Goal: Task Accomplishment & Management: Complete application form

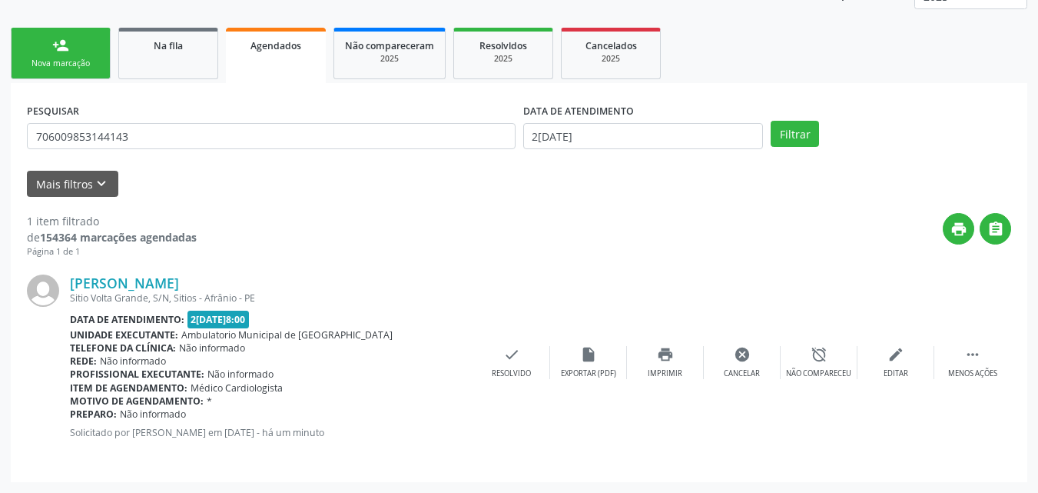
click at [169, 49] on span "Na fila" at bounding box center [168, 45] width 29 height 13
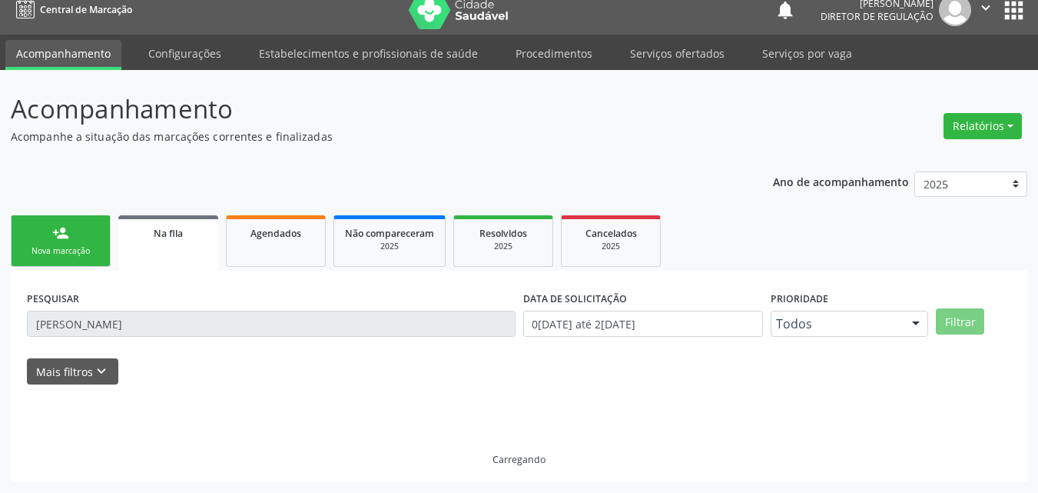
scroll to position [31, 0]
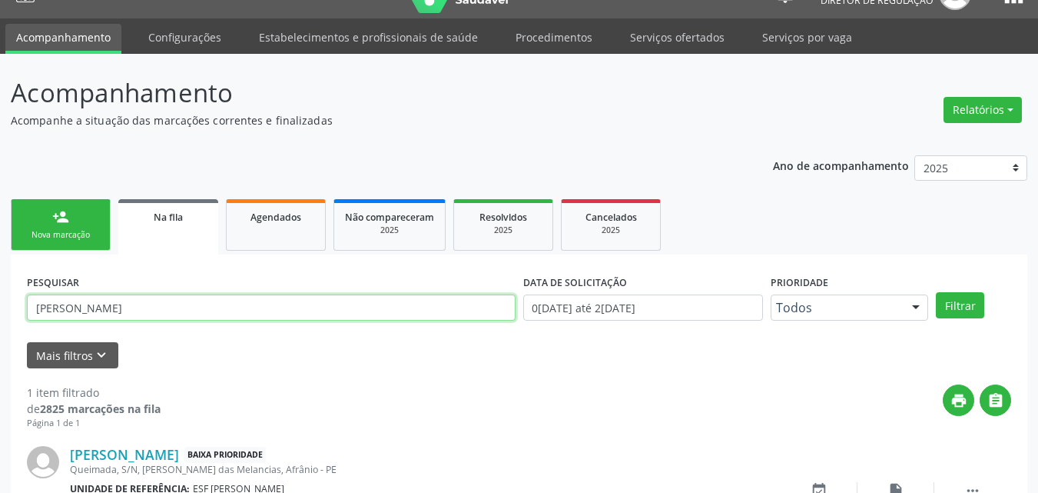
click at [138, 309] on input "[PERSON_NAME]" at bounding box center [271, 307] width 489 height 26
type input "L"
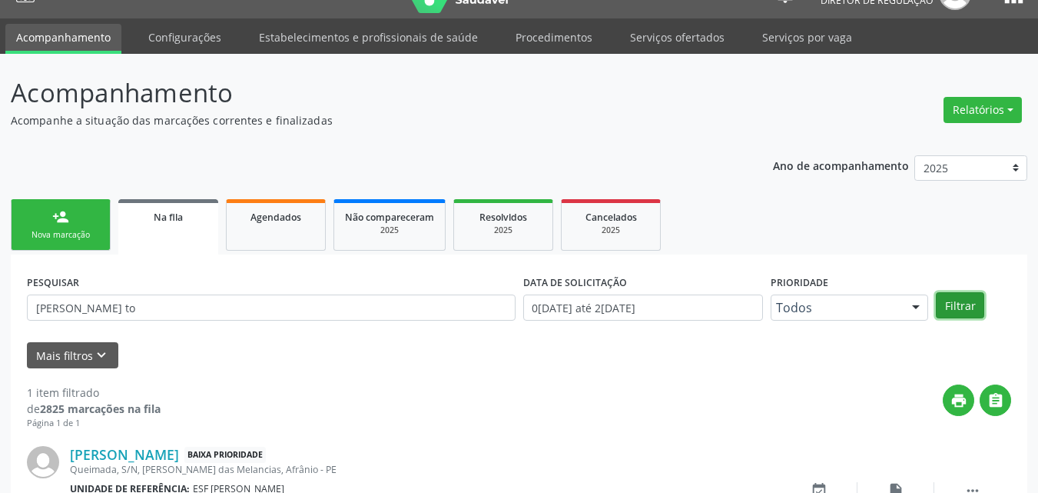
click at [965, 301] on button "Filtrar" at bounding box center [960, 305] width 48 height 26
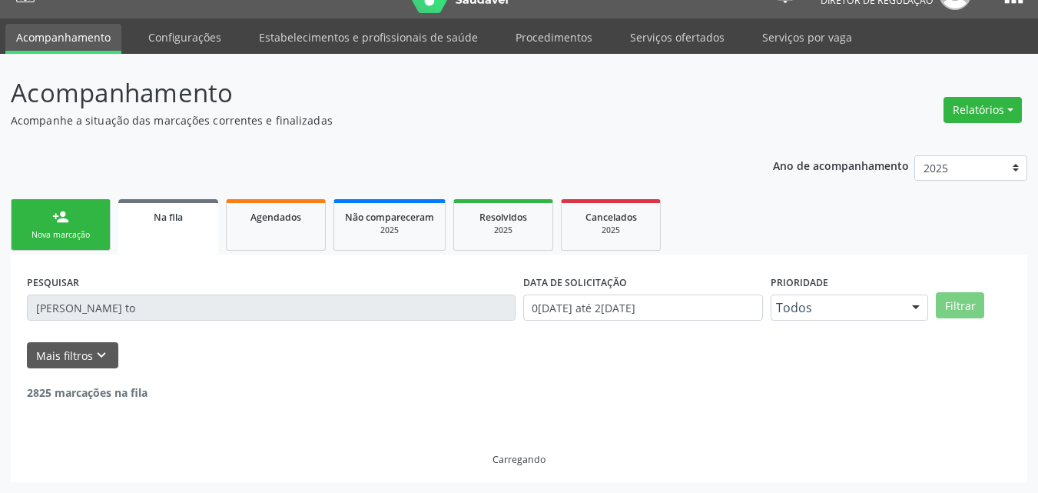
scroll to position [0, 0]
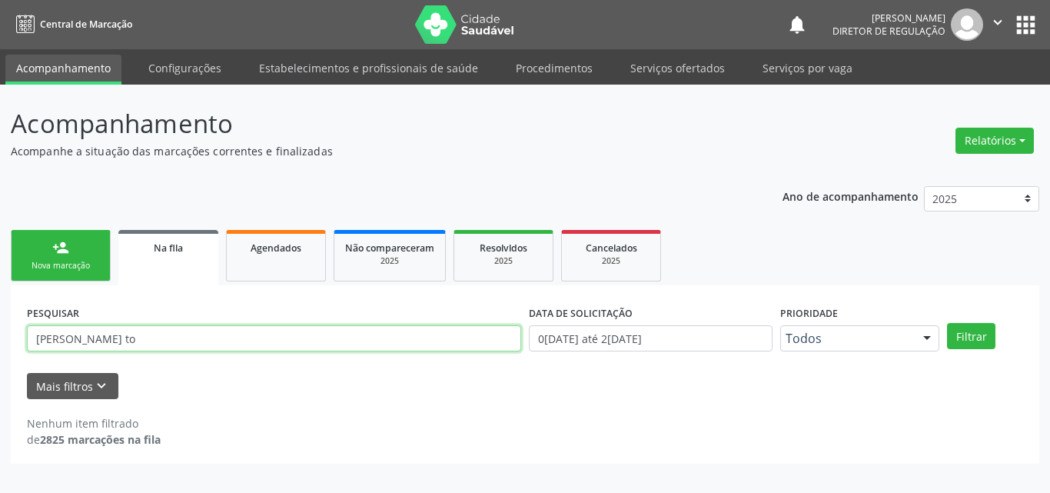
click at [167, 337] on input "[PERSON_NAME] to" at bounding box center [274, 338] width 494 height 26
type input "[PERSON_NAME]"
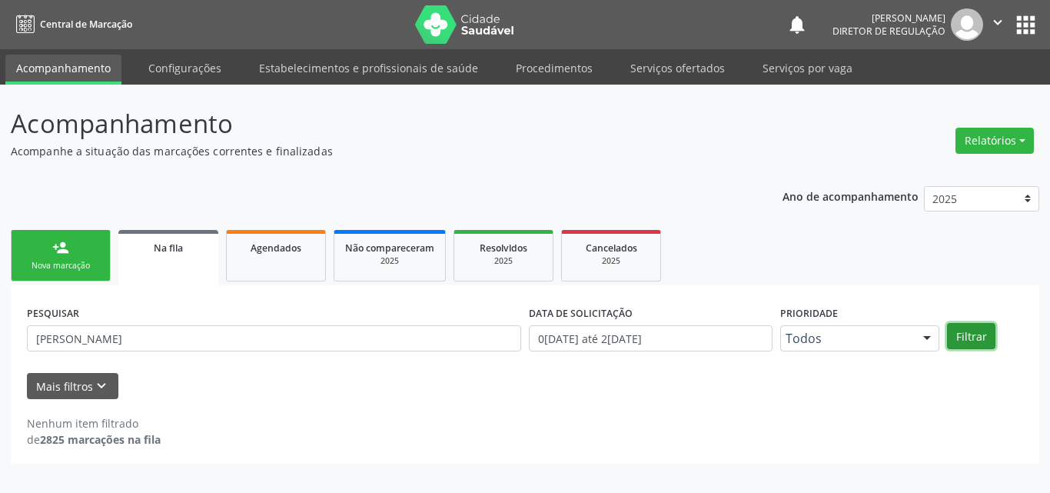
click at [966, 338] on button "Filtrar" at bounding box center [971, 336] width 48 height 26
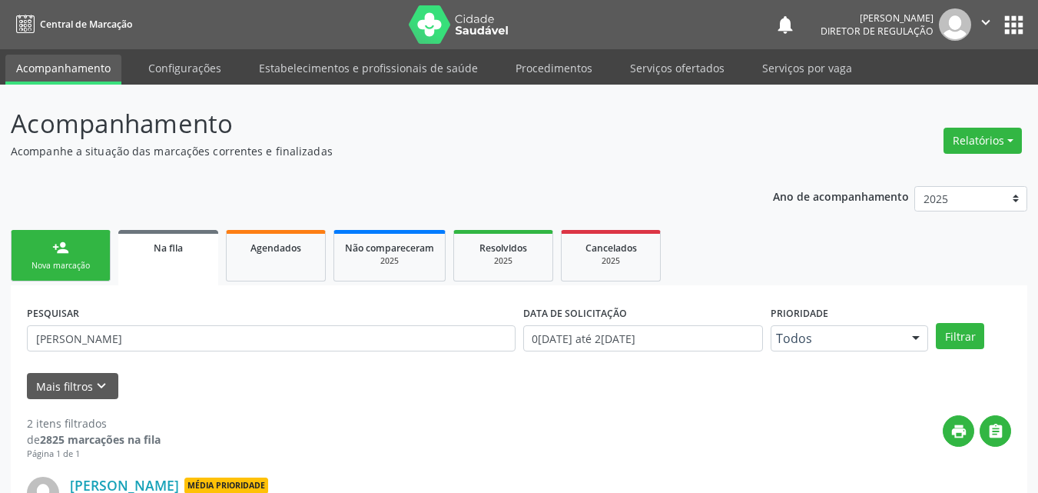
click at [74, 261] on div "Nova marcação" at bounding box center [60, 266] width 77 height 12
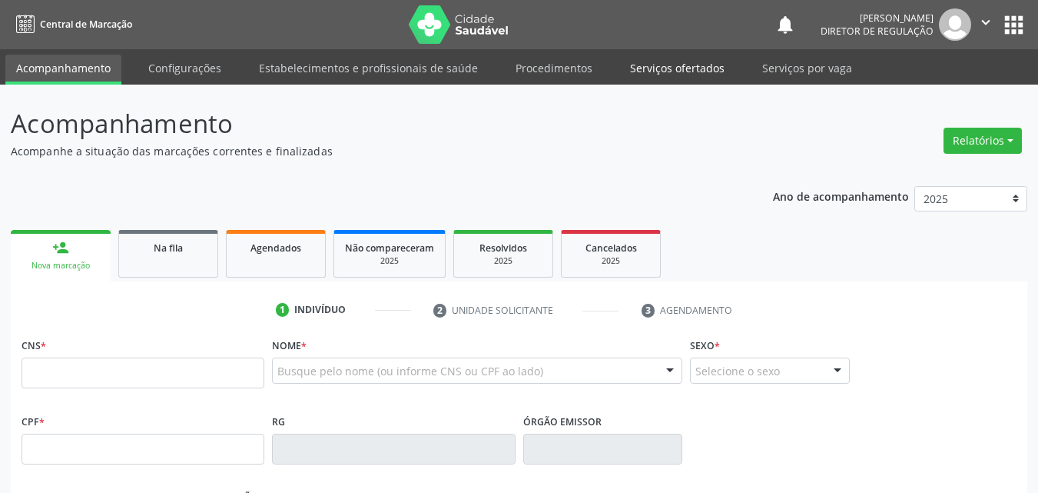
click at [683, 69] on link "Serviços ofertados" at bounding box center [677, 68] width 116 height 27
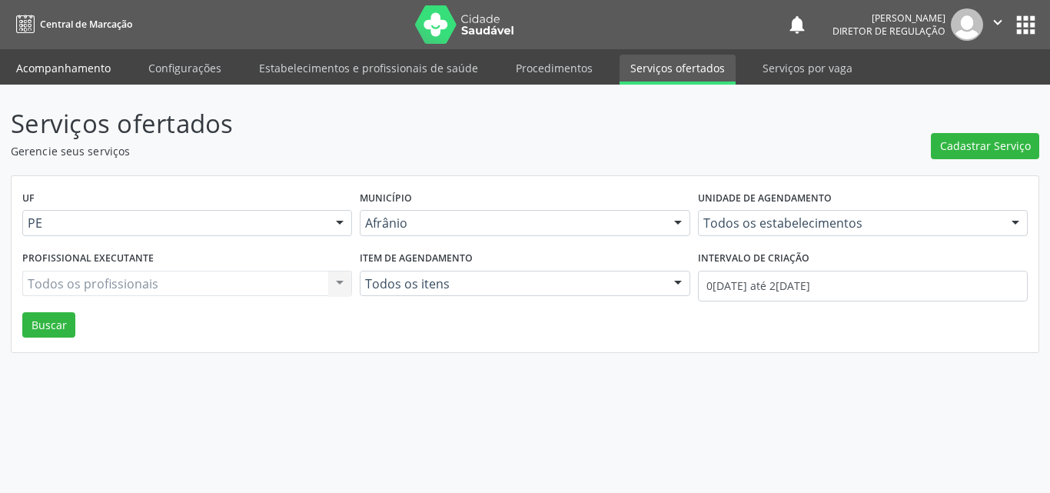
click at [80, 69] on link "Acompanhamento" at bounding box center [63, 68] width 116 height 27
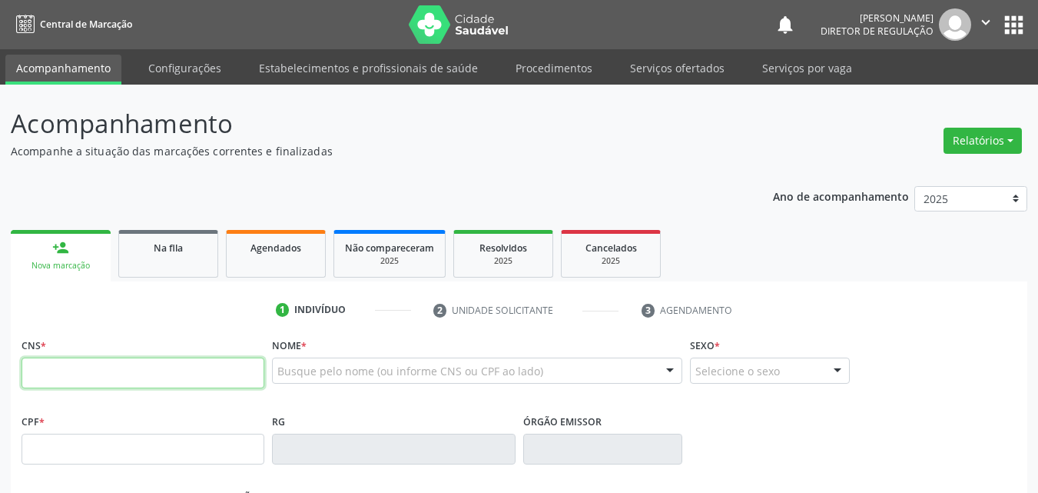
click at [201, 371] on input "text" at bounding box center [143, 372] width 243 height 31
type input "708 4087 7088 8163"
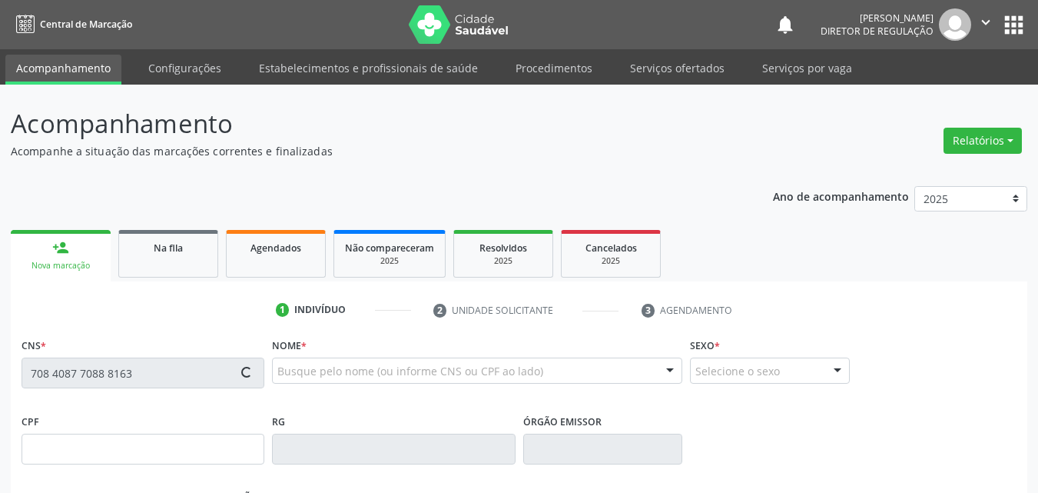
type input "2[DATE]"
type input "[PHONE_NUMBER]"
type input "S/N"
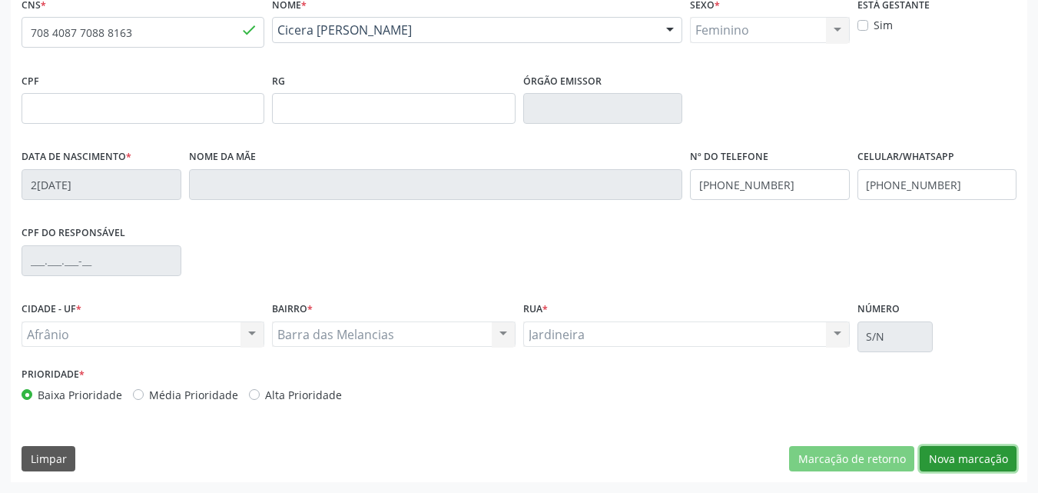
click at [954, 462] on button "Nova marcação" at bounding box center [968, 459] width 97 height 26
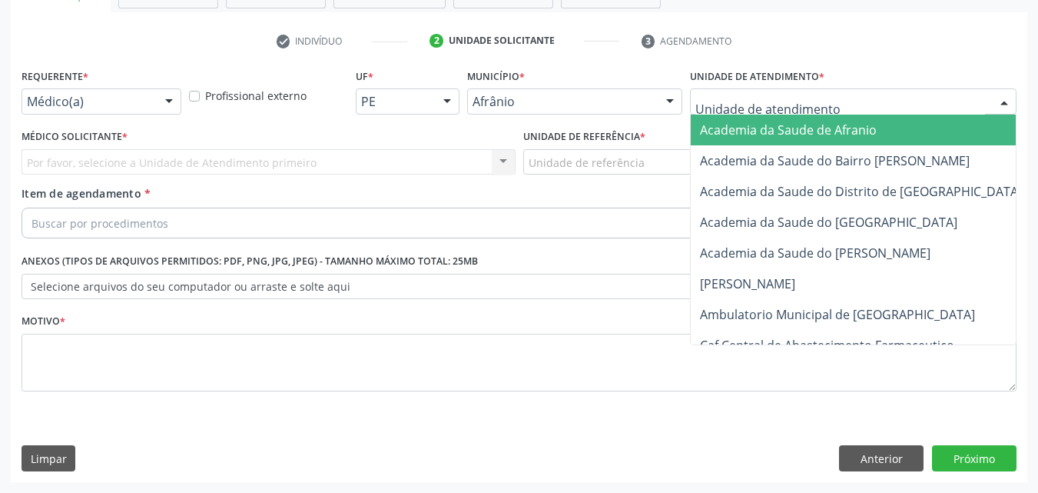
click at [826, 103] on div at bounding box center [853, 101] width 327 height 26
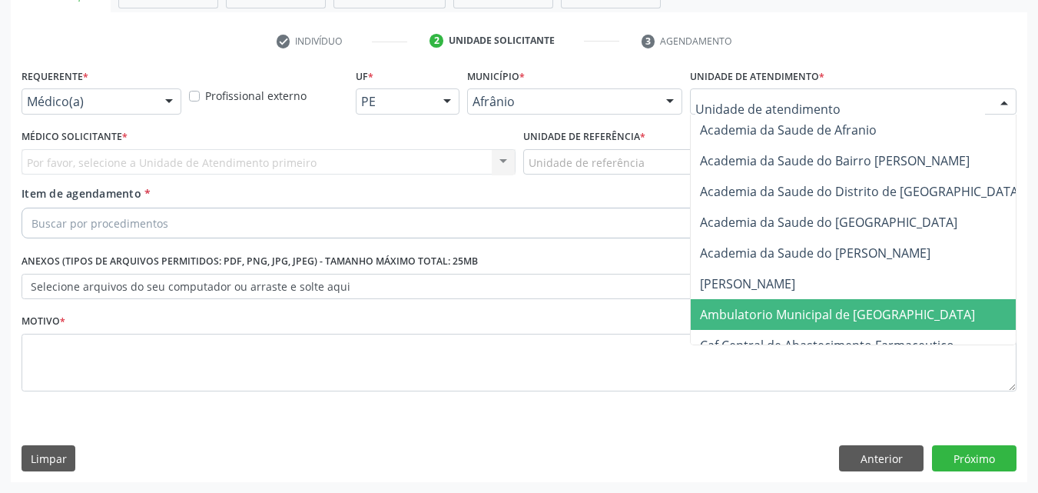
click at [846, 314] on span "Ambulatorio Municipal de [GEOGRAPHIC_DATA]" at bounding box center [837, 314] width 275 height 17
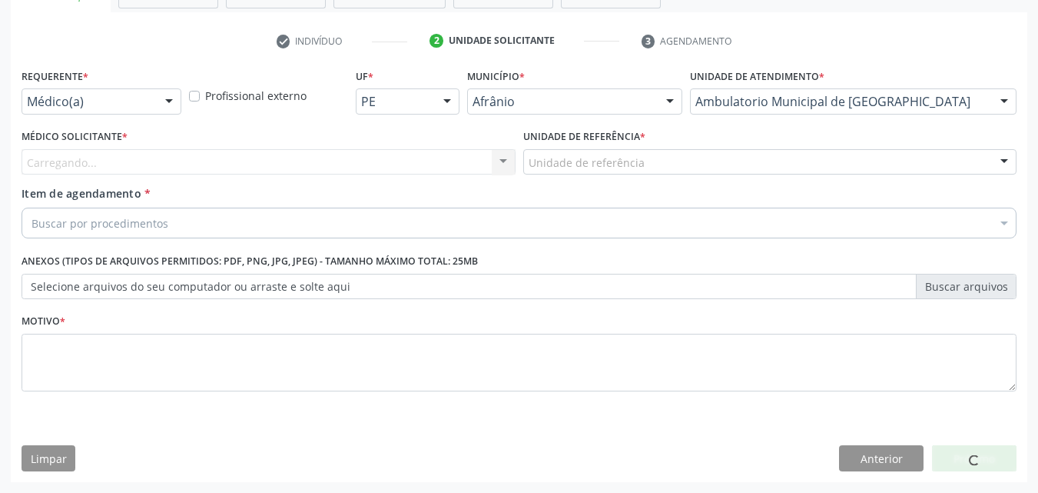
click at [663, 167] on div "Unidade de referência" at bounding box center [770, 162] width 494 height 26
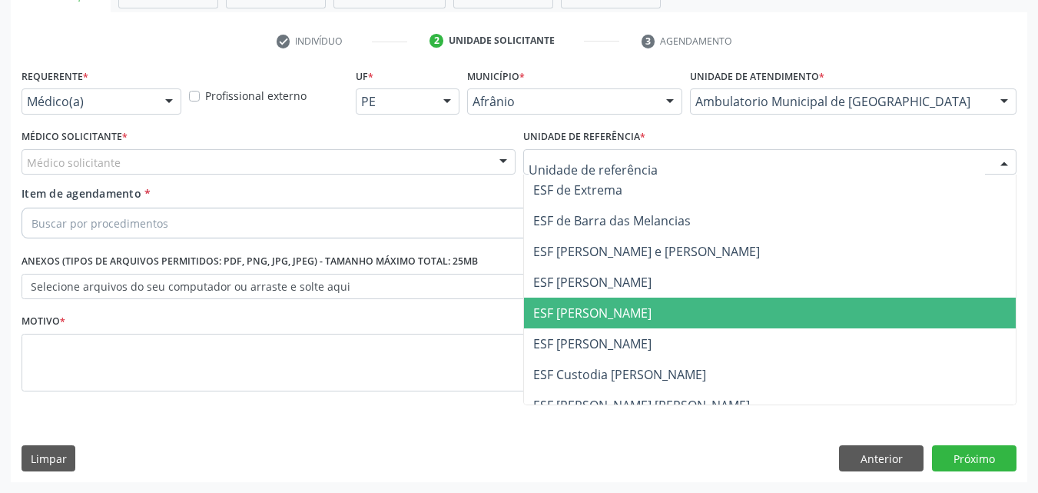
drag, startPoint x: 673, startPoint y: 310, endPoint x: 655, endPoint y: 310, distance: 18.4
click at [672, 310] on span "ESF [PERSON_NAME]" at bounding box center [770, 312] width 493 height 31
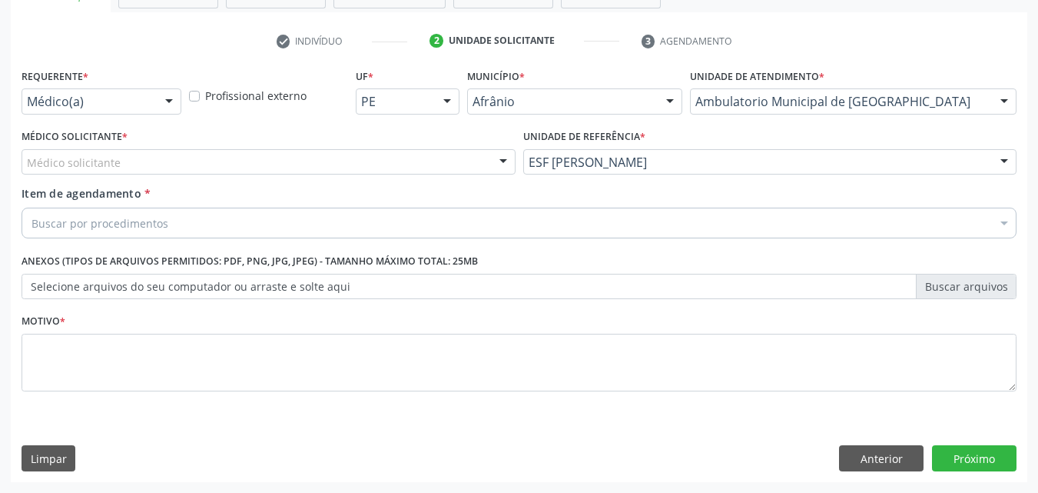
click at [450, 155] on div "Médico solicitante" at bounding box center [269, 162] width 494 height 26
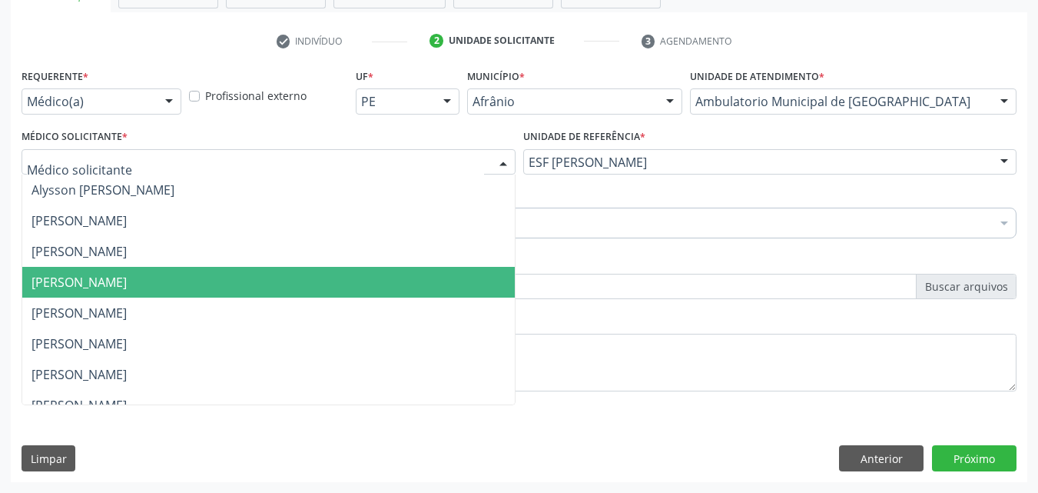
click at [469, 293] on span "[PERSON_NAME]" at bounding box center [268, 282] width 493 height 31
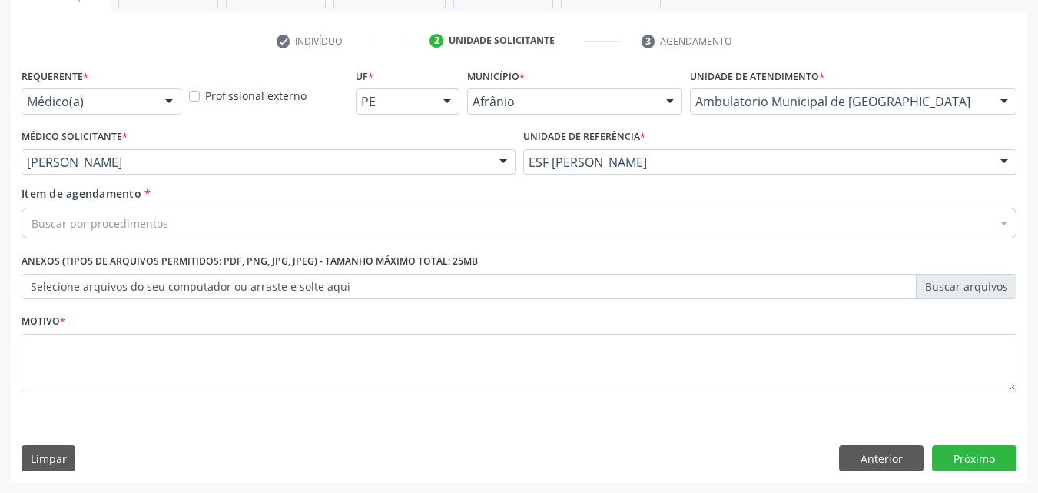
click at [342, 221] on div "Buscar por procedimentos" at bounding box center [519, 222] width 995 height 31
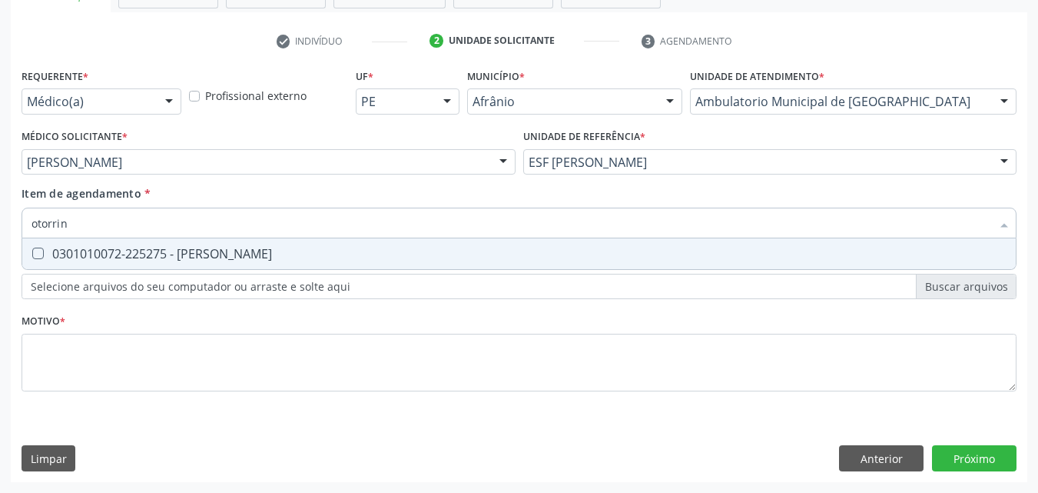
type input "otorrino"
click at [350, 244] on span "0301010072-225275 - Médico Otorrinolaringologista" at bounding box center [519, 253] width 994 height 31
checkbox Otorrinolaringologista "true"
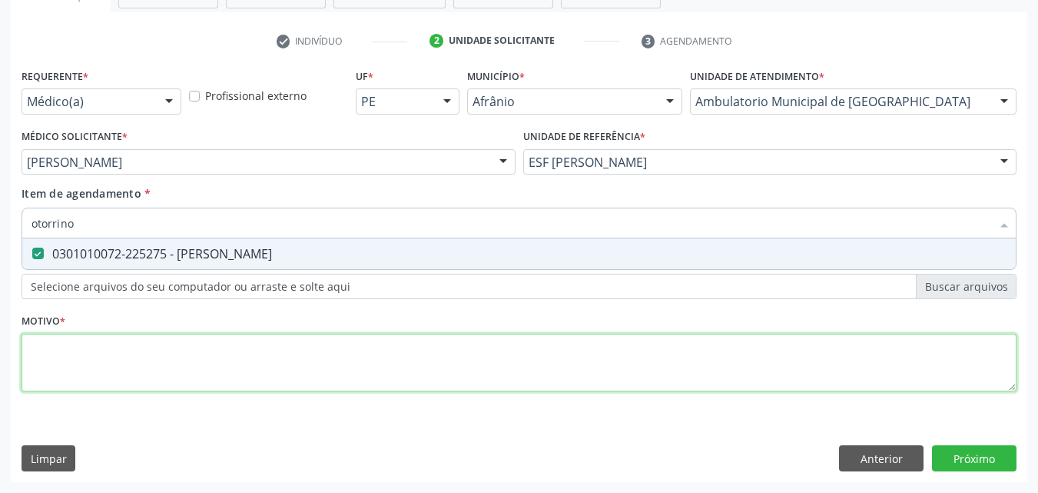
click at [344, 358] on div "Requerente * Médico(a) Médico(a) Enfermeiro(a) Paciente Nenhum resultado encont…" at bounding box center [519, 239] width 995 height 348
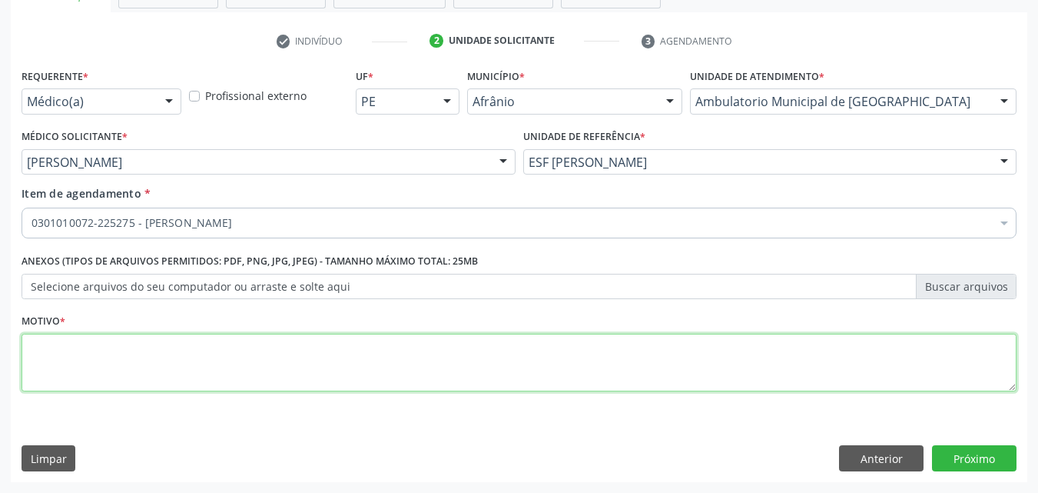
type textarea "*"
type textarea "retorno"
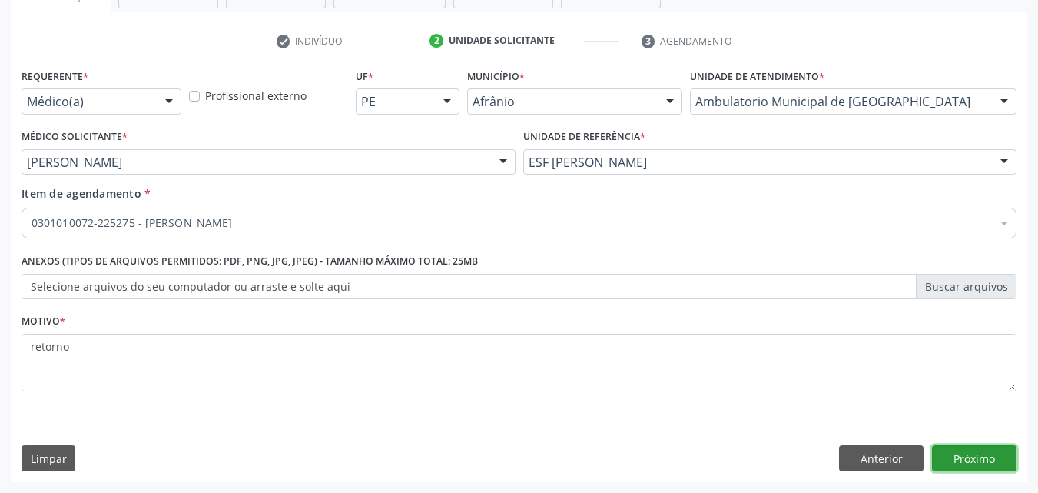
click at [981, 456] on button "Próximo" at bounding box center [974, 458] width 85 height 26
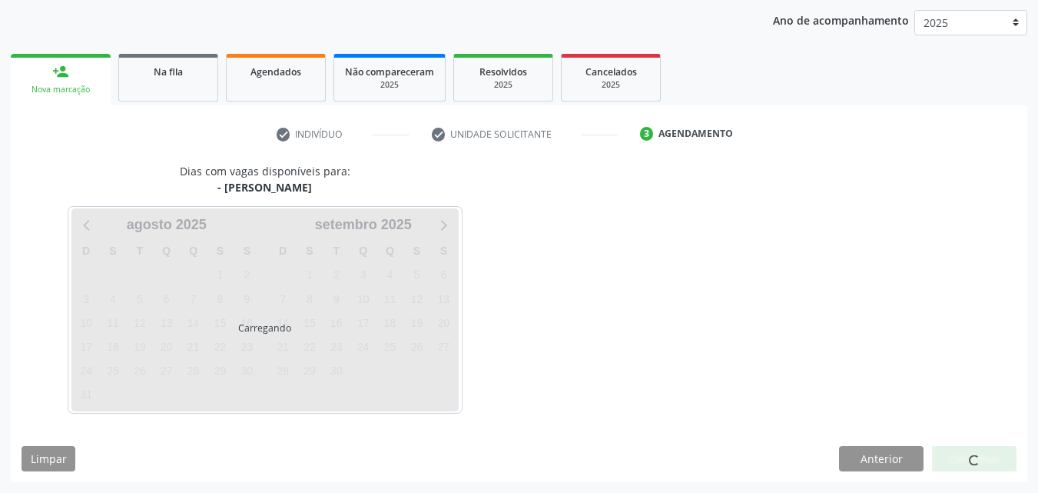
scroll to position [176, 0]
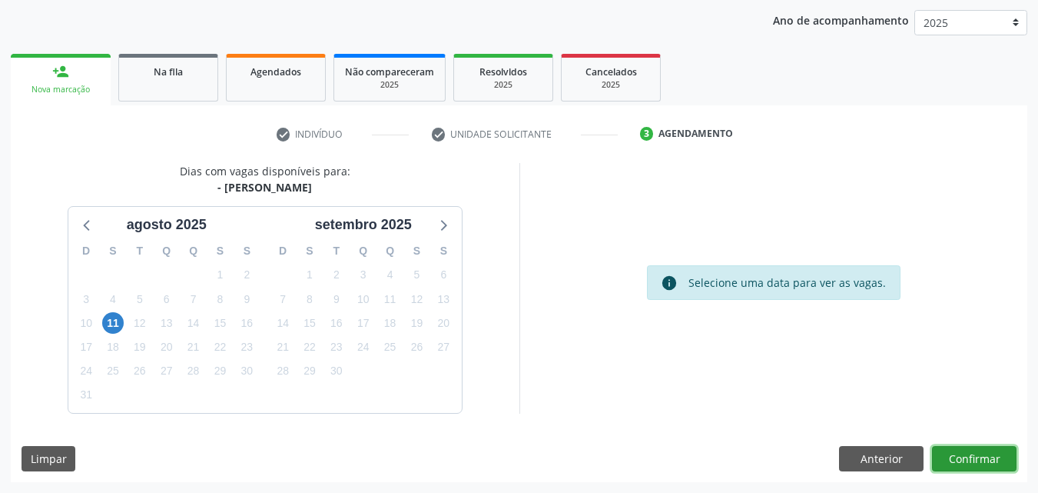
click at [969, 460] on button "Confirmar" at bounding box center [974, 459] width 85 height 26
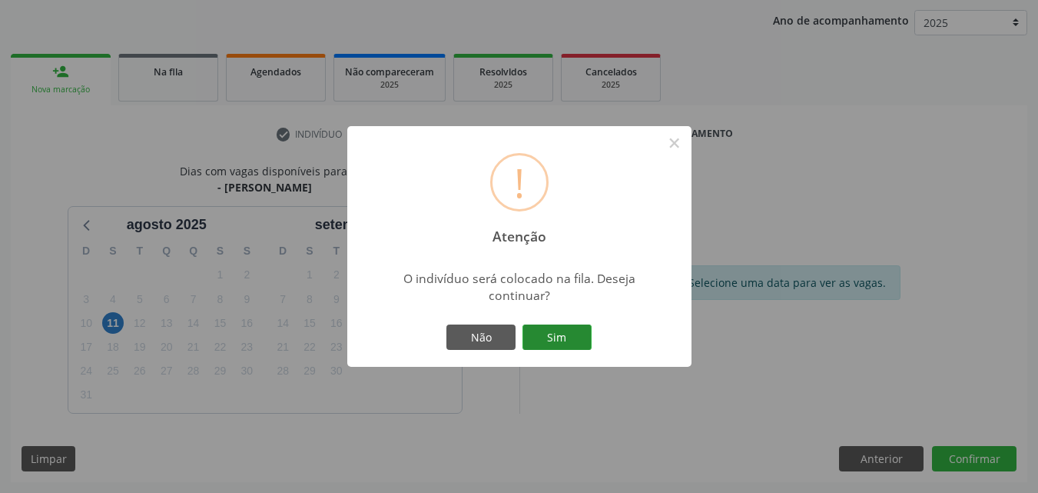
click at [576, 338] on button "Sim" at bounding box center [557, 337] width 69 height 26
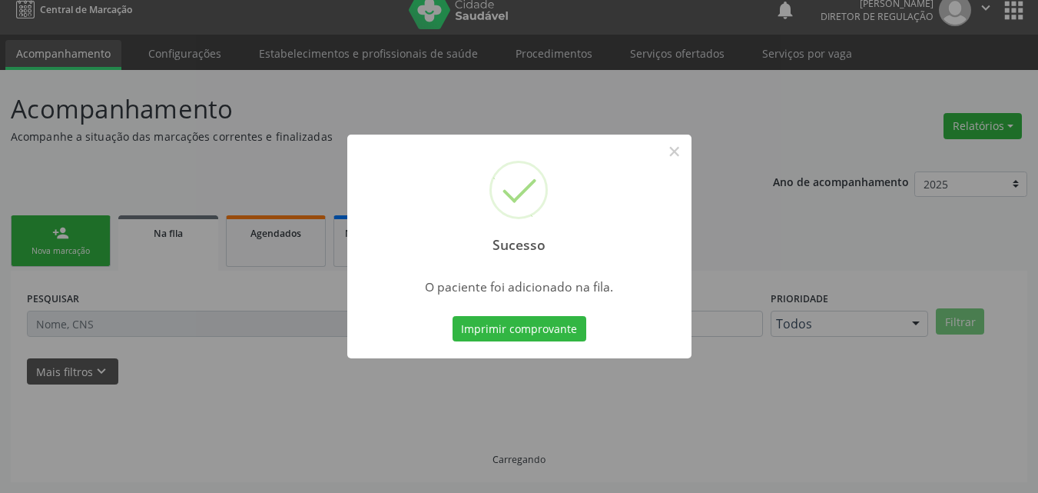
scroll to position [15, 0]
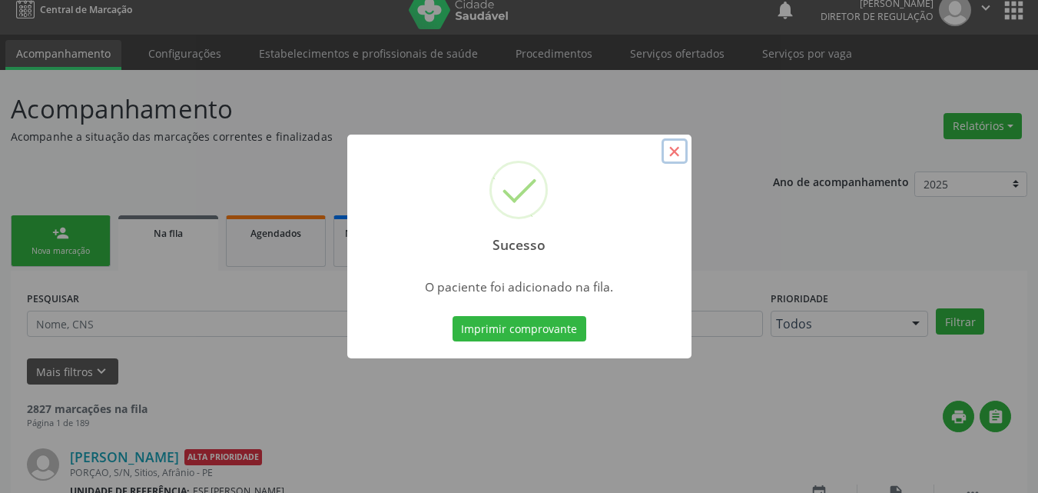
click at [672, 148] on button "×" at bounding box center [675, 151] width 26 height 26
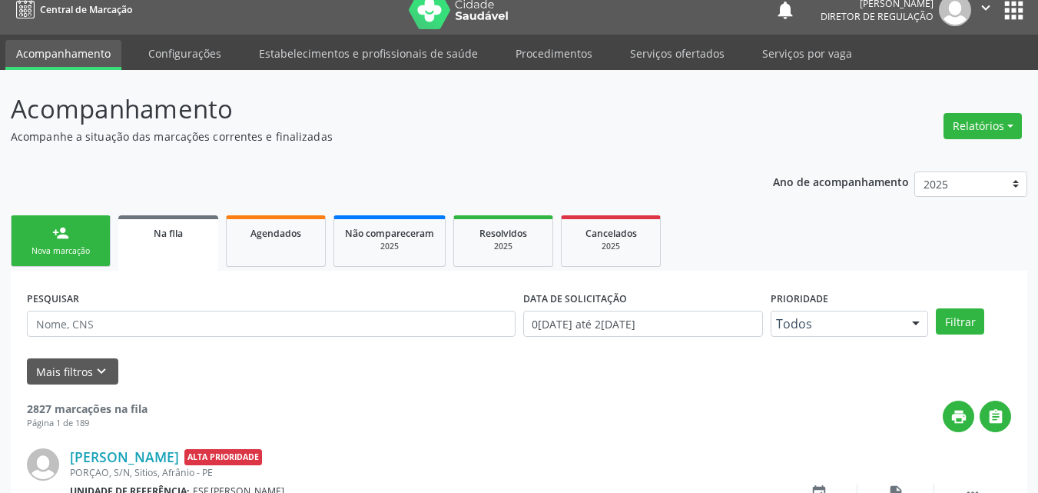
click at [75, 244] on link "person_add Nova marcação" at bounding box center [61, 240] width 100 height 51
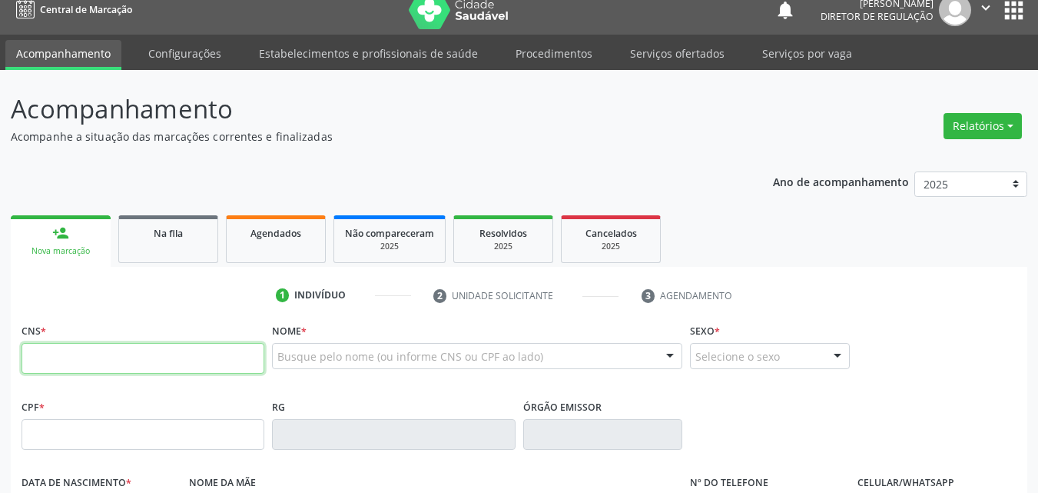
click at [90, 356] on input "text" at bounding box center [143, 358] width 243 height 31
type input "709 2022 8596 5334"
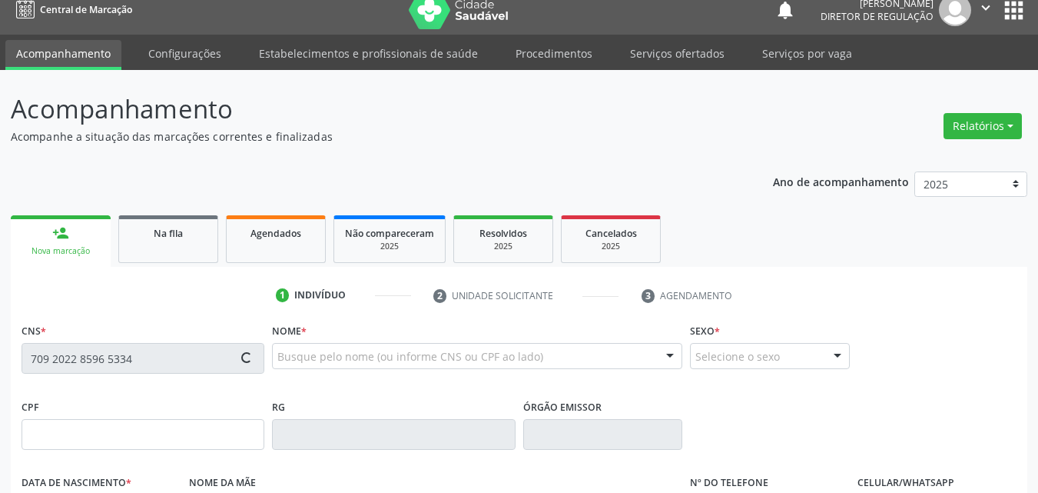
type input "07/12/2005"
type input "Francisca Angelina Rodrigues"
type input "(87) 98824-0674"
type input "S/N"
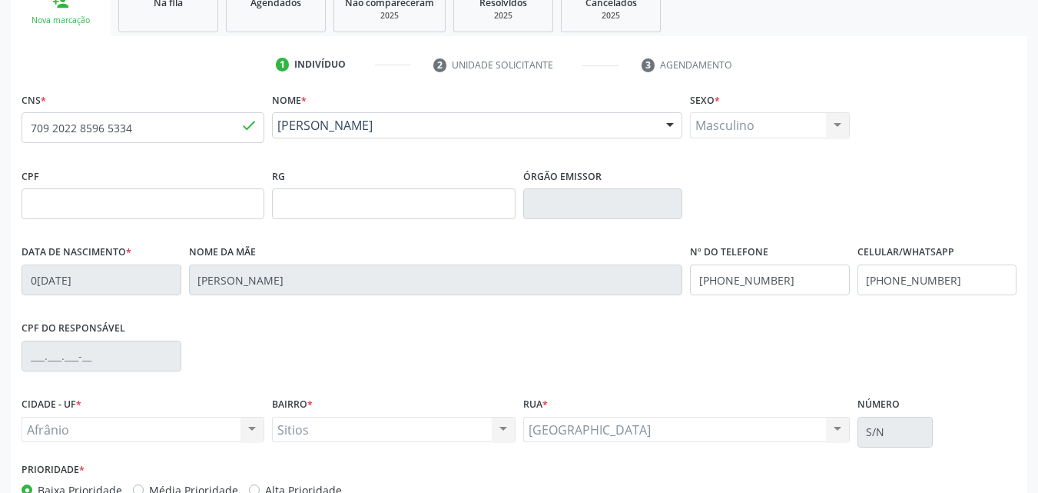
scroll to position [340, 0]
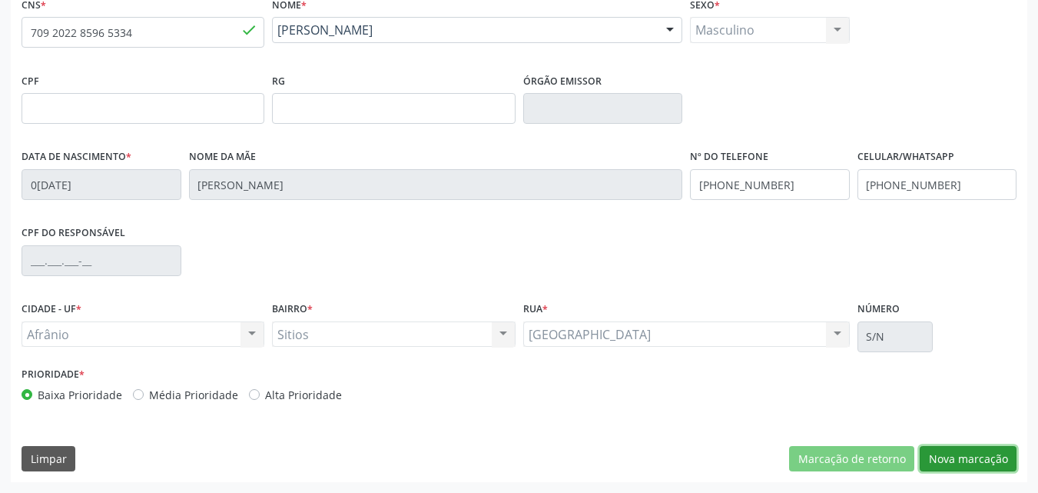
click at [958, 456] on button "Nova marcação" at bounding box center [968, 459] width 97 height 26
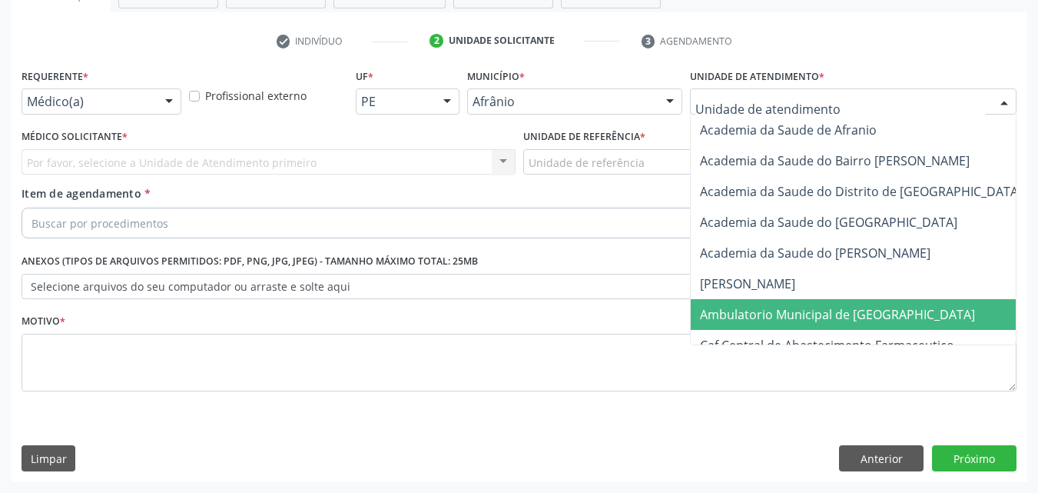
click at [808, 313] on span "Ambulatorio Municipal de [GEOGRAPHIC_DATA]" at bounding box center [837, 314] width 275 height 17
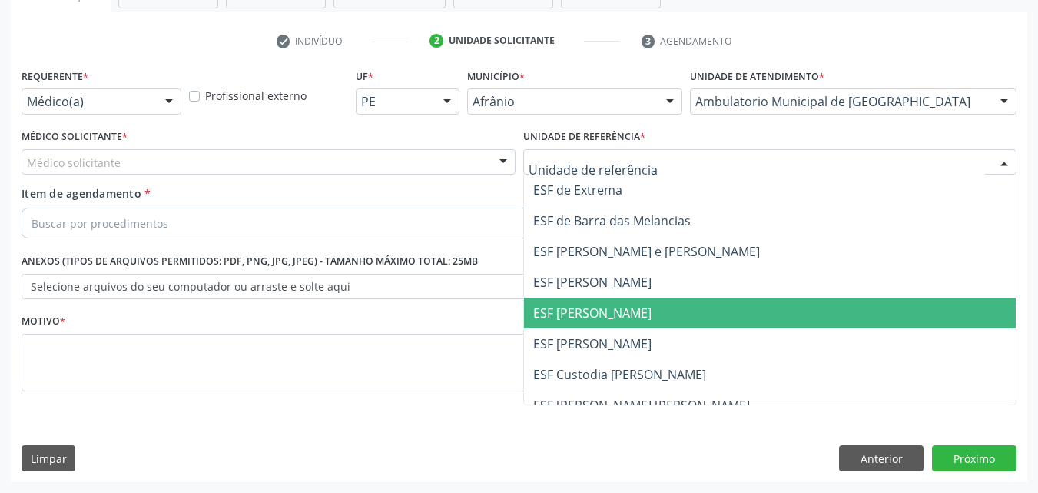
drag, startPoint x: 595, startPoint y: 310, endPoint x: 558, endPoint y: 299, distance: 38.4
click at [594, 310] on span "ESF [PERSON_NAME]" at bounding box center [592, 312] width 118 height 17
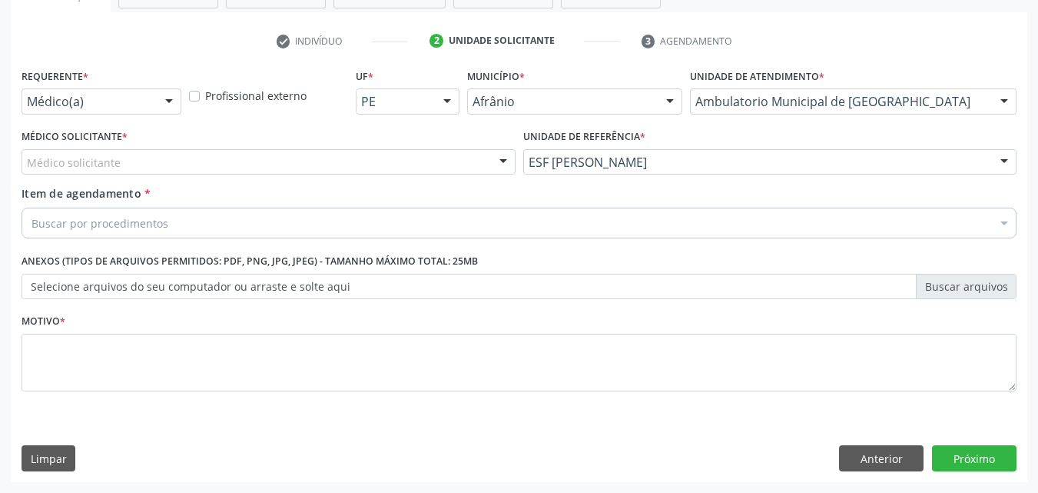
click at [367, 157] on div "Médico solicitante" at bounding box center [269, 162] width 494 height 26
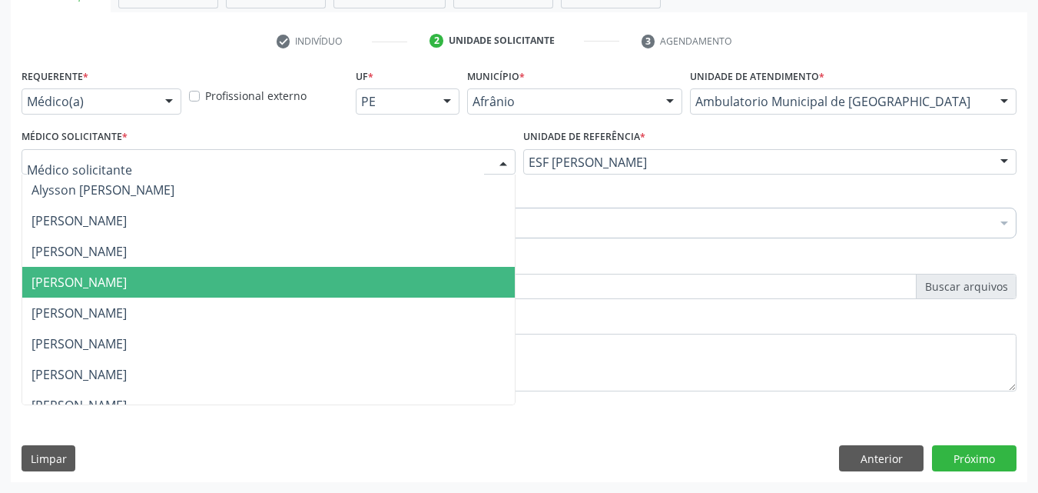
click at [359, 286] on span "[PERSON_NAME]" at bounding box center [268, 282] width 493 height 31
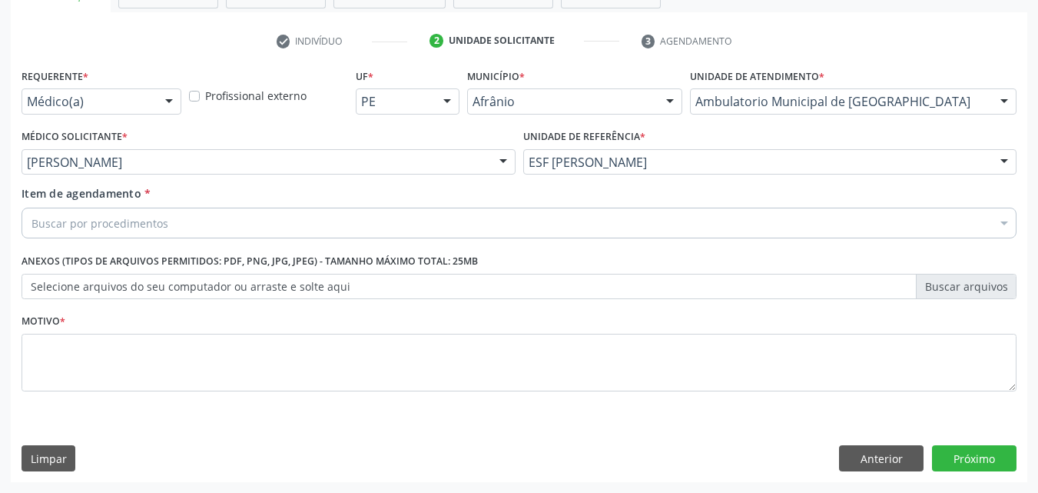
click at [279, 217] on div "Buscar por procedimentos" at bounding box center [519, 222] width 995 height 31
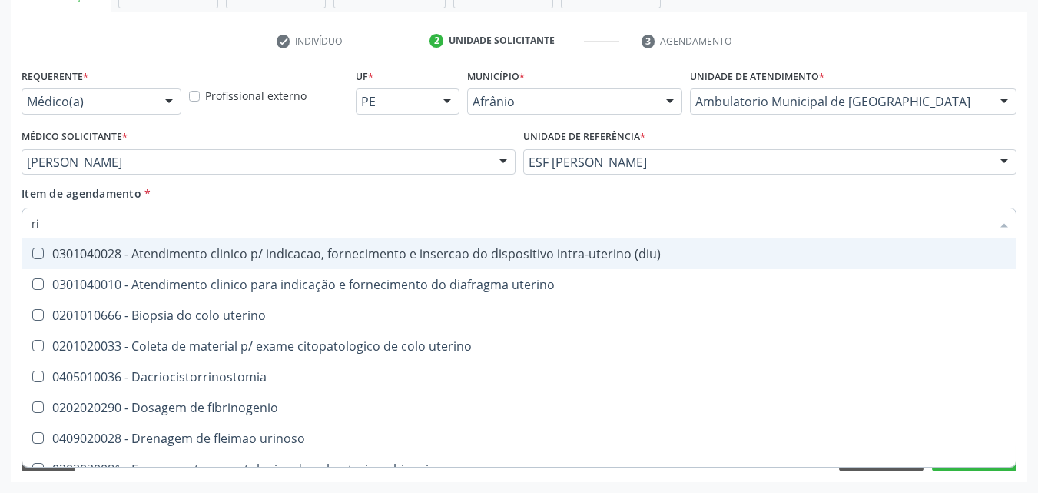
type input "r"
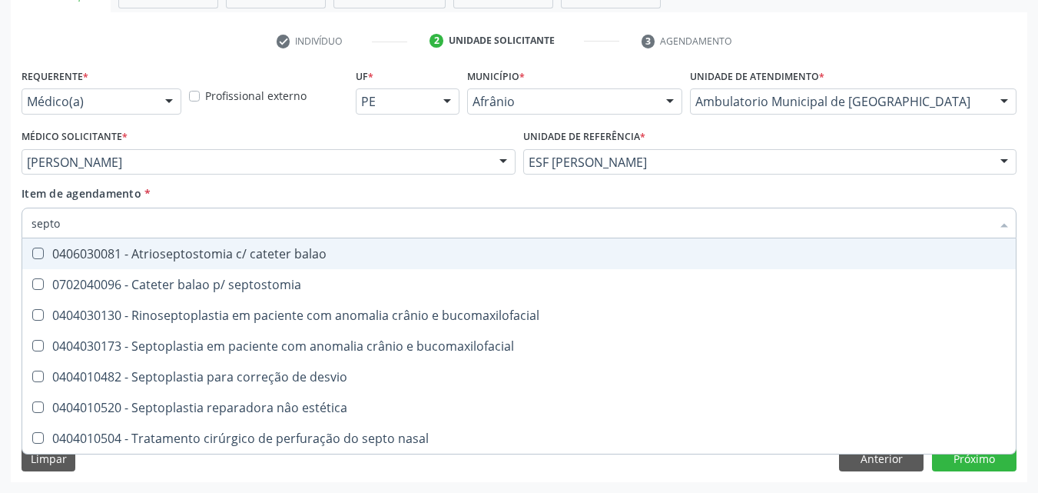
type input "septop"
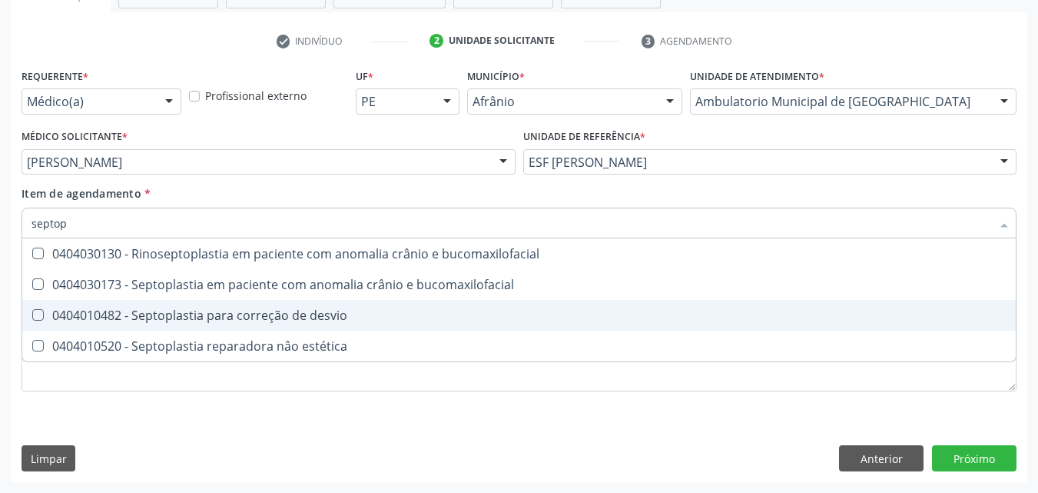
click at [231, 315] on div "0404010482 - Septoplastia para correção de desvio" at bounding box center [519, 315] width 975 height 12
checkbox desvio "true"
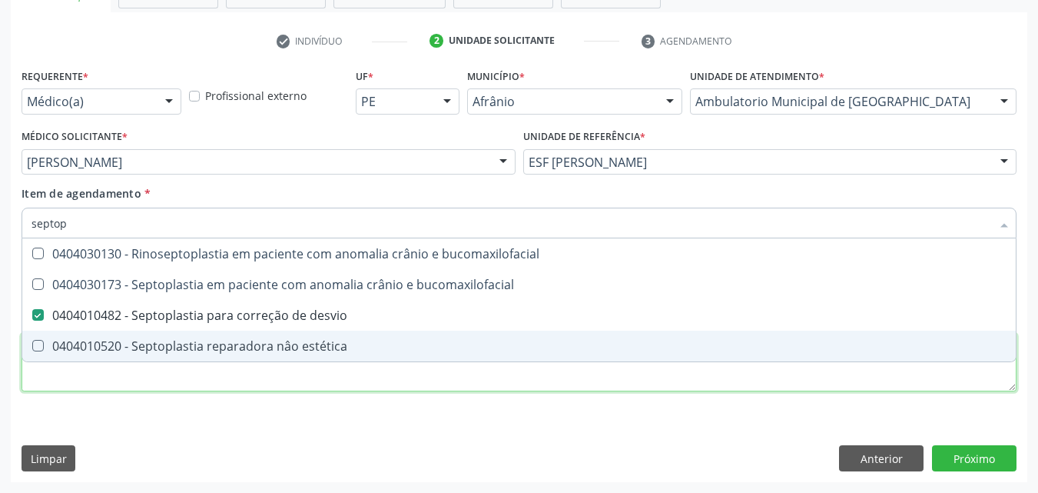
click at [827, 383] on div "Requerente * Médico(a) Médico(a) Enfermeiro(a) Paciente Nenhum resultado encont…" at bounding box center [519, 239] width 995 height 348
checkbox bucomaxilofacial "true"
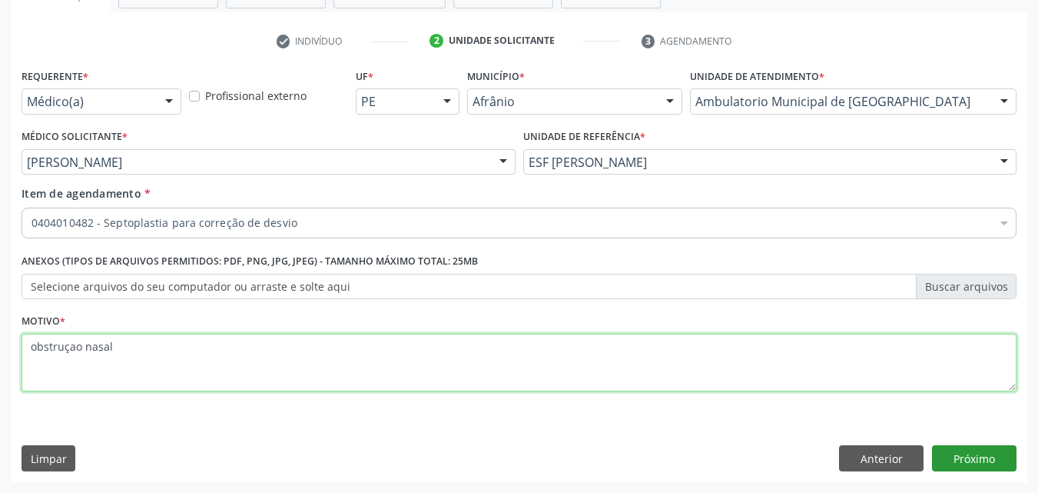
type textarea "obstruçao nasal"
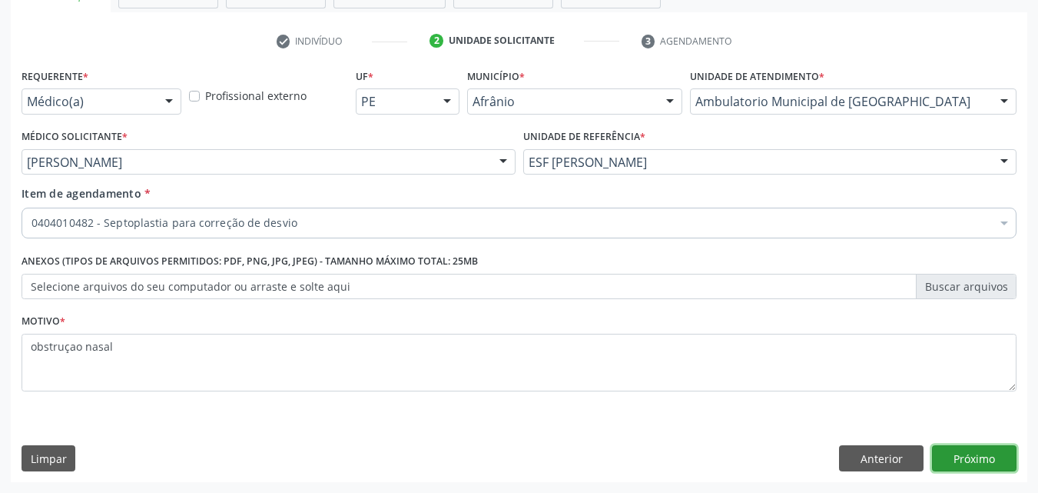
click at [965, 458] on button "Próximo" at bounding box center [974, 458] width 85 height 26
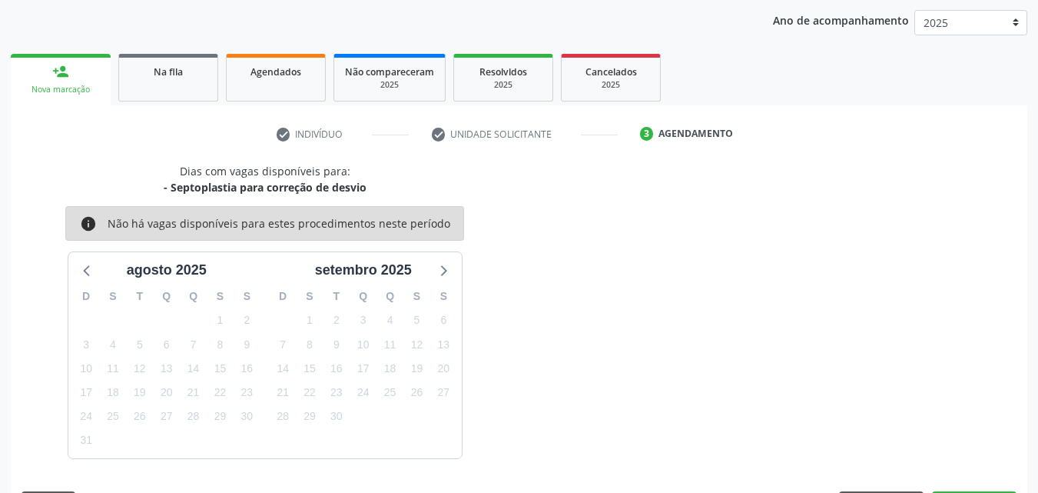
scroll to position [221, 0]
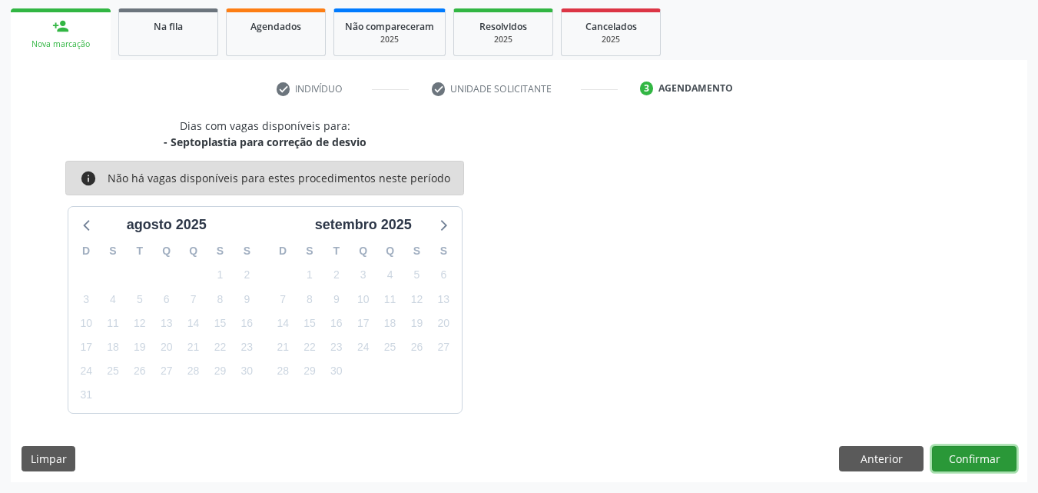
click at [984, 456] on button "Confirmar" at bounding box center [974, 459] width 85 height 26
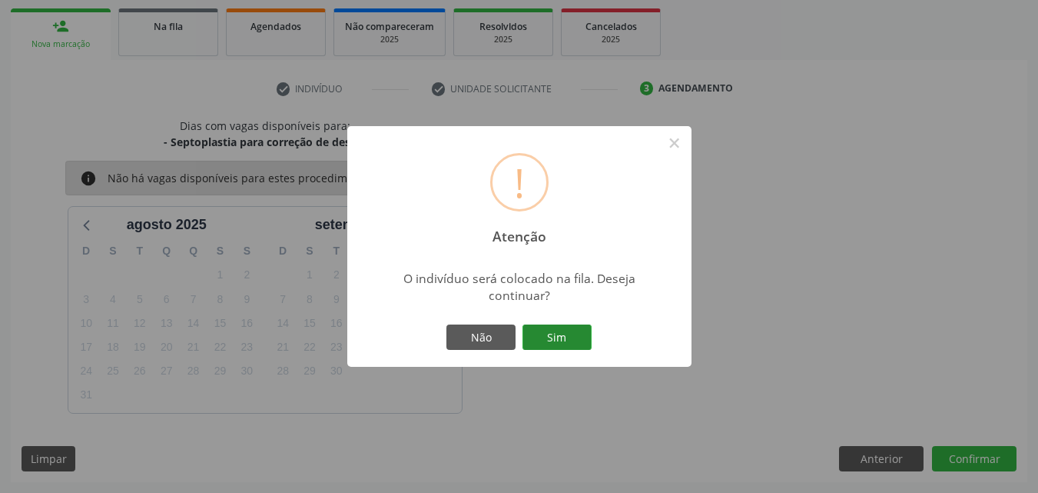
click at [577, 340] on button "Sim" at bounding box center [557, 337] width 69 height 26
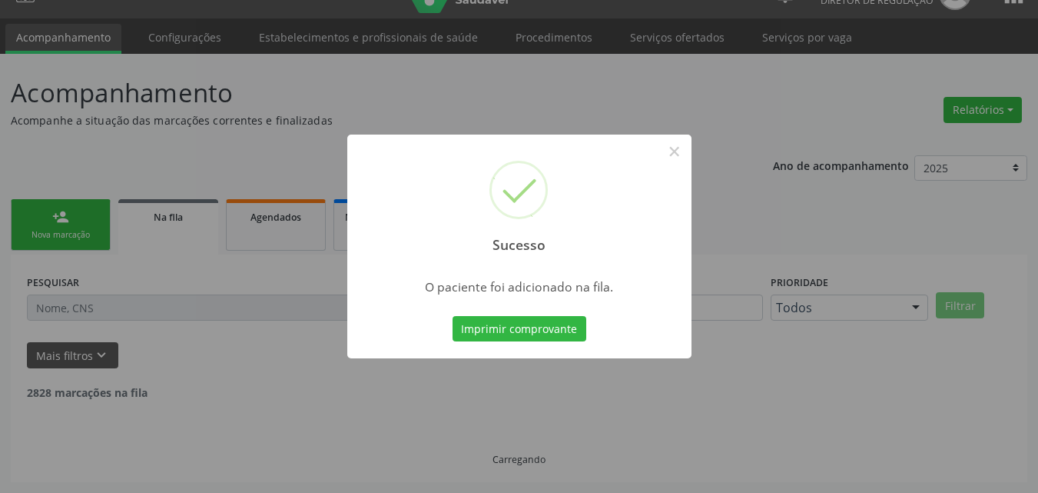
scroll to position [15, 0]
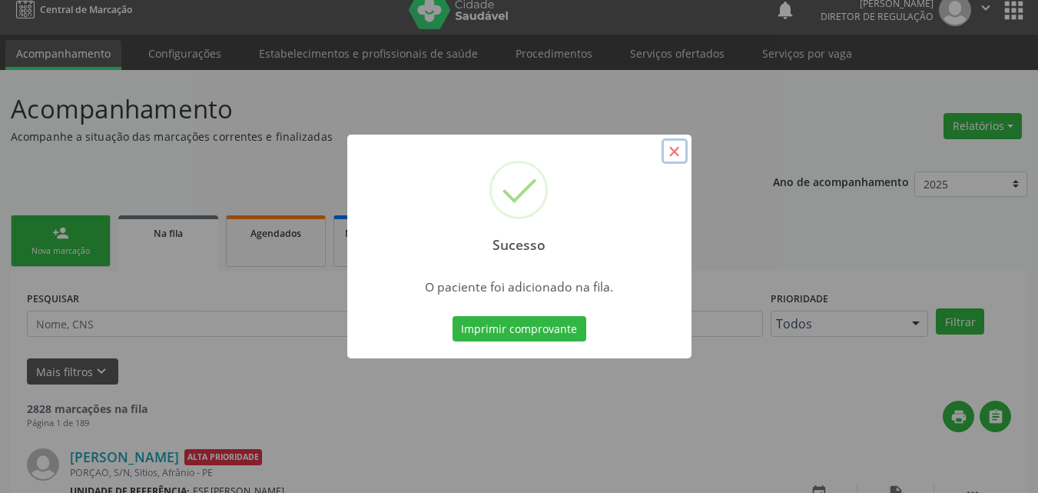
click at [672, 151] on button "×" at bounding box center [675, 151] width 26 height 26
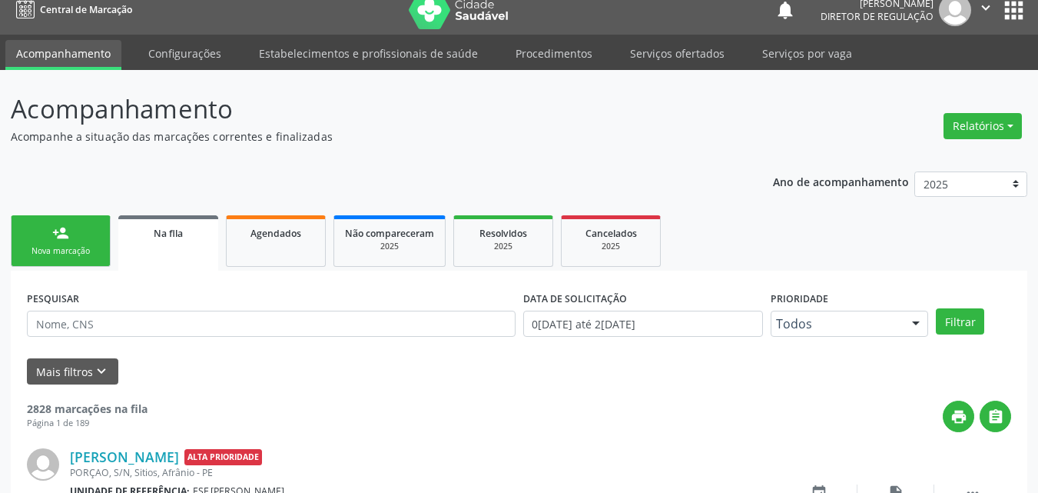
click at [82, 243] on link "person_add Nova marcação" at bounding box center [61, 240] width 100 height 51
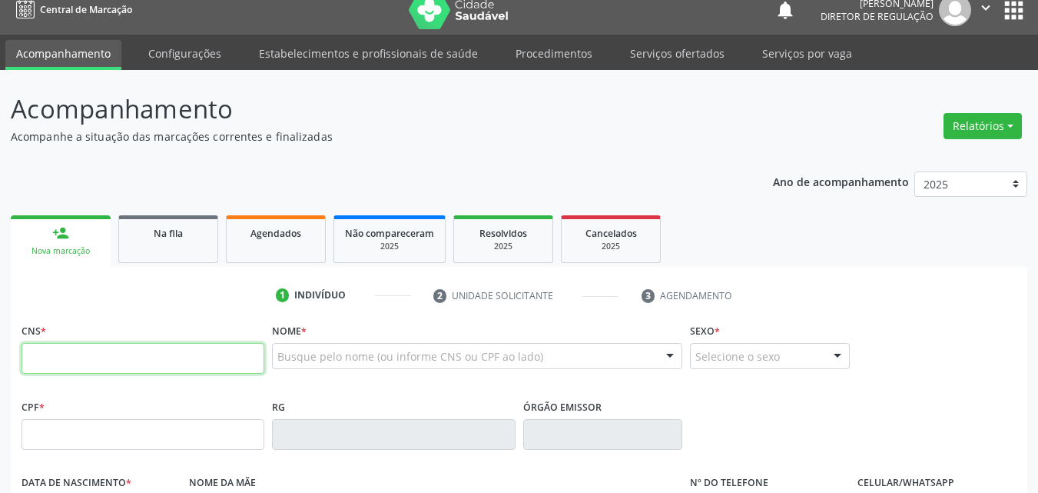
click at [112, 357] on input "text" at bounding box center [143, 358] width 243 height 31
type input "702 0033 3369 7581"
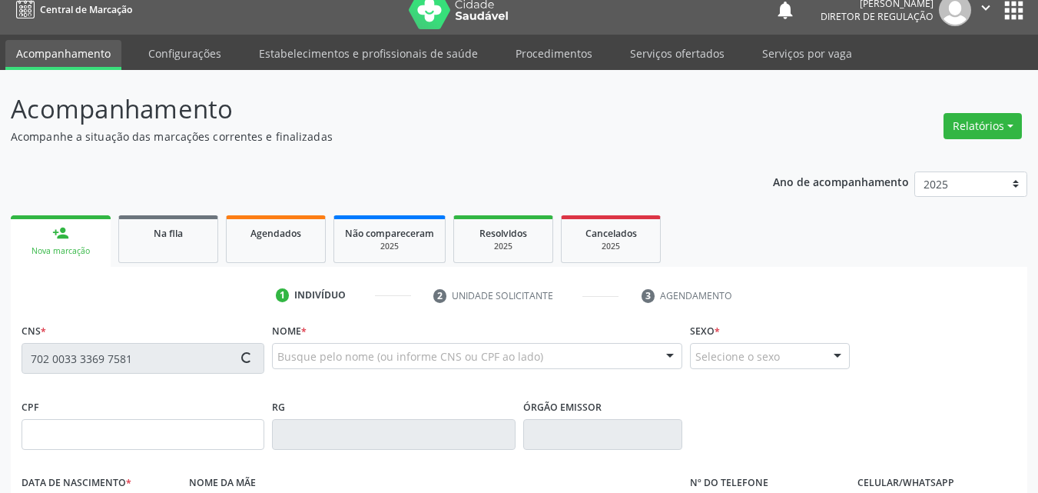
type input "02/05/1999"
type input "Teresa Rodrigues de Andrade Silva"
type input "(87) 98133-2424"
type input "S/N"
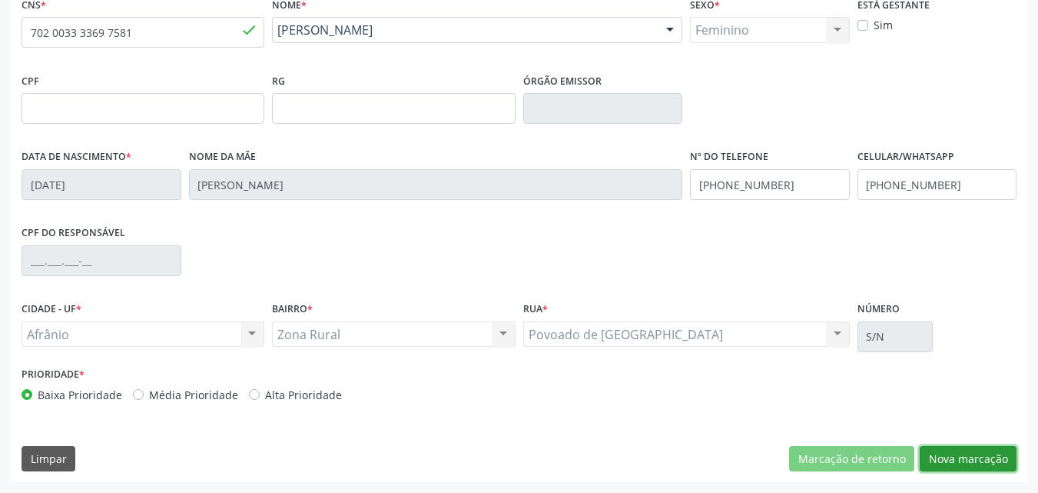
click at [947, 456] on button "Nova marcação" at bounding box center [968, 459] width 97 height 26
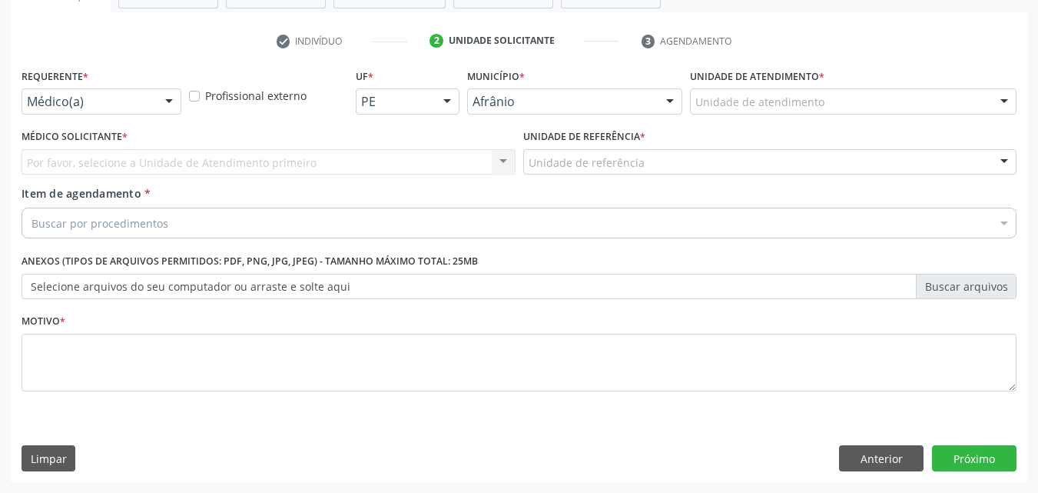
scroll to position [269, 0]
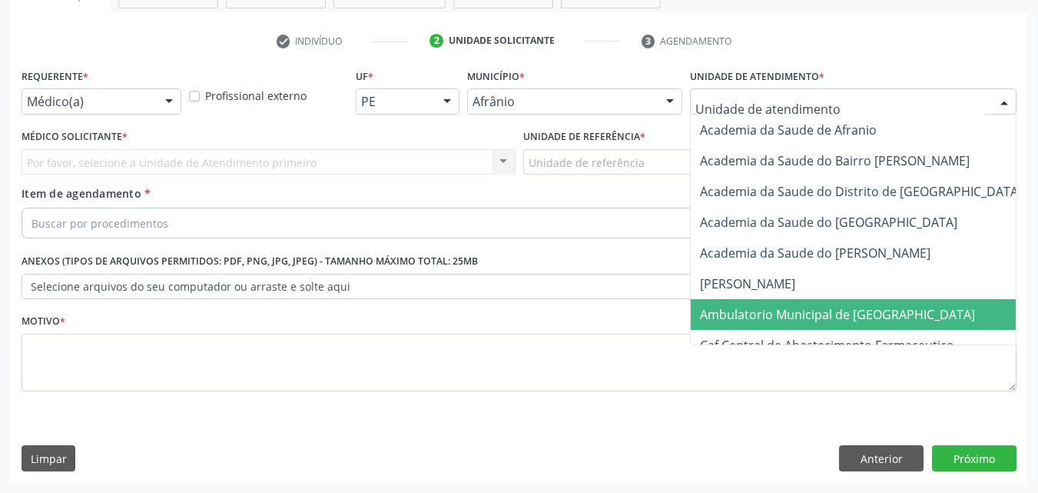
click at [849, 314] on span "Ambulatorio Municipal de [GEOGRAPHIC_DATA]" at bounding box center [837, 314] width 275 height 17
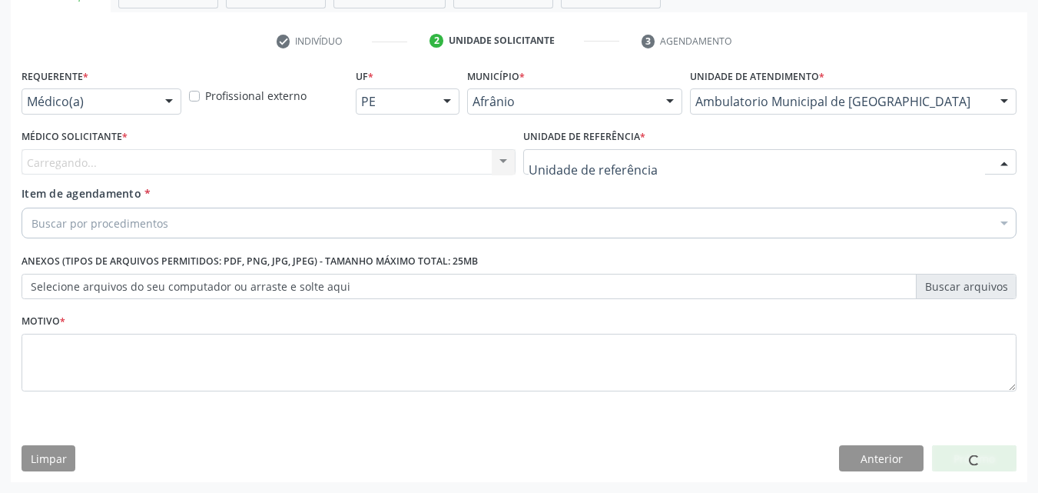
click at [662, 160] on div at bounding box center [770, 162] width 494 height 26
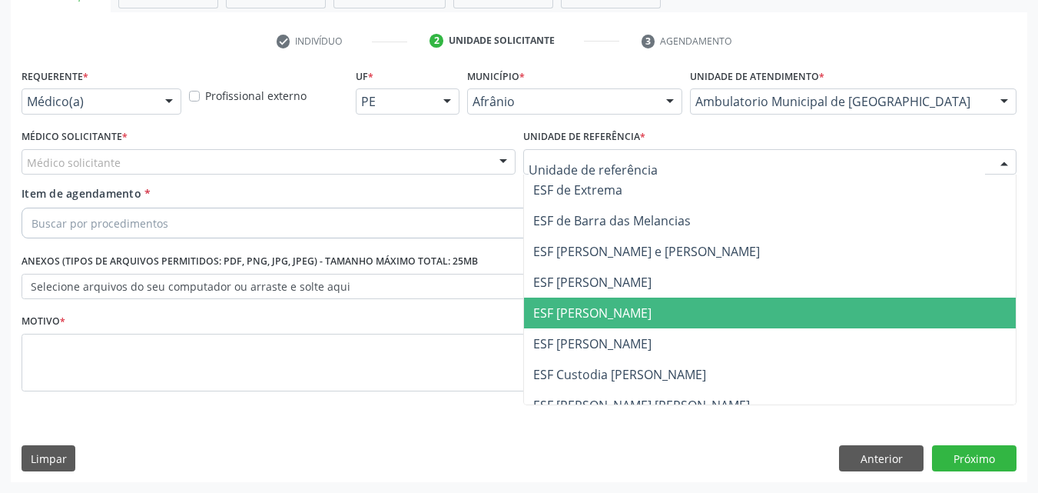
click at [640, 316] on span "ESF [PERSON_NAME]" at bounding box center [770, 312] width 493 height 31
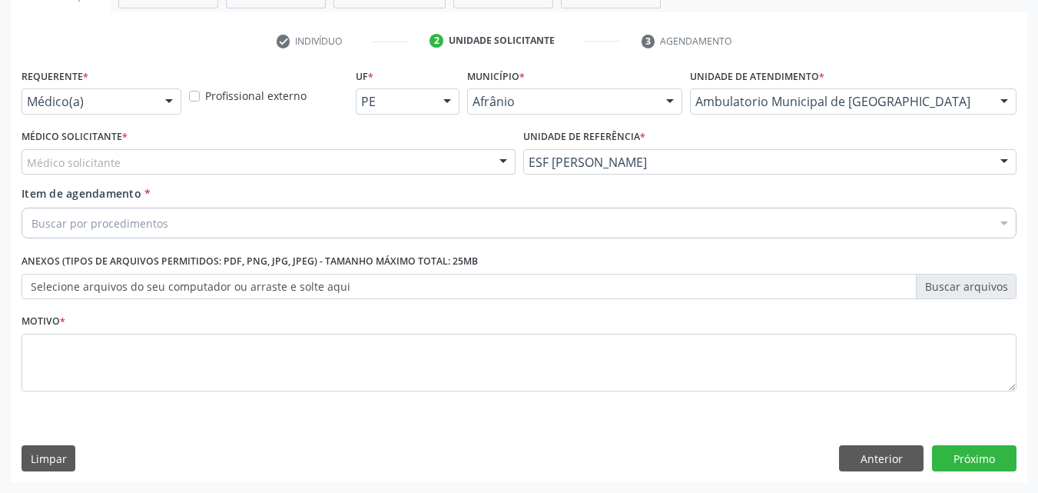
click at [227, 154] on div "Médico solicitante" at bounding box center [269, 162] width 494 height 26
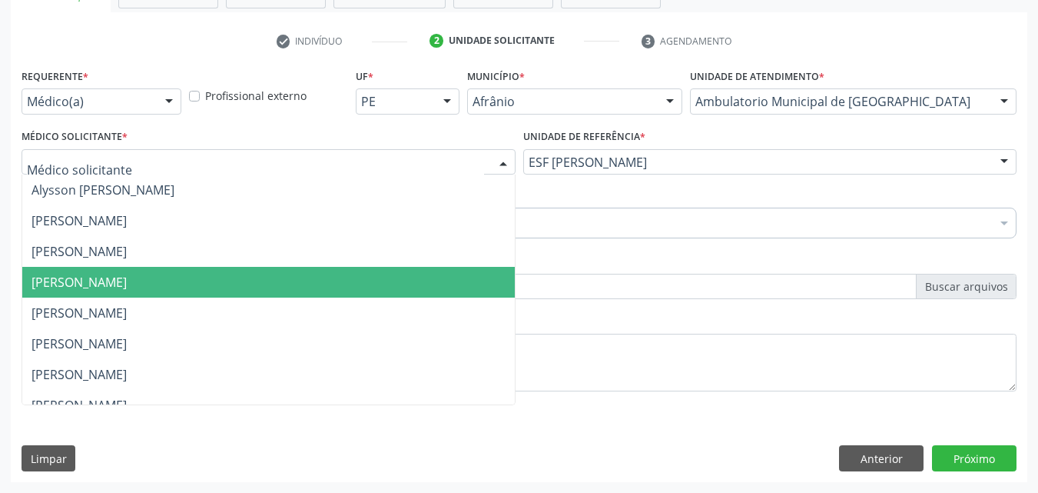
click at [218, 284] on span "[PERSON_NAME]" at bounding box center [268, 282] width 493 height 31
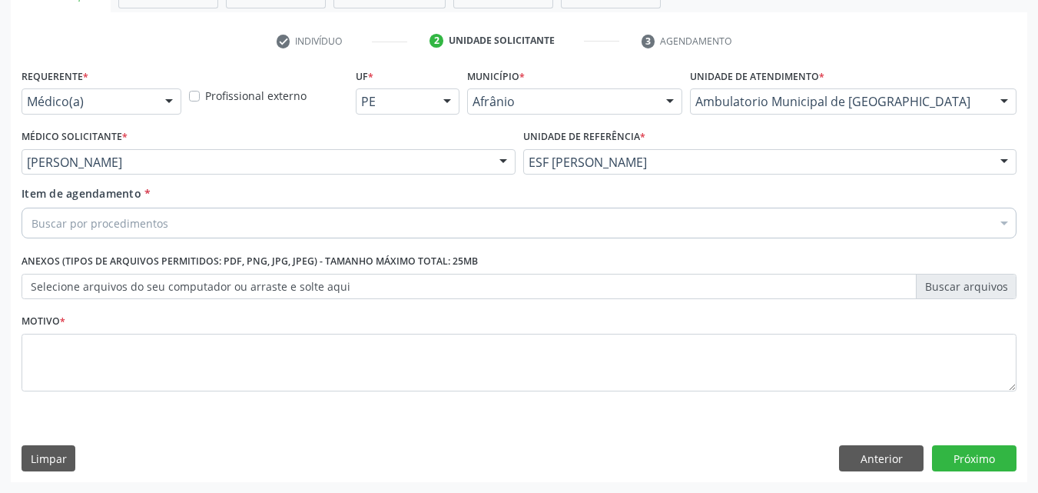
click at [187, 217] on div "Buscar por procedimentos" at bounding box center [519, 222] width 995 height 31
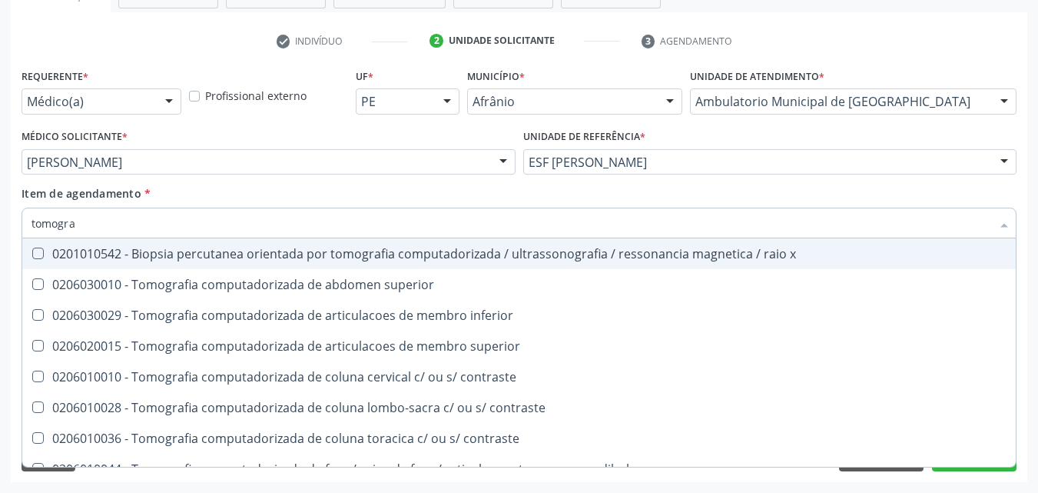
type input "tomograf"
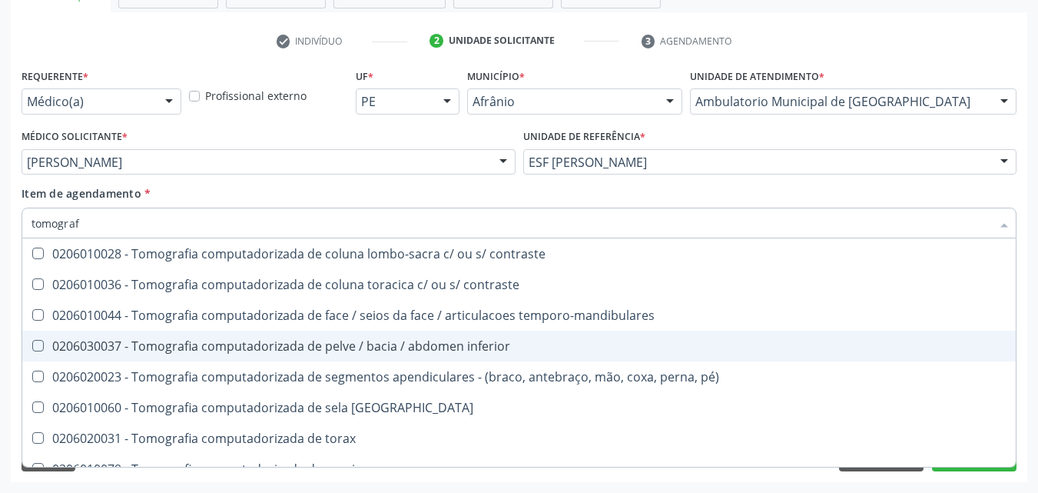
scroll to position [231, 0]
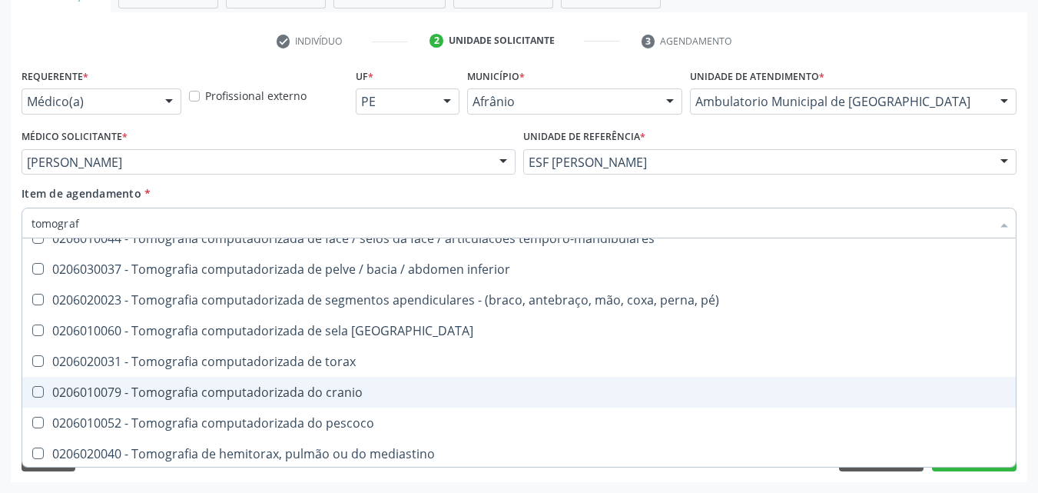
click at [384, 392] on div "0206010079 - Tomografia computadorizada do cranio" at bounding box center [519, 392] width 975 height 12
checkbox cranio "true"
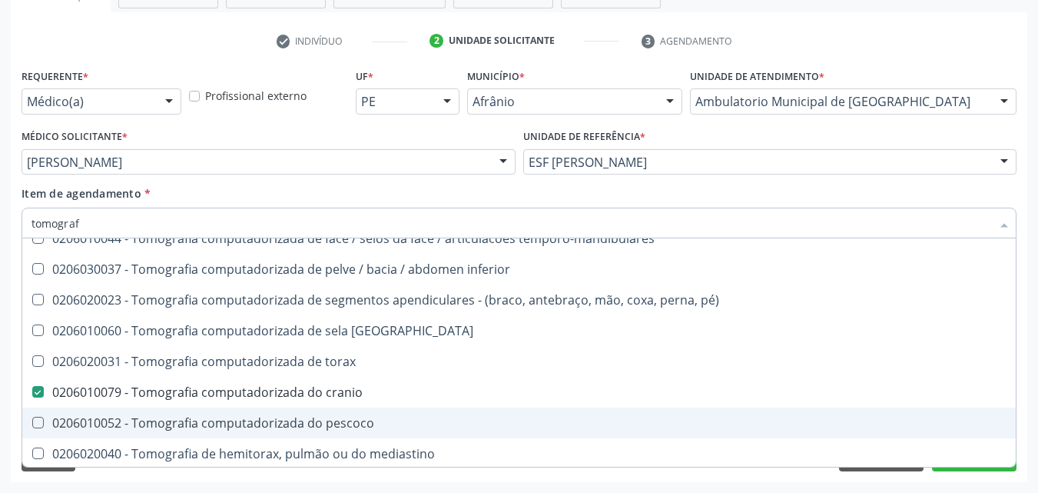
scroll to position [264, 0]
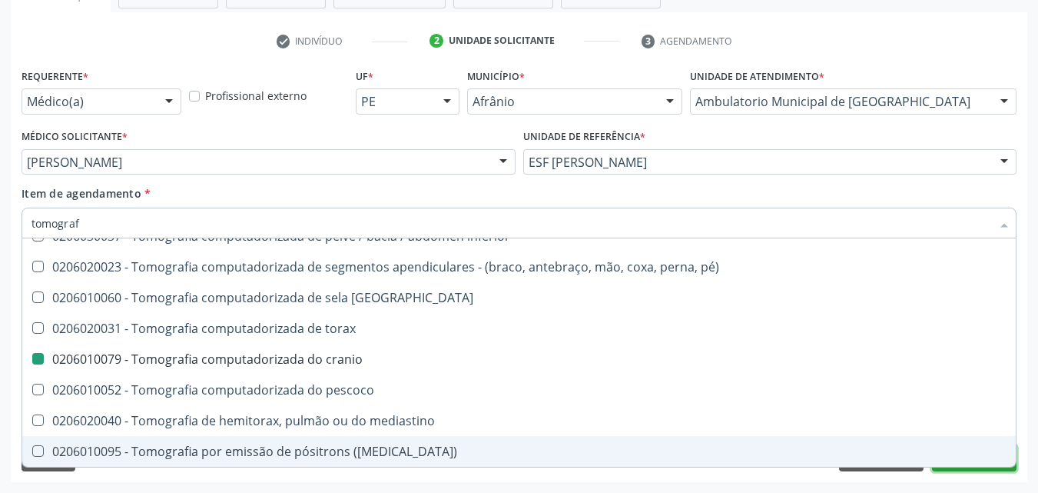
click at [970, 469] on button "Próximo" at bounding box center [974, 458] width 85 height 26
checkbox superior "true"
checkbox cranio "false"
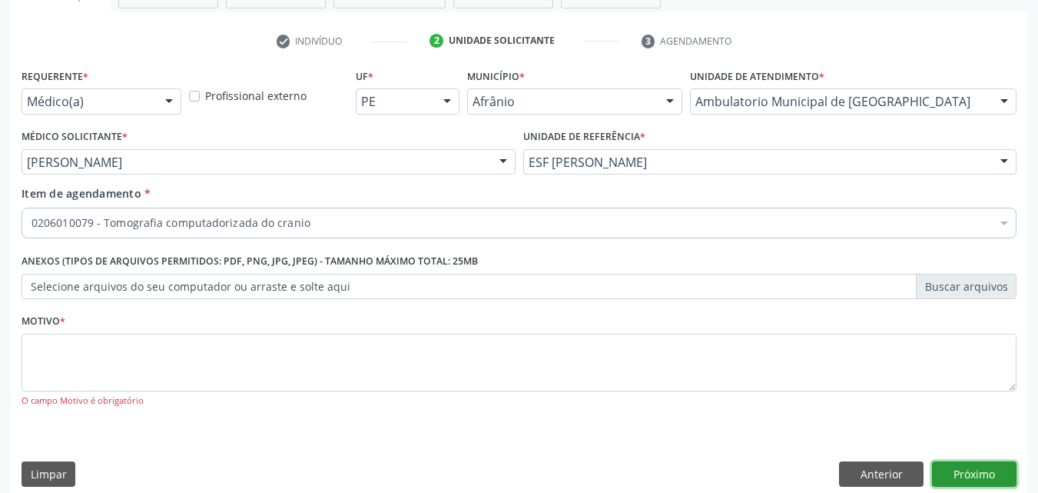
scroll to position [0, 0]
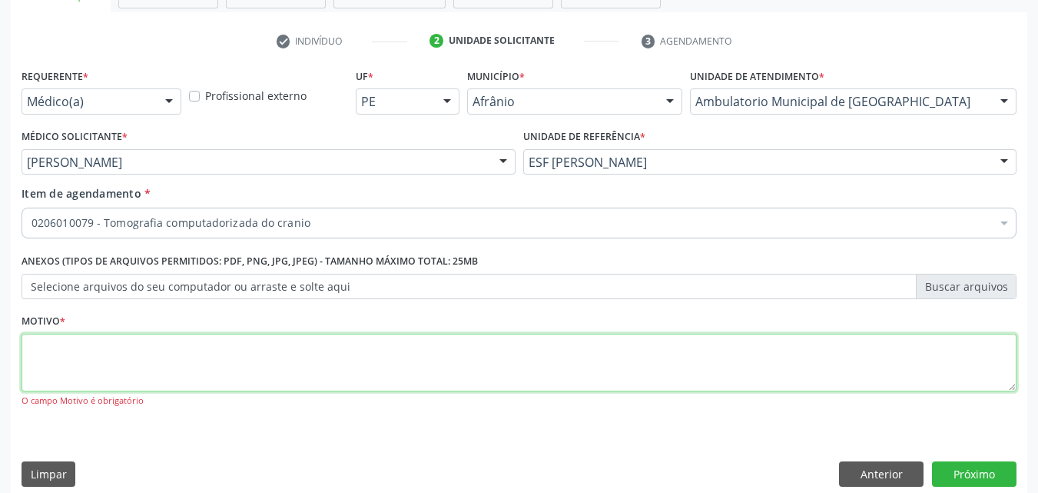
click at [197, 358] on textarea at bounding box center [519, 362] width 995 height 58
type textarea "*"
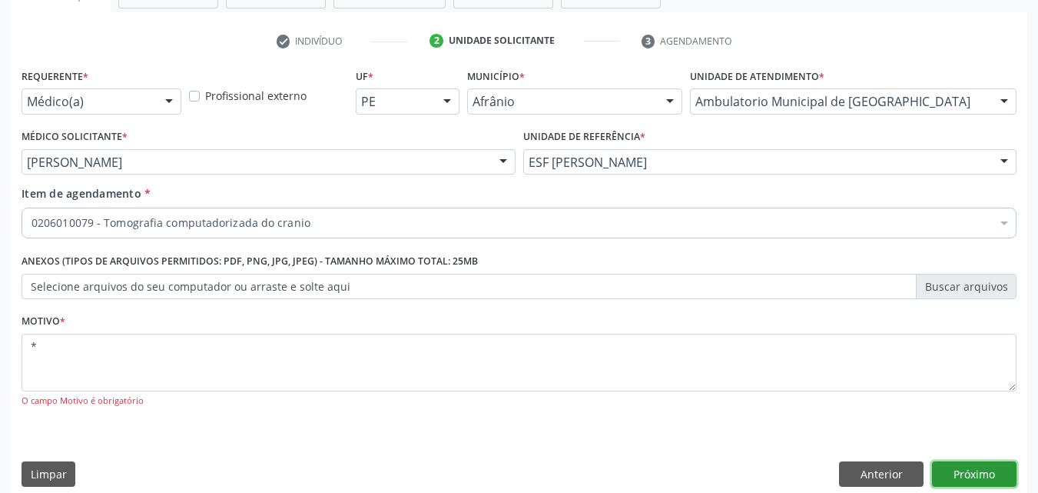
click at [974, 468] on button "Próximo" at bounding box center [974, 474] width 85 height 26
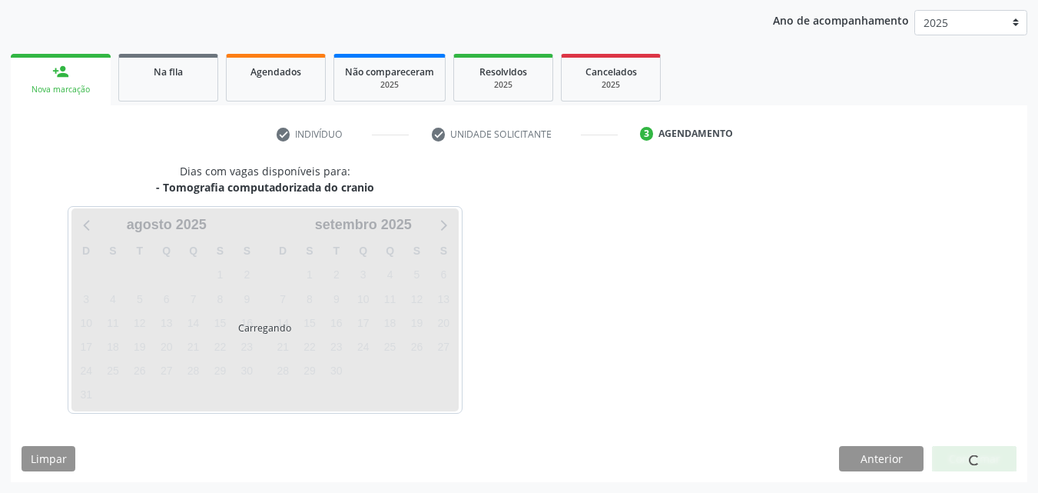
scroll to position [176, 0]
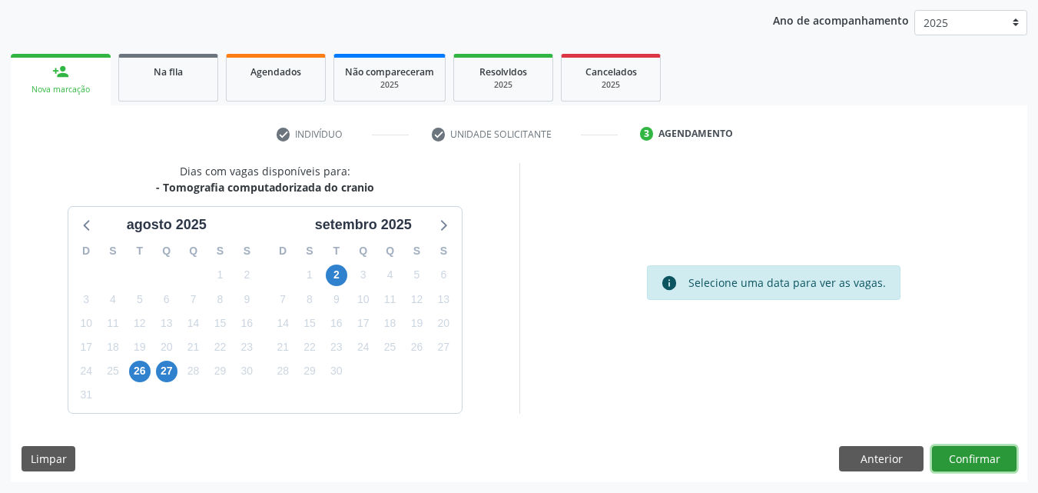
click at [964, 456] on button "Confirmar" at bounding box center [974, 459] width 85 height 26
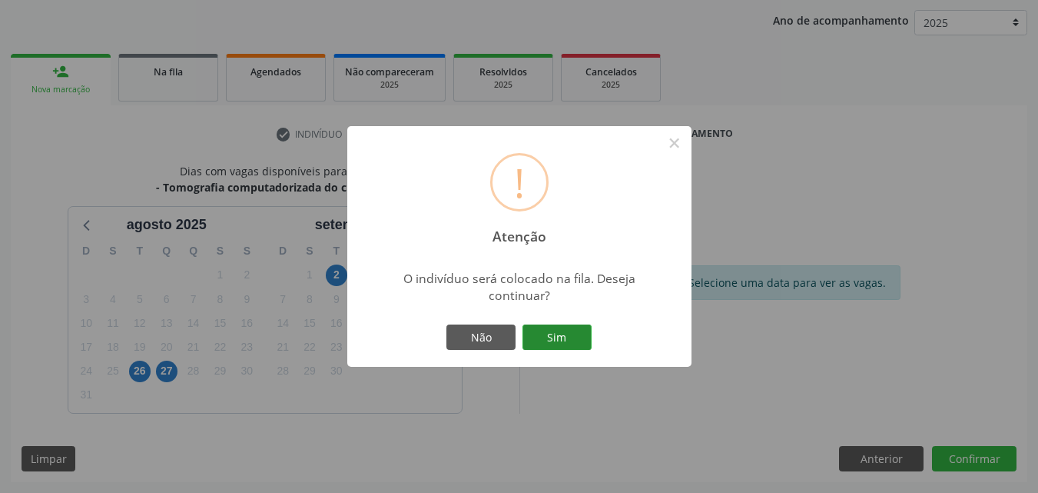
click at [565, 339] on button "Sim" at bounding box center [557, 337] width 69 height 26
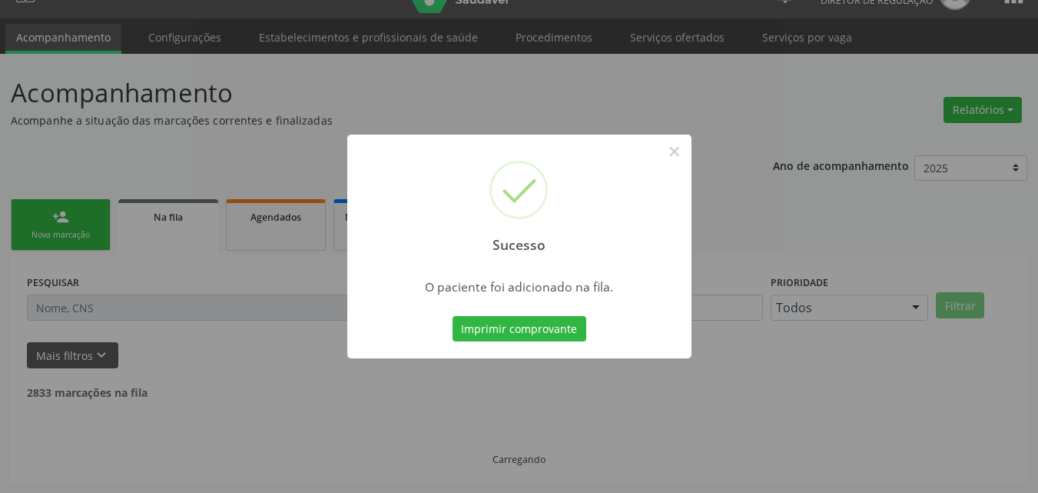
scroll to position [15, 0]
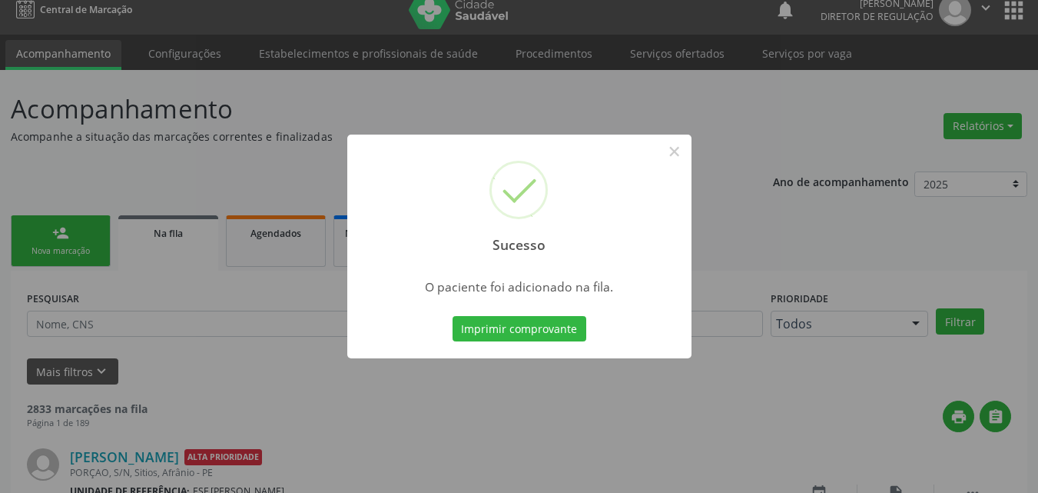
click at [76, 249] on div "Sucesso × O paciente foi adicionado na fila. Imprimir comprovante Cancel" at bounding box center [519, 246] width 1038 height 493
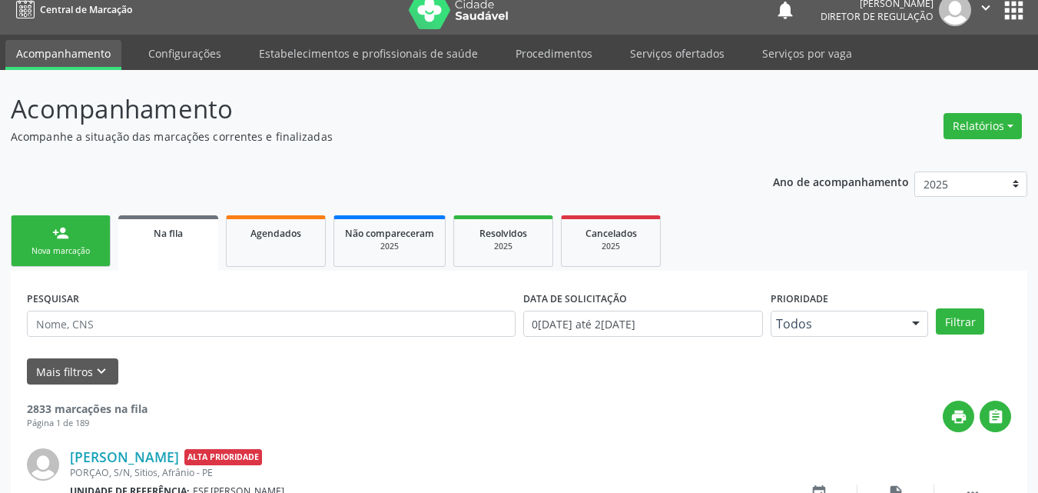
click at [94, 243] on link "person_add Nova marcação" at bounding box center [61, 240] width 100 height 51
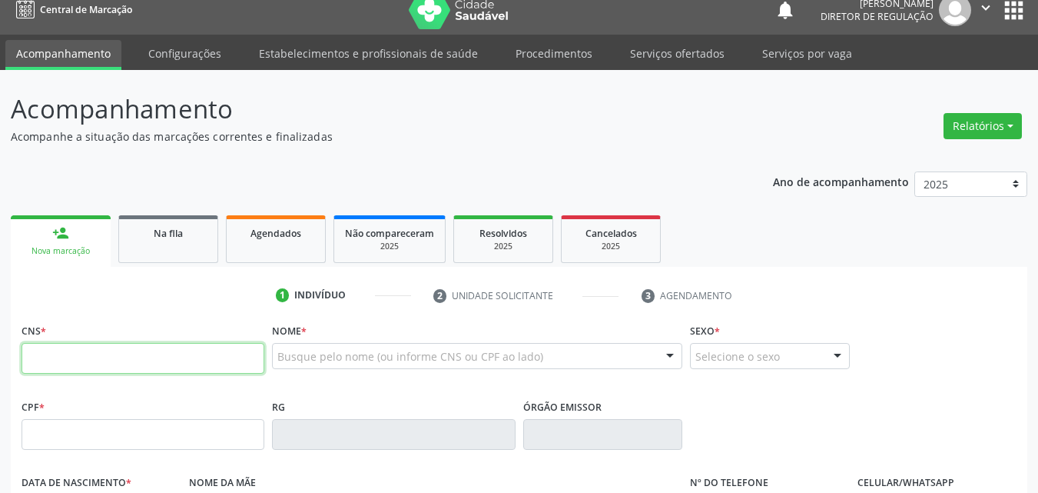
click at [154, 359] on input "text" at bounding box center [143, 358] width 243 height 31
type input "708 0018 3134 7423"
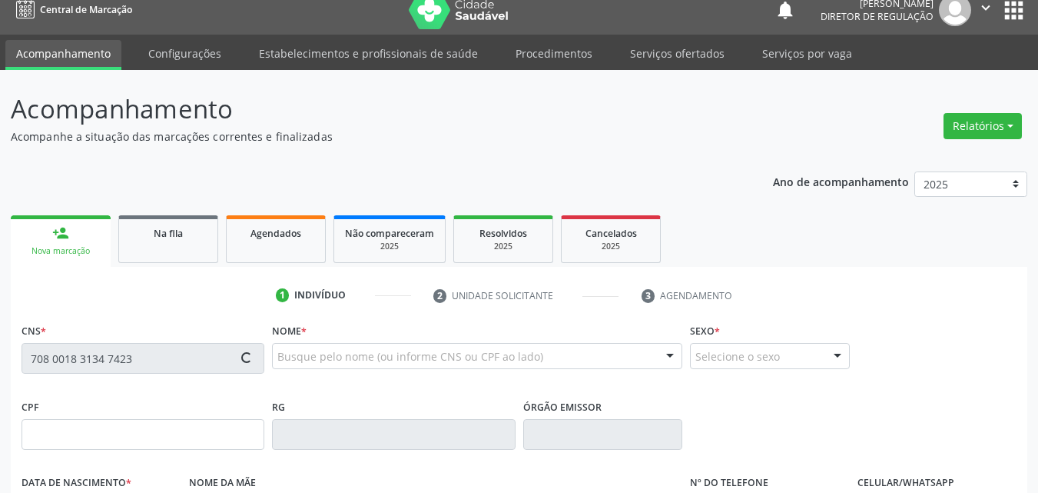
type input "021.025.084-47"
type input "23/02/1948"
type input "Angelina Erotildes da Conceicao"
type input "(87) 99912-8175"
type input "100.534.764-68"
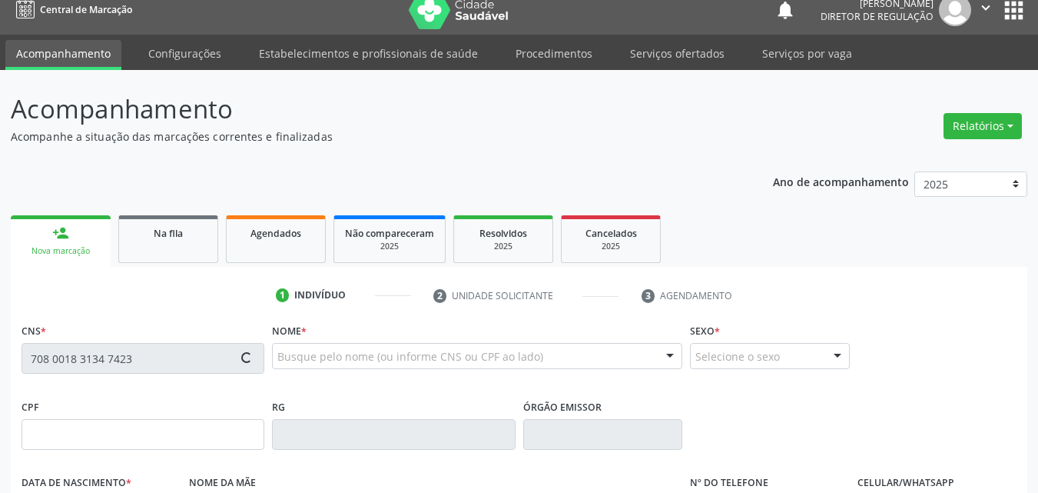
type input "S/N"
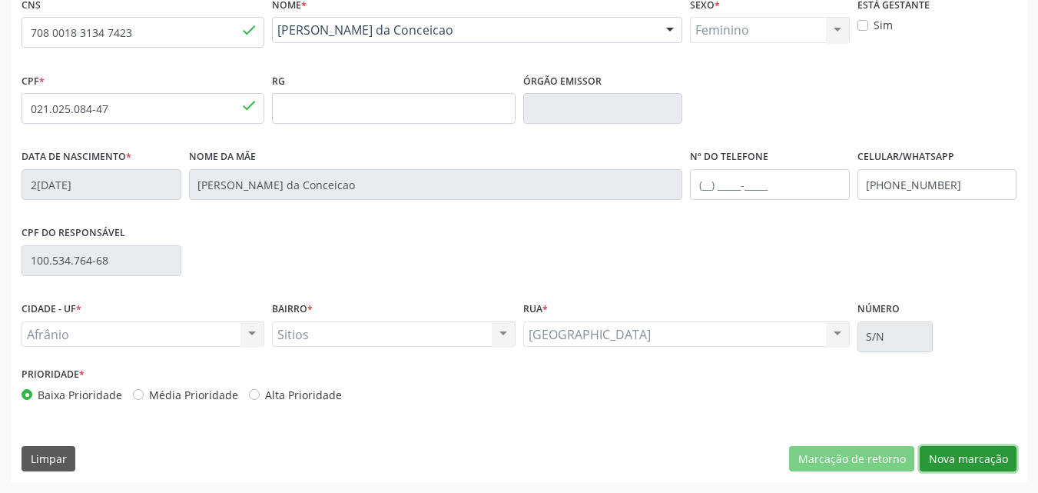
click at [965, 458] on button "Nova marcação" at bounding box center [968, 459] width 97 height 26
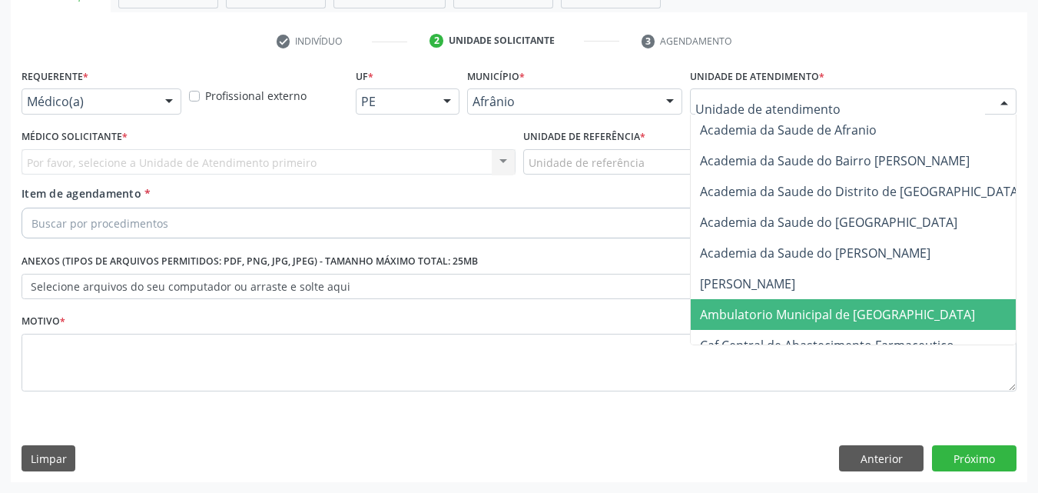
click at [768, 309] on span "Ambulatorio Municipal de [GEOGRAPHIC_DATA]" at bounding box center [837, 314] width 275 height 17
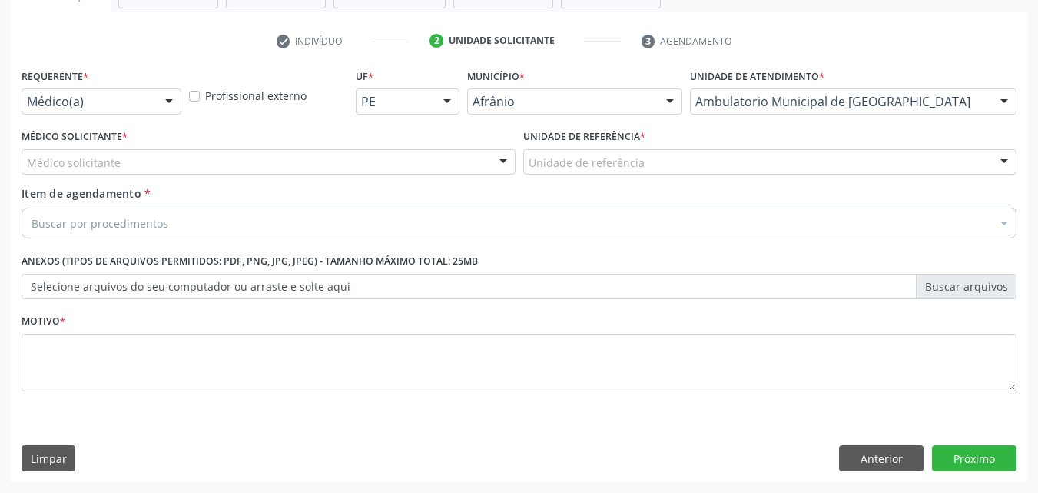
click at [682, 157] on div "Unidade de referência" at bounding box center [770, 162] width 494 height 26
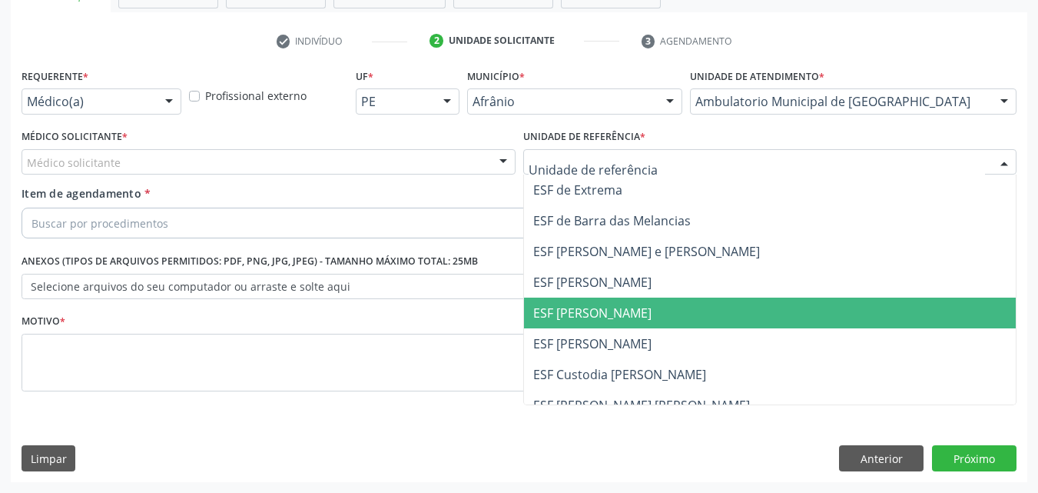
click at [677, 306] on span "ESF [PERSON_NAME]" at bounding box center [770, 312] width 493 height 31
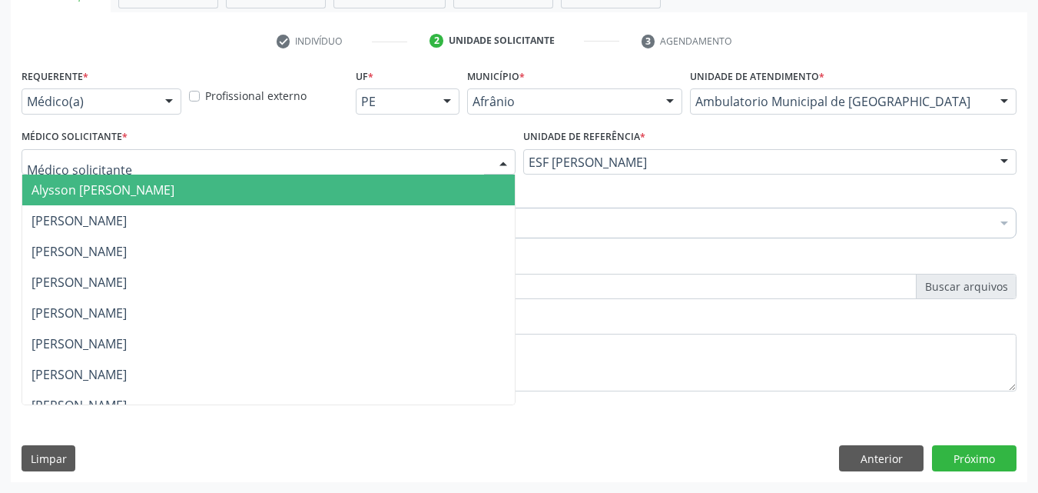
click at [292, 161] on div at bounding box center [269, 162] width 494 height 26
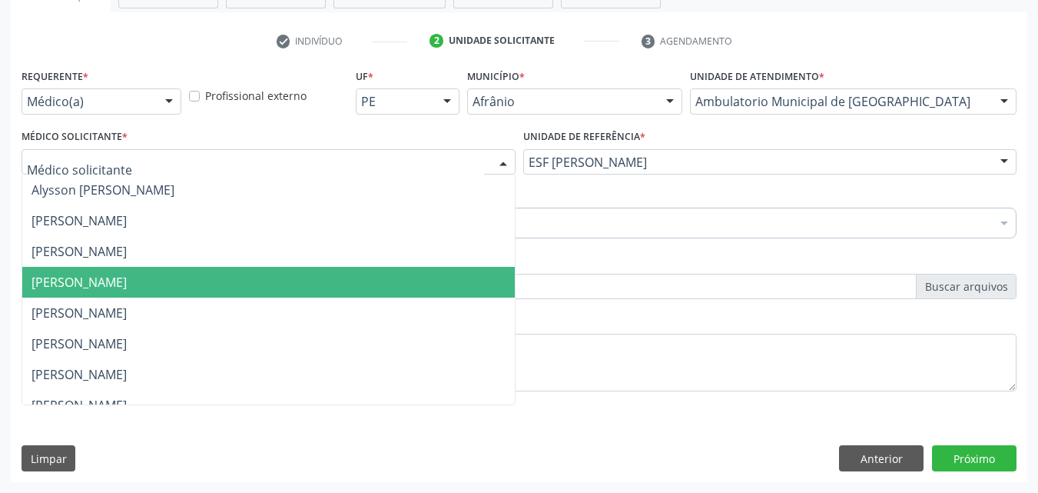
click at [211, 277] on span "[PERSON_NAME]" at bounding box center [268, 282] width 493 height 31
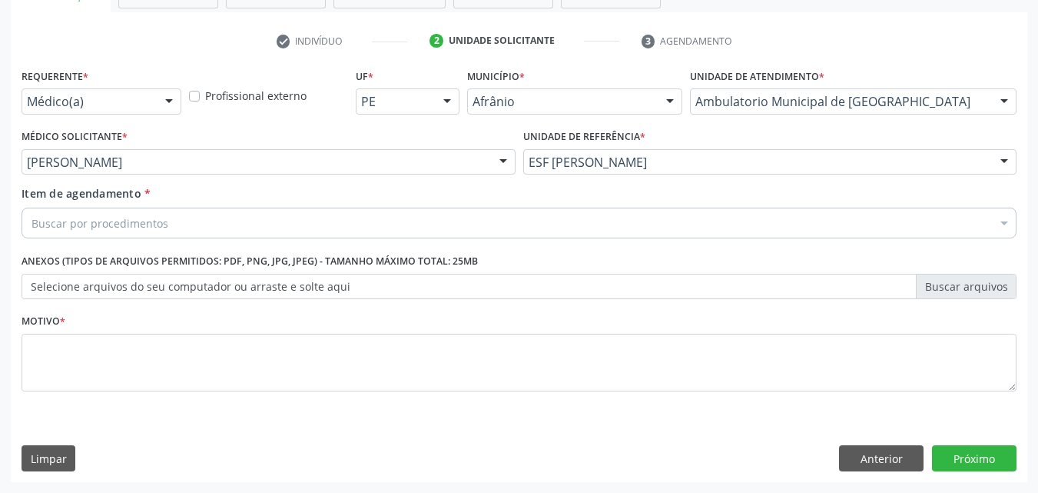
click at [211, 223] on div "Buscar por procedimentos" at bounding box center [519, 222] width 995 height 31
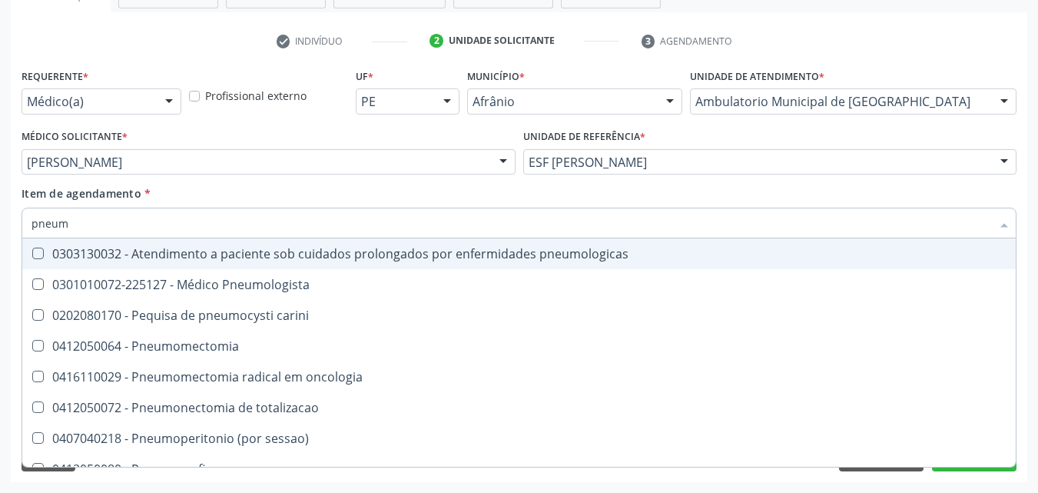
type input "pneumo"
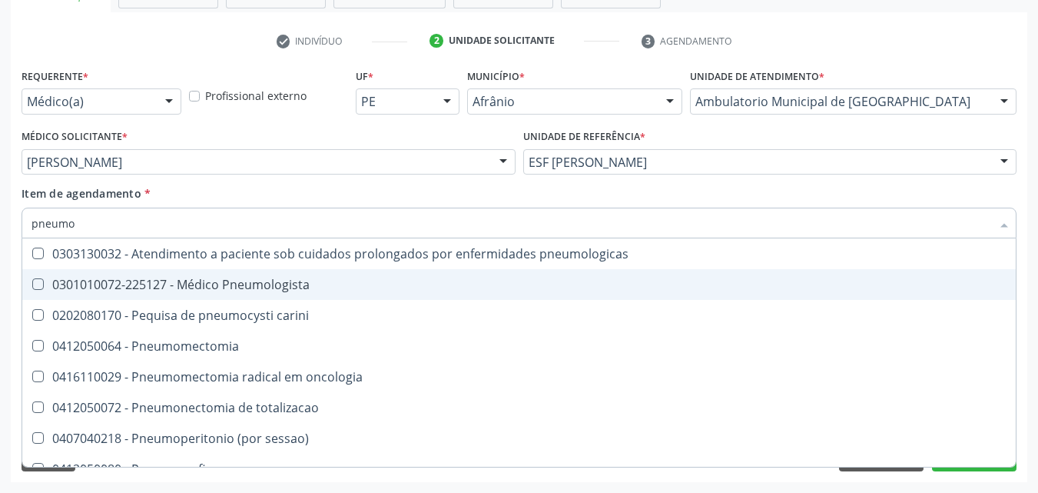
click at [257, 287] on div "0301010072-225127 - Médico Pneumologista" at bounding box center [519, 284] width 975 height 12
checkbox Pneumologista "true"
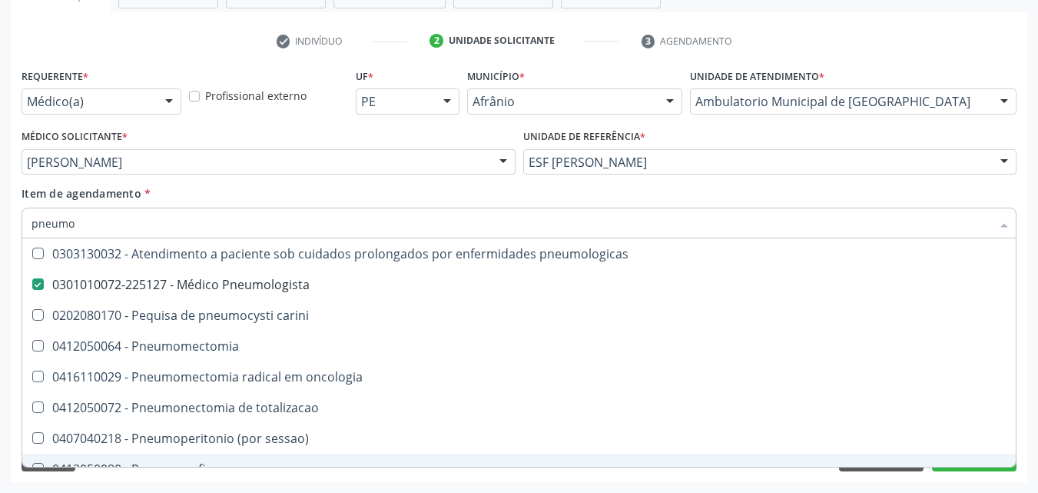
click at [971, 466] on div "Desfazer seleção 0303130032 - Atendimento a paciente sob cuidados prolongados p…" at bounding box center [519, 352] width 995 height 228
click at [968, 469] on button "Próximo" at bounding box center [974, 458] width 85 height 26
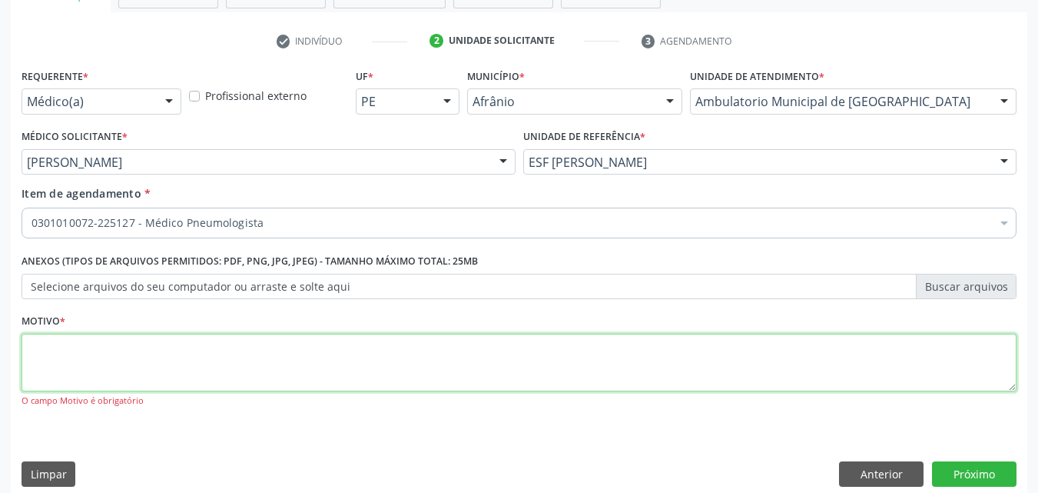
click at [278, 351] on textarea at bounding box center [519, 362] width 995 height 58
type textarea "asma"
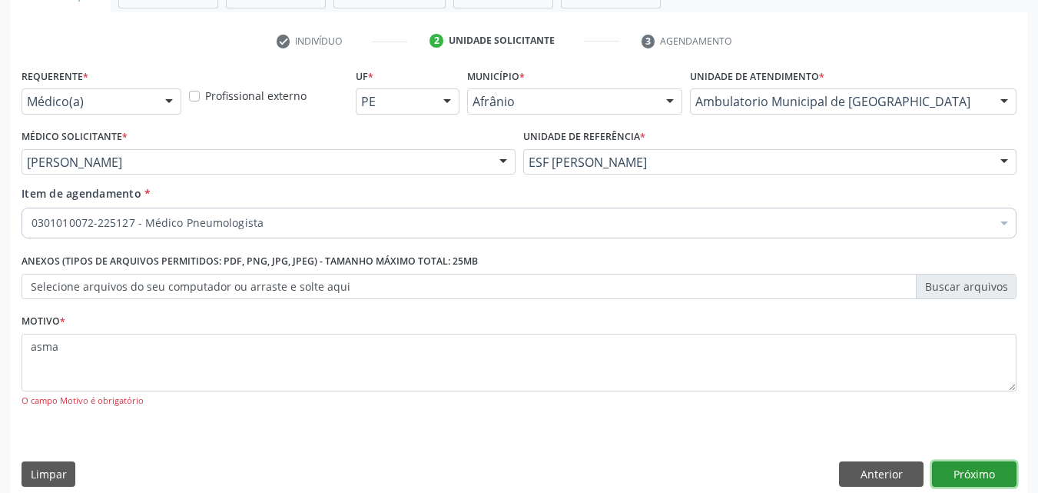
click at [954, 476] on button "Próximo" at bounding box center [974, 474] width 85 height 26
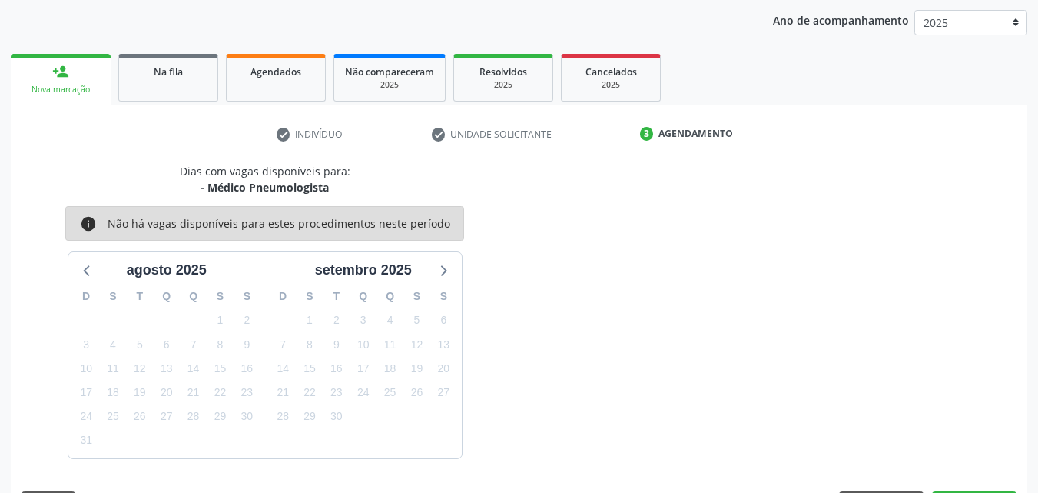
scroll to position [221, 0]
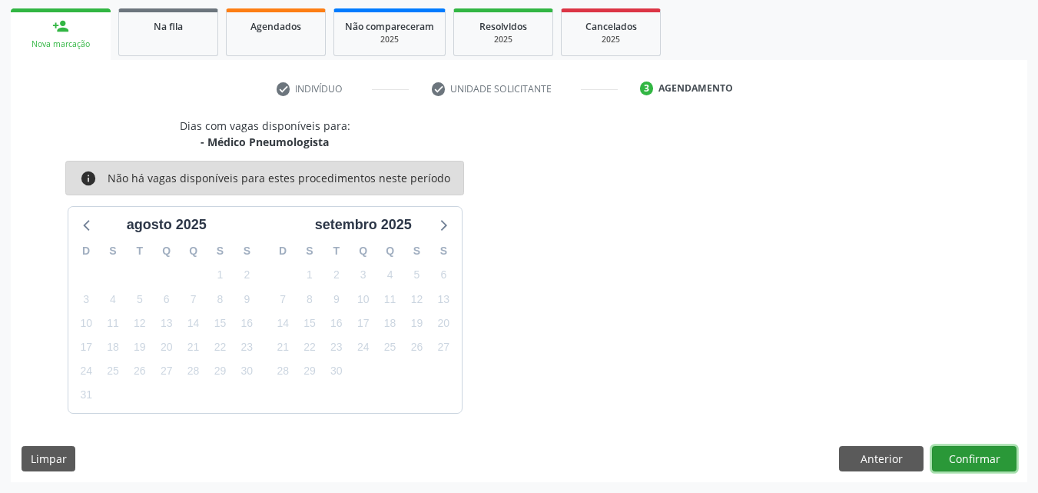
click at [970, 456] on button "Confirmar" at bounding box center [974, 459] width 85 height 26
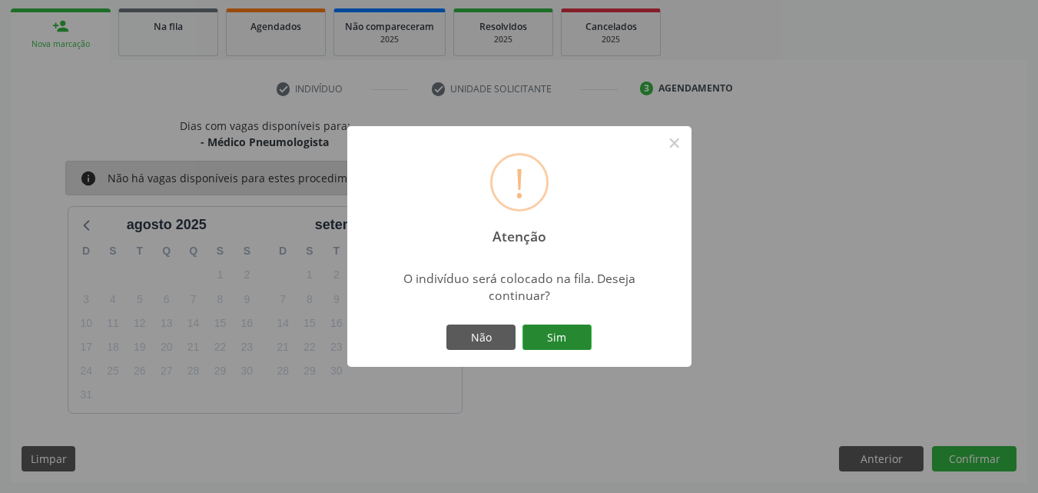
click at [549, 335] on button "Sim" at bounding box center [557, 337] width 69 height 26
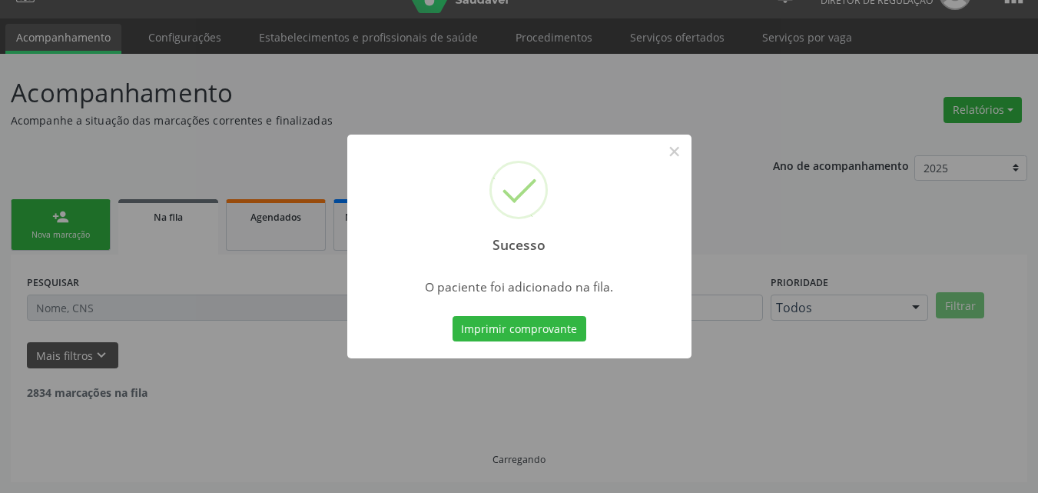
scroll to position [15, 0]
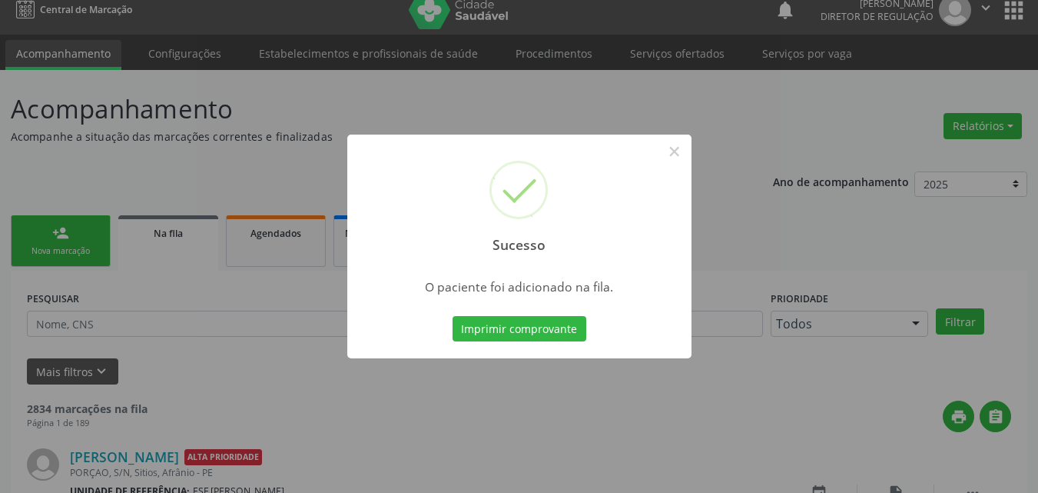
click at [85, 241] on div "Sucesso × O paciente foi adicionado na fila. Imprimir comprovante Cancel" at bounding box center [519, 246] width 1038 height 493
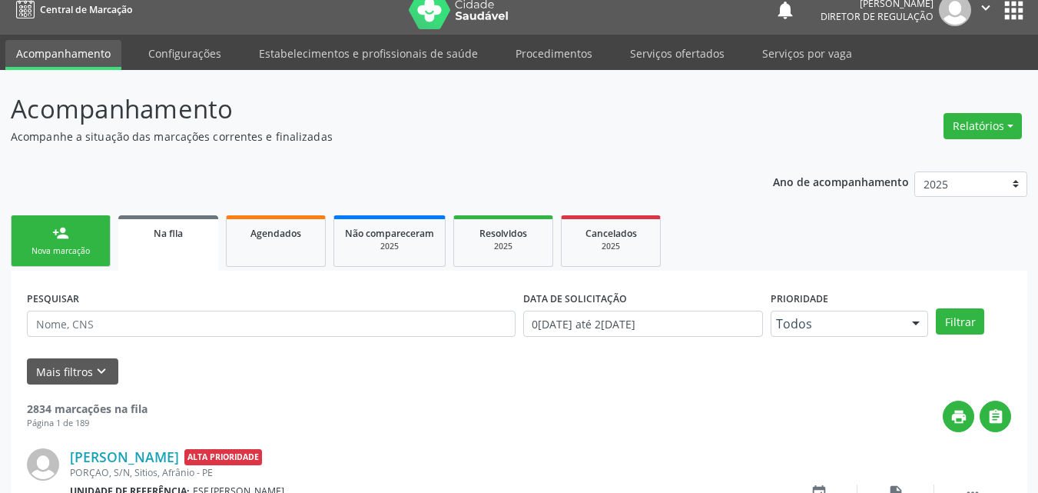
click at [92, 240] on link "person_add Nova marcação" at bounding box center [61, 240] width 100 height 51
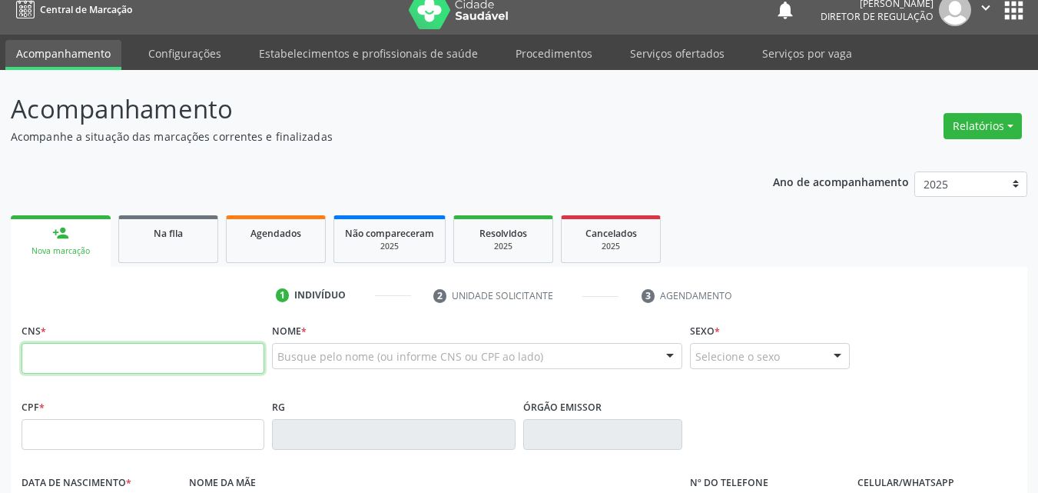
click at [126, 363] on input "text" at bounding box center [143, 358] width 243 height 31
type input "706 0053 4927 7743"
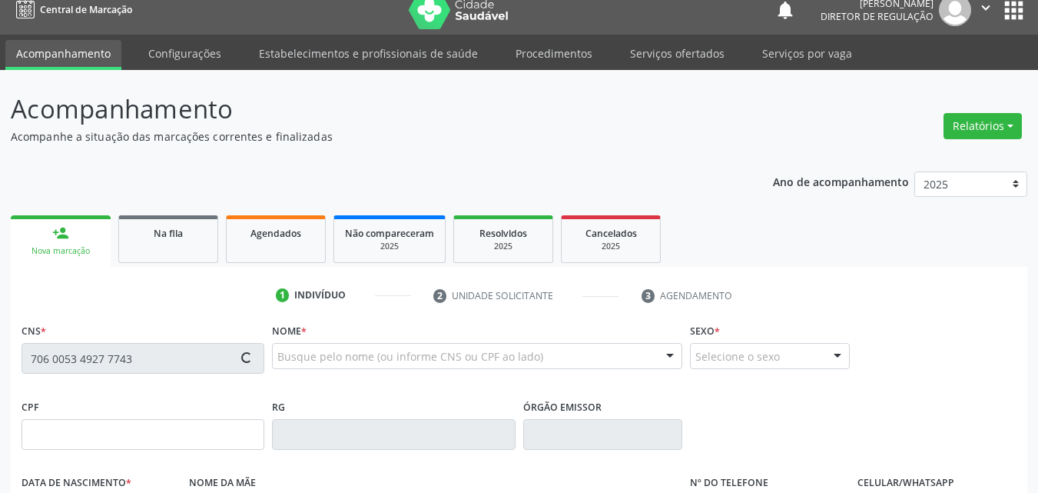
type input "046.857.884-60"
type input "[DATE]"
type input "Evandite [PERSON_NAME]"
type input "[PHONE_NUMBER]"
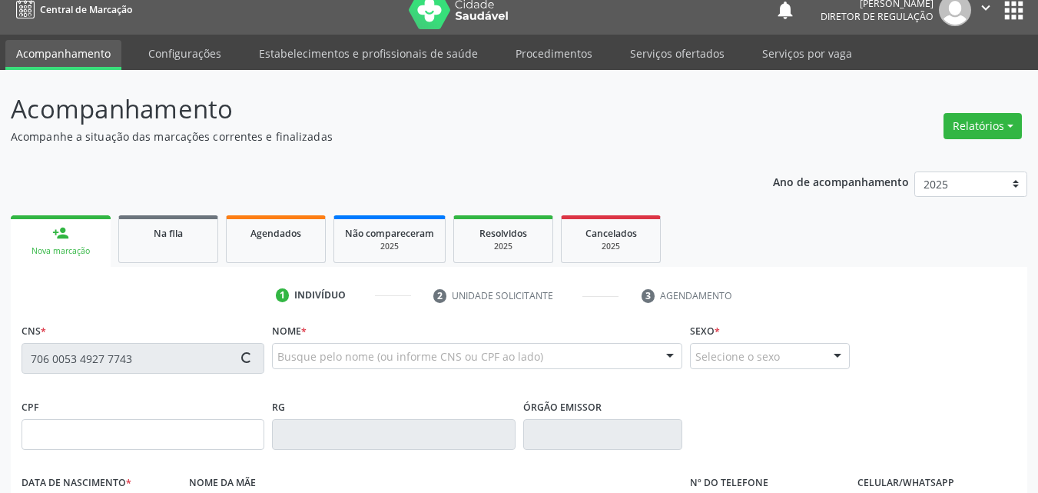
type input "117.082.284-38"
type input "S/N"
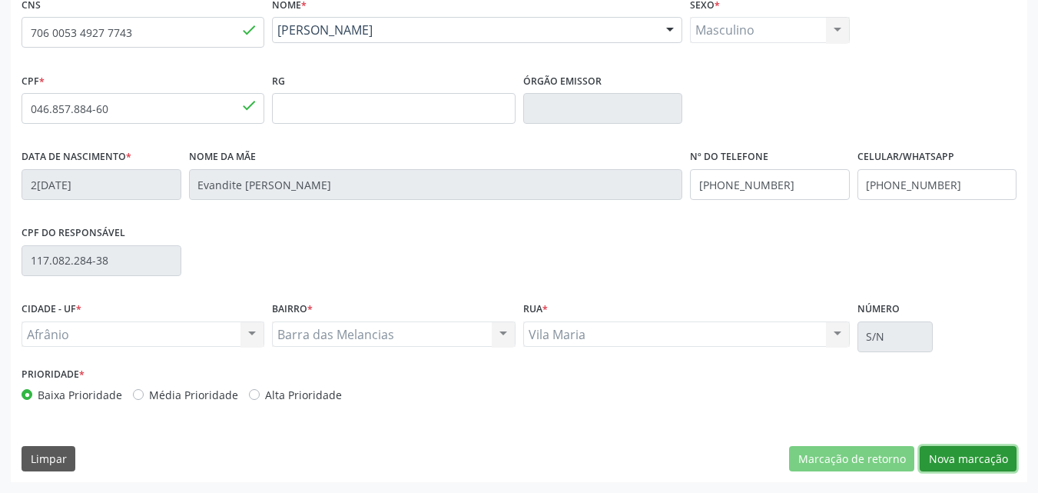
click at [953, 458] on button "Nova marcação" at bounding box center [968, 459] width 97 height 26
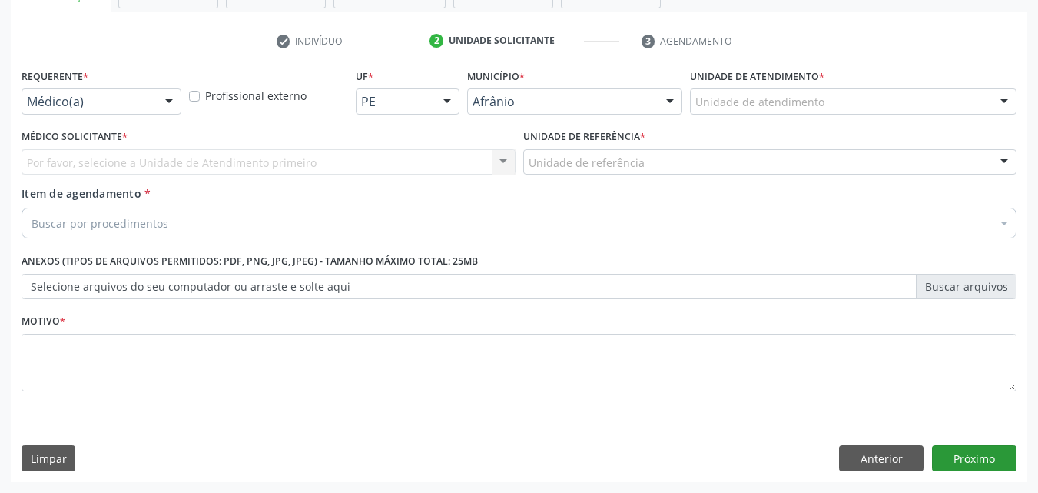
scroll to position [269, 0]
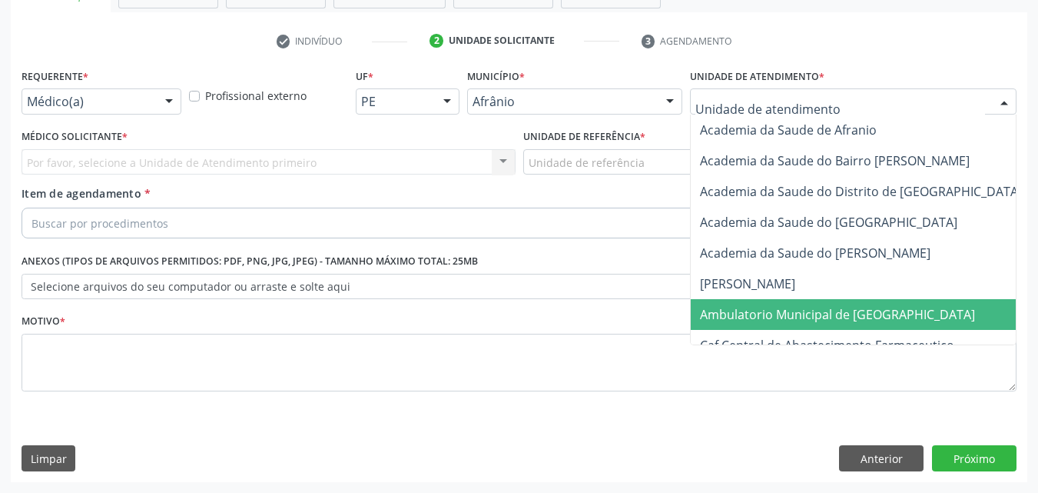
drag, startPoint x: 818, startPoint y: 317, endPoint x: 778, endPoint y: 300, distance: 43.0
click at [816, 314] on span "Ambulatorio Municipal de [GEOGRAPHIC_DATA]" at bounding box center [837, 314] width 275 height 17
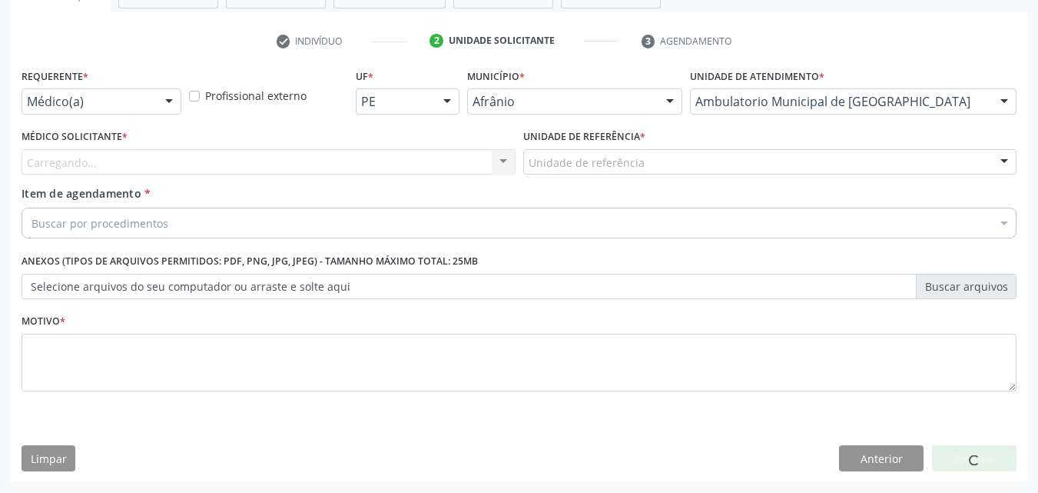
click at [663, 165] on div "Unidade de referência" at bounding box center [770, 162] width 494 height 26
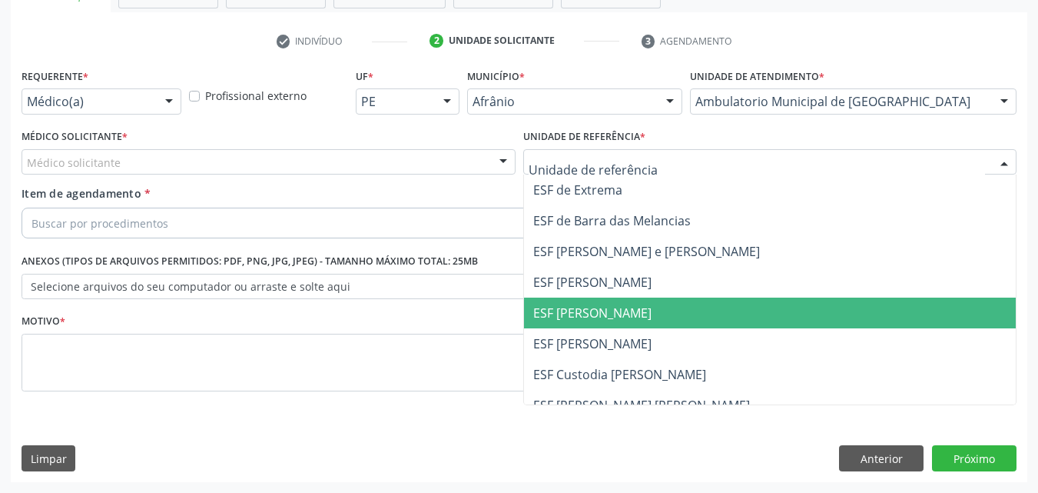
click at [652, 314] on span "ESF [PERSON_NAME]" at bounding box center [770, 312] width 493 height 31
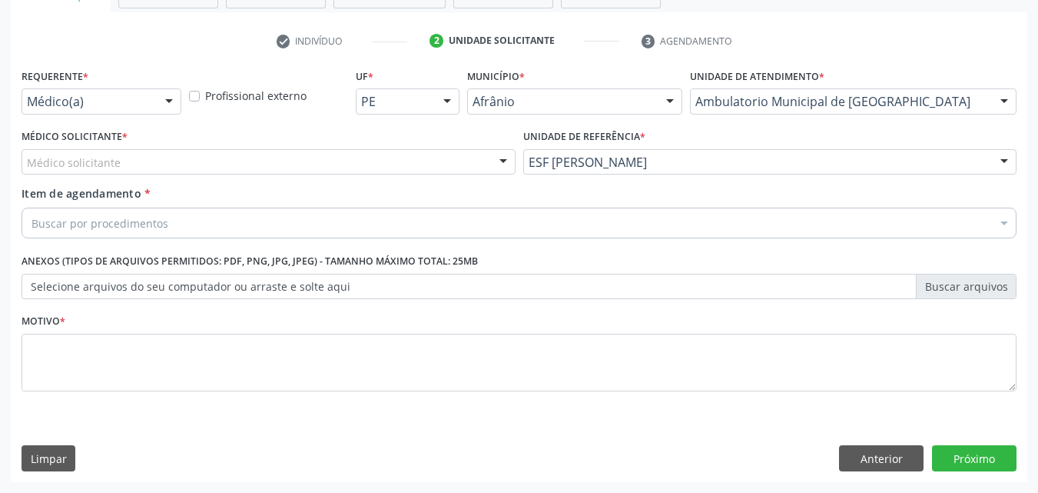
click at [217, 164] on div "Médico solicitante" at bounding box center [269, 162] width 494 height 26
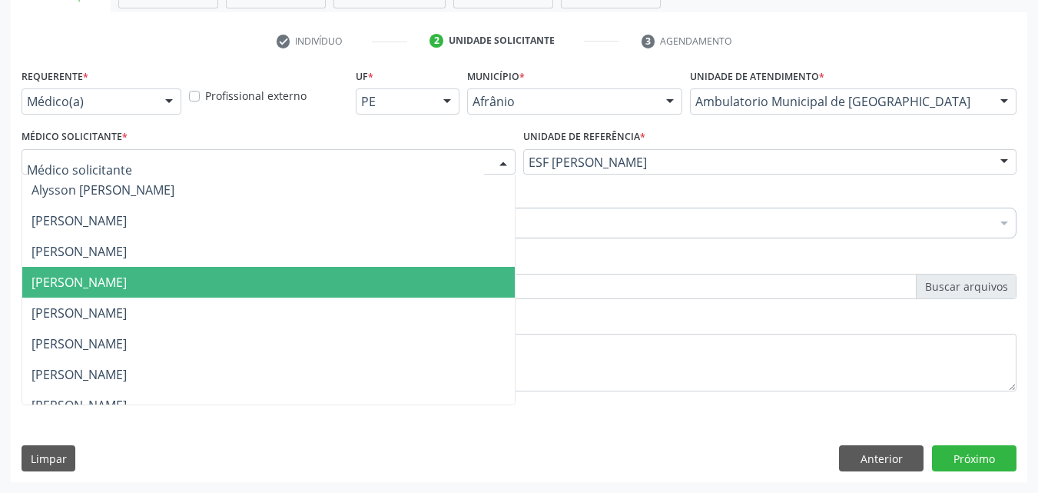
click at [227, 288] on span "[PERSON_NAME]" at bounding box center [268, 282] width 493 height 31
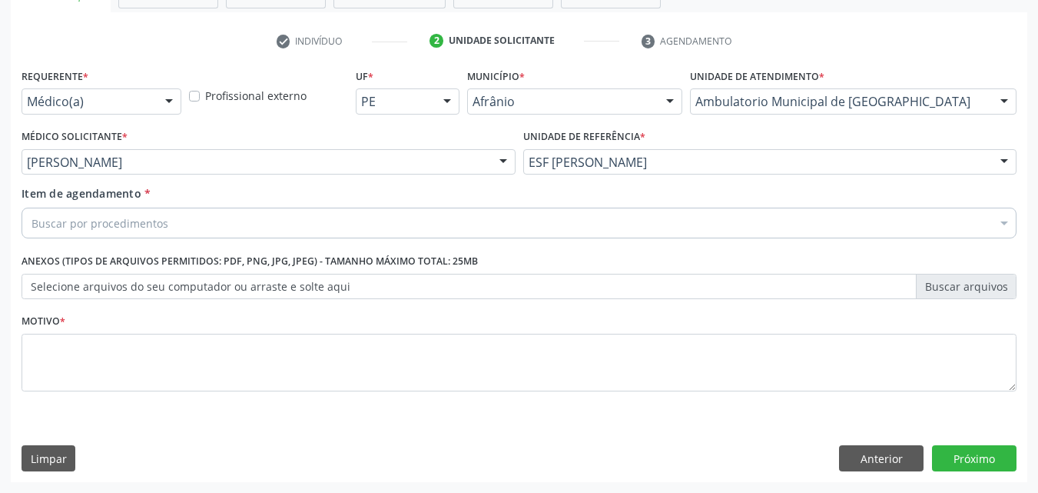
click at [190, 220] on div "Buscar por procedimentos" at bounding box center [519, 222] width 995 height 31
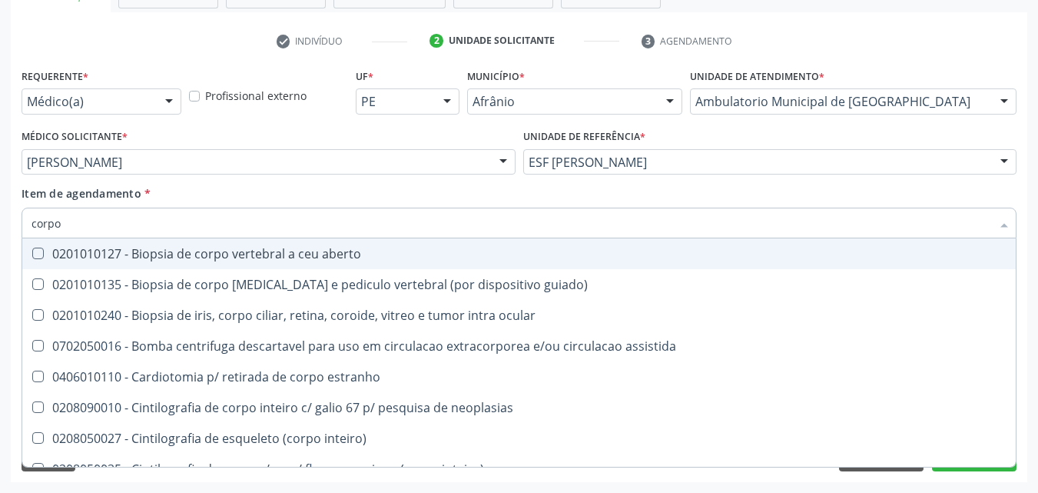
type input "corpo"
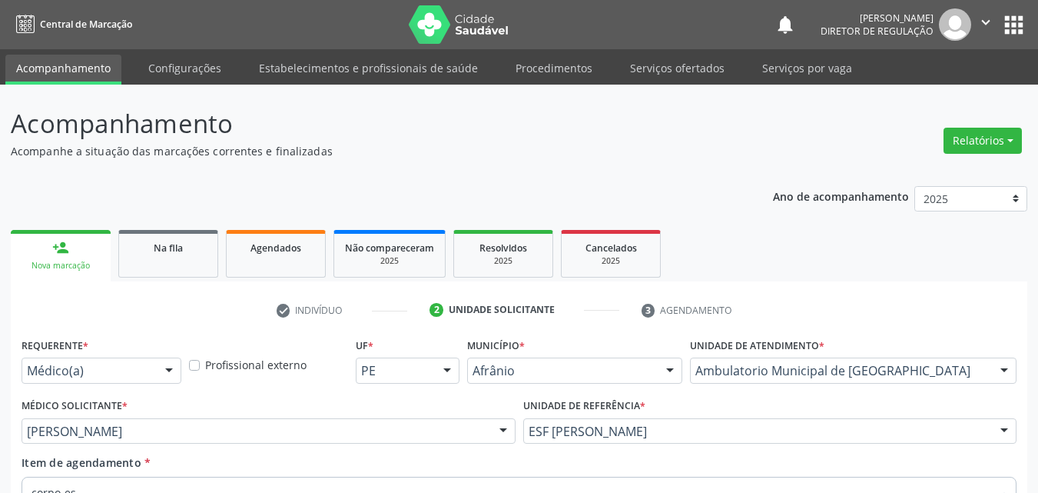
scroll to position [269, 0]
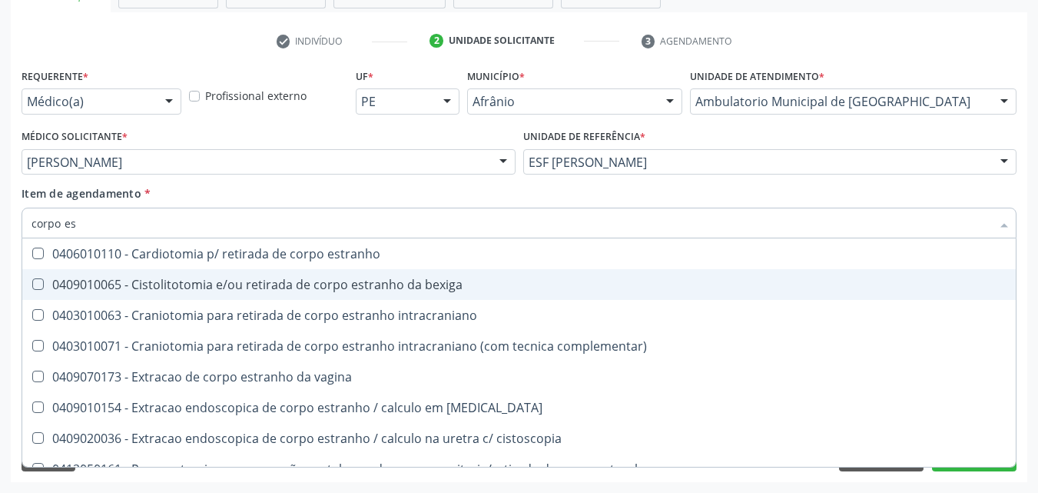
click at [225, 278] on div "0409010065 - Cistolitotomia e/ou retirada de corpo estranho da bexiga" at bounding box center [519, 284] width 975 height 12
checkbox bexiga "true"
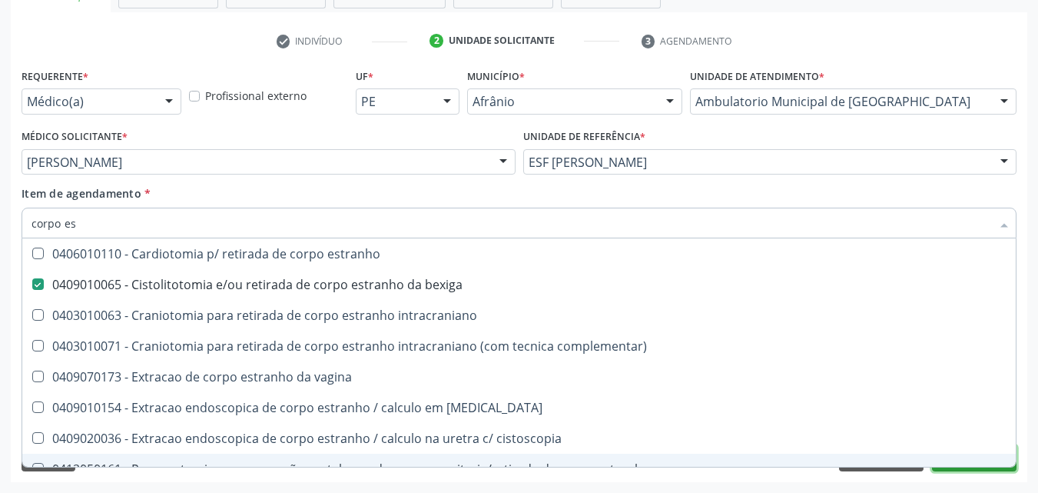
click at [937, 467] on button "Próximo" at bounding box center [974, 458] width 85 height 26
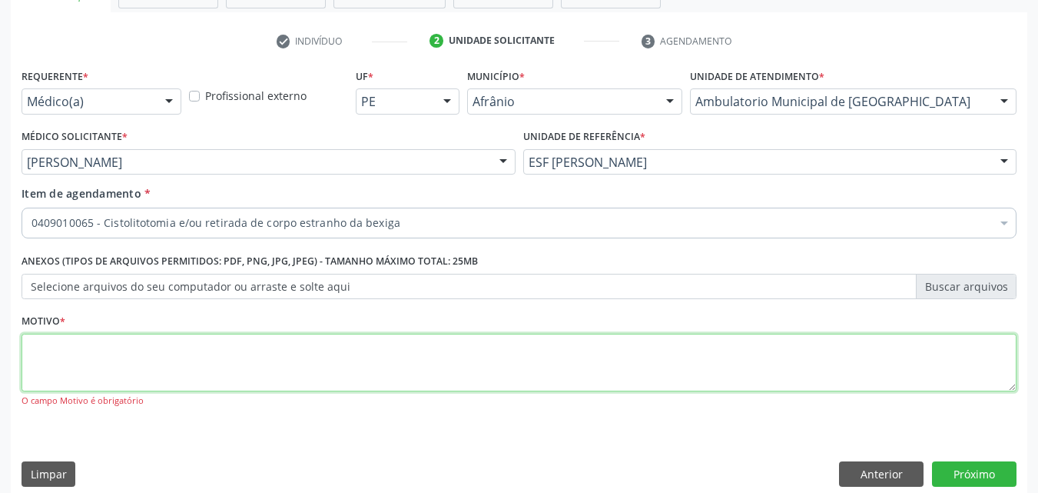
click at [320, 342] on textarea at bounding box center [519, 362] width 995 height 58
type textarea "pos cirurgia"
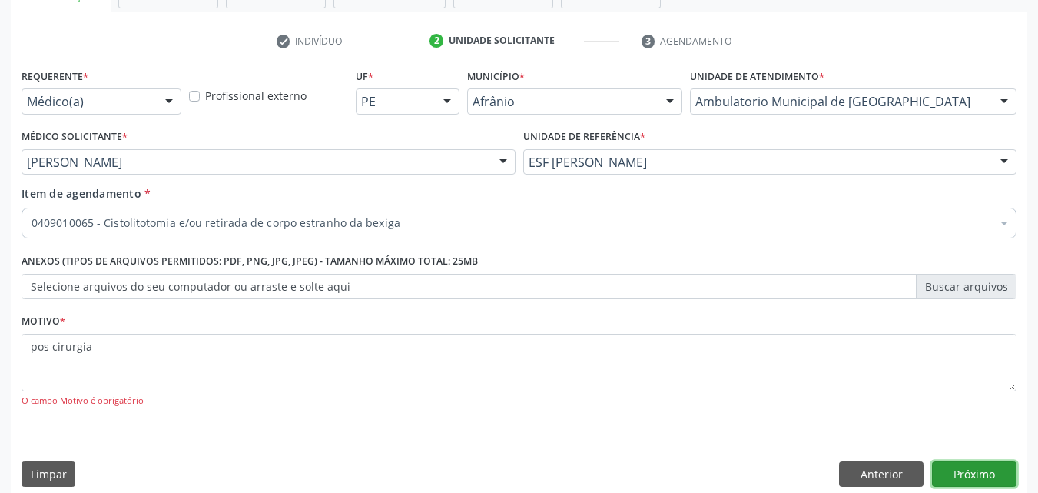
click at [960, 476] on button "Próximo" at bounding box center [974, 474] width 85 height 26
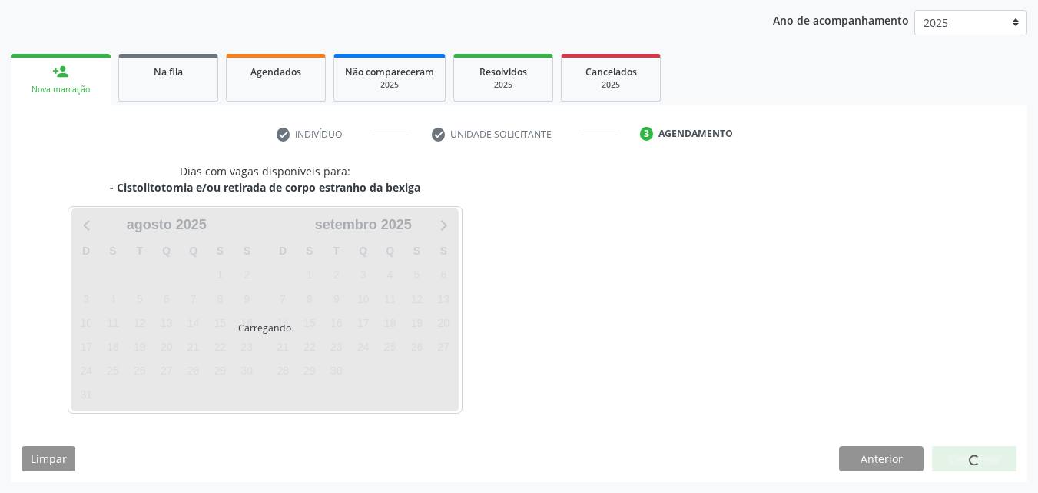
scroll to position [176, 0]
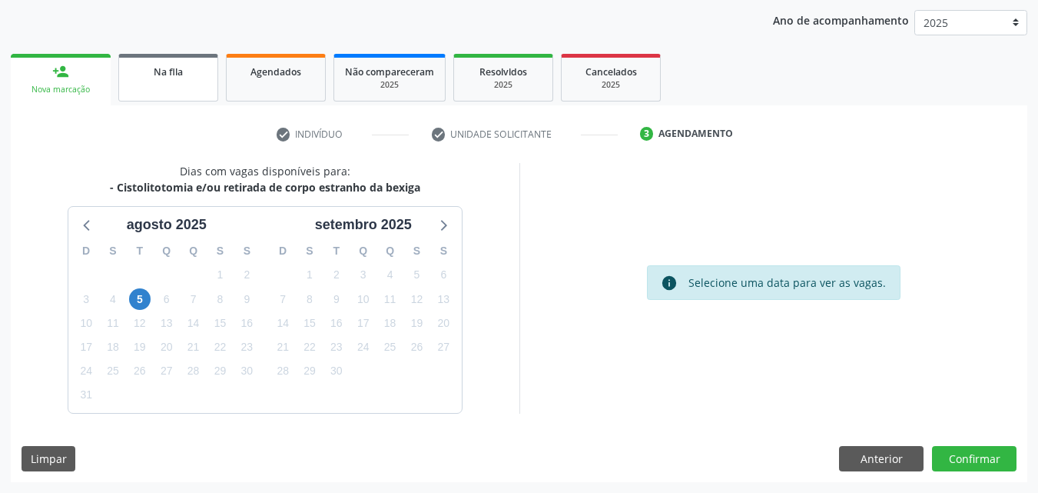
click at [178, 68] on span "Na fila" at bounding box center [168, 71] width 29 height 13
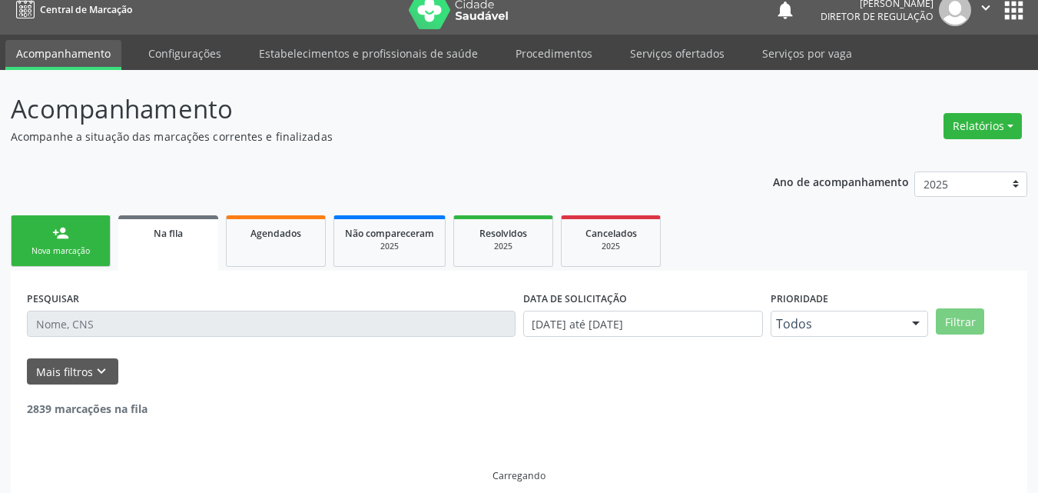
scroll to position [31, 0]
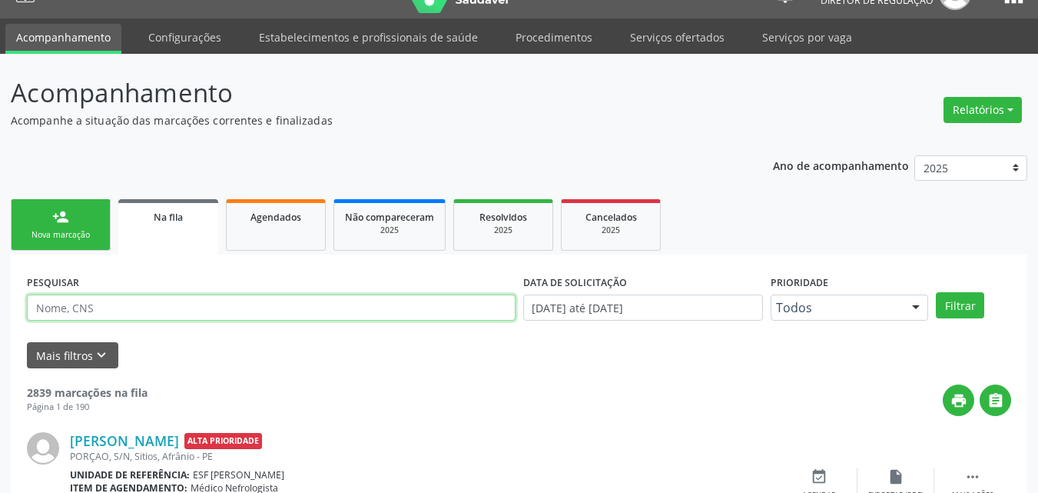
click at [152, 310] on input "text" at bounding box center [271, 307] width 489 height 26
type input "[PERSON_NAME] con"
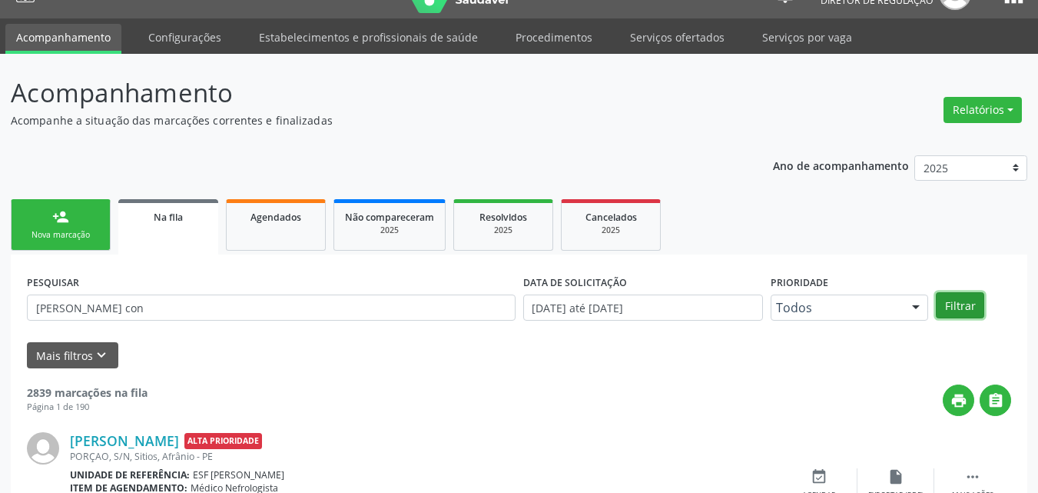
click at [970, 300] on button "Filtrar" at bounding box center [960, 305] width 48 height 26
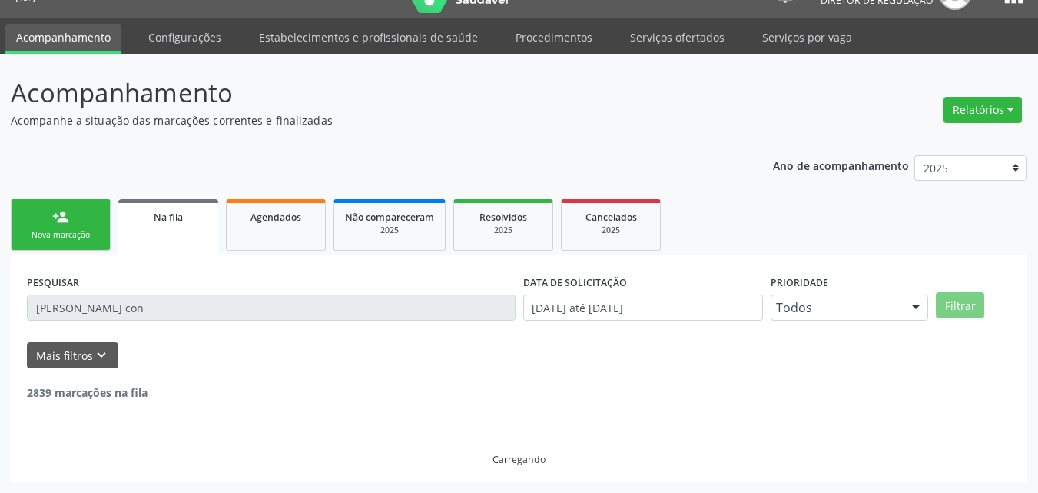
scroll to position [0, 0]
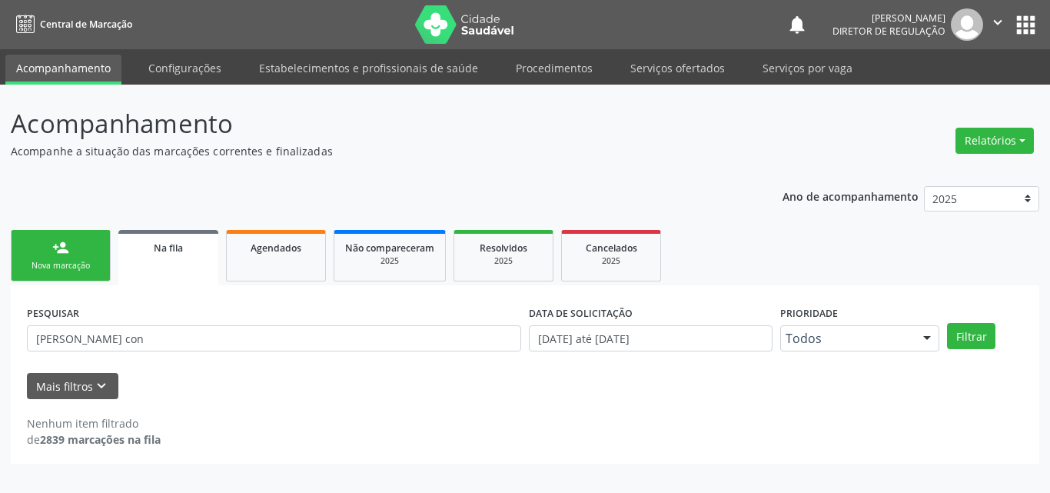
click at [90, 254] on link "person_add Nova marcação" at bounding box center [61, 255] width 100 height 51
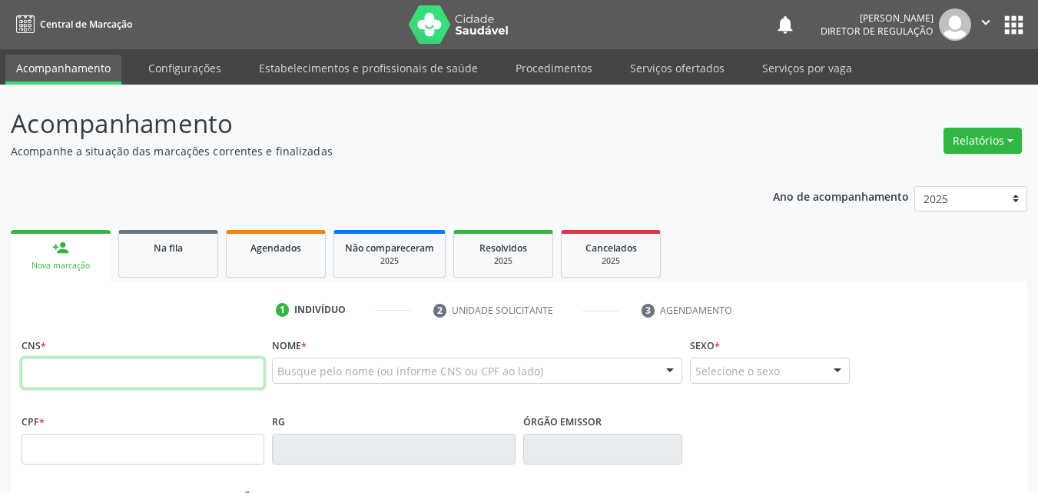
click at [238, 367] on input "text" at bounding box center [143, 372] width 243 height 31
type input "705 8044 5129 3039"
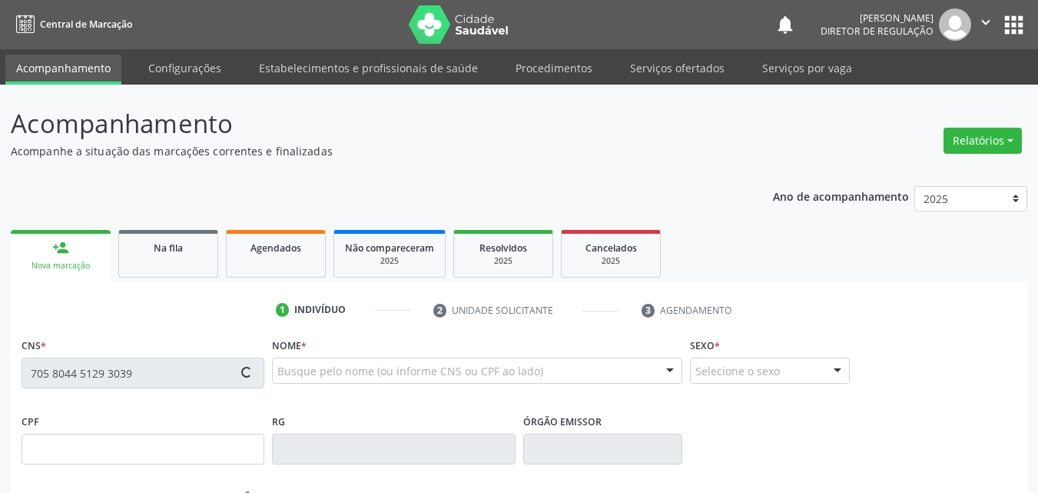
type input "657.217.724-68"
type input "[DATE]"
type input "Eurotisdis [PERSON_NAME]"
type input "[PHONE_NUMBER]"
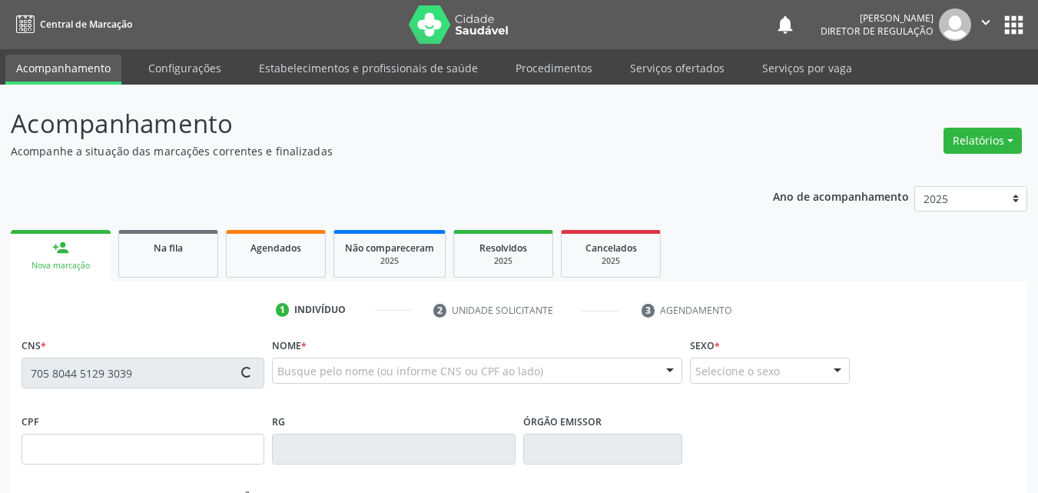
type input "S/N"
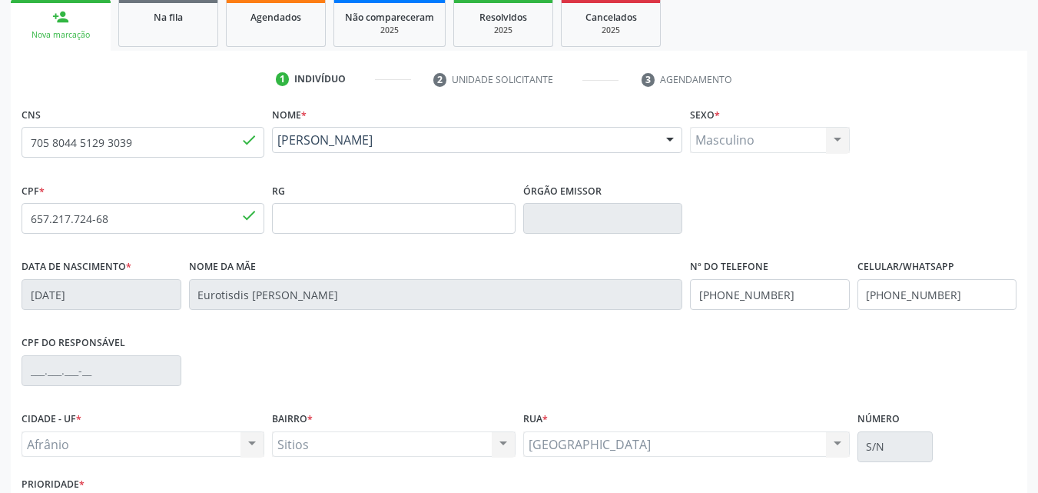
scroll to position [340, 0]
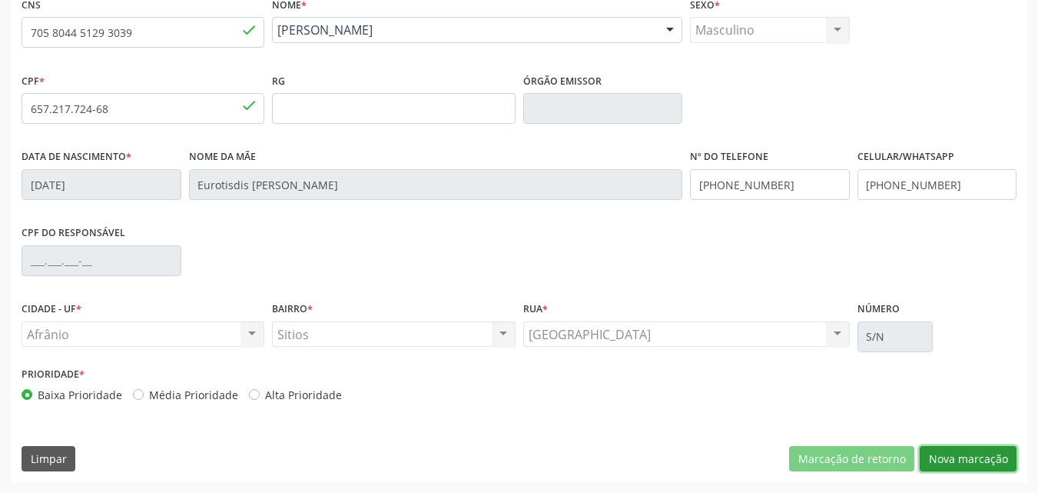
click at [954, 450] on button "Nova marcação" at bounding box center [968, 459] width 97 height 26
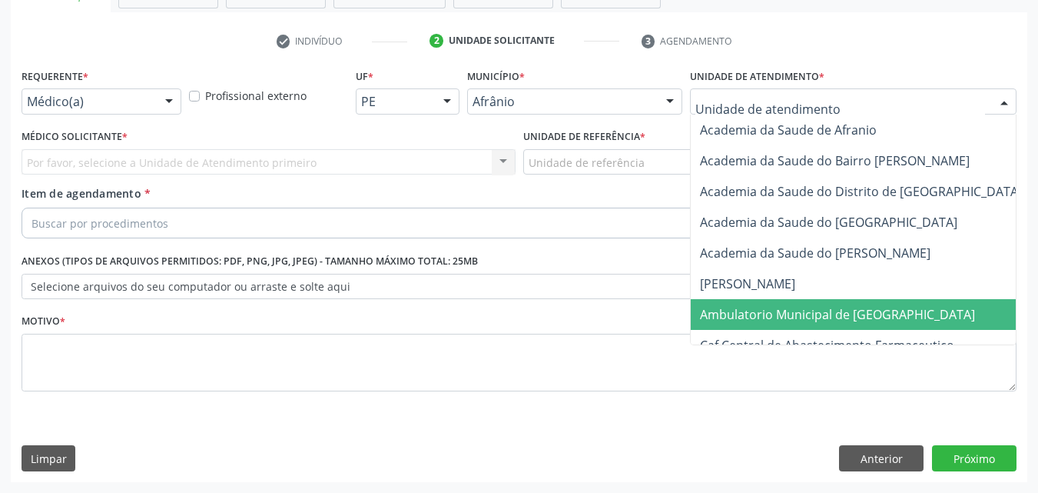
drag, startPoint x: 811, startPoint y: 316, endPoint x: 769, endPoint y: 301, distance: 44.7
click at [810, 316] on span "Ambulatorio Municipal de [GEOGRAPHIC_DATA]" at bounding box center [837, 314] width 275 height 17
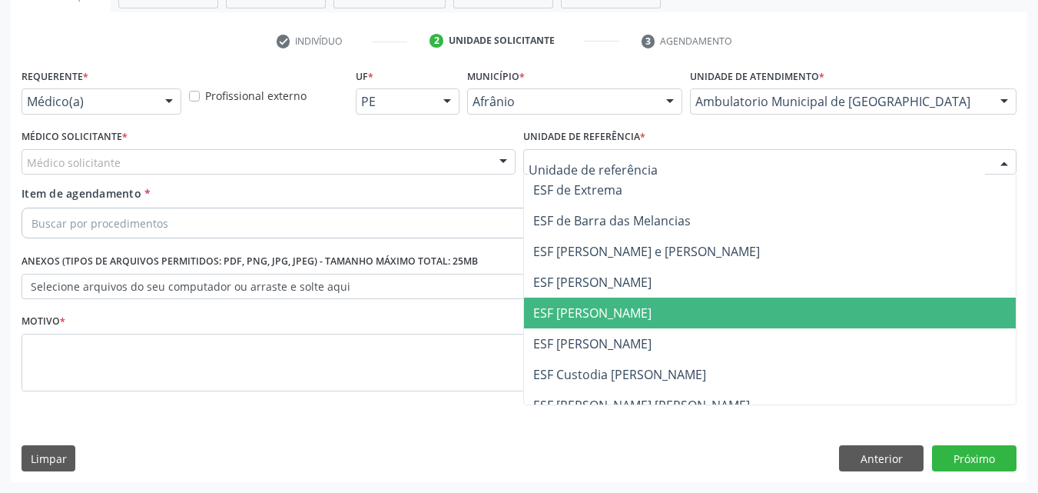
drag, startPoint x: 623, startPoint y: 307, endPoint x: 612, endPoint y: 307, distance: 10.8
click at [622, 307] on span "ESF [PERSON_NAME]" at bounding box center [592, 312] width 118 height 17
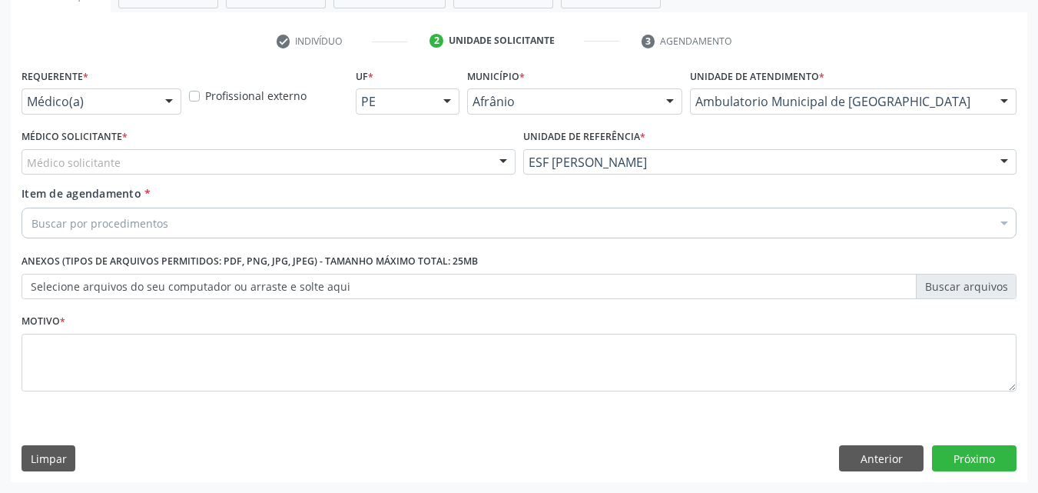
click at [363, 162] on div "Médico solicitante" at bounding box center [269, 162] width 494 height 26
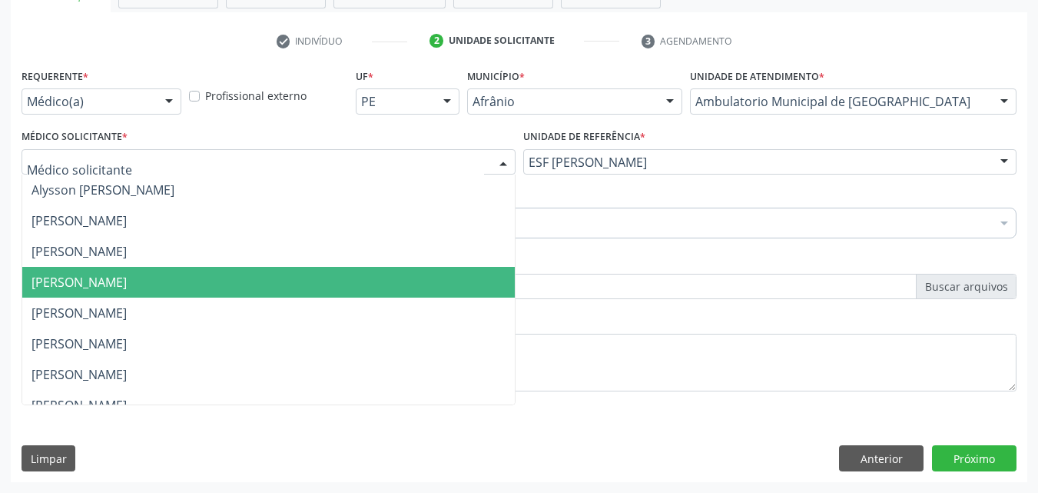
click at [364, 290] on span "[PERSON_NAME]" at bounding box center [268, 282] width 493 height 31
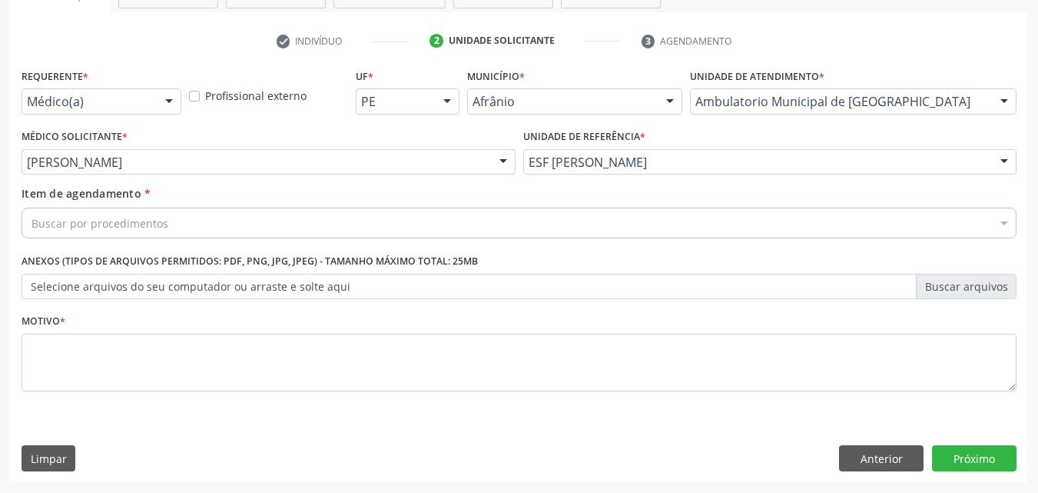
click at [290, 222] on div "Buscar por procedimentos" at bounding box center [519, 222] width 995 height 31
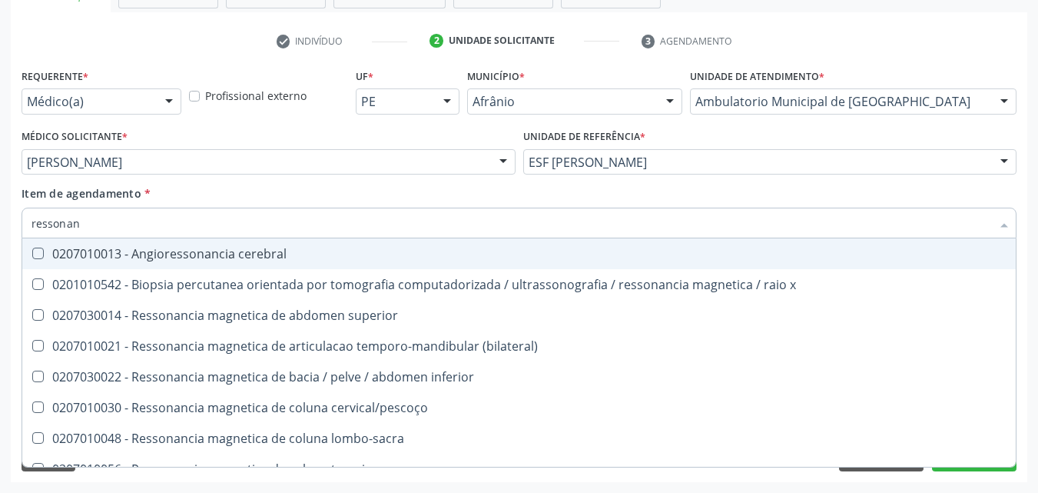
type input "ressonanc"
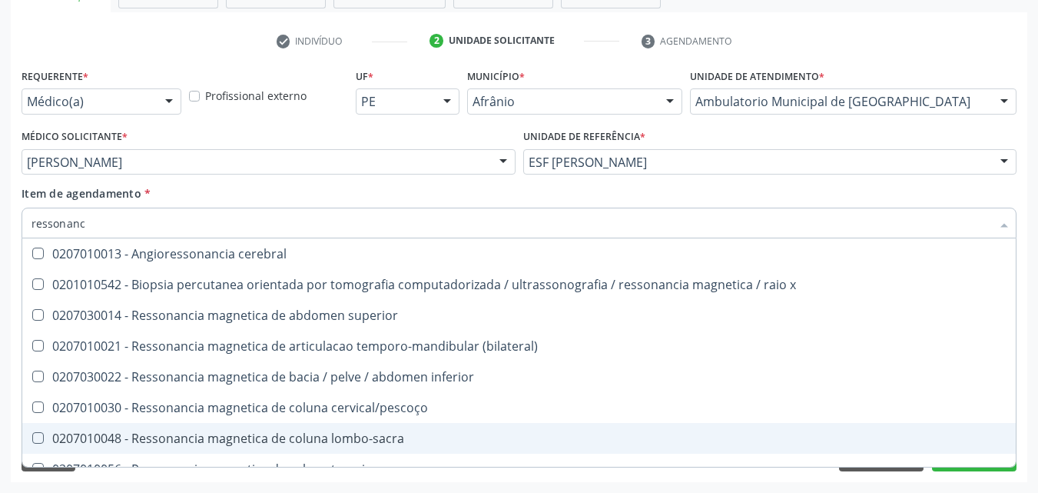
click at [363, 434] on div "0207010048 - Ressonancia magnetica de coluna lombo-sacra" at bounding box center [519, 438] width 975 height 12
checkbox lombo-sacra "true"
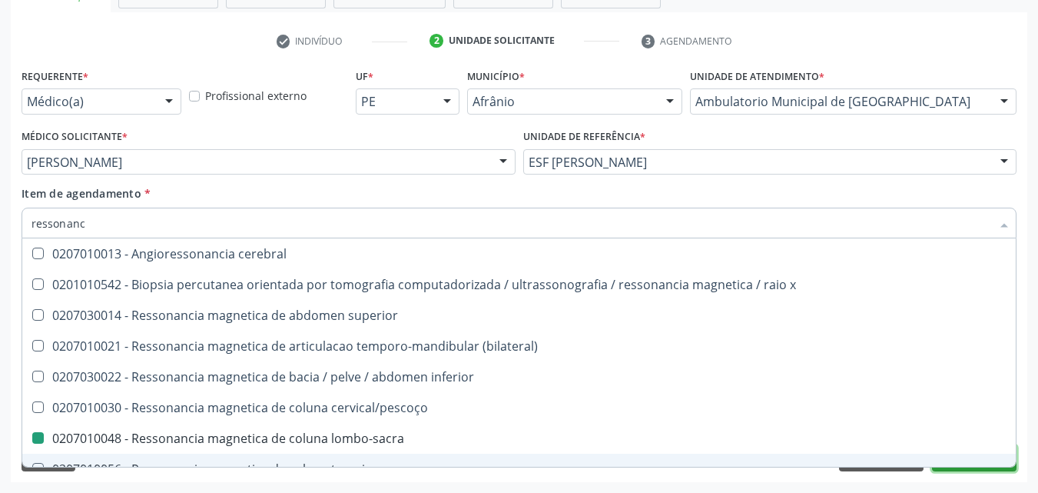
click at [967, 469] on button "Próximo" at bounding box center [974, 458] width 85 height 26
checkbox x "true"
checkbox lombo-sacra "false"
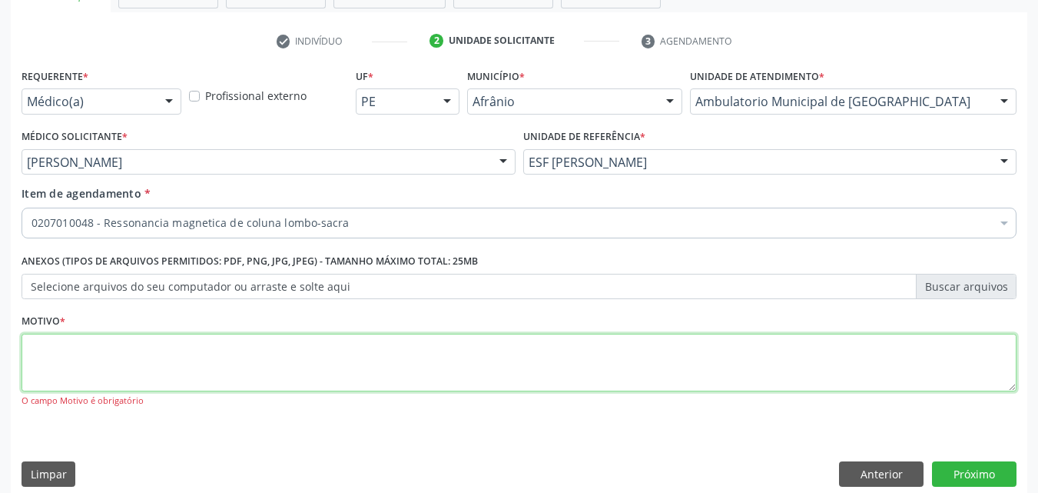
click at [474, 382] on textarea at bounding box center [519, 362] width 995 height 58
type textarea "*"
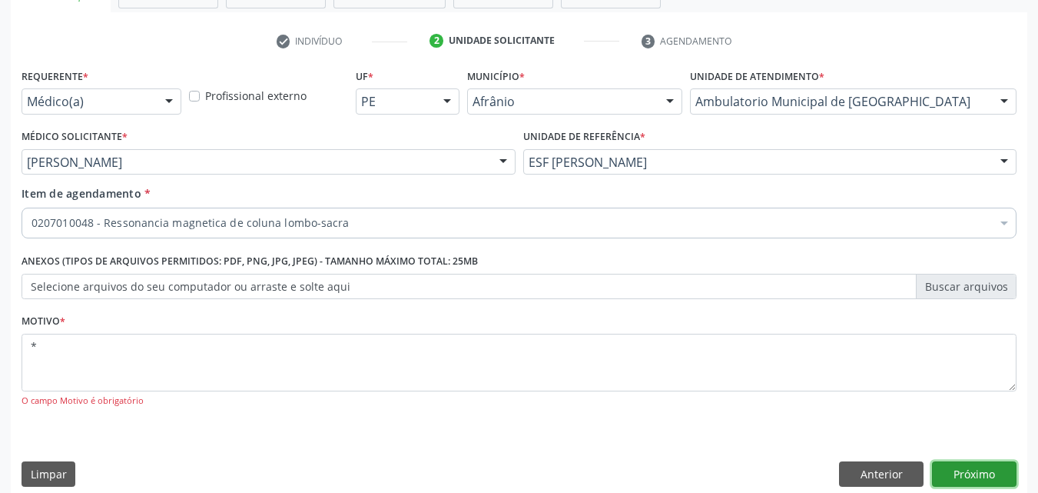
click at [978, 476] on button "Próximo" at bounding box center [974, 474] width 85 height 26
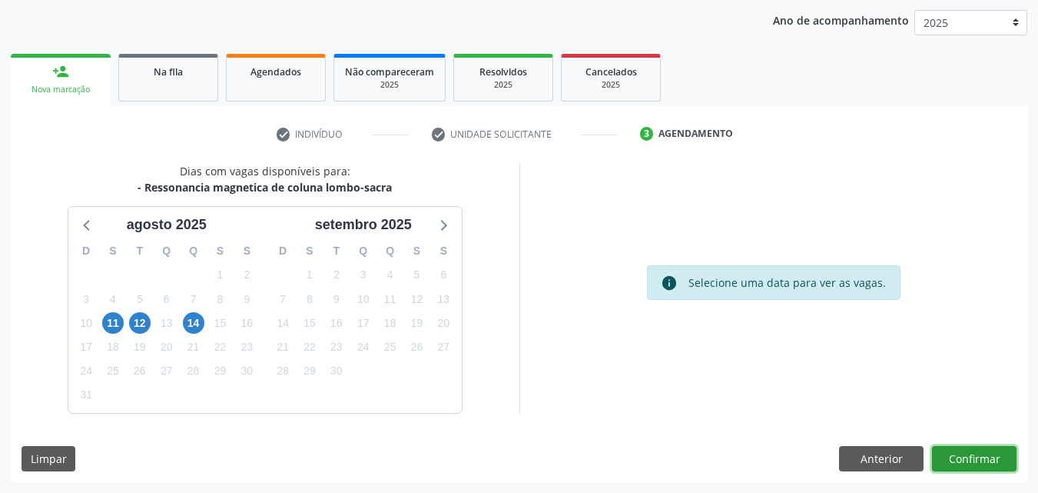
click at [964, 455] on button "Confirmar" at bounding box center [974, 459] width 85 height 26
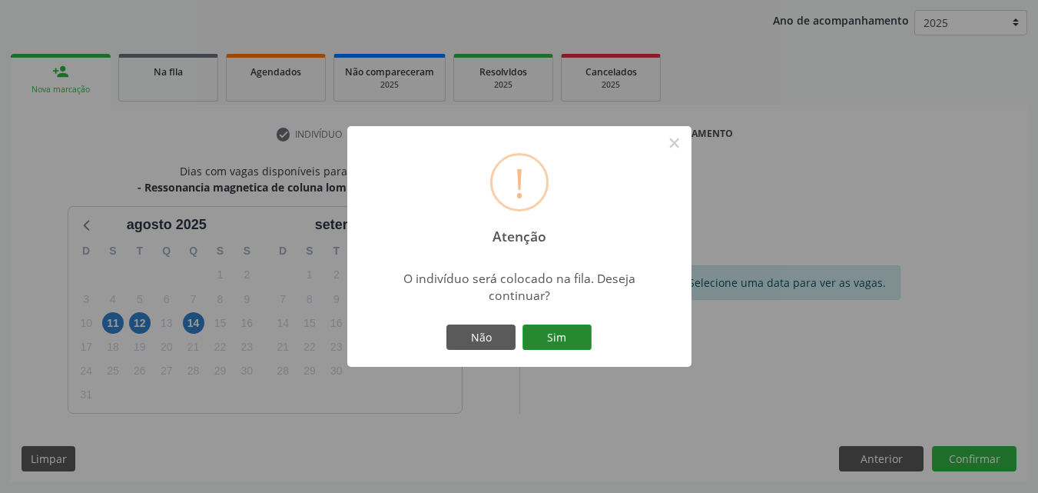
click at [579, 333] on button "Sim" at bounding box center [557, 337] width 69 height 26
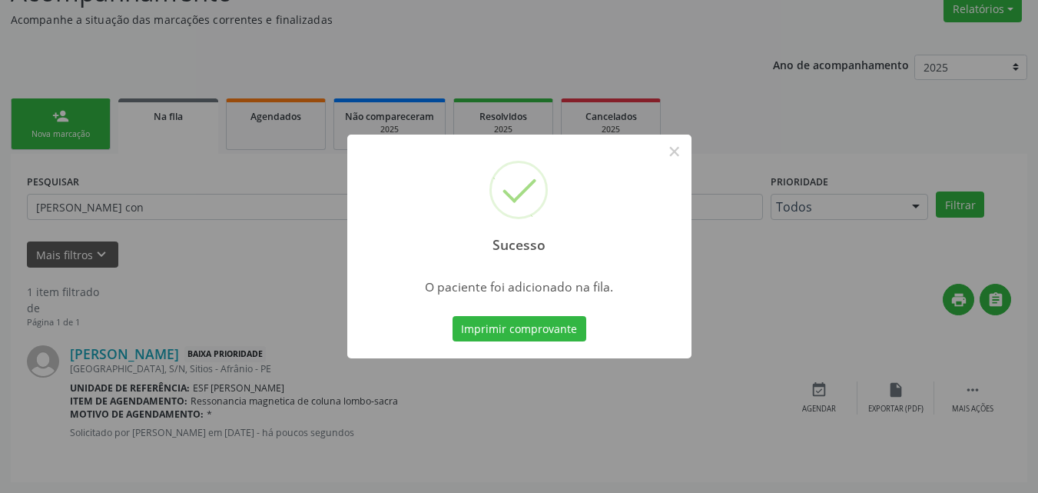
scroll to position [15, 0]
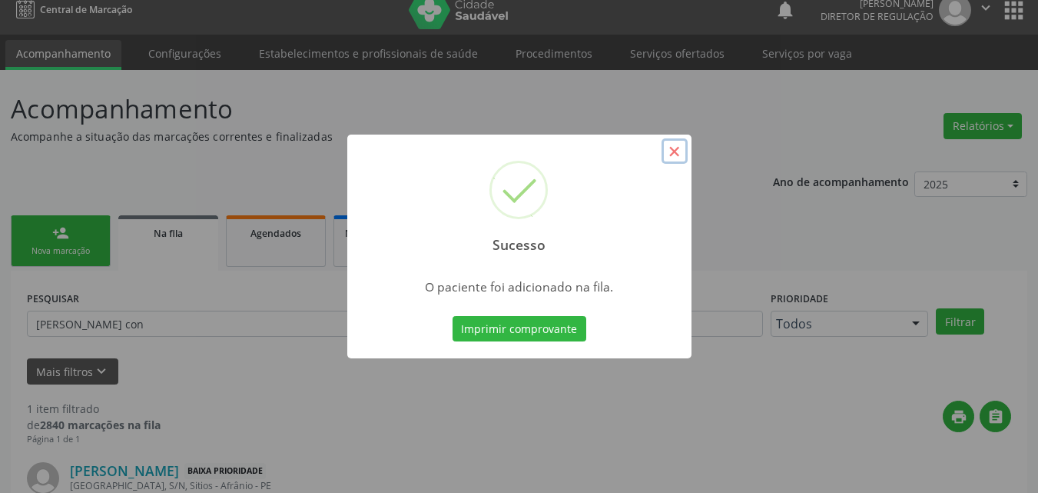
click at [671, 151] on button "×" at bounding box center [675, 151] width 26 height 26
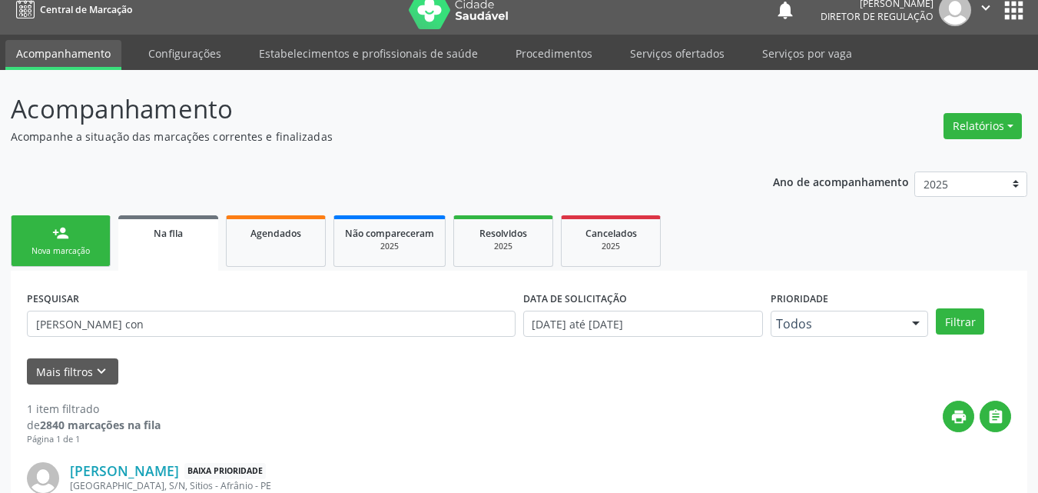
click at [78, 246] on div "Nova marcação" at bounding box center [60, 251] width 77 height 12
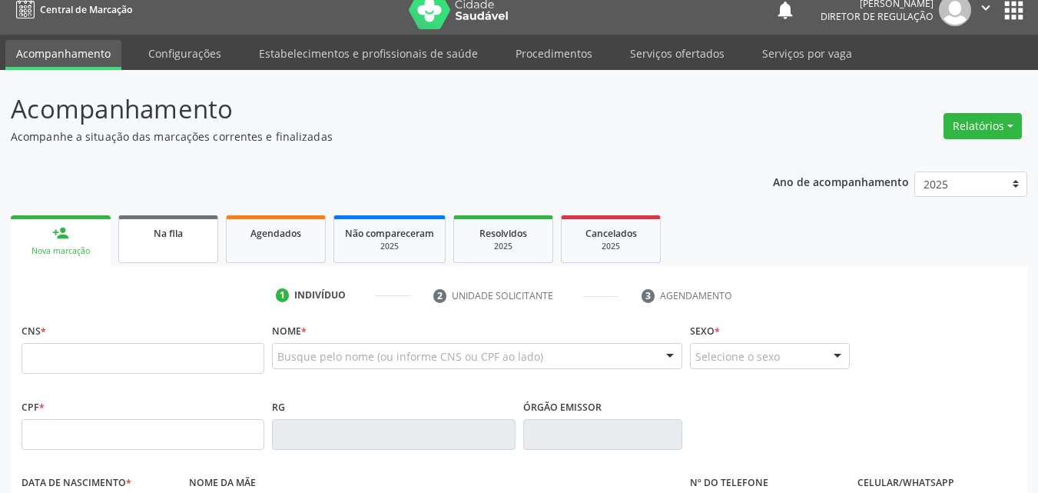
click at [170, 237] on span "Na fila" at bounding box center [168, 233] width 29 height 13
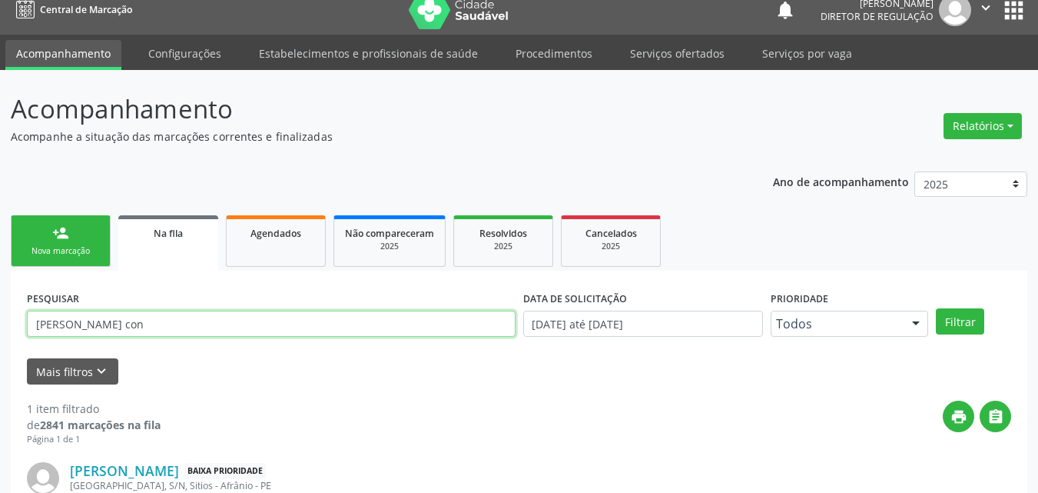
click at [209, 323] on input "[PERSON_NAME] con" at bounding box center [271, 323] width 489 height 26
type input "a"
type input "tainá"
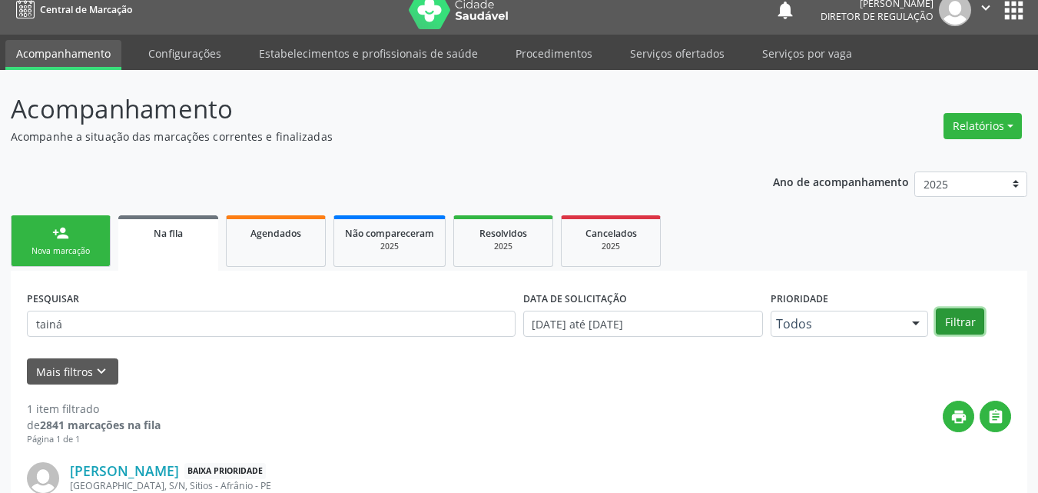
click at [953, 323] on button "Filtrar" at bounding box center [960, 321] width 48 height 26
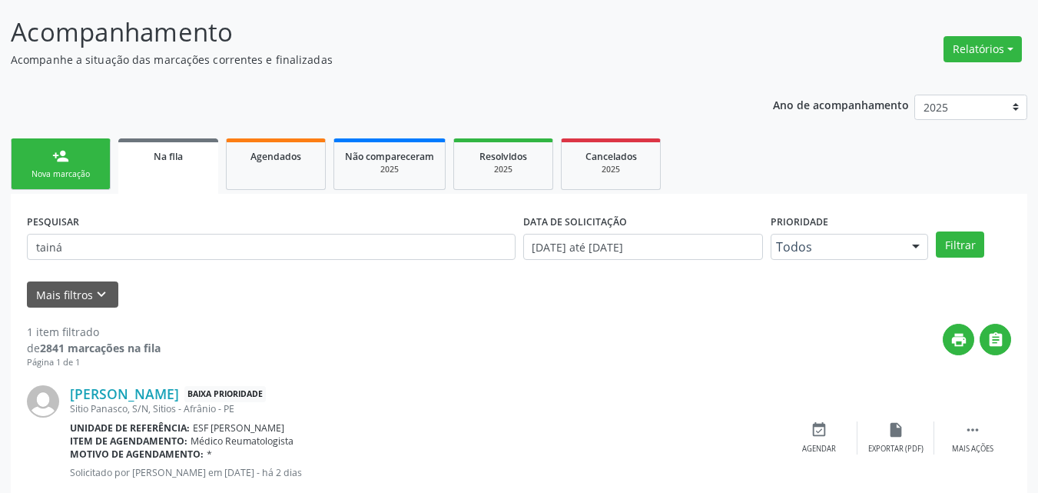
scroll to position [131, 0]
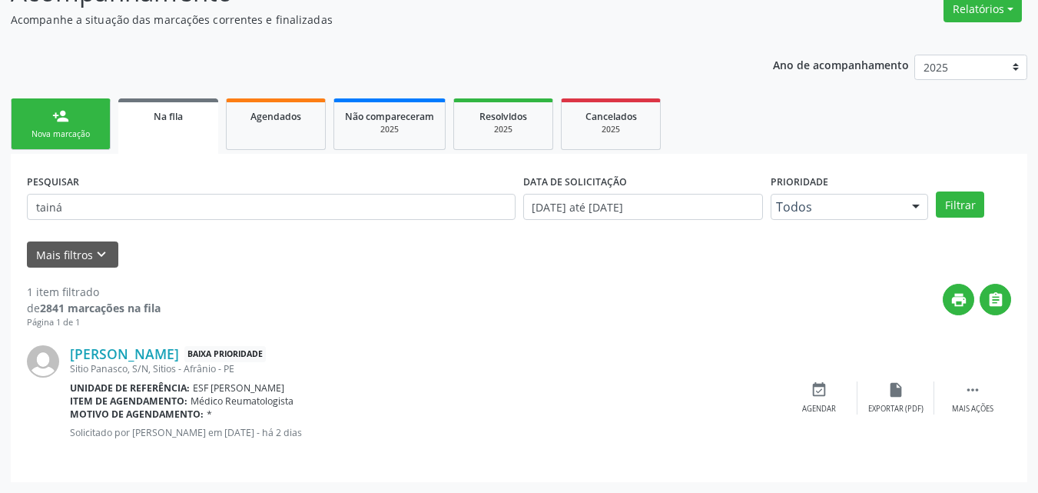
click at [69, 132] on div "Nova marcação" at bounding box center [60, 134] width 77 height 12
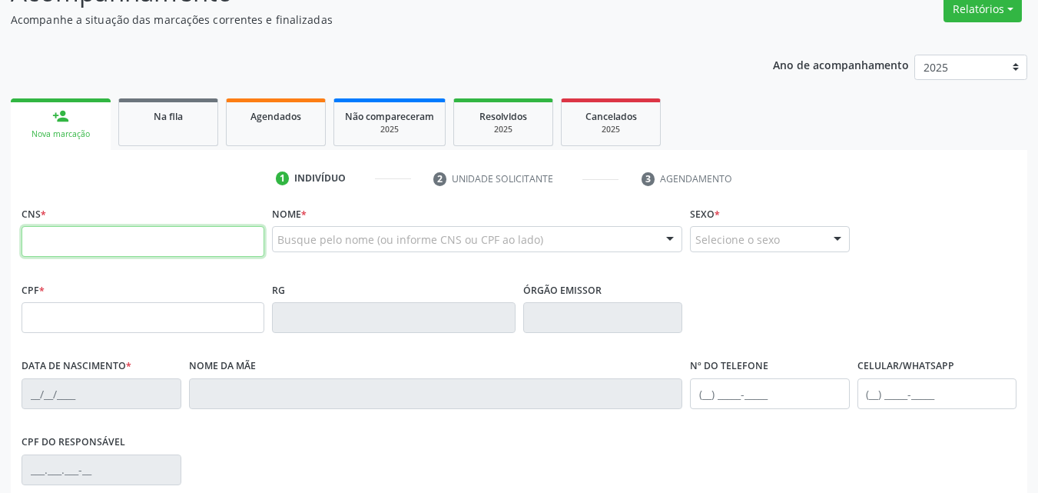
click at [171, 237] on input "text" at bounding box center [143, 241] width 243 height 31
type input "708 7051 4811 7595"
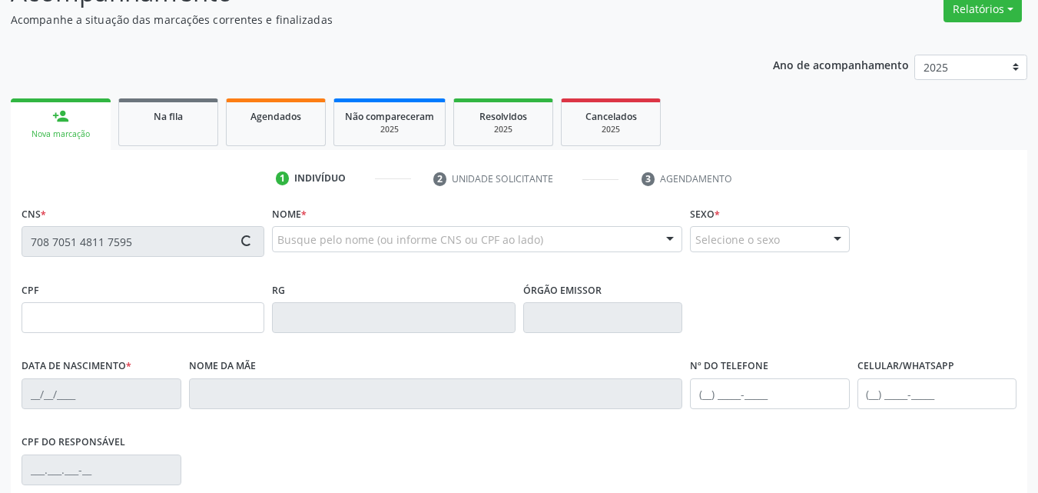
type input "065.266.274-98"
type input "20[DATE]"
type input "[PERSON_NAME]"
type input "[PHONE_NUMBER]"
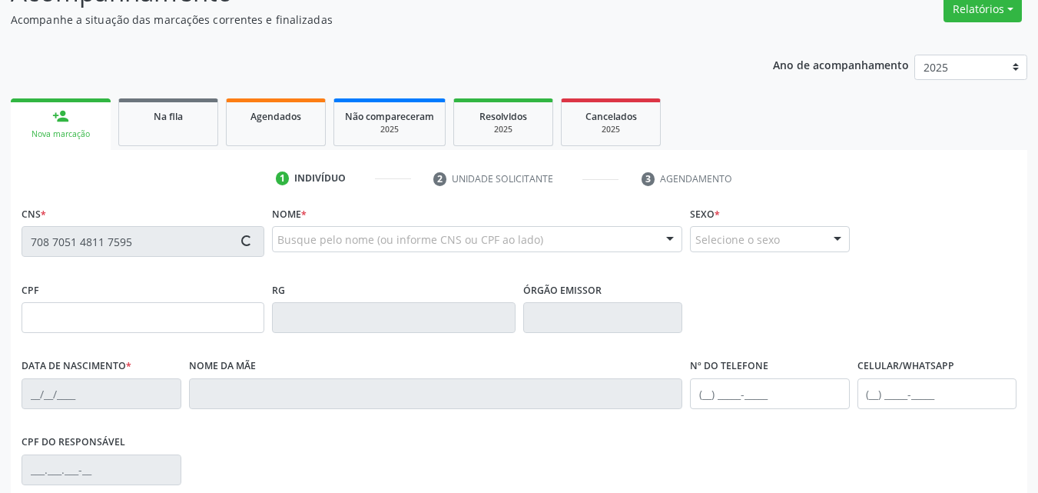
type input "S/N"
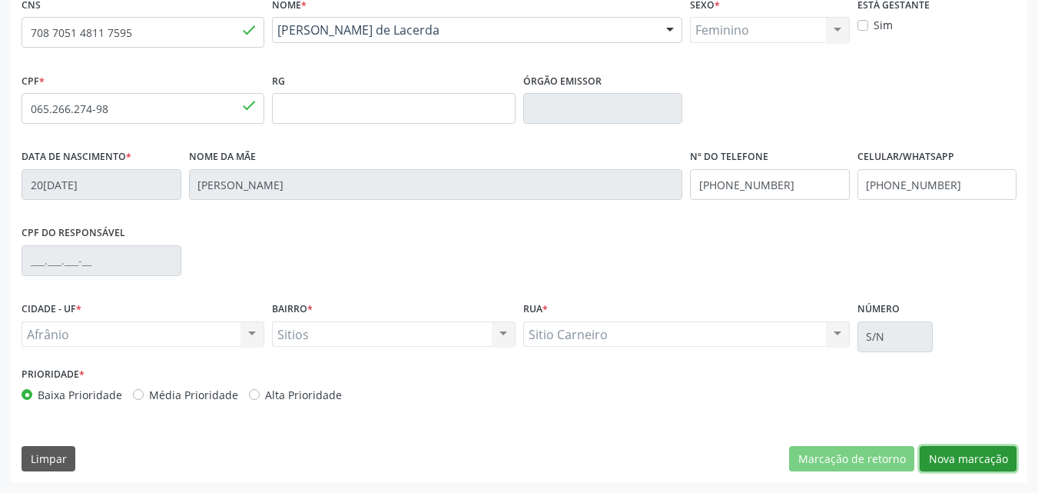
click at [971, 460] on button "Nova marcação" at bounding box center [968, 459] width 97 height 26
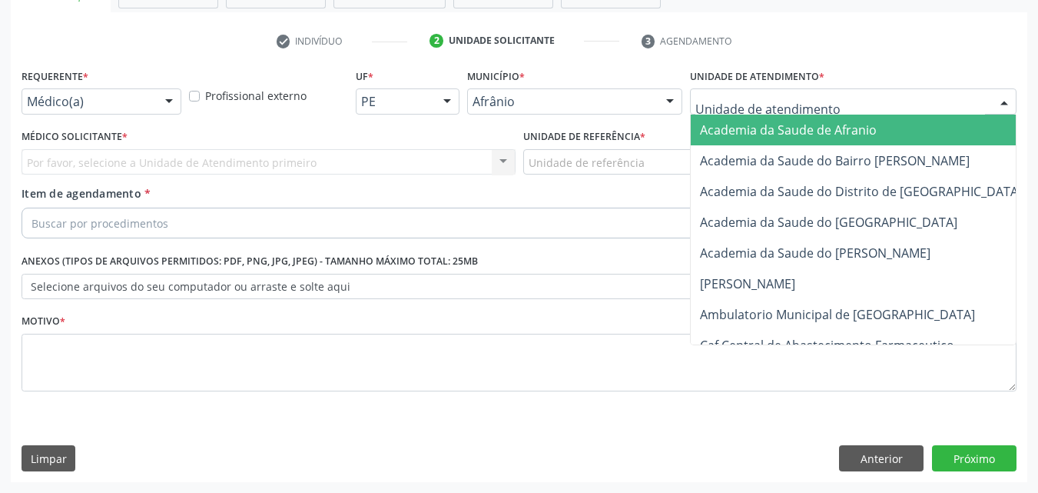
click at [841, 101] on div at bounding box center [853, 101] width 327 height 26
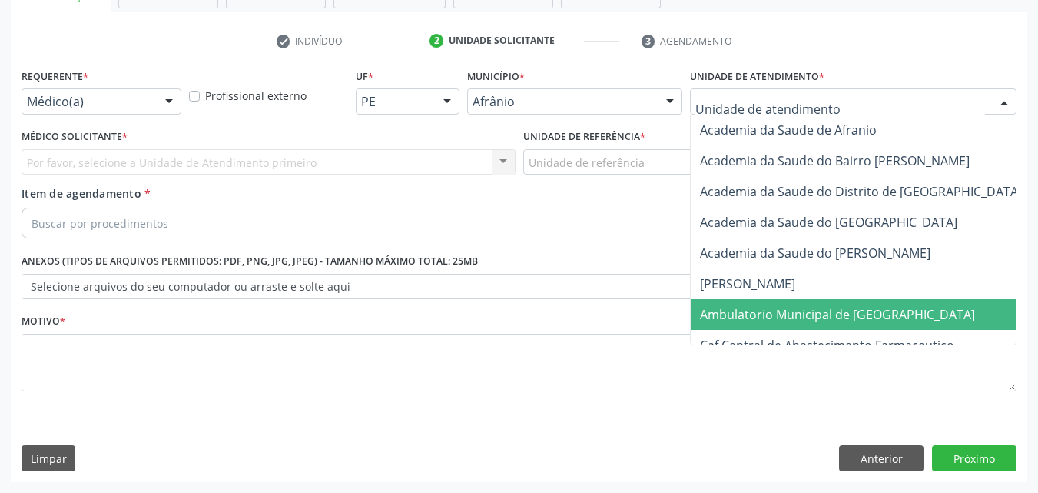
click at [825, 314] on span "Ambulatorio Municipal de [GEOGRAPHIC_DATA]" at bounding box center [837, 314] width 275 height 17
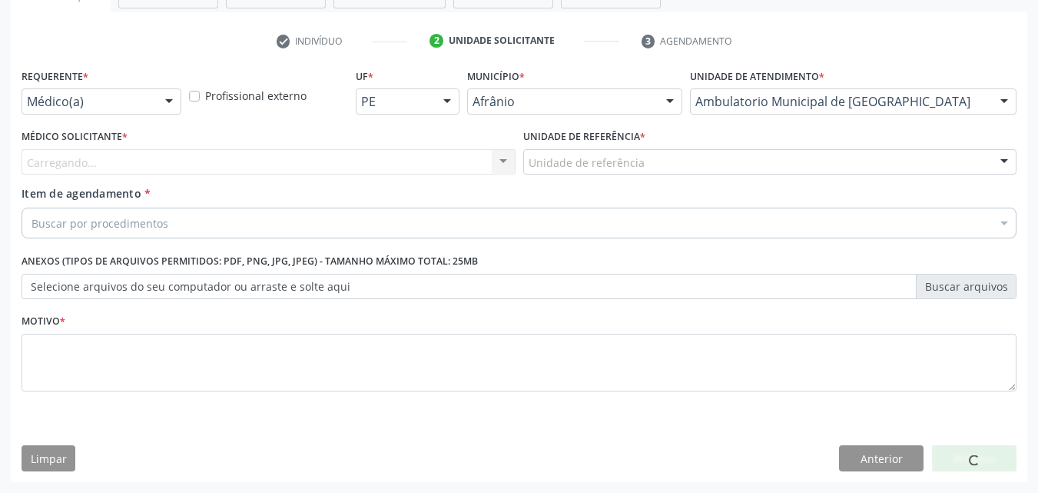
click at [682, 155] on div "Unidade de referência" at bounding box center [770, 162] width 494 height 26
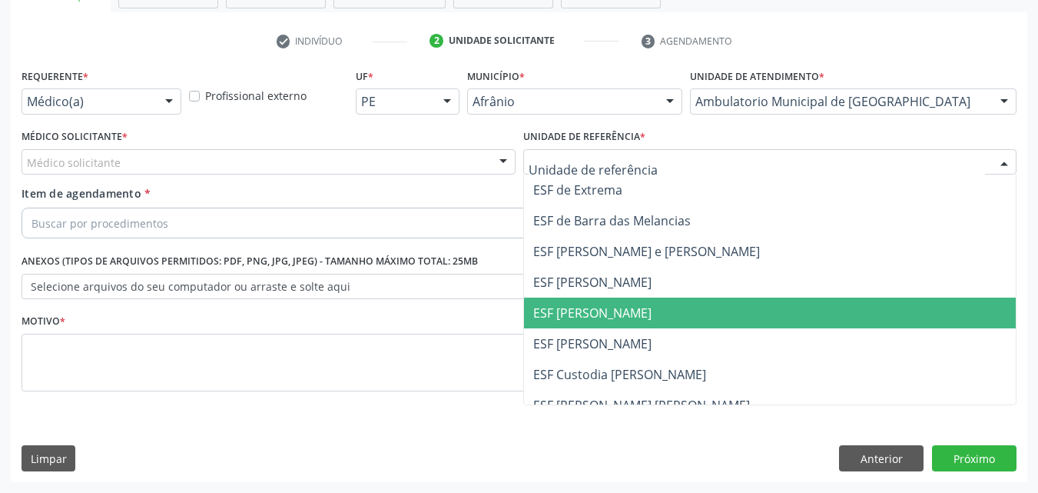
click at [668, 307] on span "ESF [PERSON_NAME]" at bounding box center [770, 312] width 493 height 31
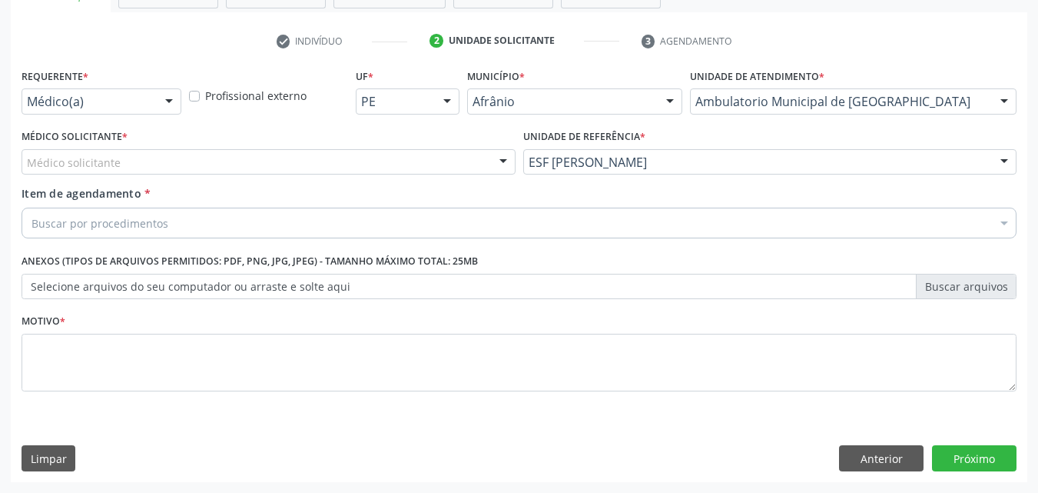
click at [399, 156] on div "Médico solicitante" at bounding box center [269, 162] width 494 height 26
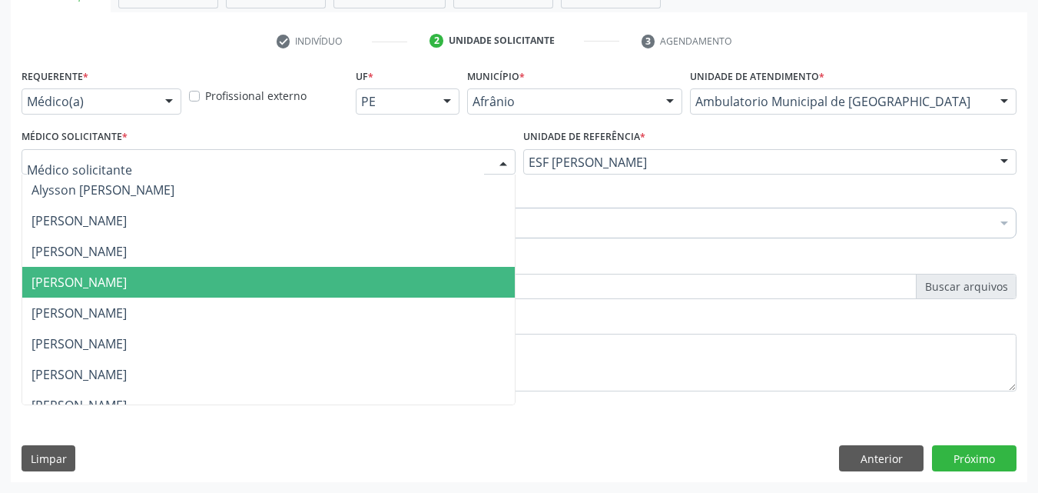
click at [378, 283] on span "[PERSON_NAME]" at bounding box center [268, 282] width 493 height 31
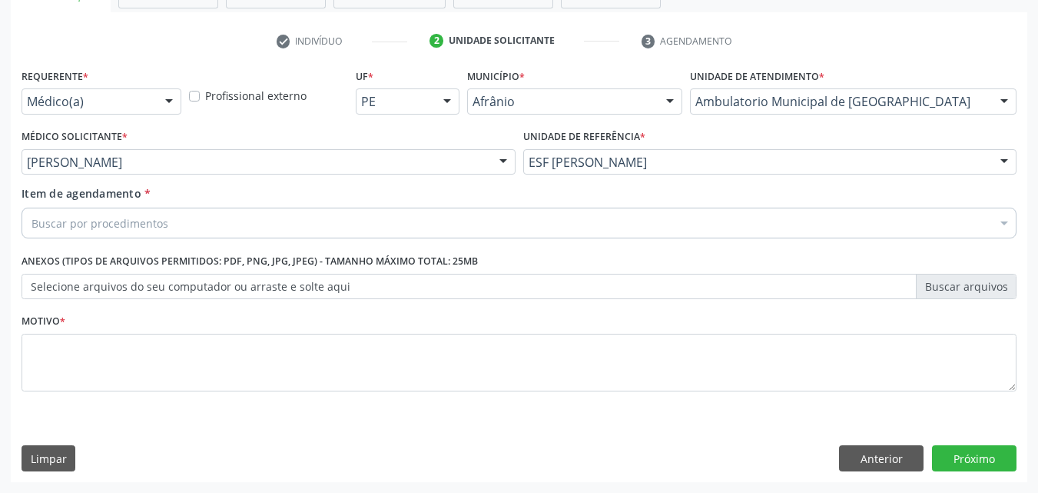
click at [293, 214] on div "Buscar por procedimentos" at bounding box center [519, 222] width 995 height 31
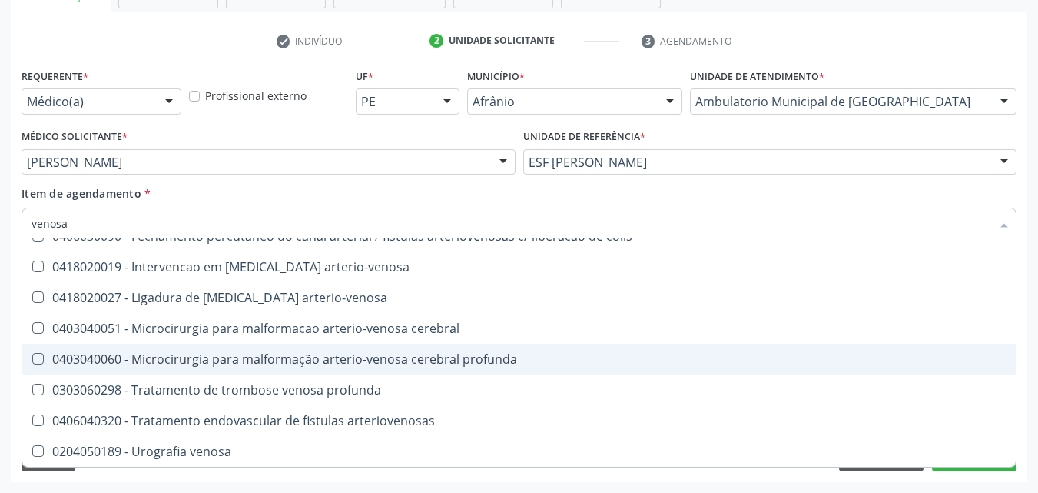
scroll to position [433, 0]
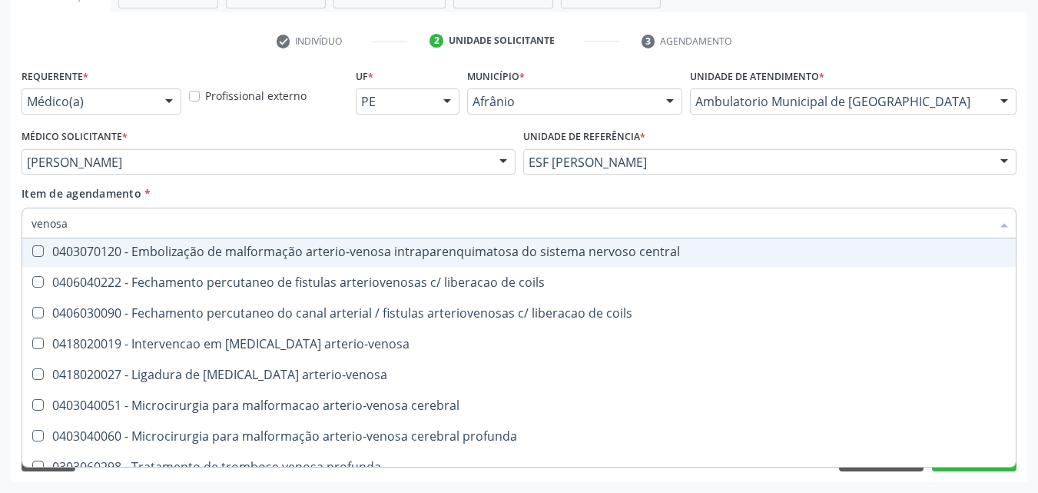
click at [210, 227] on input "venosa" at bounding box center [512, 222] width 960 height 31
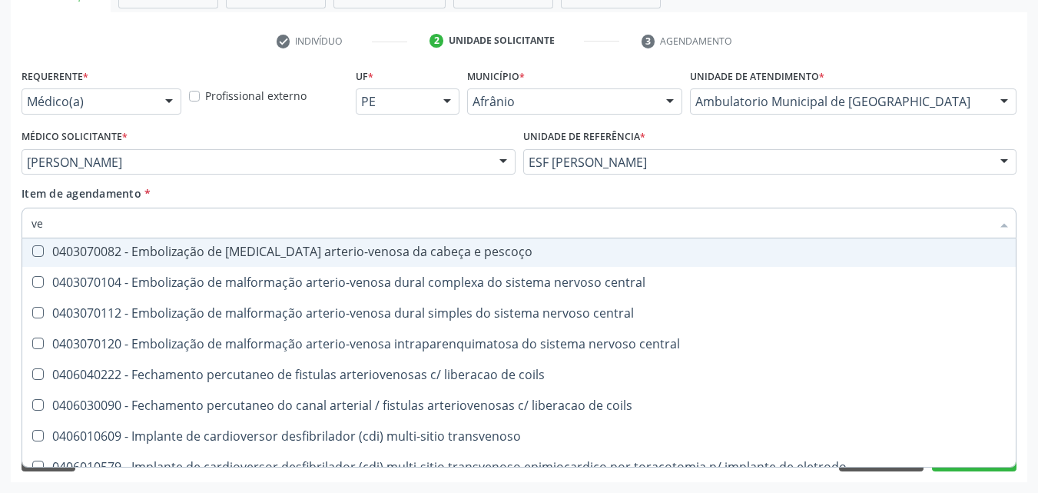
type input "v"
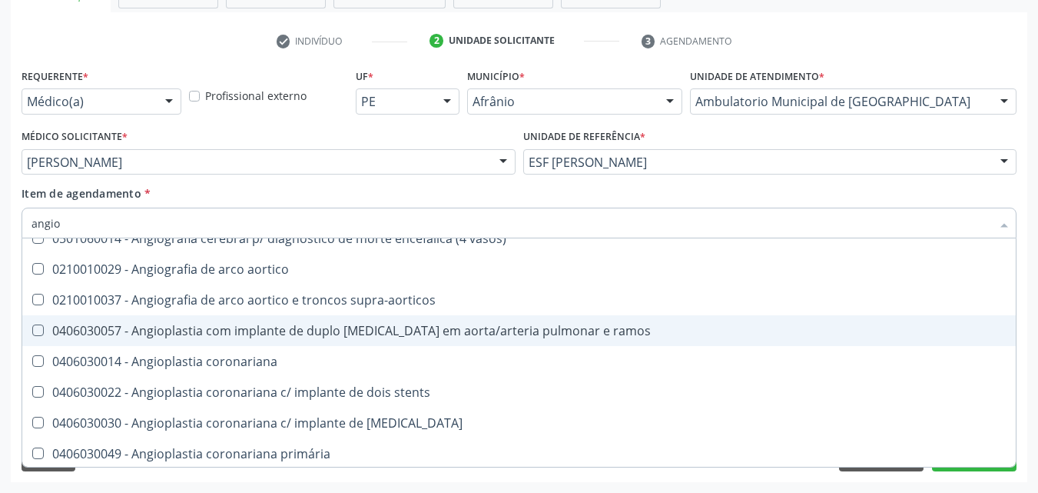
scroll to position [0, 0]
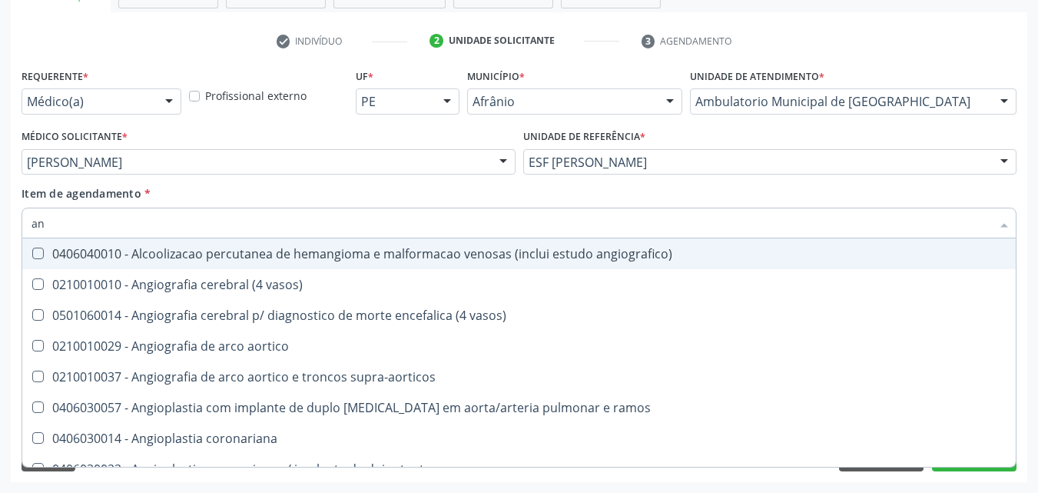
type input "a"
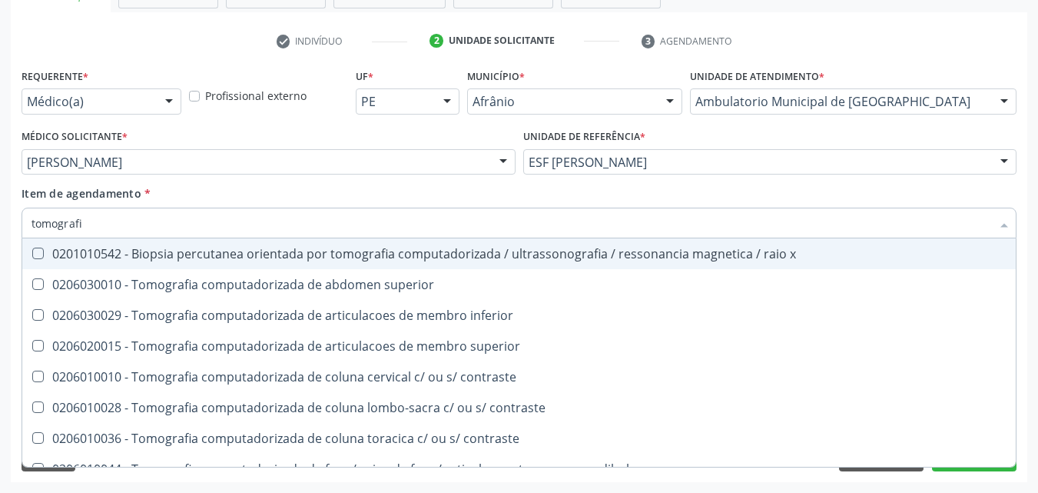
type input "tomografia"
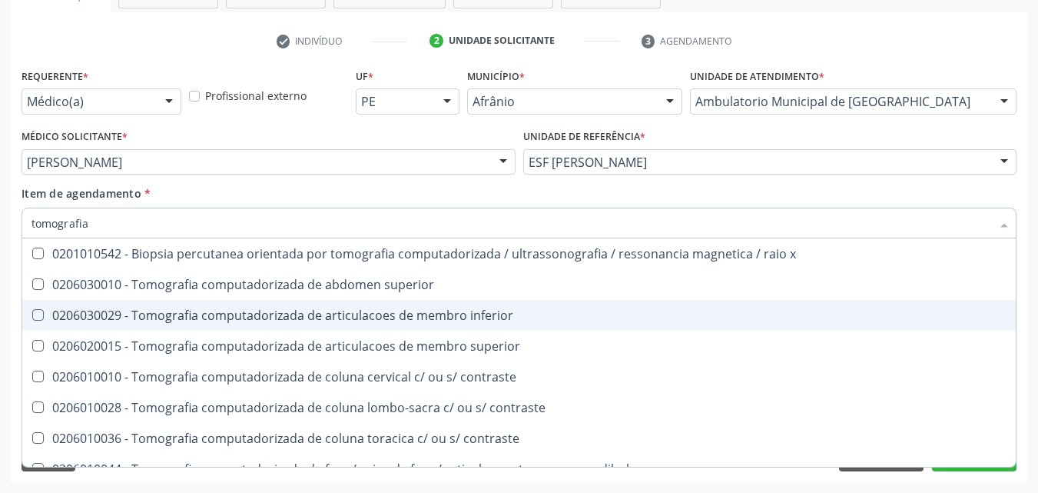
click at [311, 318] on div "0206030029 - Tomografia computadorizada de articulacoes de membro inferior" at bounding box center [519, 315] width 975 height 12
checkbox inferior "true"
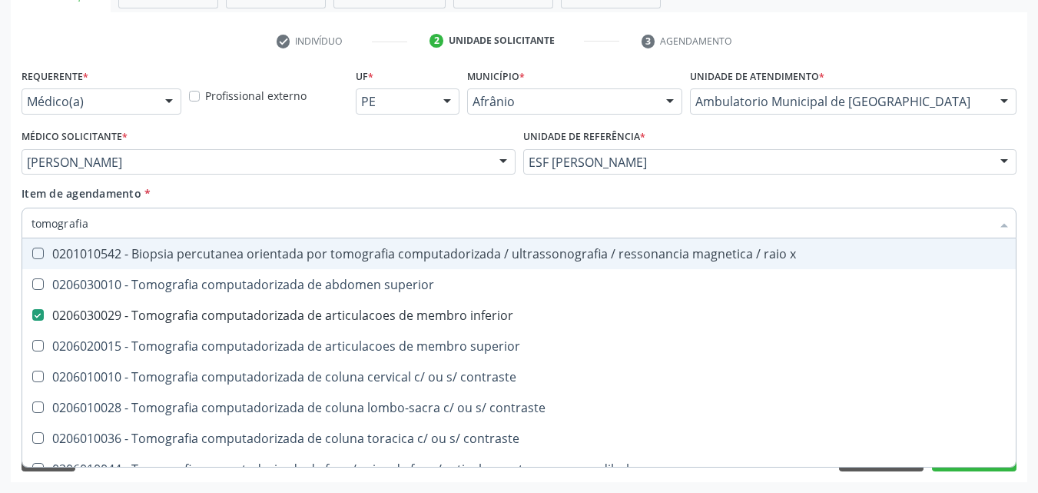
click at [363, 195] on div "Item de agendamento * tomografia Desfazer seleção 0201010542 - Biopsia percutan…" at bounding box center [519, 209] width 995 height 48
checkbox superior "true"
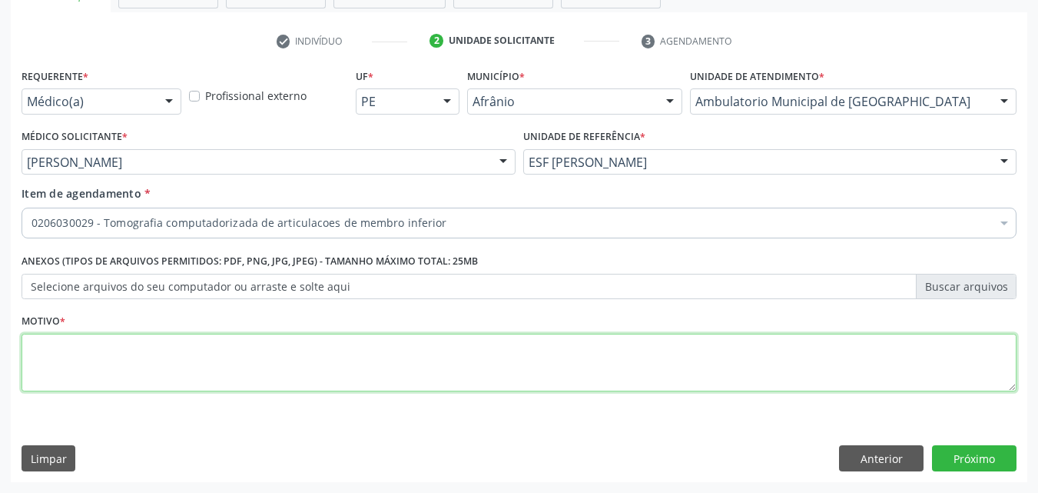
click at [376, 362] on textarea at bounding box center [519, 362] width 995 height 58
type textarea "*"
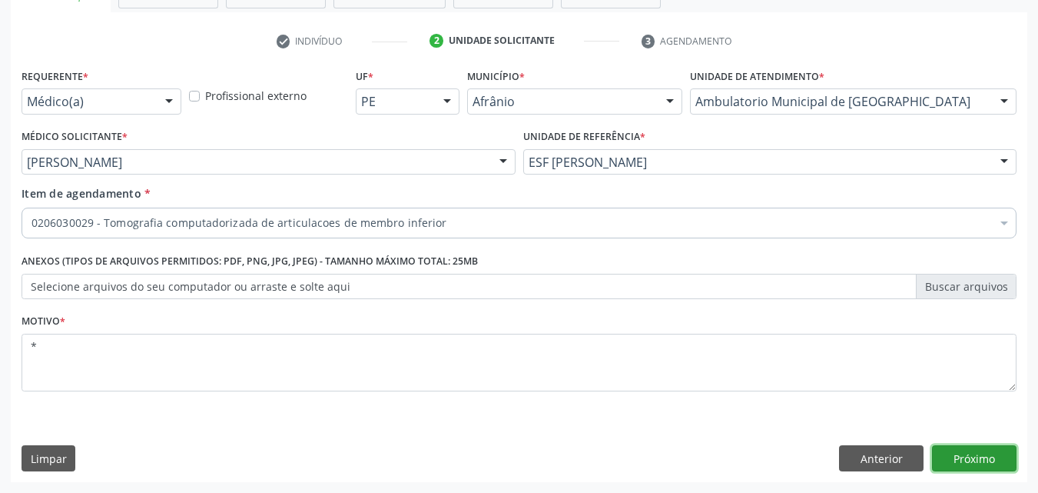
click at [970, 454] on button "Próximo" at bounding box center [974, 458] width 85 height 26
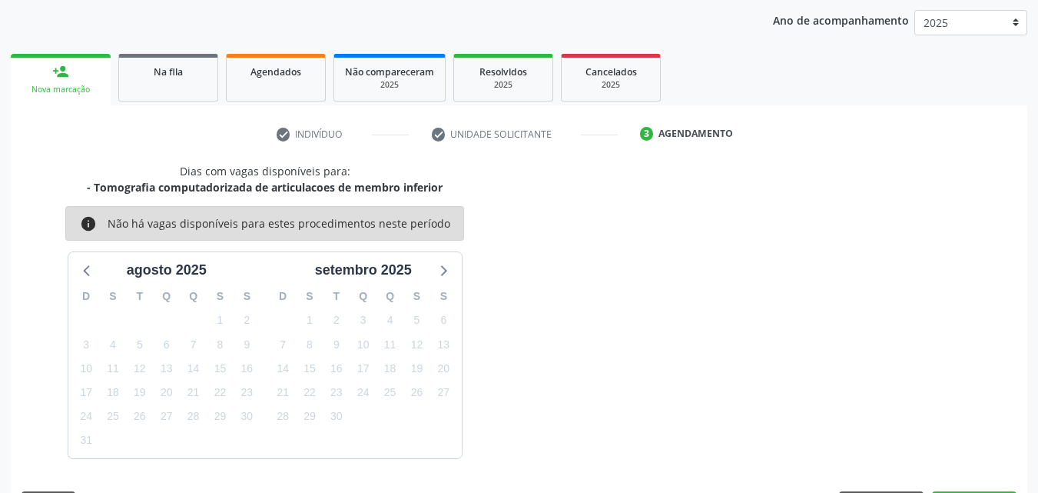
scroll to position [221, 0]
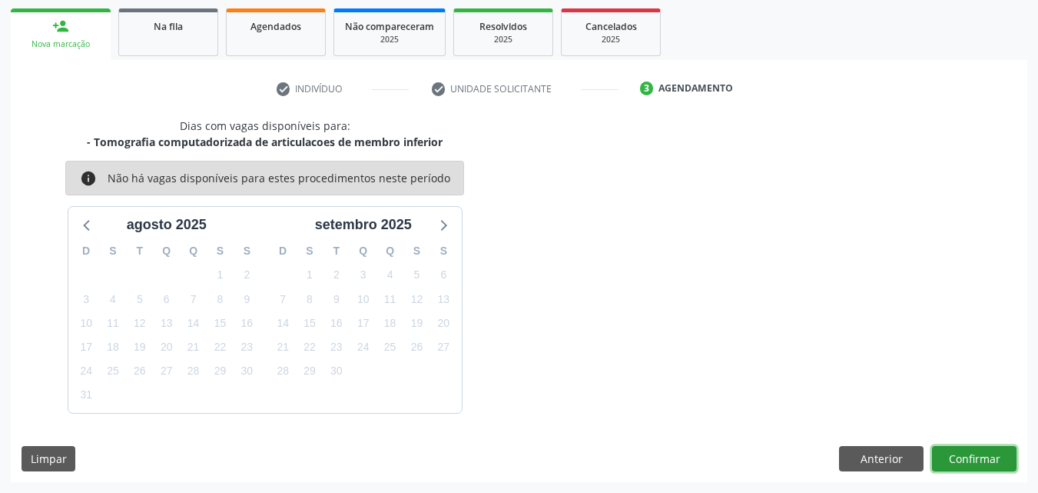
click at [972, 455] on button "Confirmar" at bounding box center [974, 459] width 85 height 26
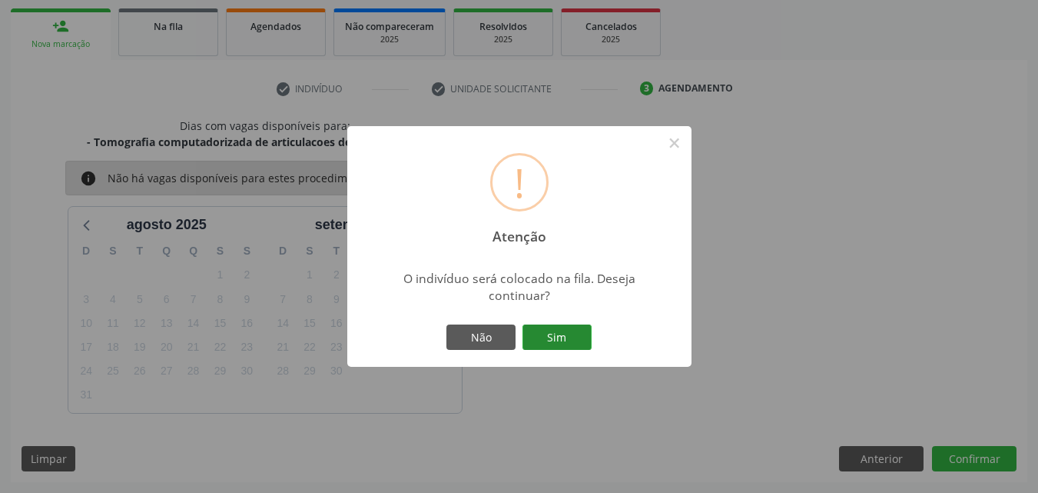
click at [576, 338] on button "Sim" at bounding box center [557, 337] width 69 height 26
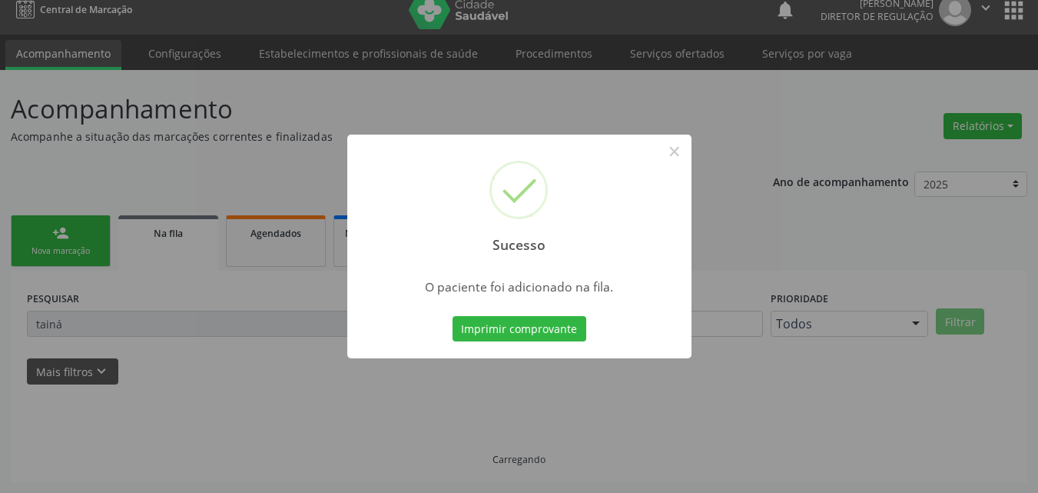
scroll to position [15, 0]
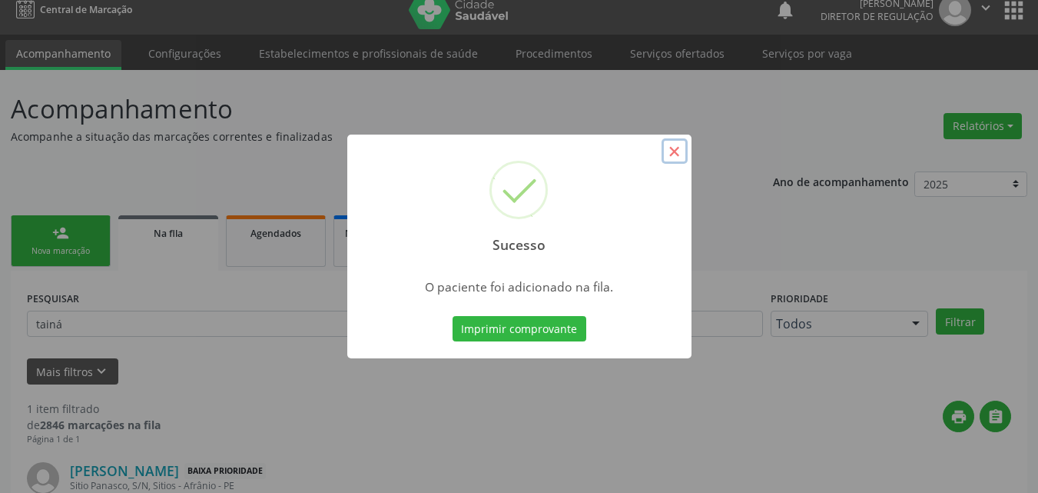
click at [672, 153] on button "×" at bounding box center [675, 151] width 26 height 26
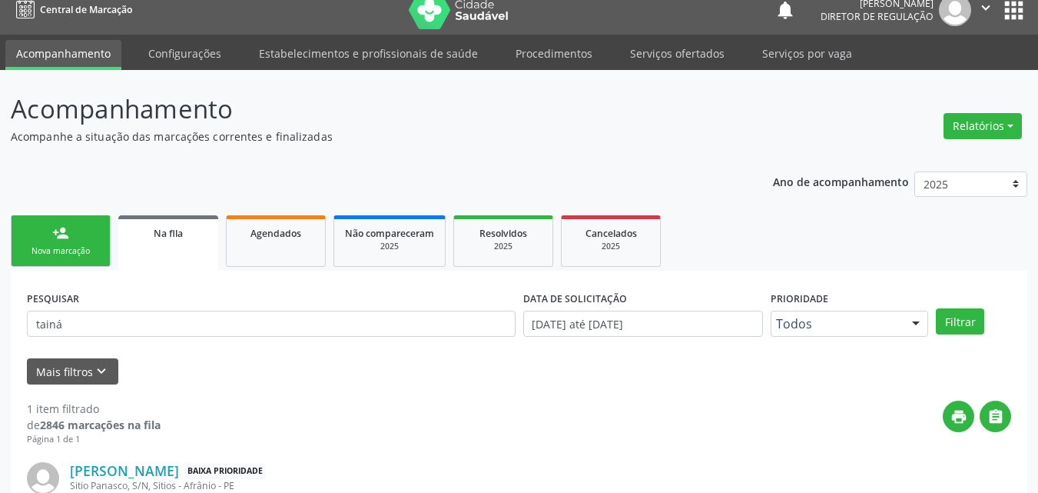
click at [88, 231] on link "person_add Nova marcação" at bounding box center [61, 240] width 100 height 51
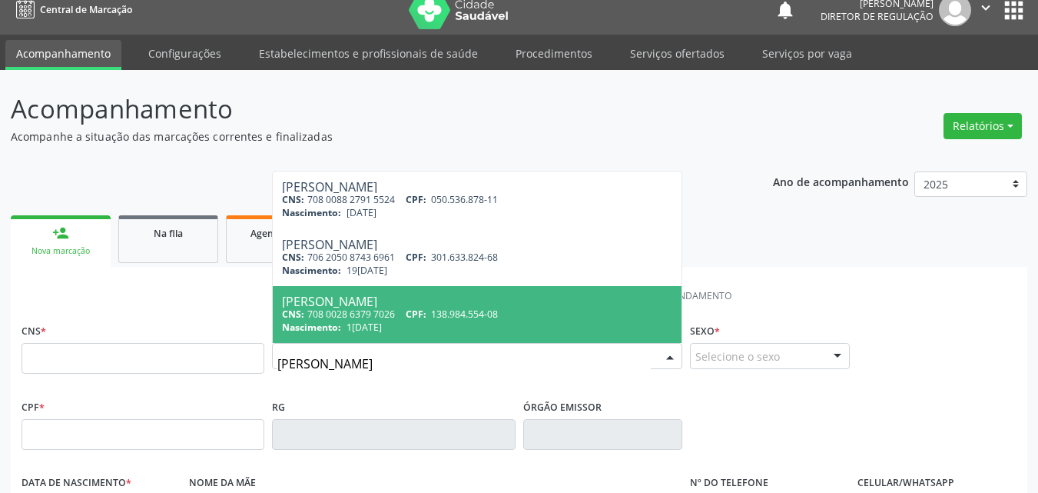
scroll to position [91, 0]
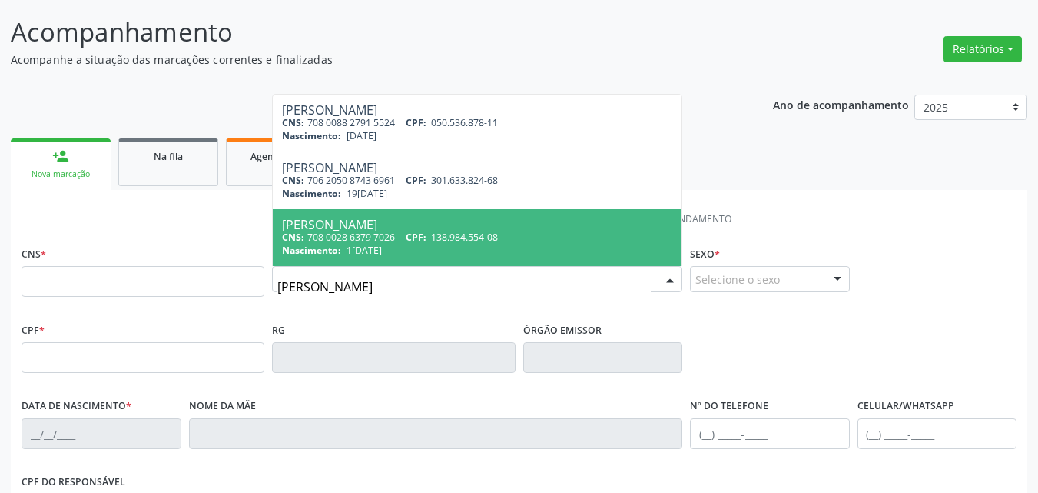
click at [294, 285] on input "[PERSON_NAME]" at bounding box center [463, 286] width 373 height 31
type input "[PERSON_NAME]"
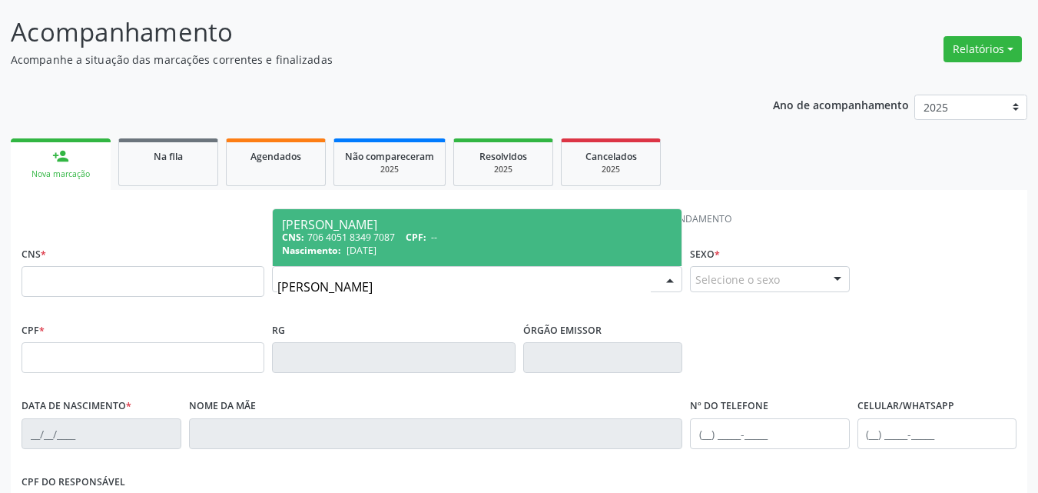
click at [363, 250] on span "[DATE]" at bounding box center [362, 250] width 30 height 13
type input "706 4051 8349 7087"
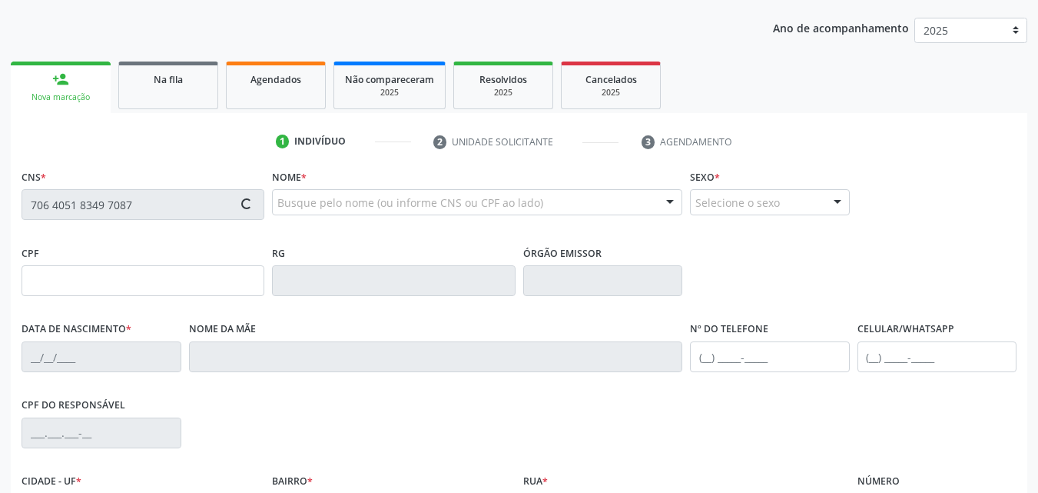
type input "[DATE]"
type input "[PERSON_NAME]"
type input "[PHONE_NUMBER]"
type input "S/N"
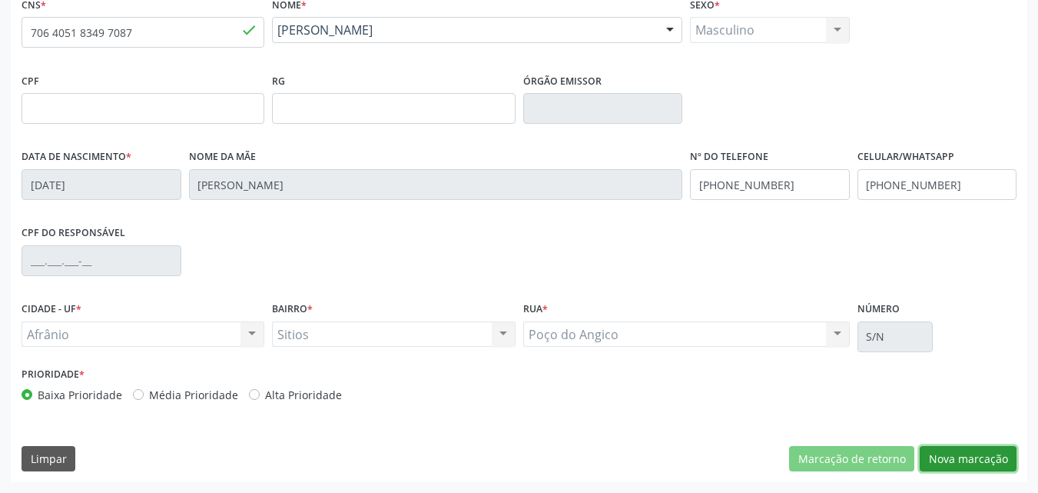
click at [984, 463] on button "Nova marcação" at bounding box center [968, 459] width 97 height 26
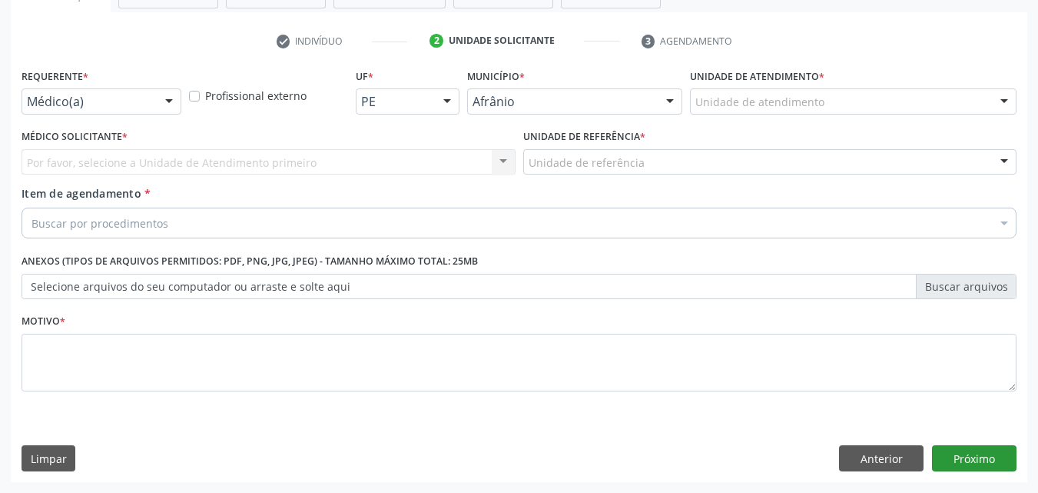
scroll to position [269, 0]
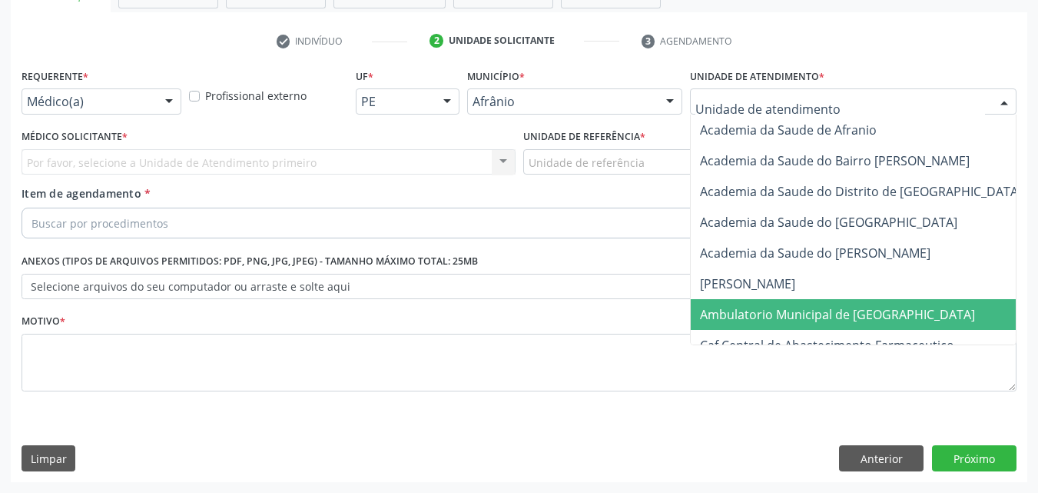
click at [799, 312] on span "Ambulatorio Municipal de [GEOGRAPHIC_DATA]" at bounding box center [837, 314] width 275 height 17
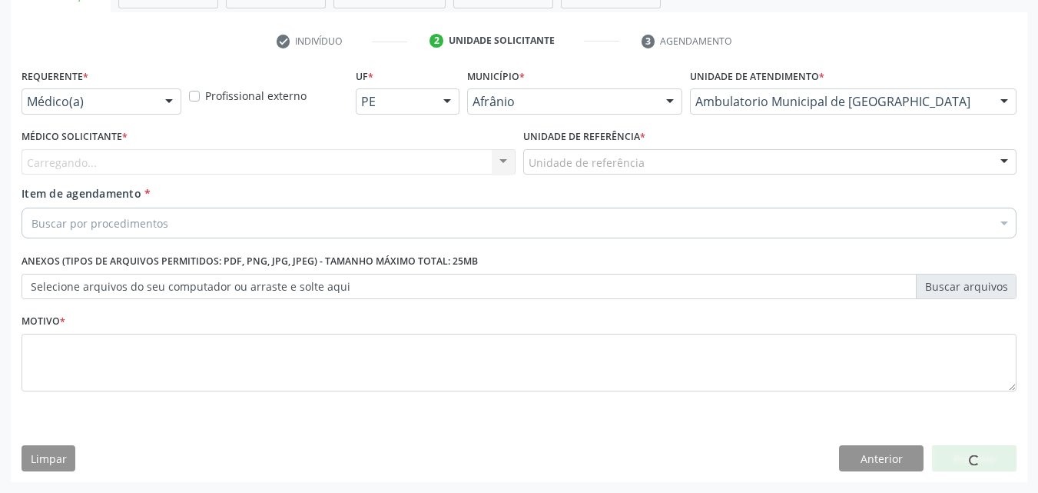
click at [667, 153] on div "Unidade de referência" at bounding box center [770, 162] width 494 height 26
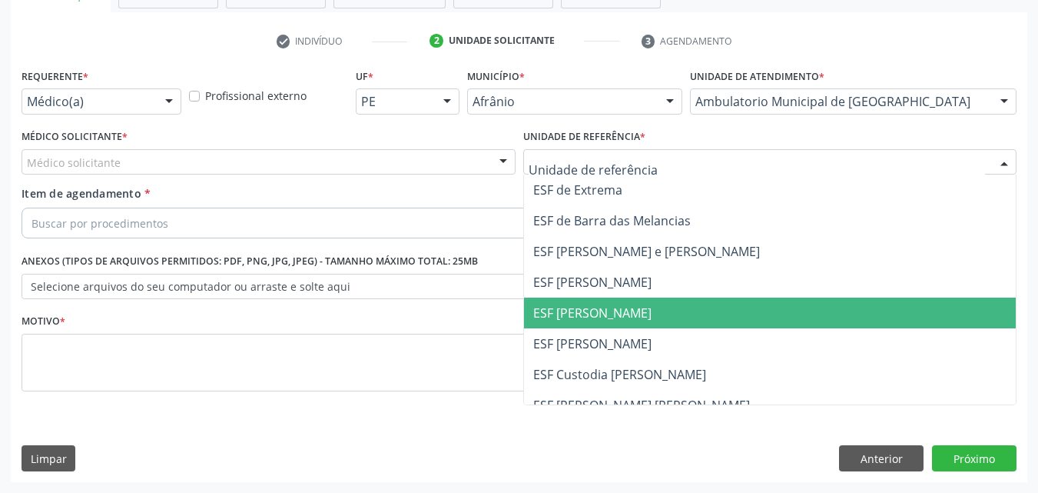
drag, startPoint x: 652, startPoint y: 318, endPoint x: 589, endPoint y: 287, distance: 71.1
click at [652, 318] on span "ESF [PERSON_NAME]" at bounding box center [770, 312] width 493 height 31
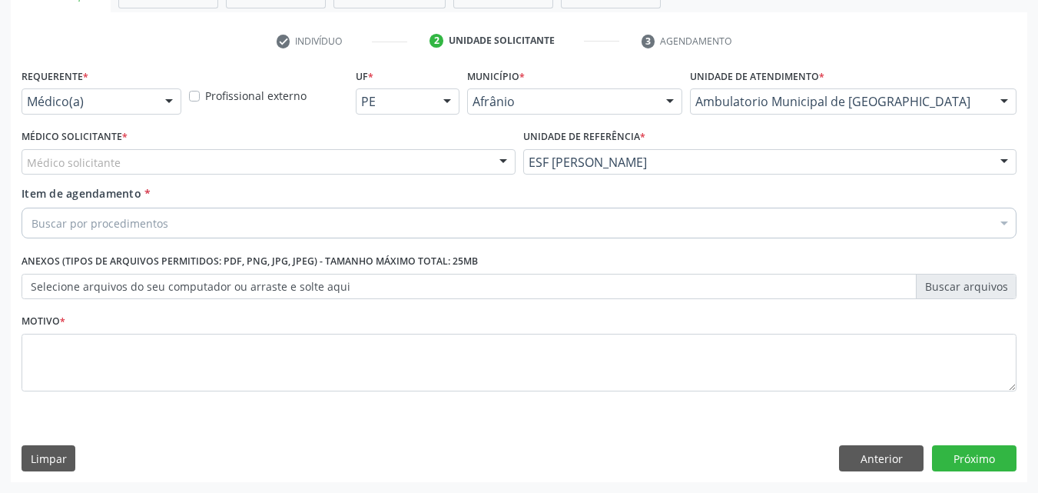
click at [353, 155] on div "Médico solicitante" at bounding box center [269, 162] width 494 height 26
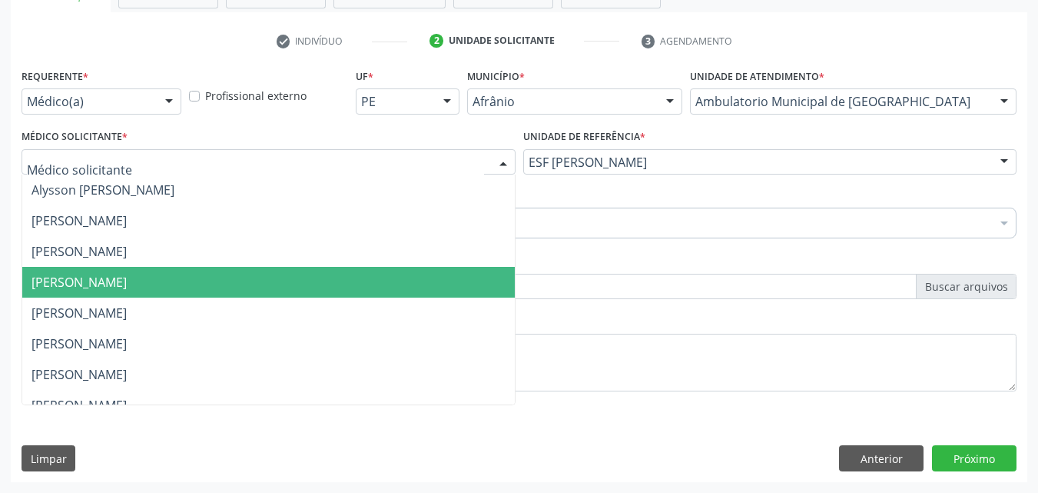
click at [340, 280] on span "[PERSON_NAME]" at bounding box center [268, 282] width 493 height 31
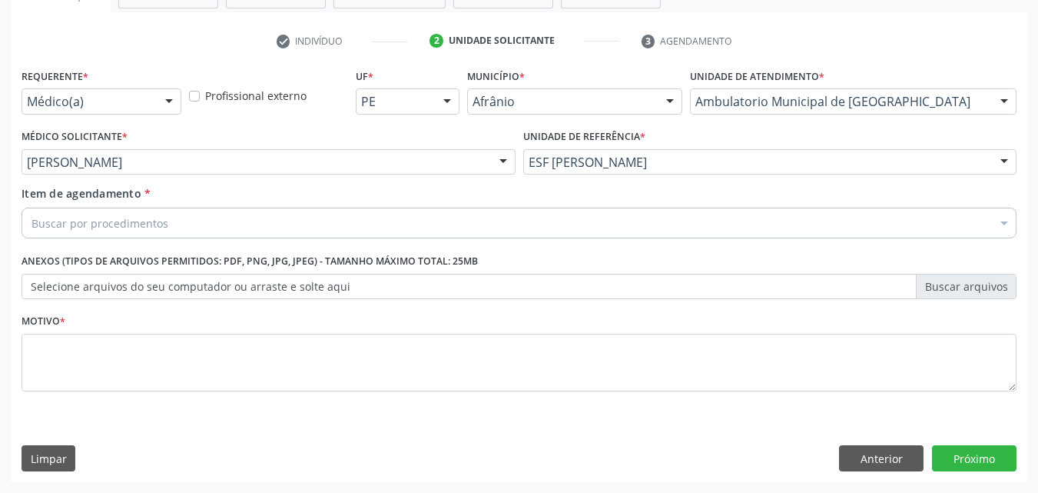
click at [262, 221] on div "Buscar por procedimentos" at bounding box center [519, 222] width 995 height 31
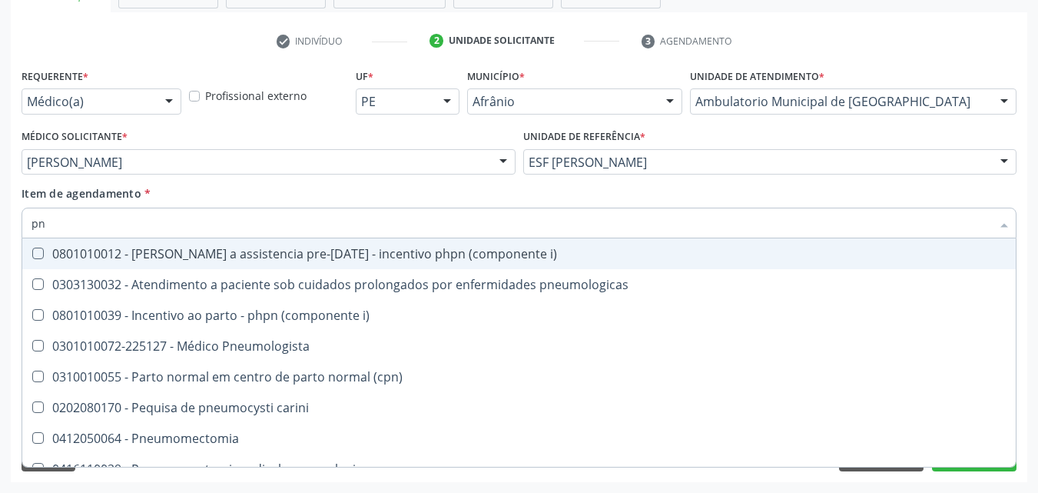
type input "pne"
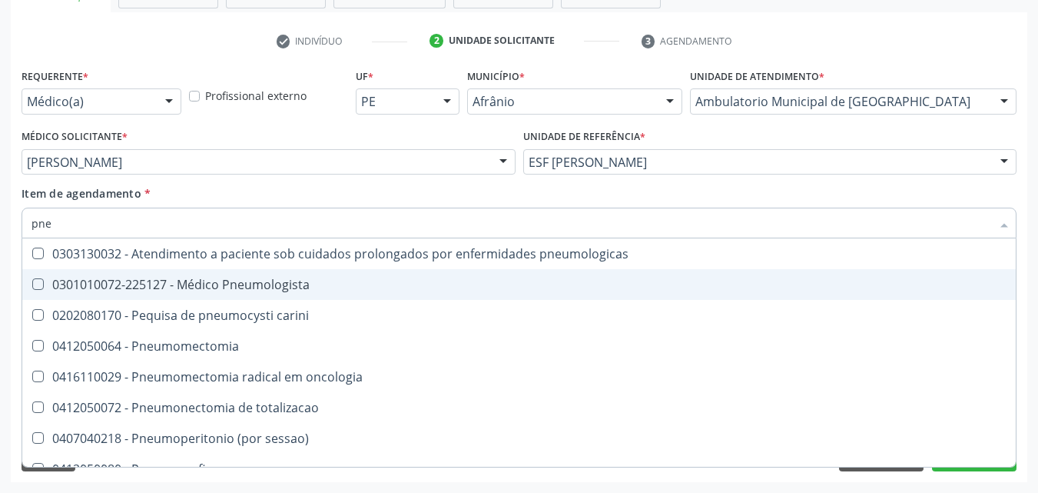
click at [277, 288] on div "0301010072-225127 - Médico Pneumologista" at bounding box center [519, 284] width 975 height 12
checkbox Pneumologista "true"
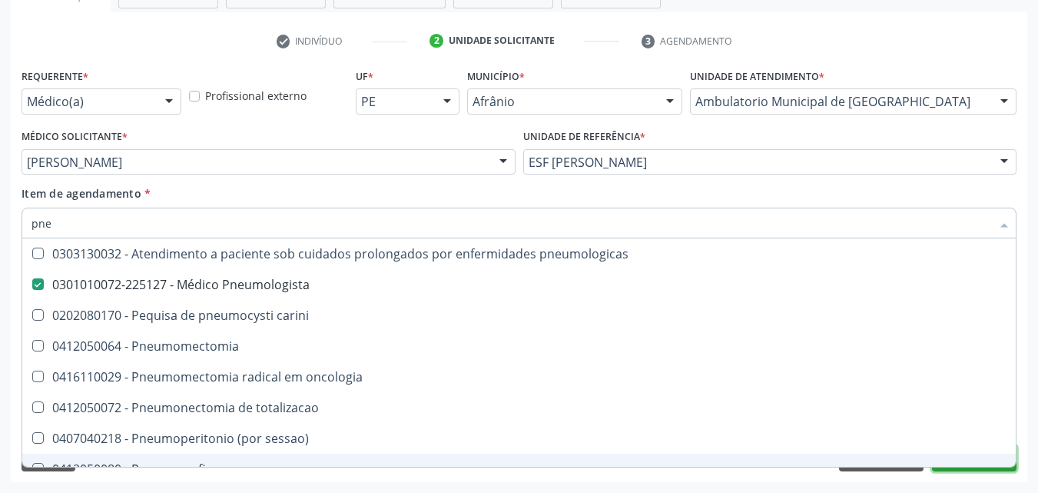
click at [996, 468] on button "Próximo" at bounding box center [974, 458] width 85 height 26
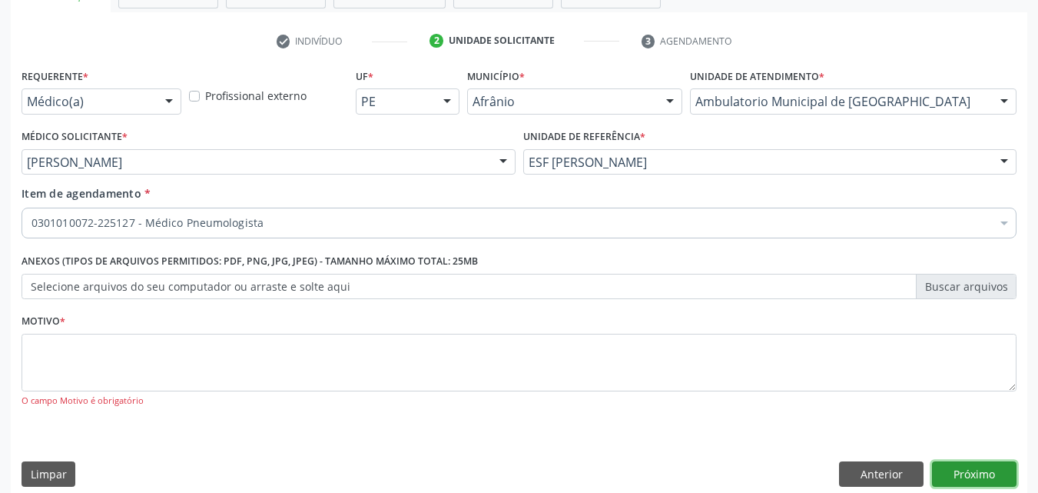
click at [932, 461] on button "Próximo" at bounding box center [974, 474] width 85 height 26
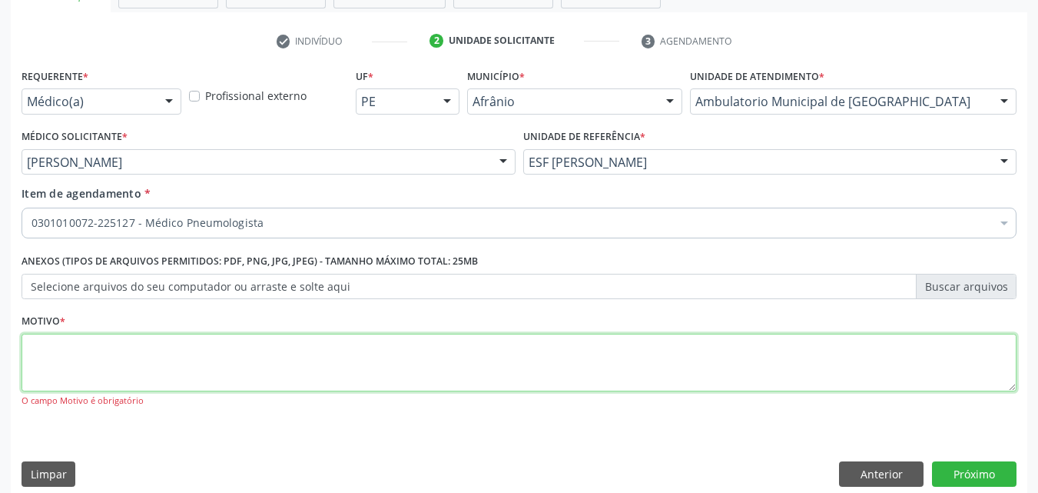
click at [321, 362] on textarea at bounding box center [519, 362] width 995 height 58
type textarea "retorno"
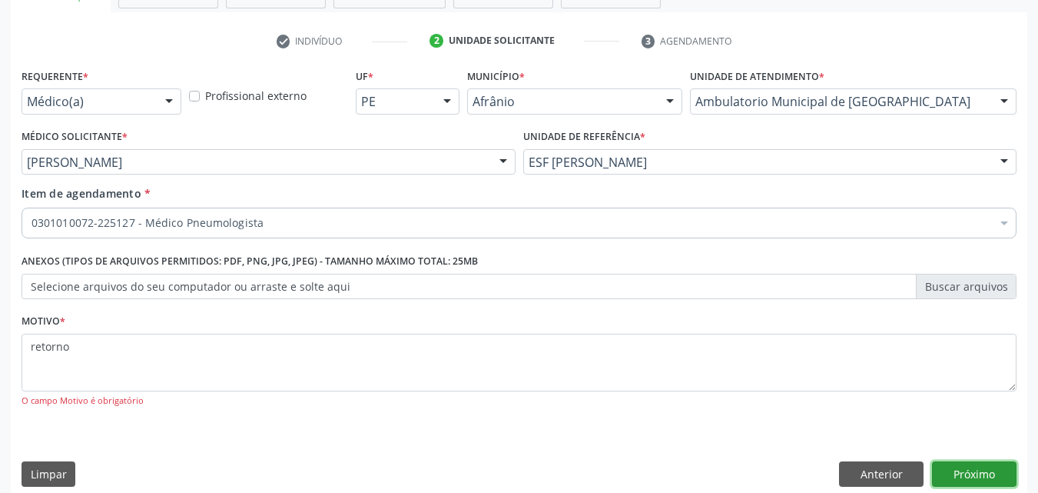
click at [974, 473] on button "Próximo" at bounding box center [974, 474] width 85 height 26
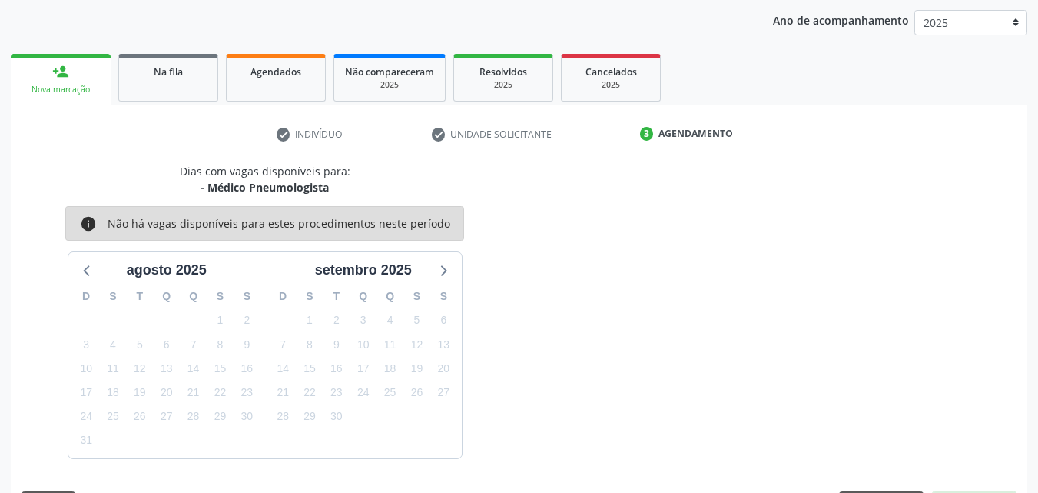
scroll to position [221, 0]
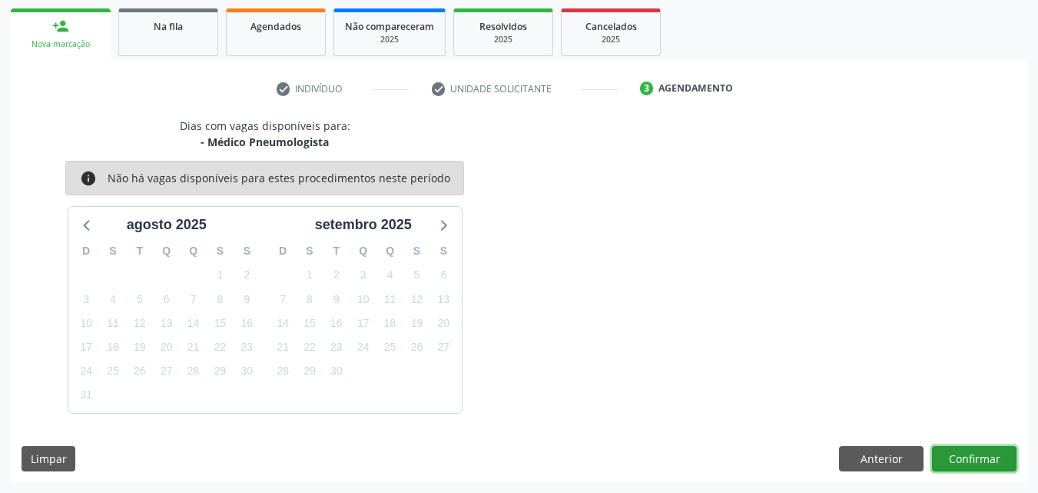
click at [990, 453] on button "Confirmar" at bounding box center [974, 459] width 85 height 26
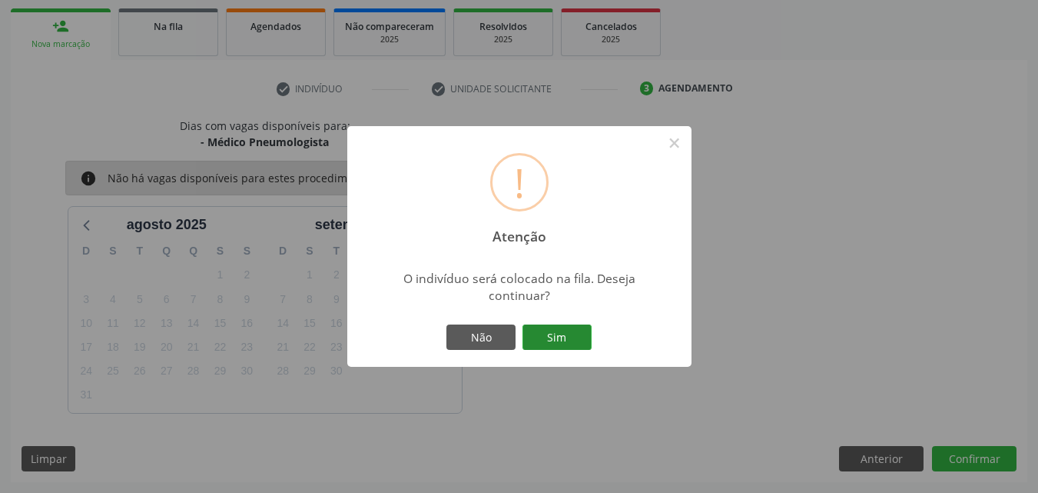
click at [552, 340] on button "Sim" at bounding box center [557, 337] width 69 height 26
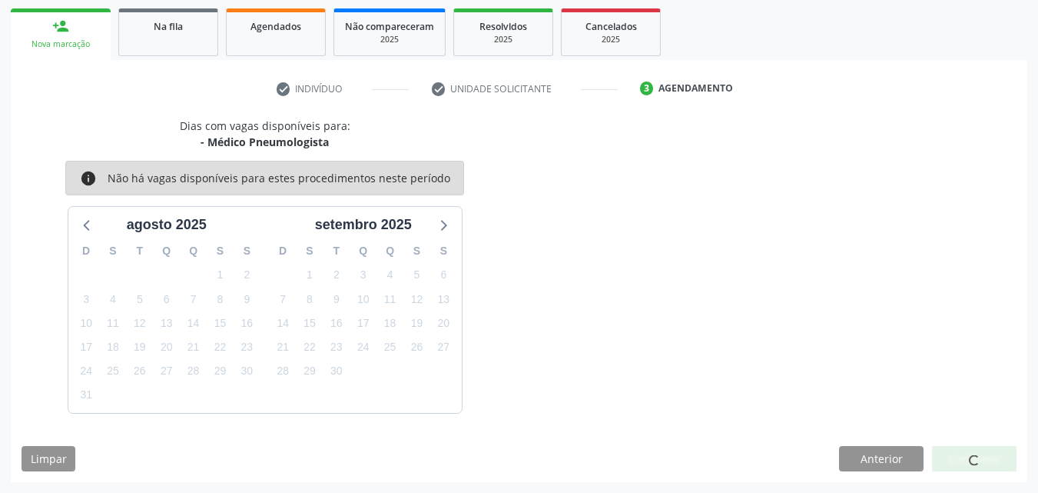
scroll to position [15, 0]
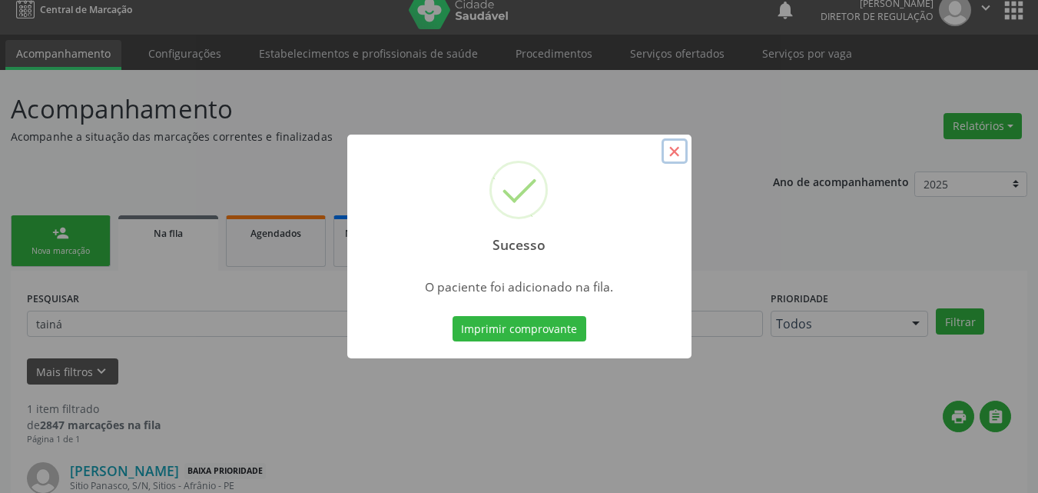
click at [678, 150] on button "×" at bounding box center [675, 151] width 26 height 26
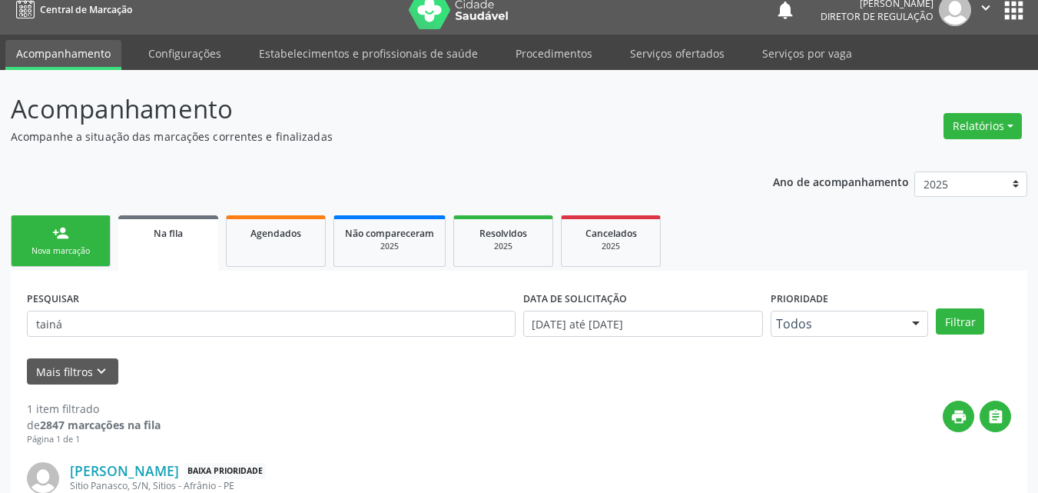
click at [82, 249] on div "Nova marcação" at bounding box center [60, 251] width 77 height 12
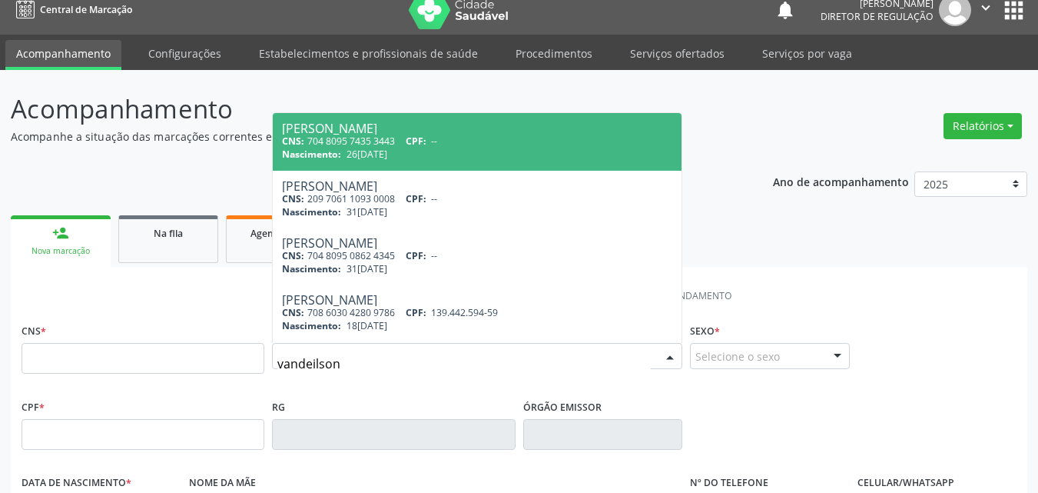
click at [379, 364] on input "vandeilson" at bounding box center [463, 363] width 373 height 31
type input "vandeilson dos s"
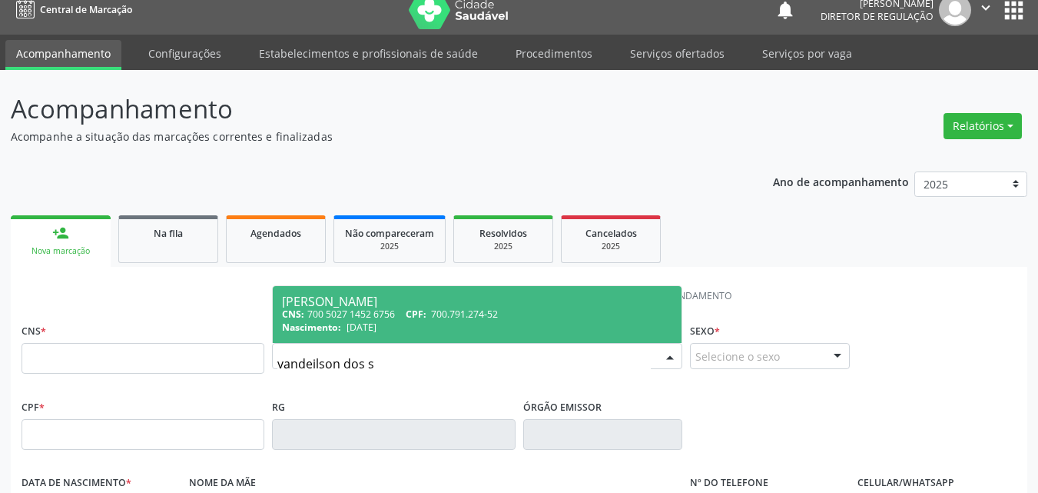
click at [421, 327] on div "Nascimento: [DATE]" at bounding box center [477, 326] width 390 height 13
type input "700 5027 1452 6756"
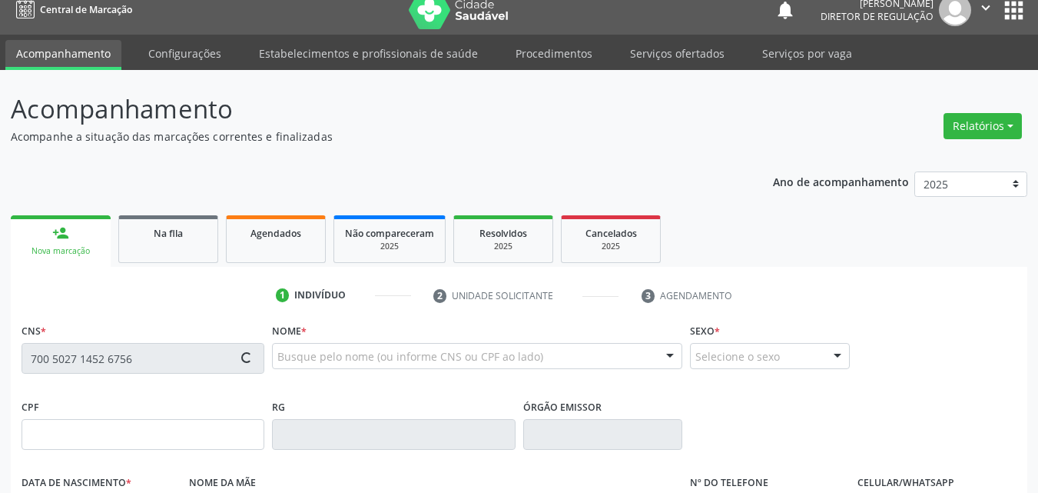
type input "700.791.274-52"
type input "[DATE]"
type input "[PERSON_NAME]"
type input "[PHONE_NUMBER]"
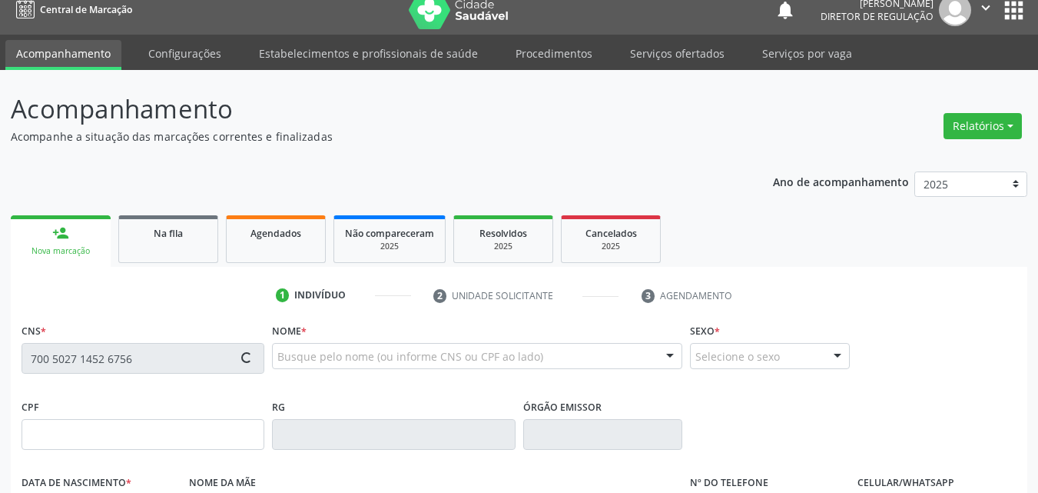
type input "115.259.274-26"
type input "S/N"
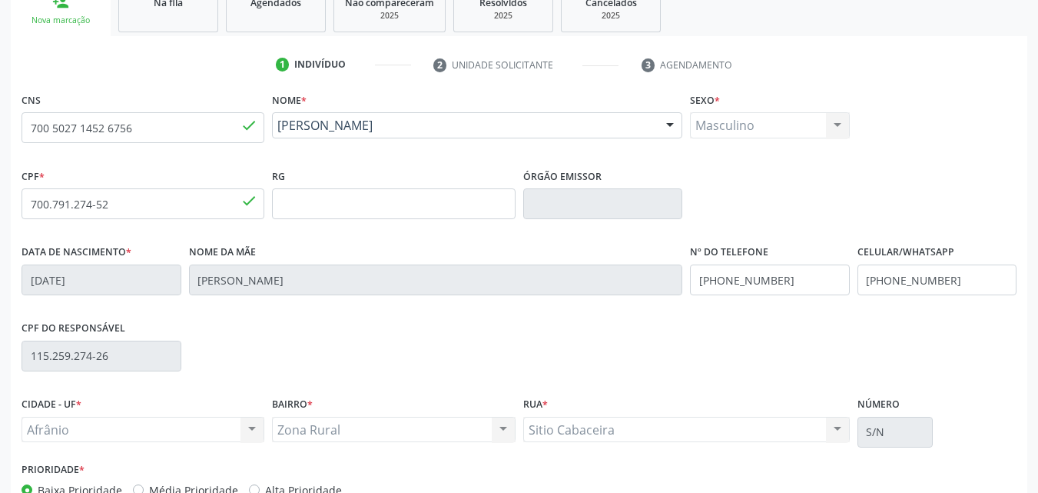
scroll to position [340, 0]
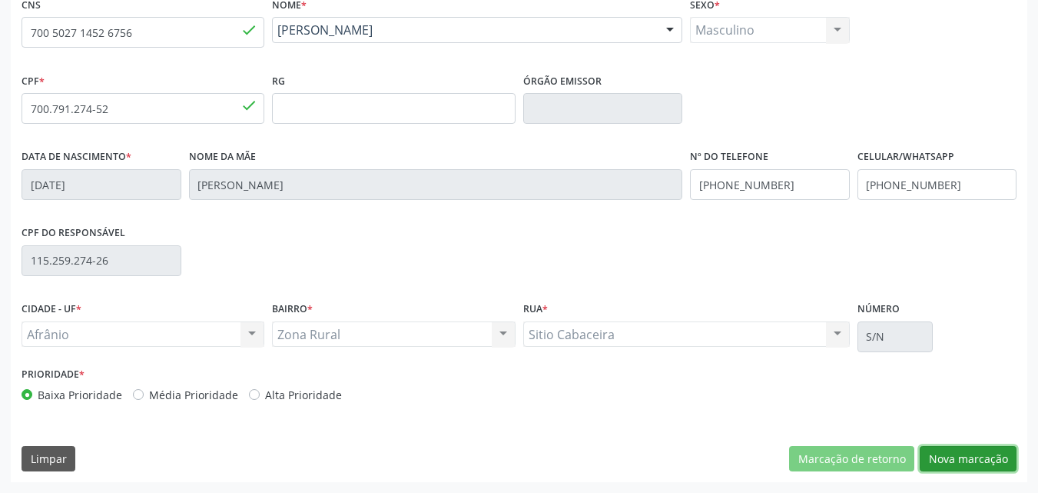
click at [974, 457] on button "Nova marcação" at bounding box center [968, 459] width 97 height 26
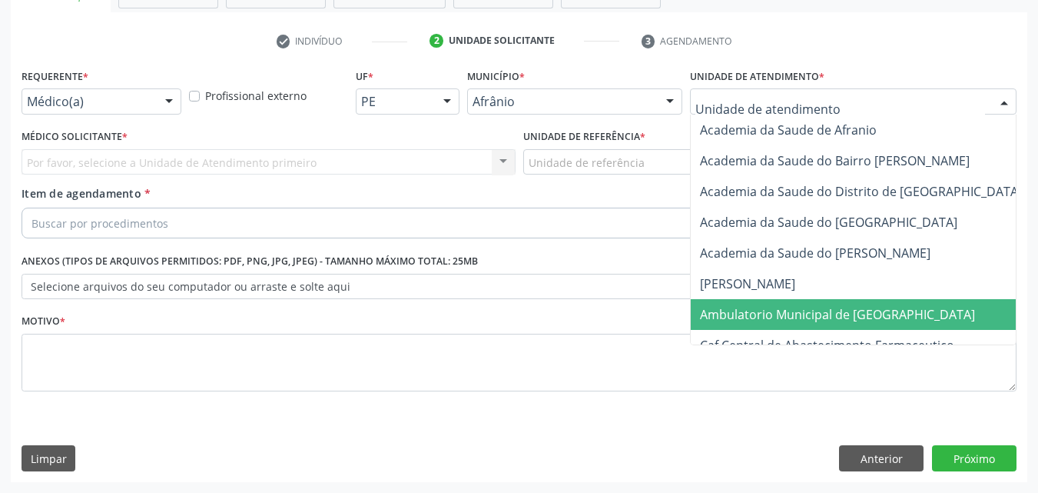
click at [815, 310] on span "Ambulatorio Municipal de [GEOGRAPHIC_DATA]" at bounding box center [837, 314] width 275 height 17
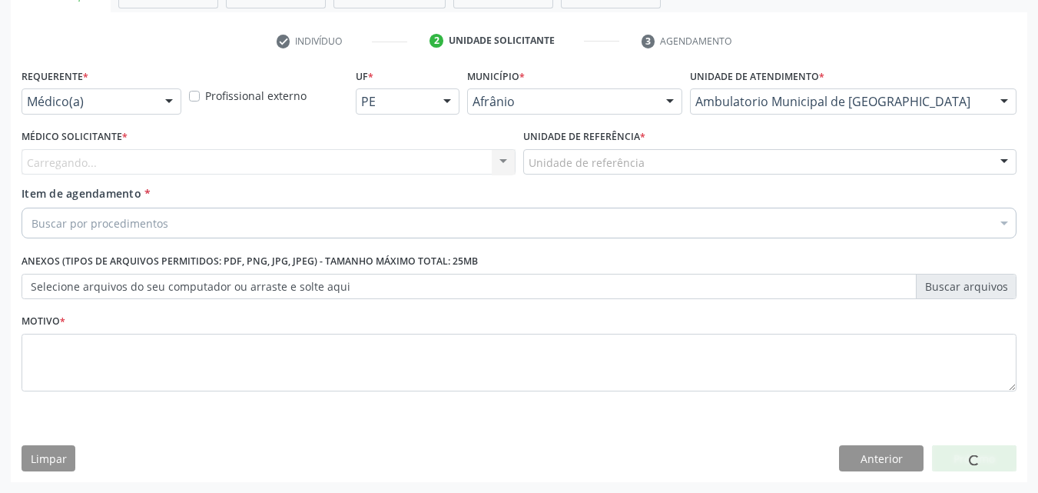
click at [662, 154] on div "Unidade de referência" at bounding box center [770, 162] width 494 height 26
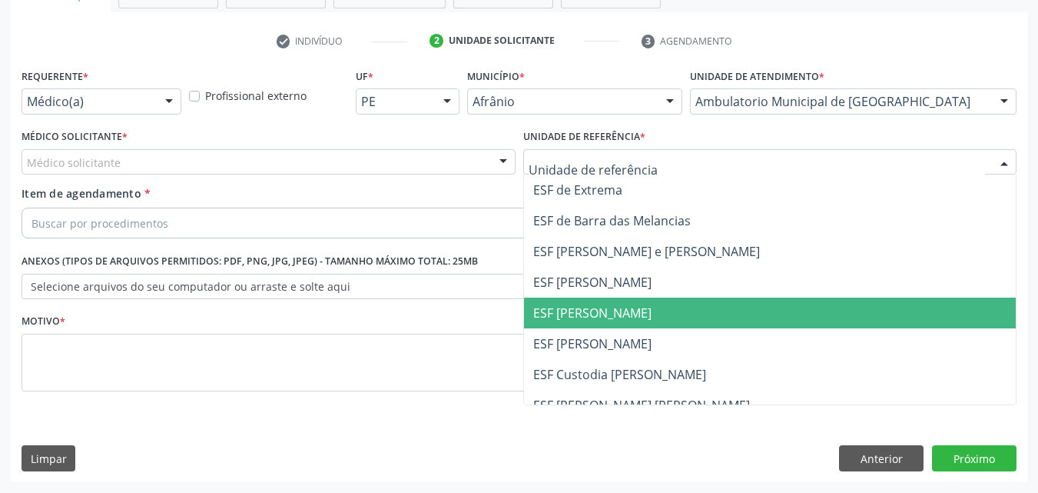
click at [645, 307] on span "ESF [PERSON_NAME]" at bounding box center [770, 312] width 493 height 31
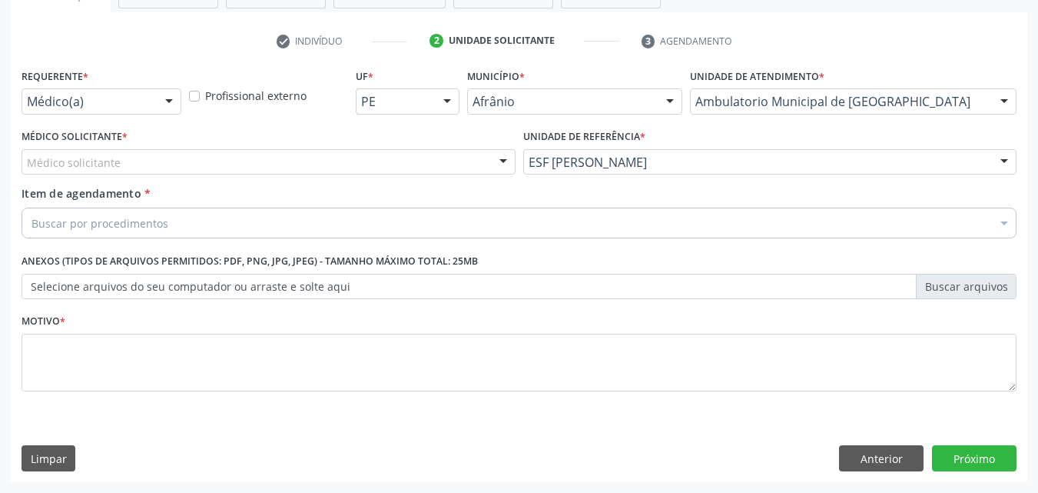
click at [293, 154] on div "Médico solicitante" at bounding box center [269, 162] width 494 height 26
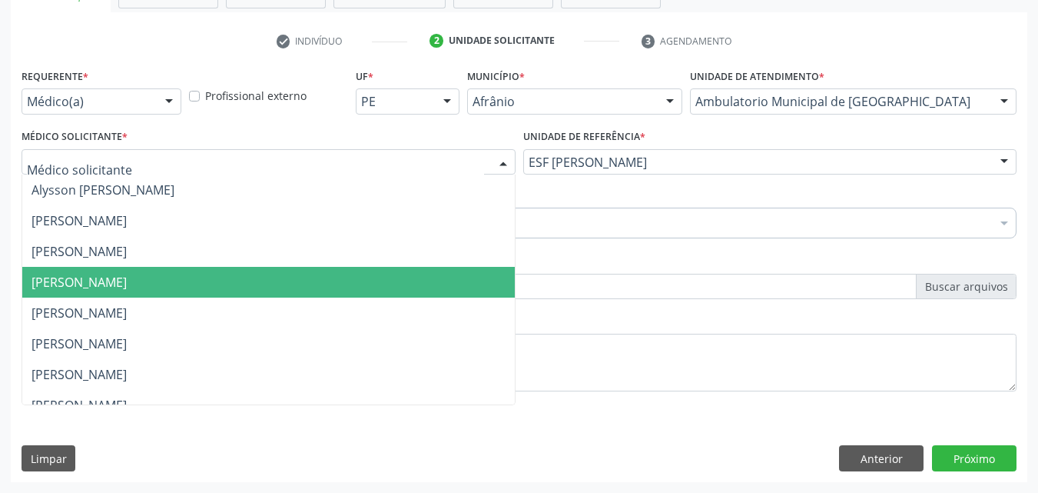
click at [277, 289] on span "[PERSON_NAME]" at bounding box center [268, 282] width 493 height 31
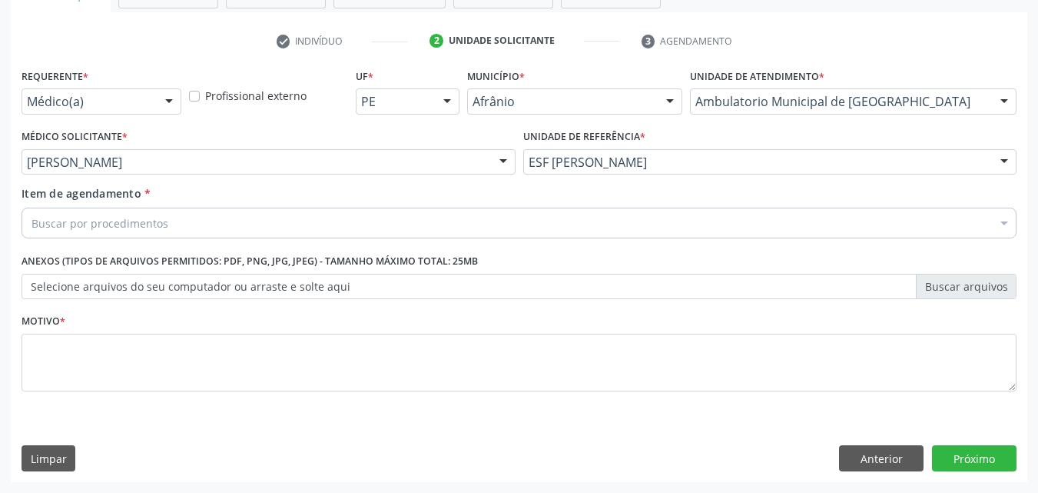
click at [271, 219] on div "Buscar por procedimentos" at bounding box center [519, 222] width 995 height 31
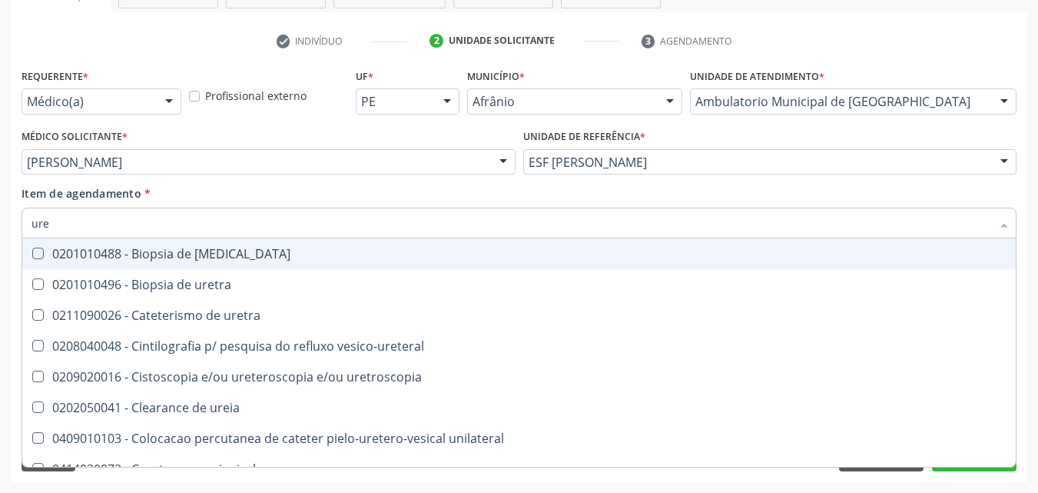
type input "uret"
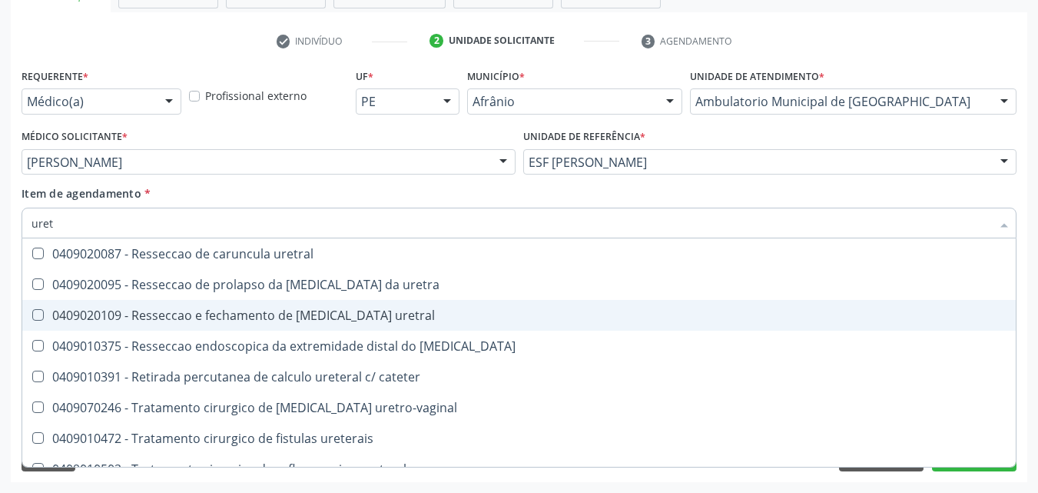
scroll to position [999, 0]
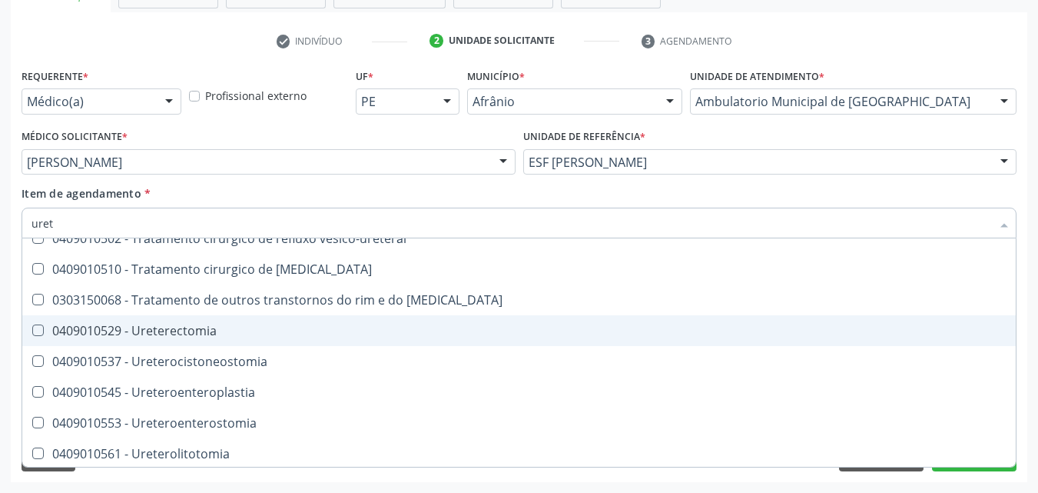
click at [322, 323] on span "0409010529 - Ureterectomia" at bounding box center [519, 330] width 994 height 31
checkbox Ureterectomia "true"
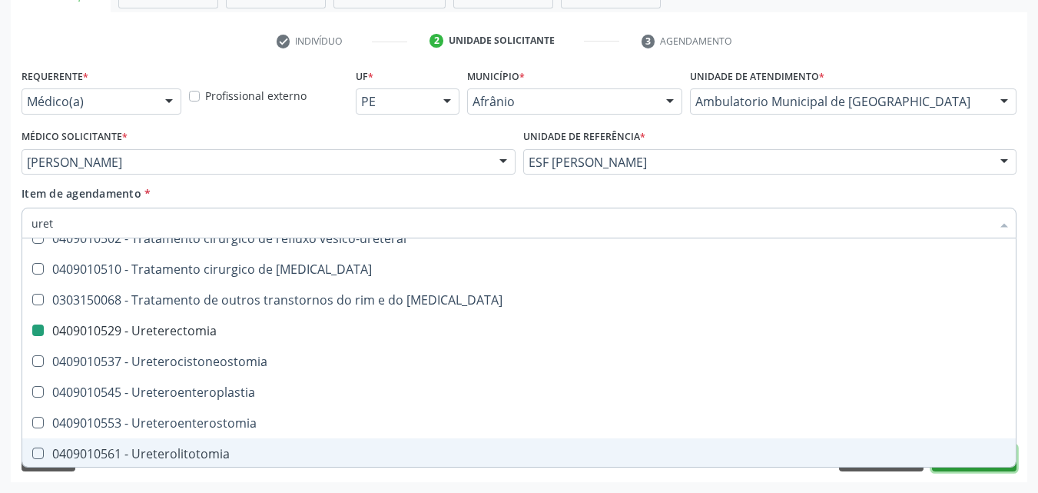
click at [953, 469] on button "Próximo" at bounding box center [974, 458] width 85 height 26
checkbox uretra "true"
checkbox Ureterectomia "false"
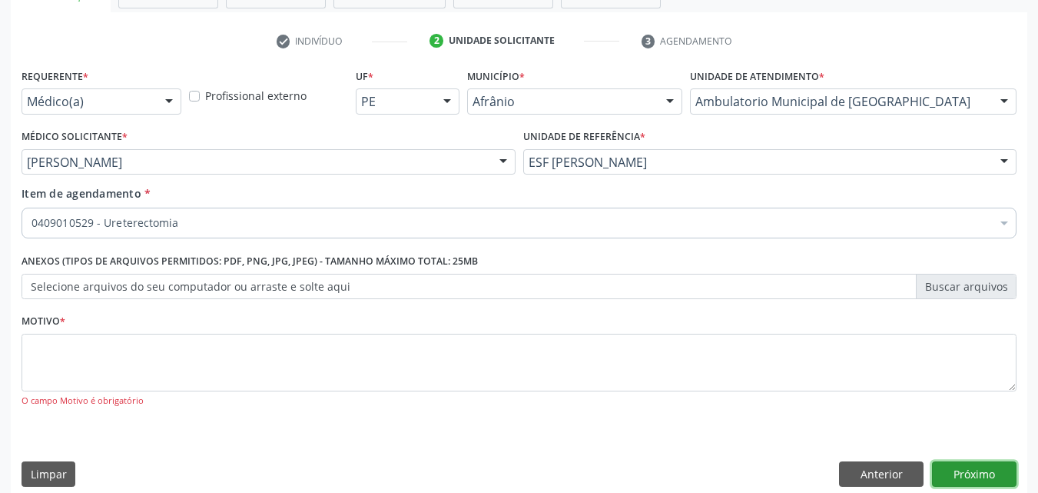
scroll to position [0, 0]
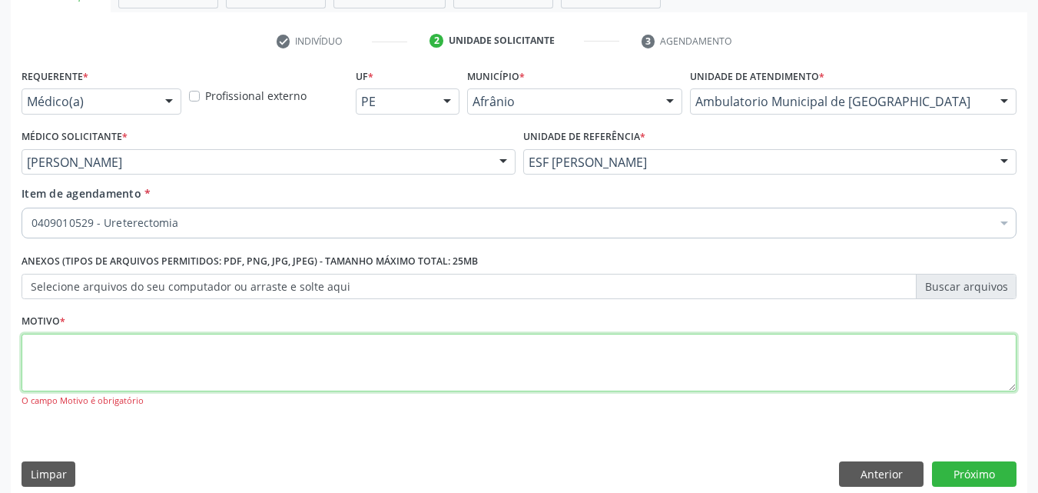
click at [337, 350] on textarea at bounding box center [519, 362] width 995 height 58
type textarea "cirurgia calculo"
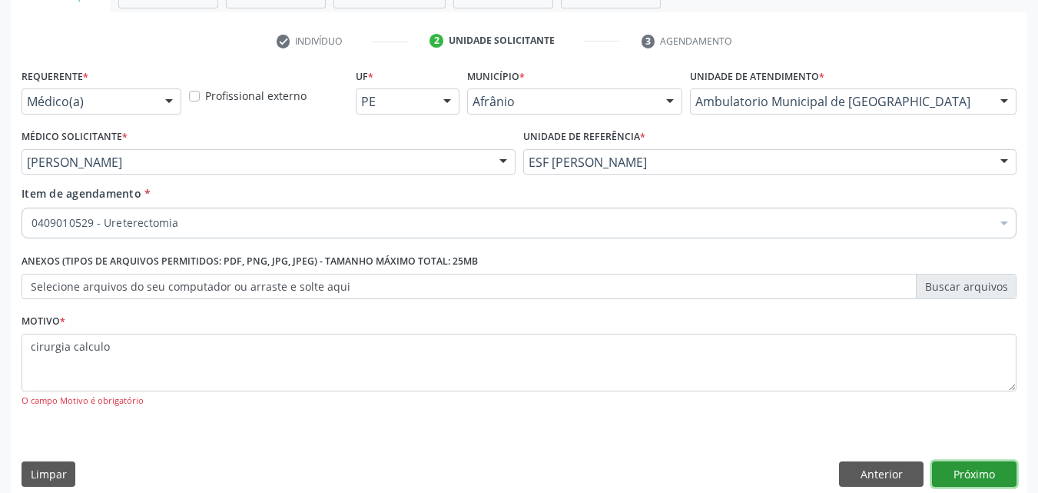
click at [987, 470] on button "Próximo" at bounding box center [974, 474] width 85 height 26
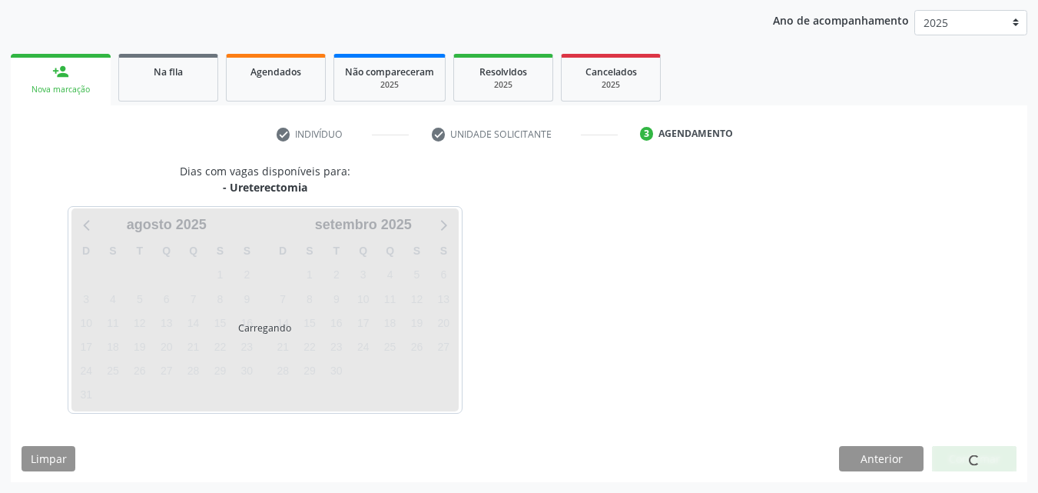
scroll to position [221, 0]
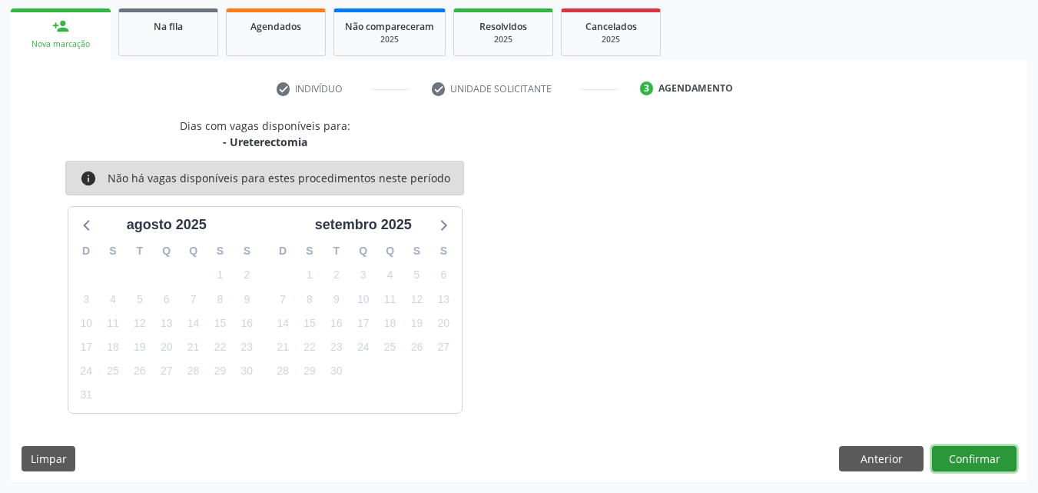
click at [959, 458] on button "Confirmar" at bounding box center [974, 459] width 85 height 26
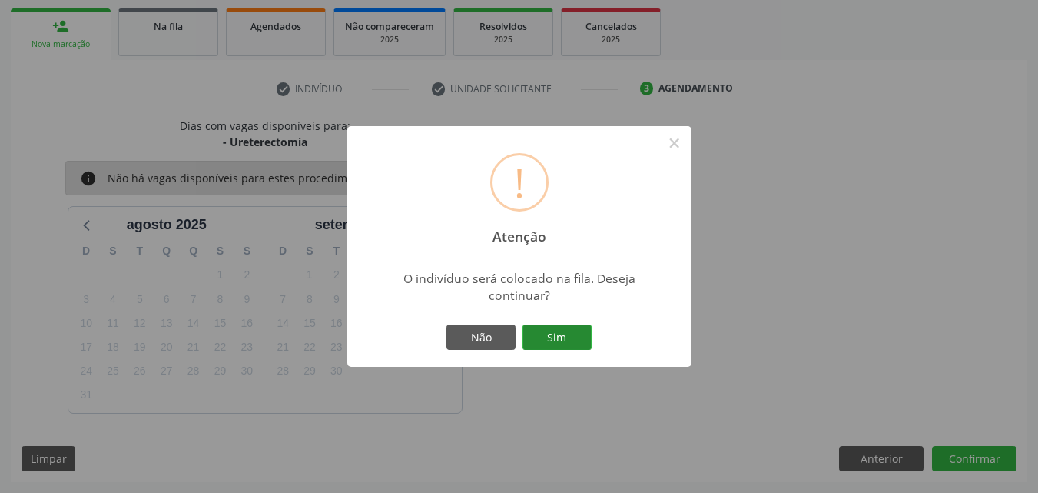
click at [583, 333] on button "Sim" at bounding box center [557, 337] width 69 height 26
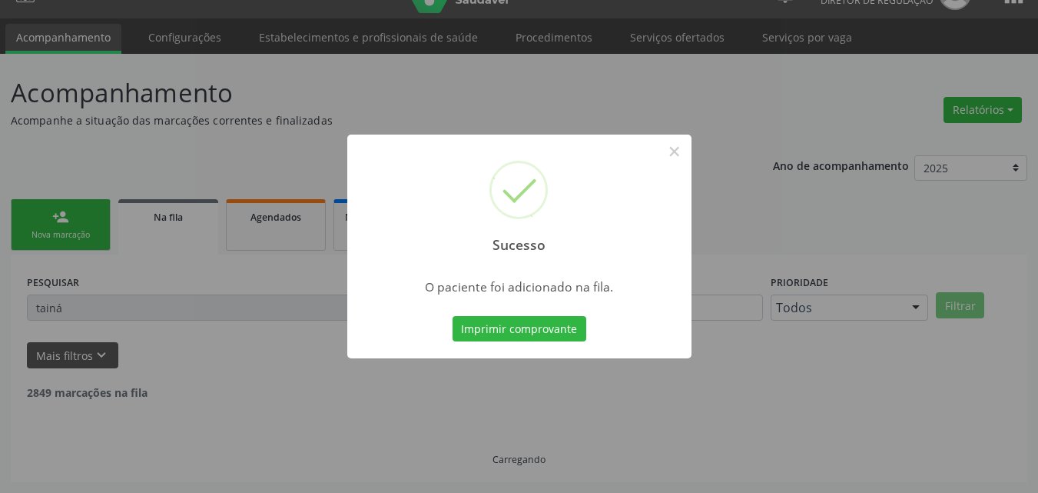
scroll to position [15, 0]
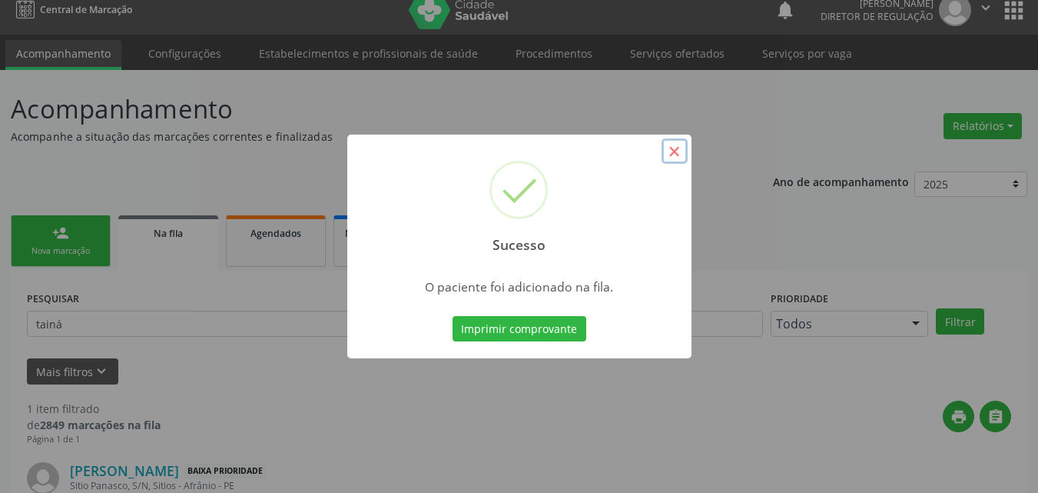
click at [678, 154] on button "×" at bounding box center [675, 151] width 26 height 26
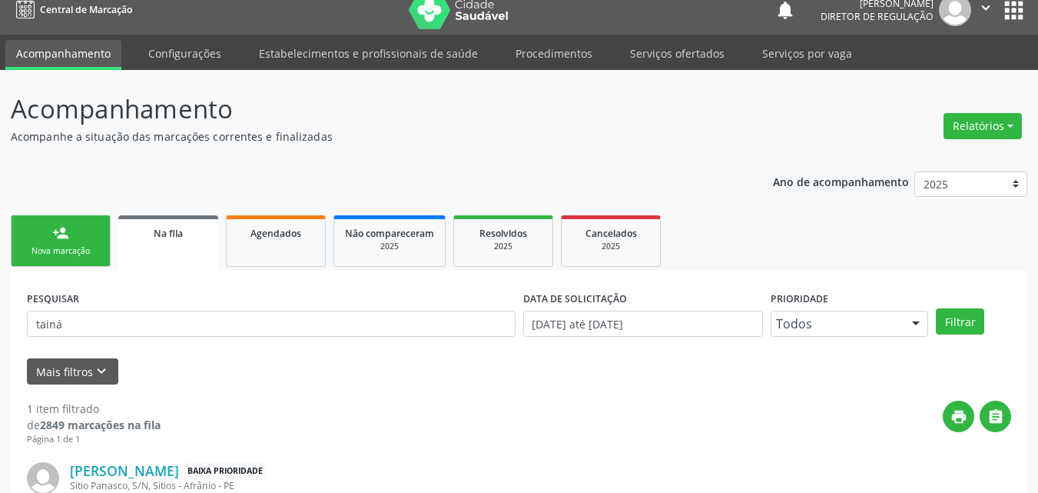
click at [99, 225] on link "person_add Nova marcação" at bounding box center [61, 240] width 100 height 51
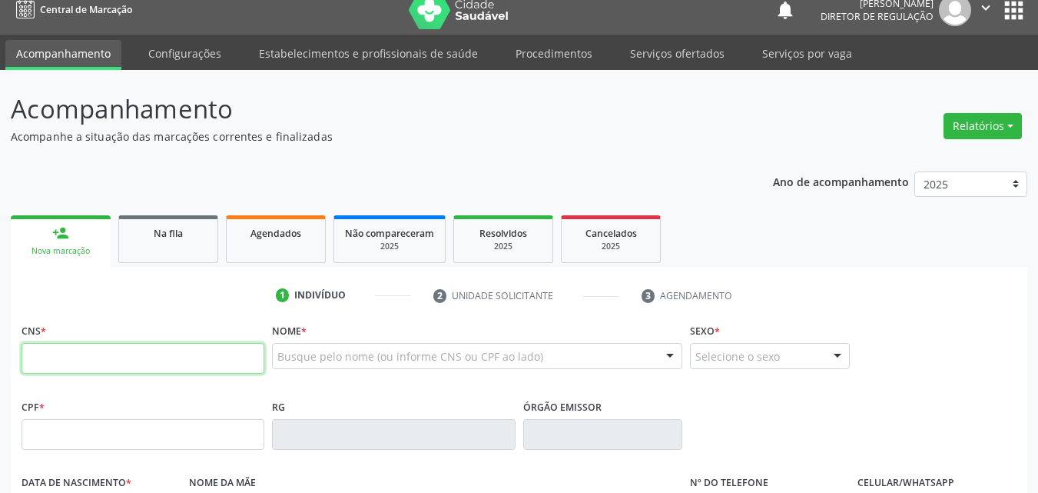
click at [188, 361] on input "text" at bounding box center [143, 358] width 243 height 31
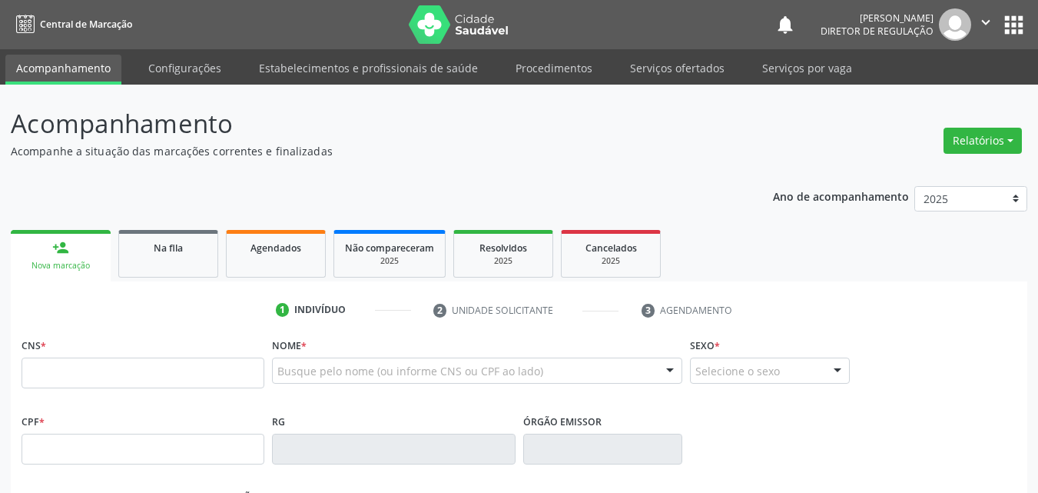
scroll to position [15, 0]
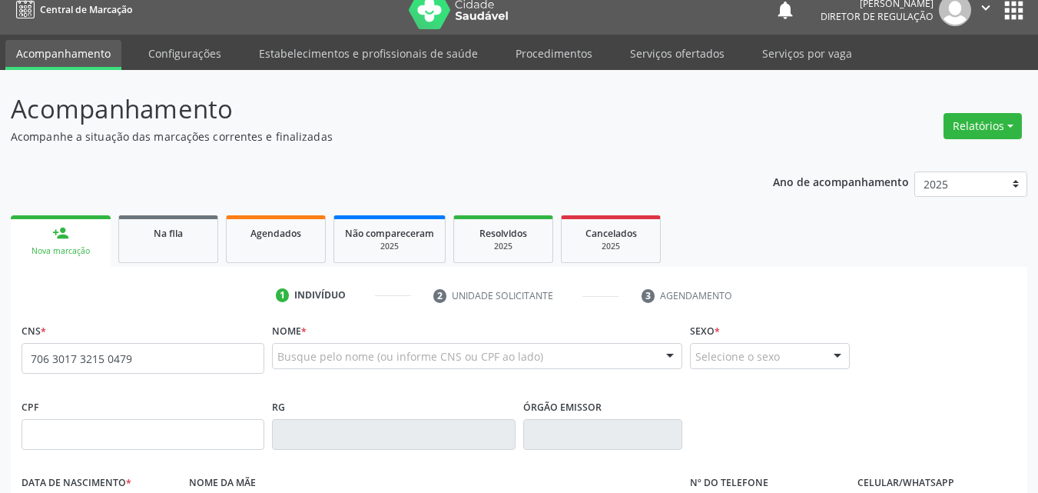
type input "706 3017 3215 0479"
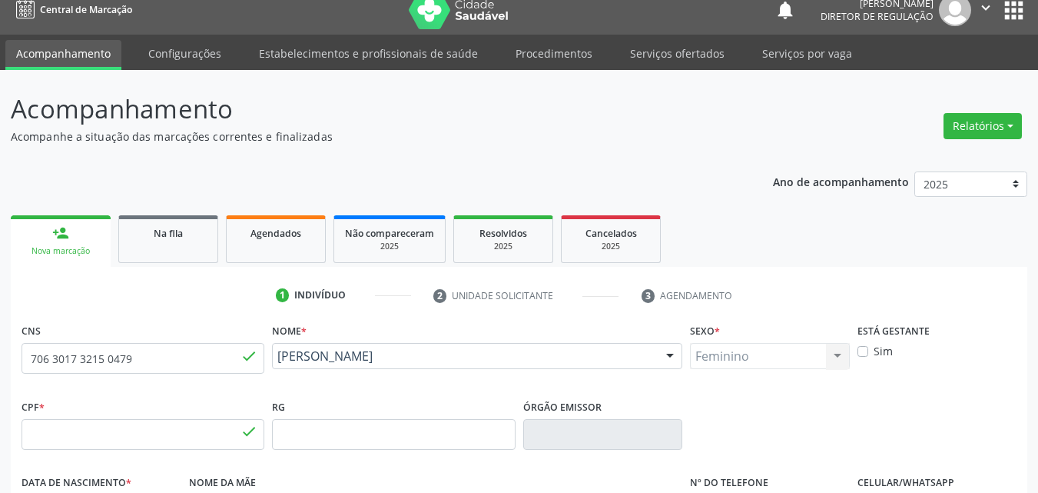
type input "025.306.694-81"
type input "11/03/1941"
type input "Hermina Idalina Rodrigues"
type input "(87) 98805-3843"
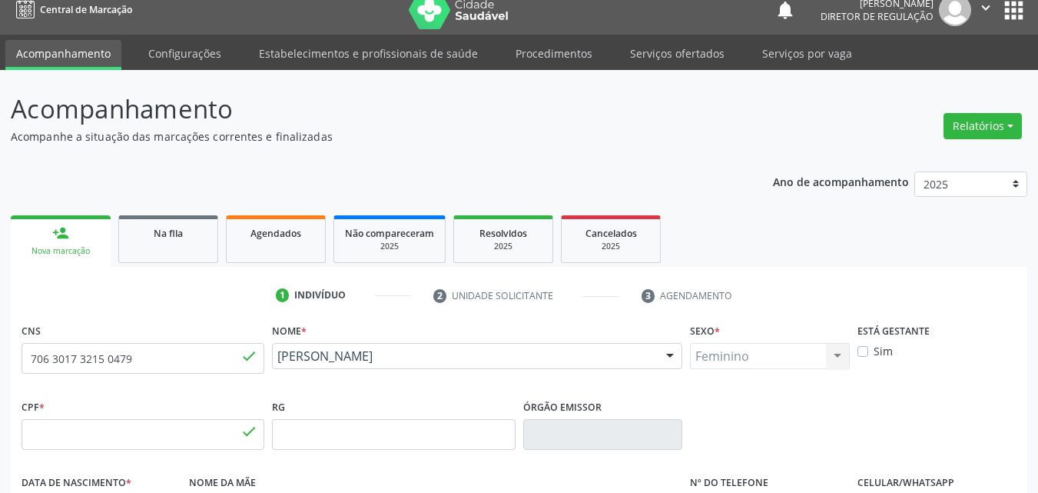
type input "S/N"
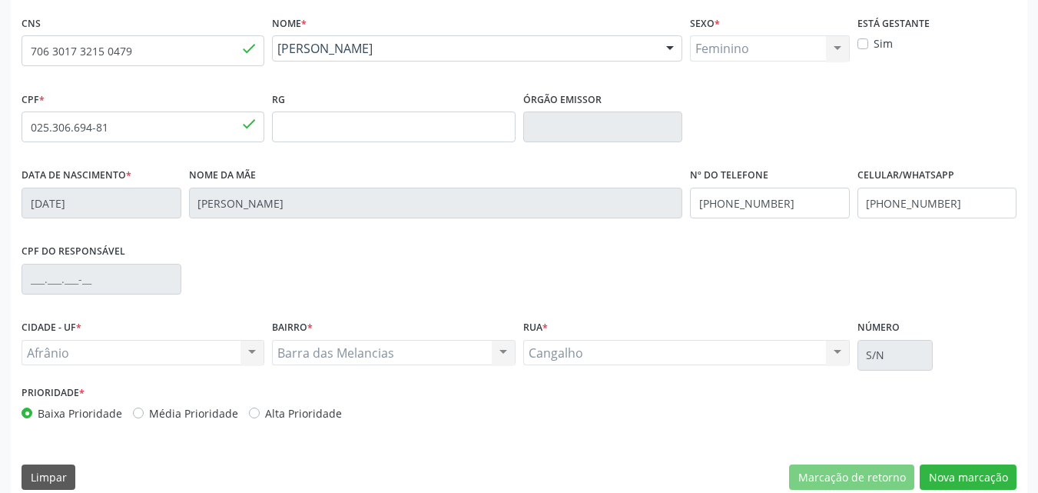
scroll to position [340, 0]
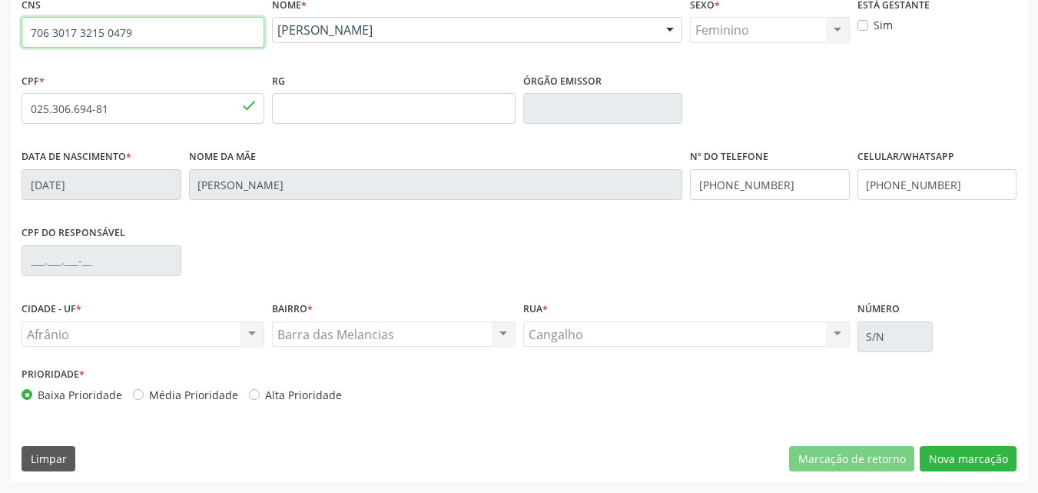
drag, startPoint x: 131, startPoint y: 26, endPoint x: 0, endPoint y: 27, distance: 130.6
click at [0, 27] on div "Acompanhamento Acompanhe a situação das marcações correntes e finalizadas Relat…" at bounding box center [519, 118] width 1038 height 748
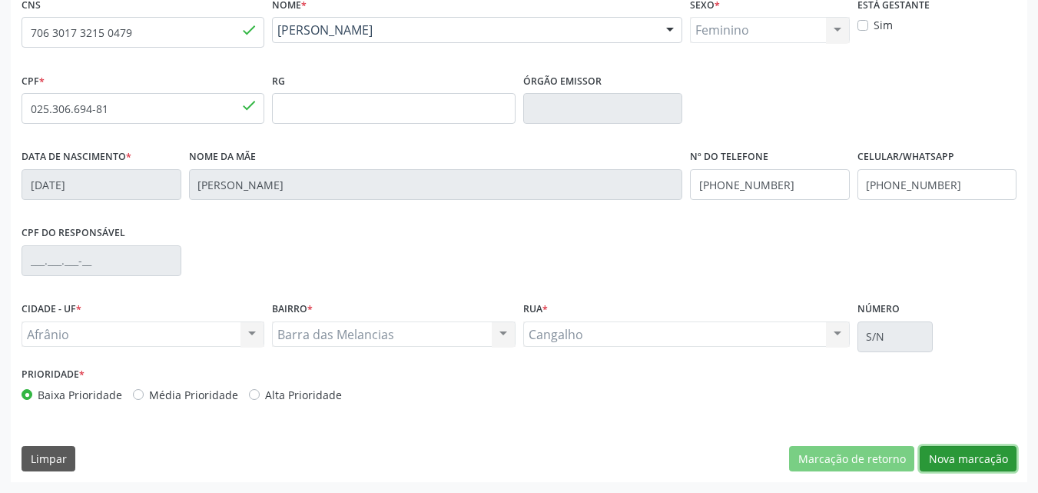
click at [973, 458] on button "Nova marcação" at bounding box center [968, 459] width 97 height 26
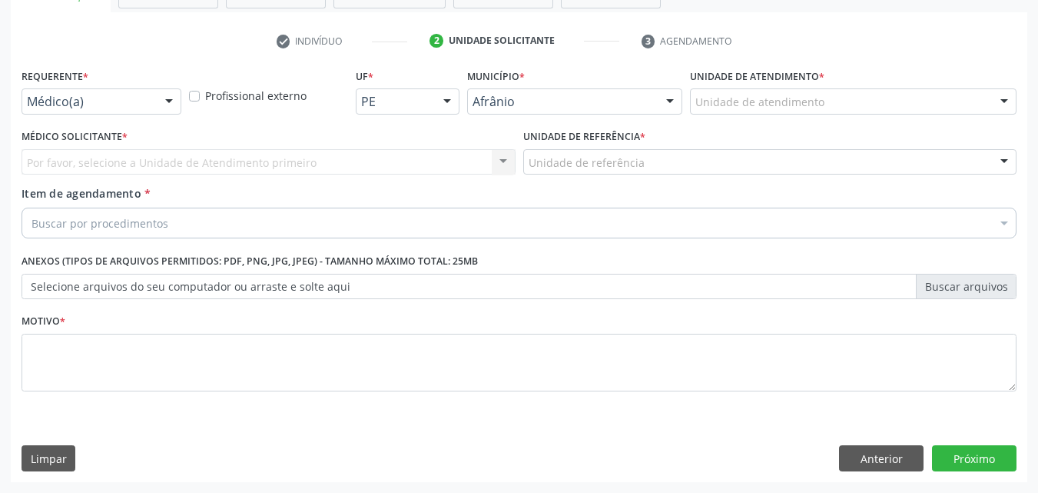
scroll to position [269, 0]
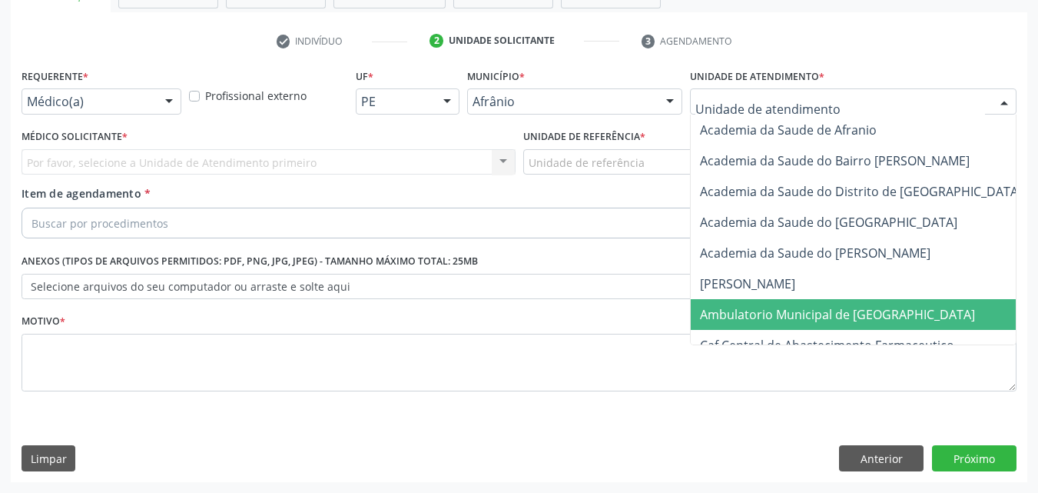
drag, startPoint x: 801, startPoint y: 314, endPoint x: 791, endPoint y: 307, distance: 12.6
click at [800, 311] on span "Ambulatorio Municipal de [GEOGRAPHIC_DATA]" at bounding box center [837, 314] width 275 height 17
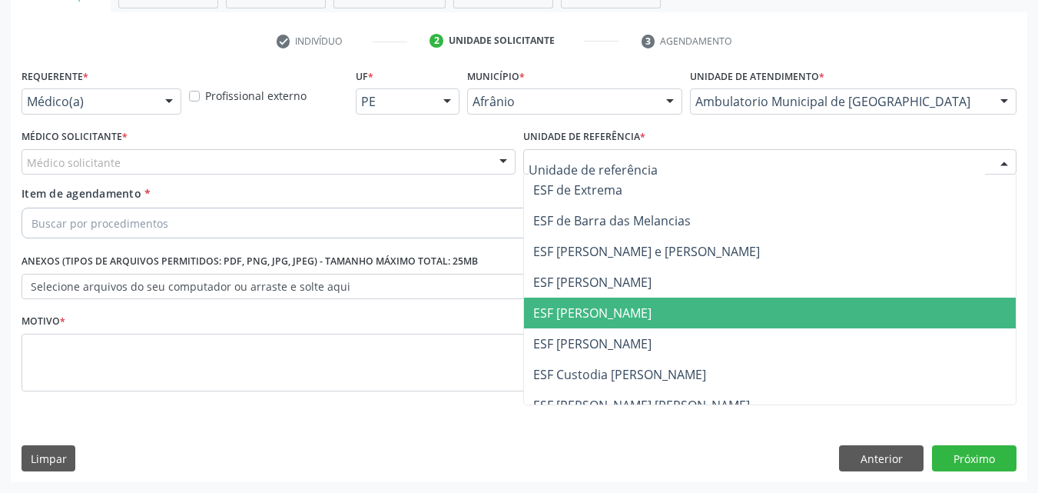
click at [592, 317] on span "ESF [PERSON_NAME]" at bounding box center [592, 312] width 118 height 17
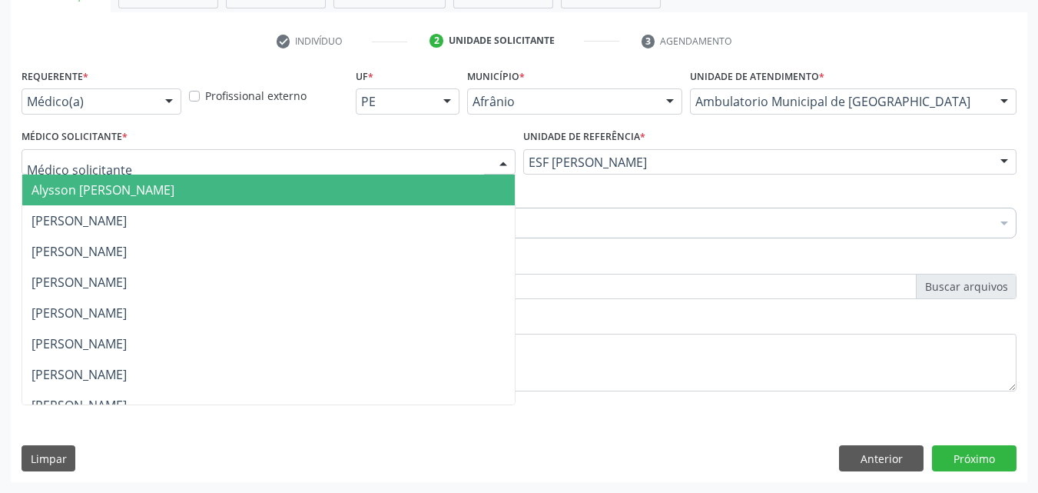
click at [274, 161] on div at bounding box center [269, 162] width 494 height 26
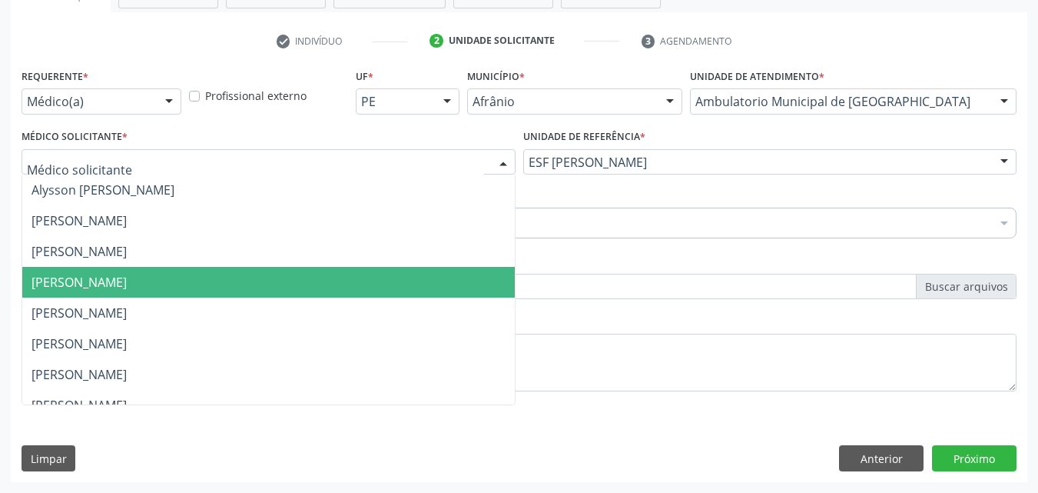
click at [237, 284] on span "[PERSON_NAME]" at bounding box center [268, 282] width 493 height 31
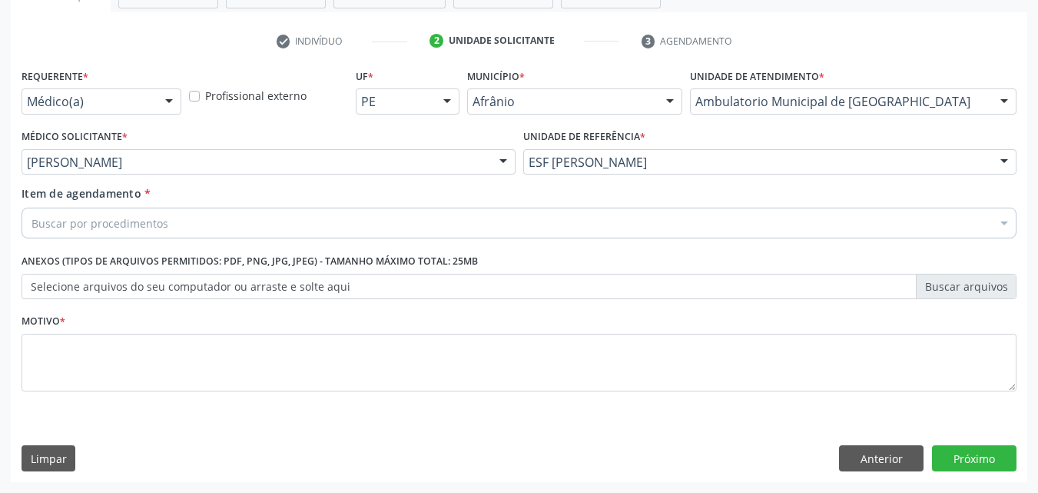
click at [216, 217] on div "Buscar por procedimentos" at bounding box center [519, 222] width 995 height 31
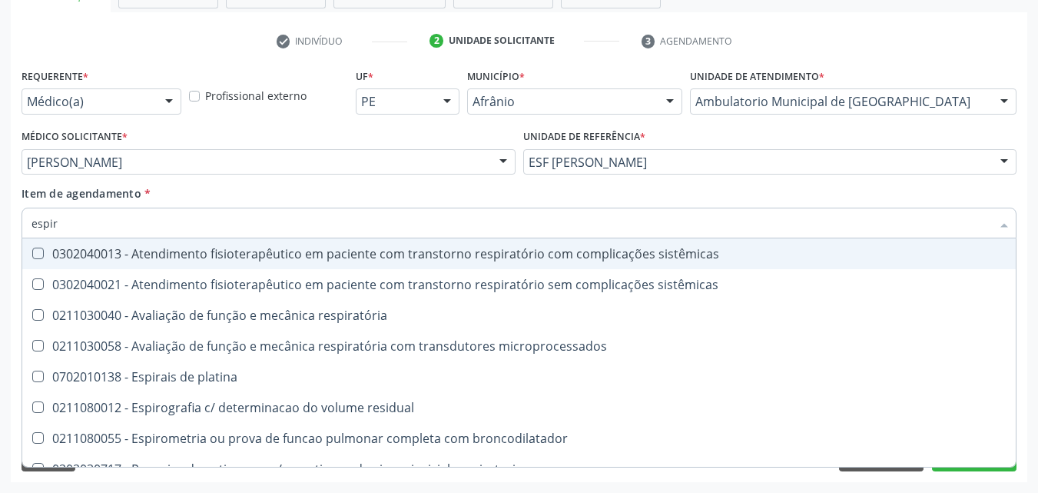
type input "espiro"
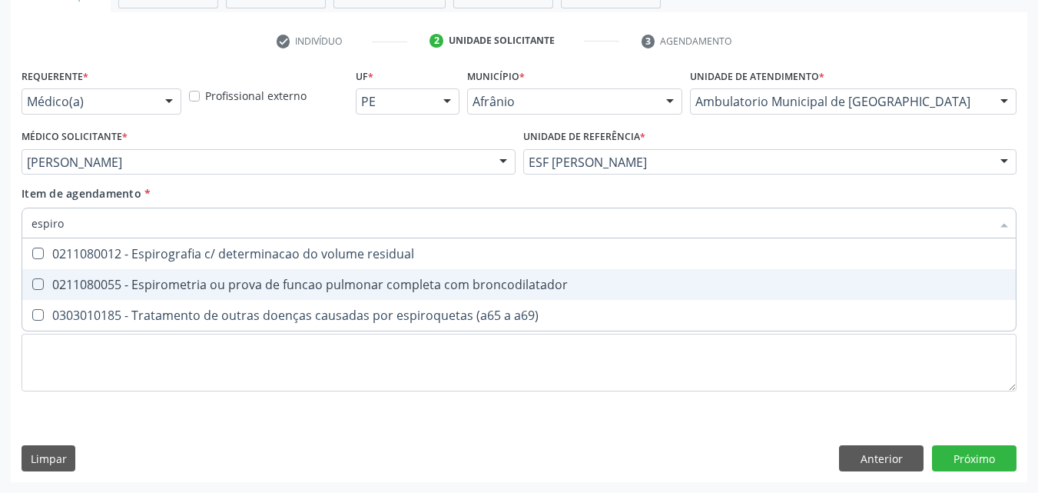
click at [269, 285] on div "0211080055 - Espirometria ou prova de funcao pulmonar completa com broncodilata…" at bounding box center [519, 284] width 975 height 12
checkbox broncodilatador "true"
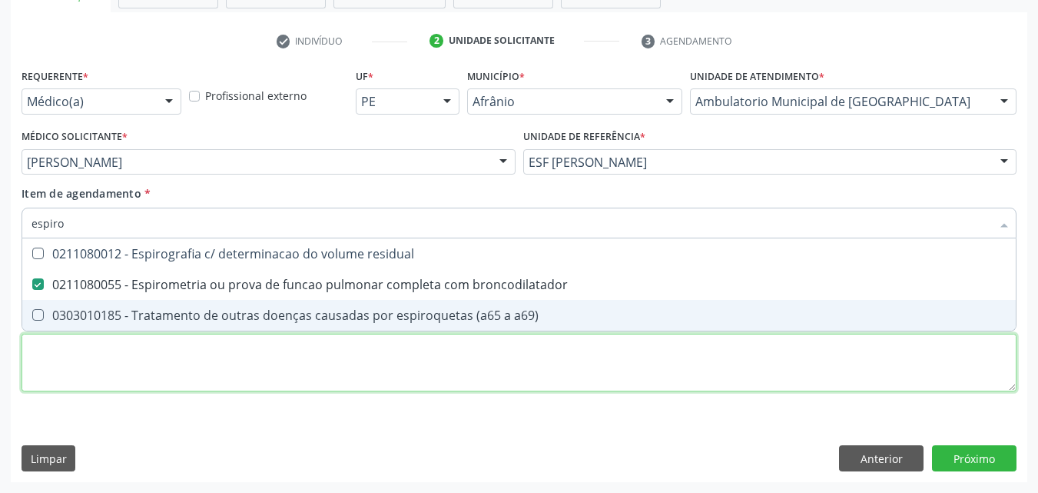
click at [235, 363] on div "Requerente * Médico(a) Médico(a) Enfermeiro(a) Paciente Nenhum resultado encont…" at bounding box center [519, 239] width 995 height 348
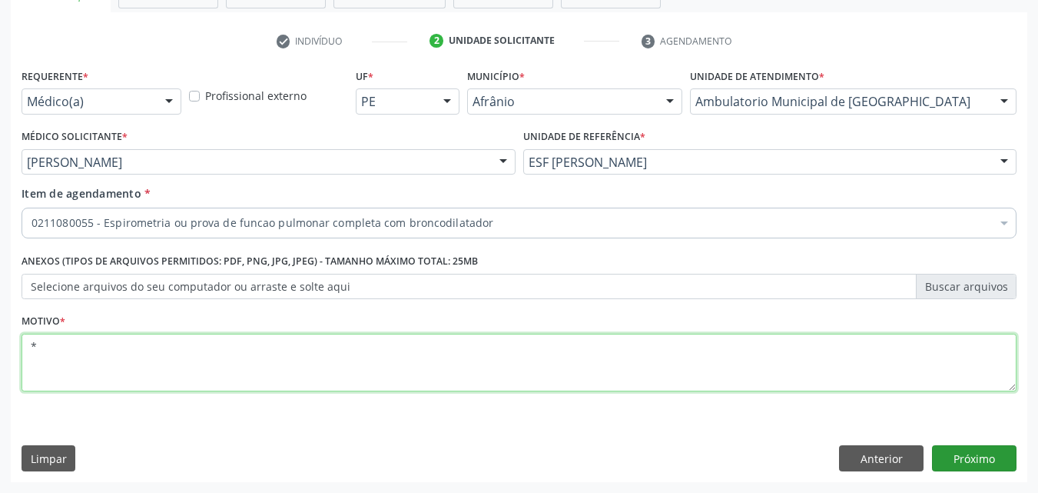
type textarea "*"
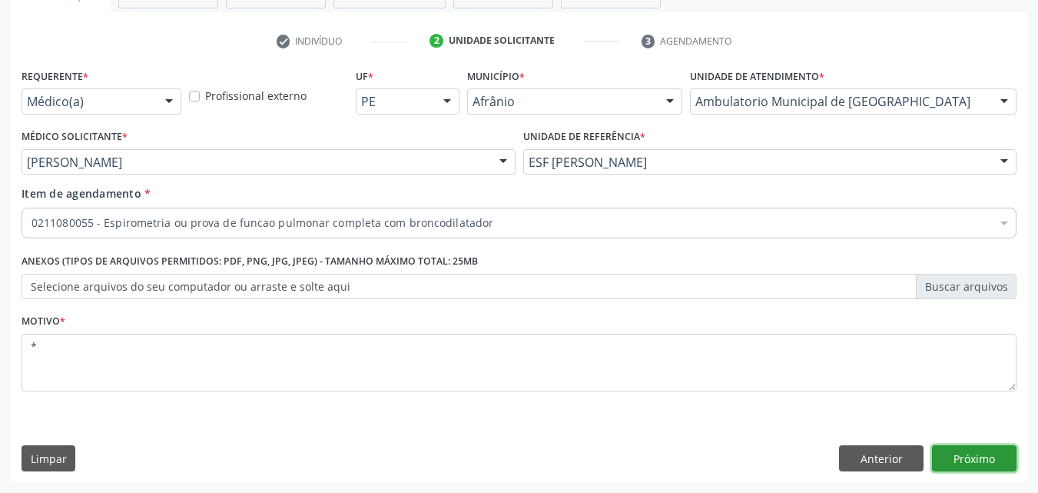
click at [959, 456] on button "Próximo" at bounding box center [974, 458] width 85 height 26
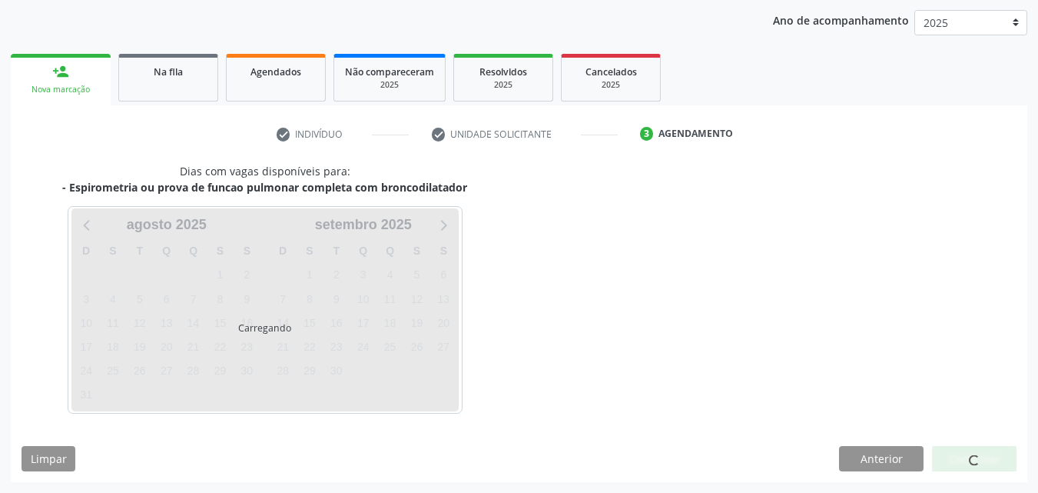
scroll to position [221, 0]
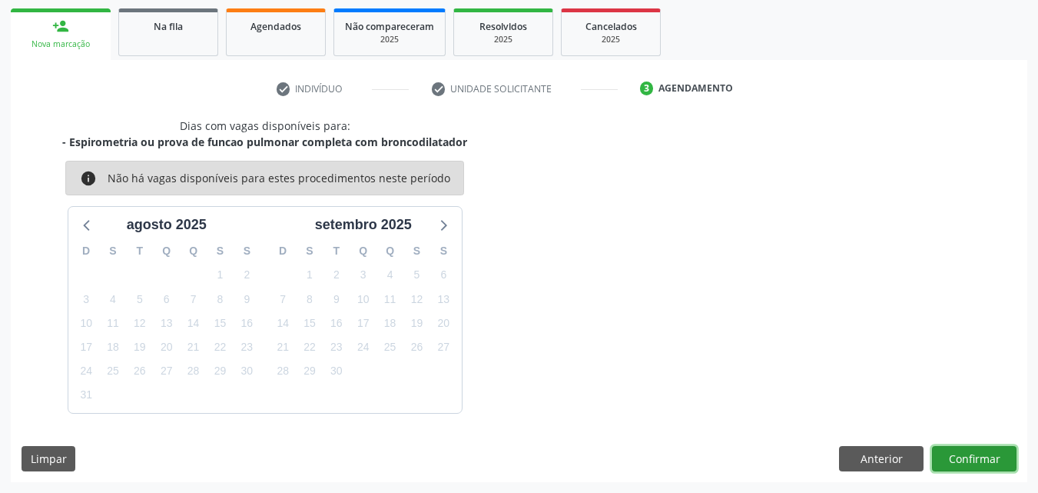
click at [980, 458] on button "Confirmar" at bounding box center [974, 459] width 85 height 26
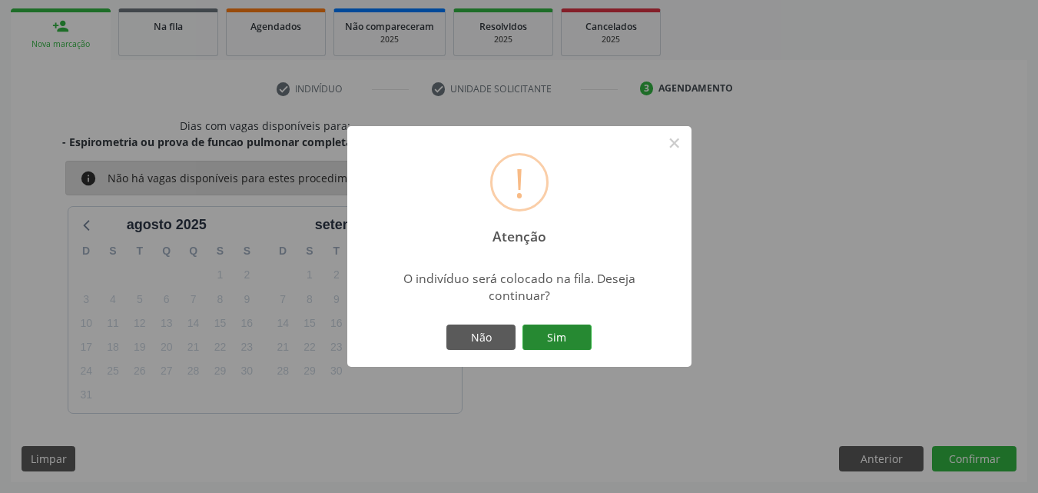
click at [559, 333] on button "Sim" at bounding box center [557, 337] width 69 height 26
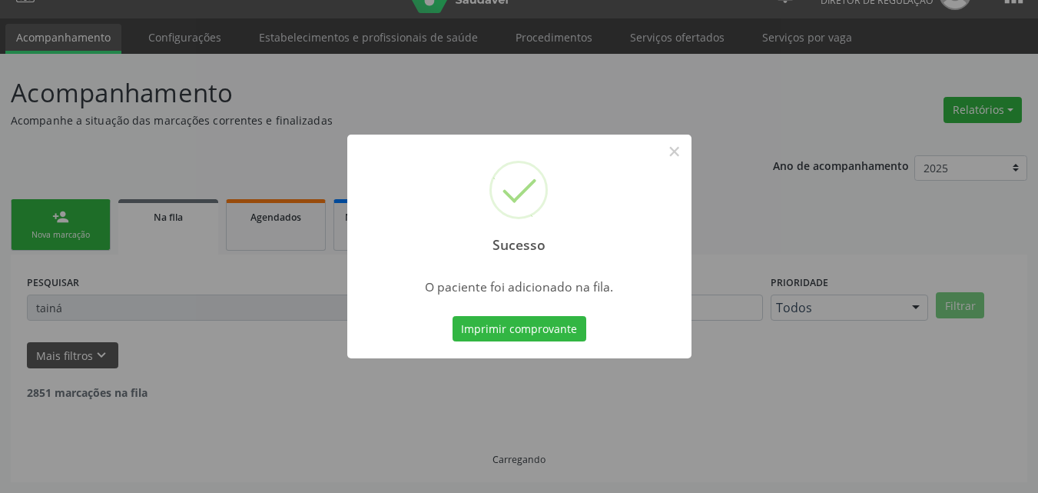
scroll to position [15, 0]
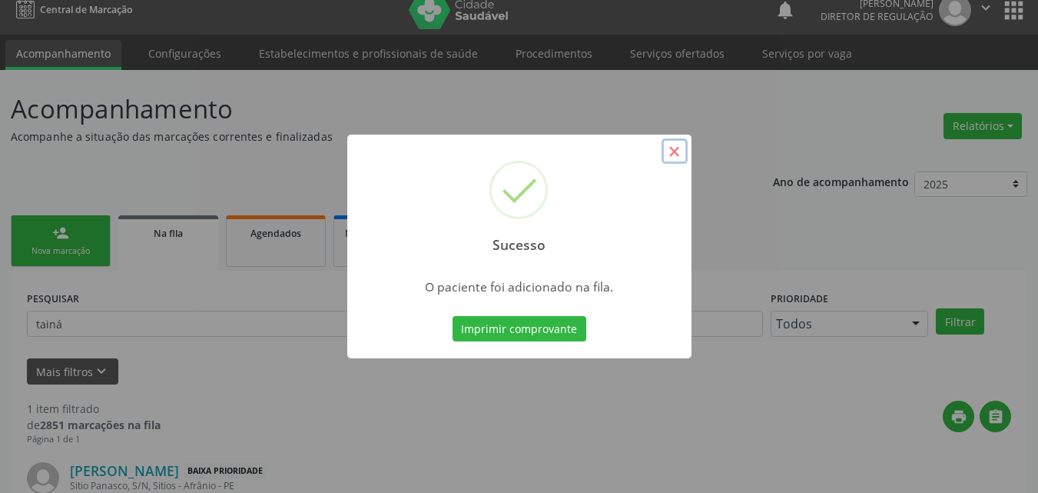
click at [673, 152] on button "×" at bounding box center [675, 151] width 26 height 26
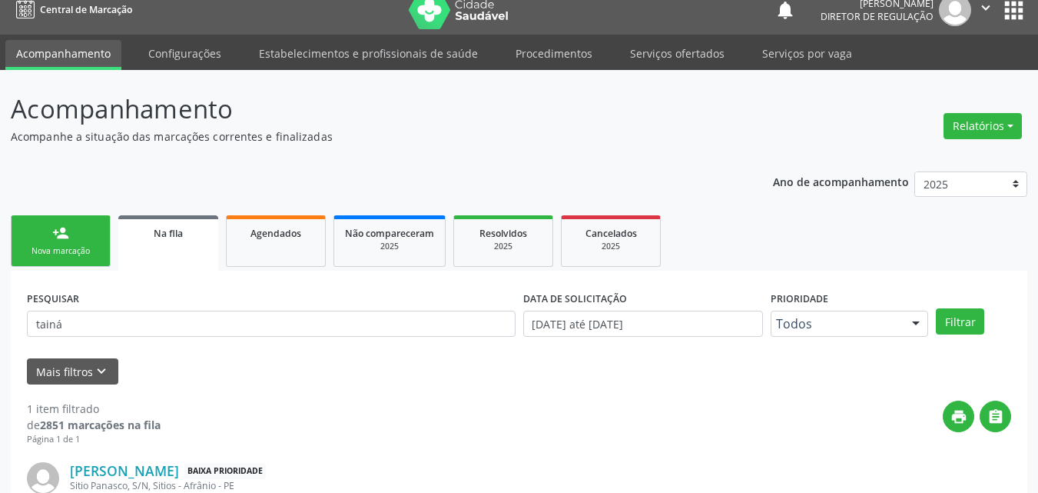
click at [81, 248] on div "Nova marcação" at bounding box center [60, 251] width 77 height 12
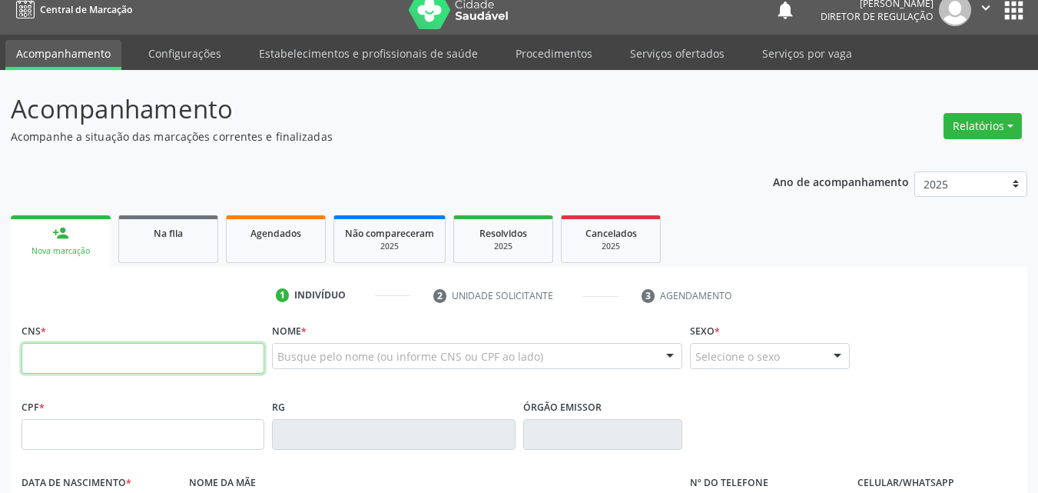
click at [131, 357] on input "text" at bounding box center [143, 358] width 243 height 31
paste input "706 3017 3215 0479"
type input "706 3017 3215 0479"
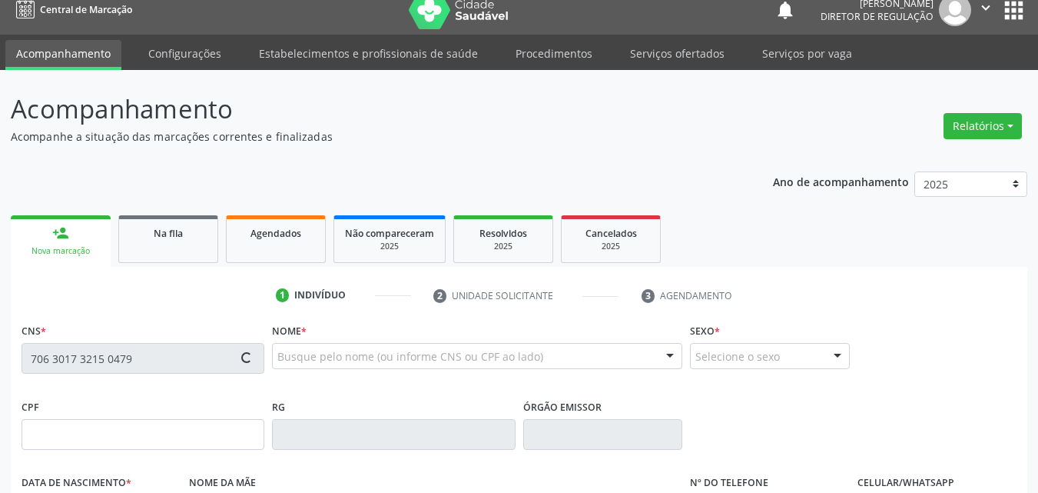
type input "025.306.694-81"
type input "11/03/1941"
type input "Hermina Idalina Rodrigues"
type input "(87) 98805-3843"
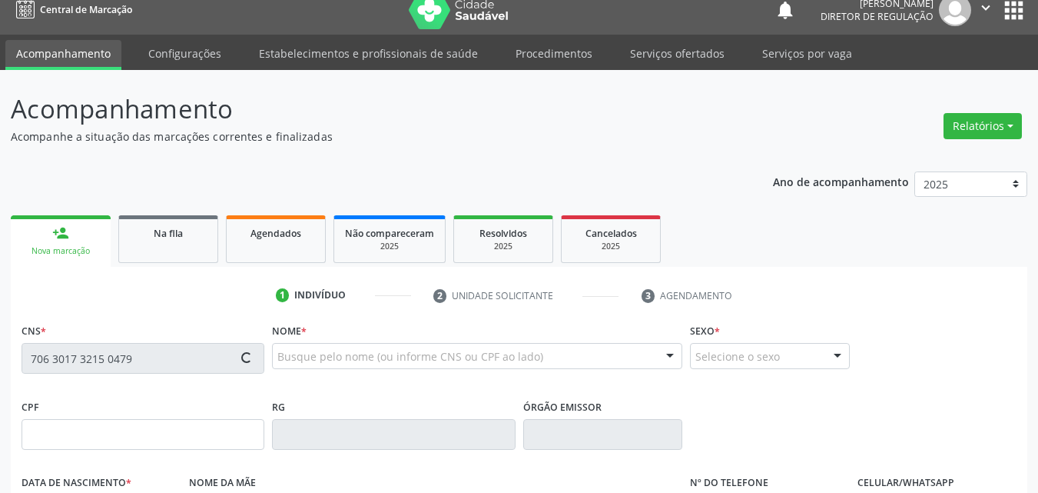
type input "S/N"
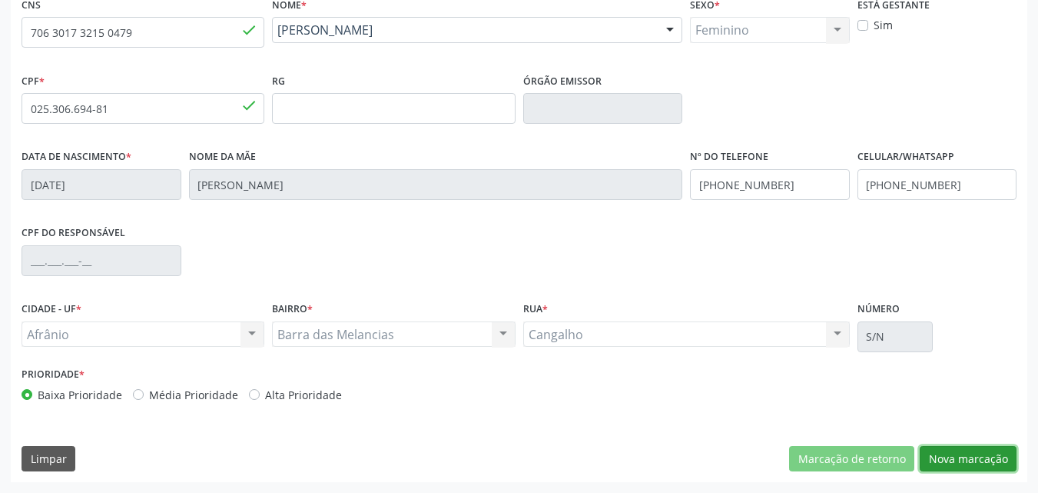
click at [975, 460] on button "Nova marcação" at bounding box center [968, 459] width 97 height 26
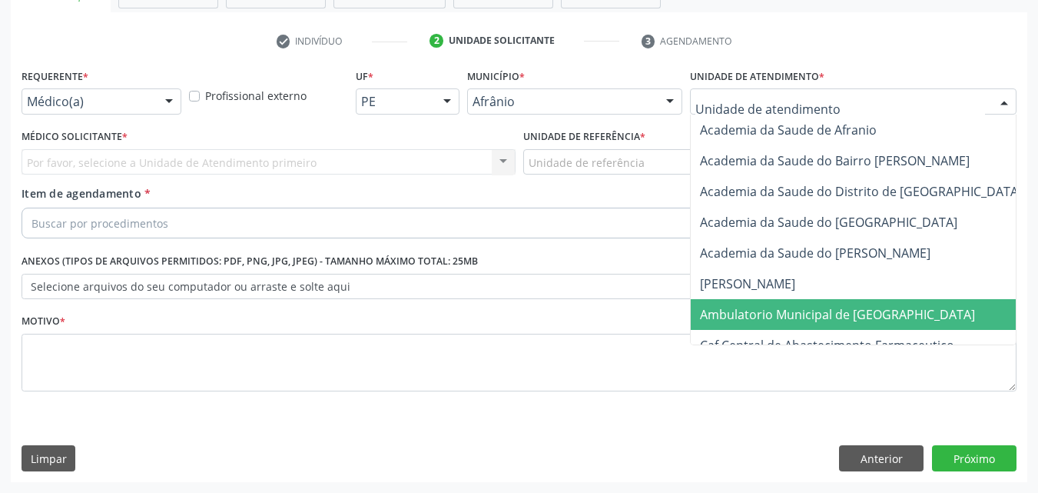
click at [834, 314] on span "Ambulatorio Municipal de [GEOGRAPHIC_DATA]" at bounding box center [837, 314] width 275 height 17
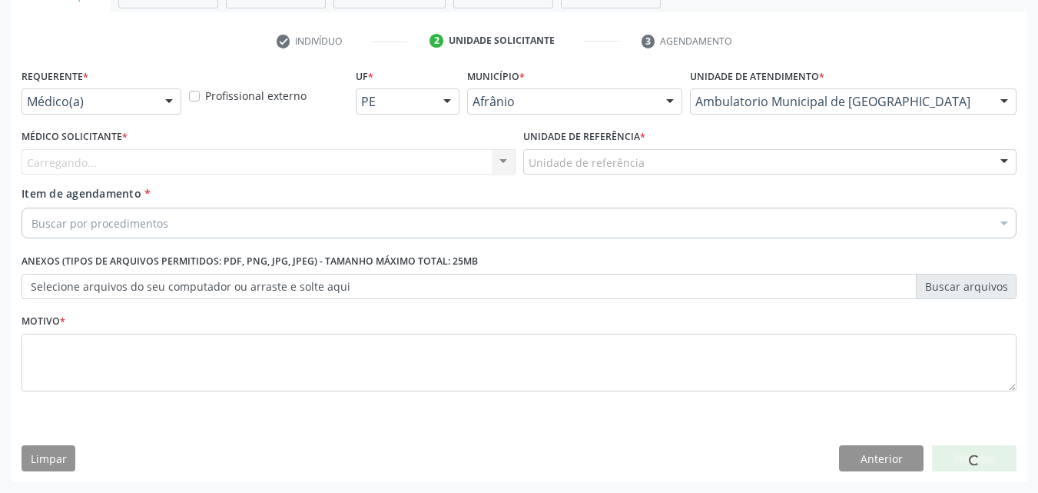
click at [659, 152] on div "Unidade de referência" at bounding box center [770, 162] width 494 height 26
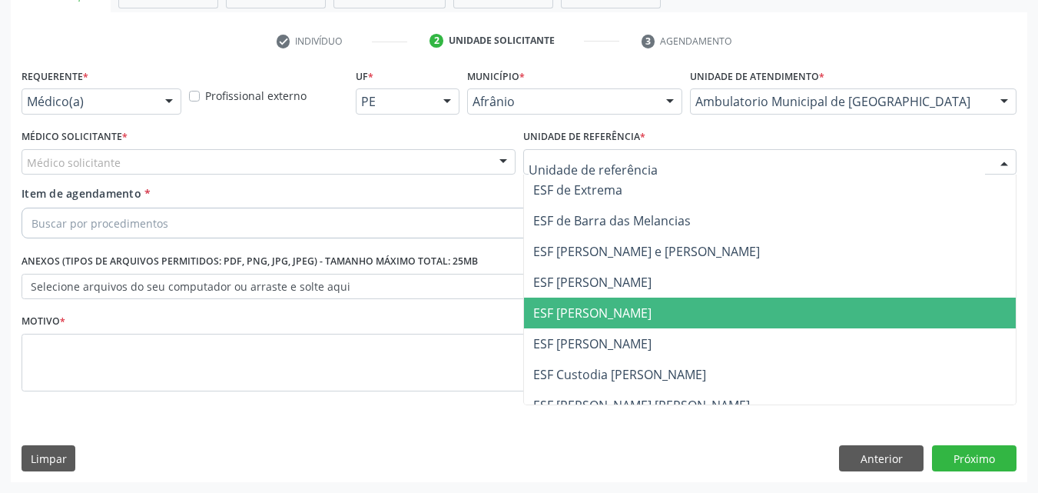
click at [647, 316] on span "ESF [PERSON_NAME]" at bounding box center [770, 312] width 493 height 31
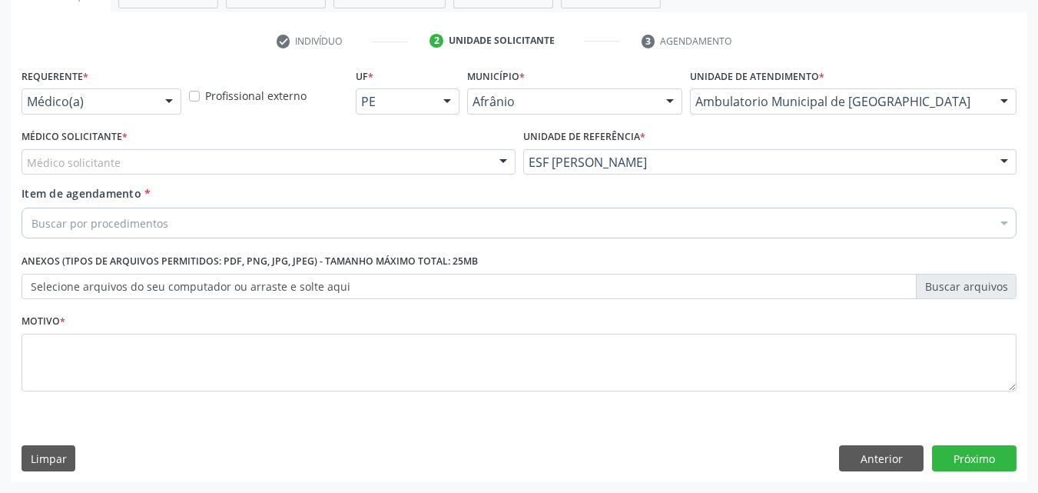
click at [360, 156] on div "Médico solicitante" at bounding box center [269, 162] width 494 height 26
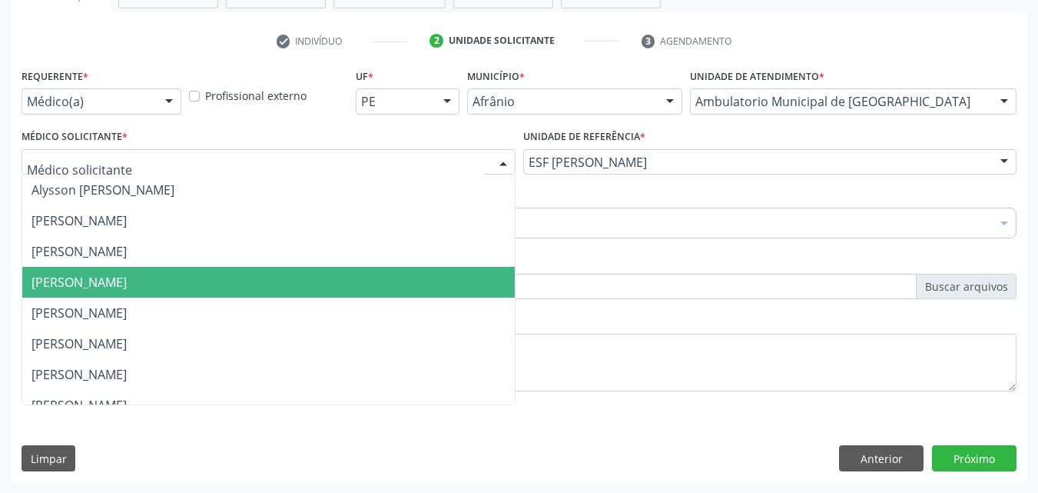
click at [334, 279] on span "[PERSON_NAME]" at bounding box center [268, 282] width 493 height 31
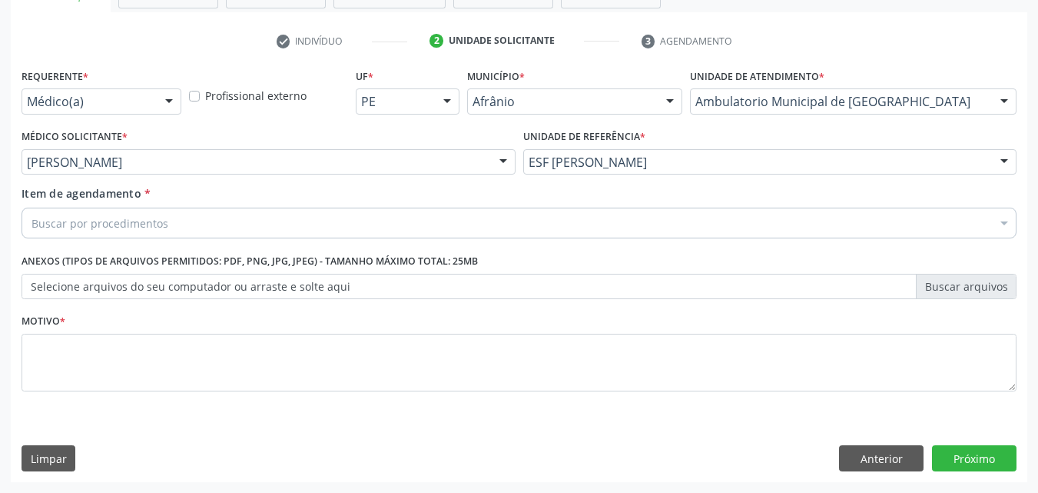
click at [277, 224] on div "Buscar por procedimentos" at bounding box center [519, 222] width 995 height 31
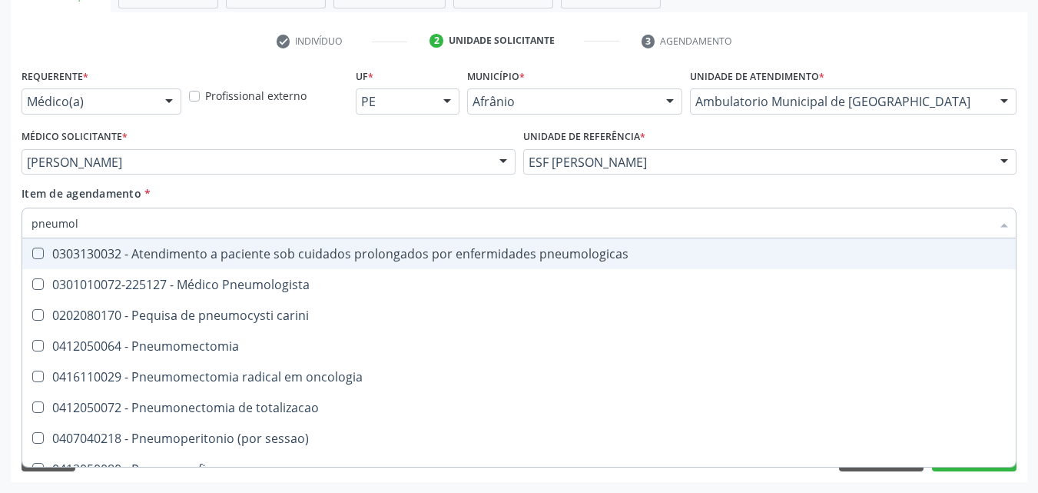
type input "pneumolo"
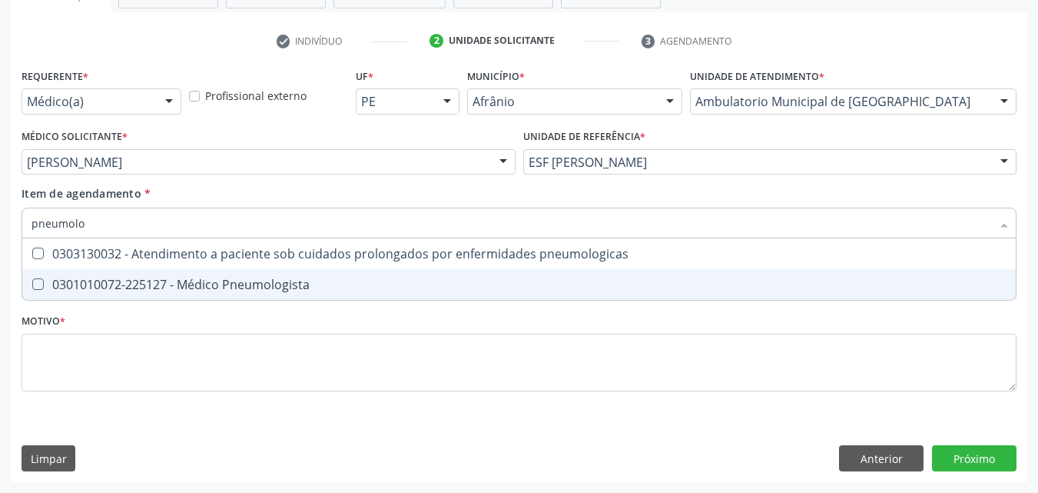
click at [282, 288] on div "0301010072-225127 - Médico Pneumologista" at bounding box center [519, 284] width 975 height 12
checkbox Pneumologista "true"
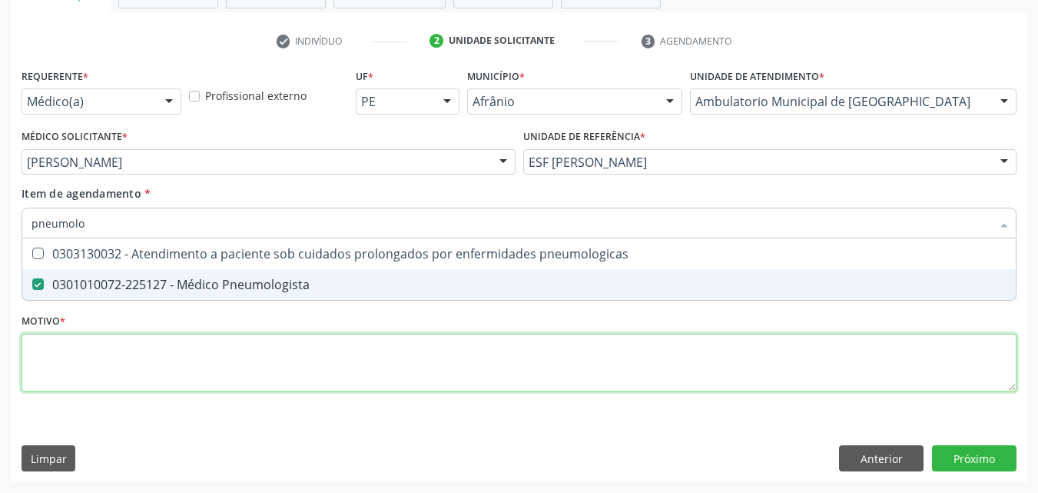
click at [269, 357] on div "Requerente * Médico(a) Médico(a) Enfermeiro(a) Paciente Nenhum resultado encont…" at bounding box center [519, 239] width 995 height 348
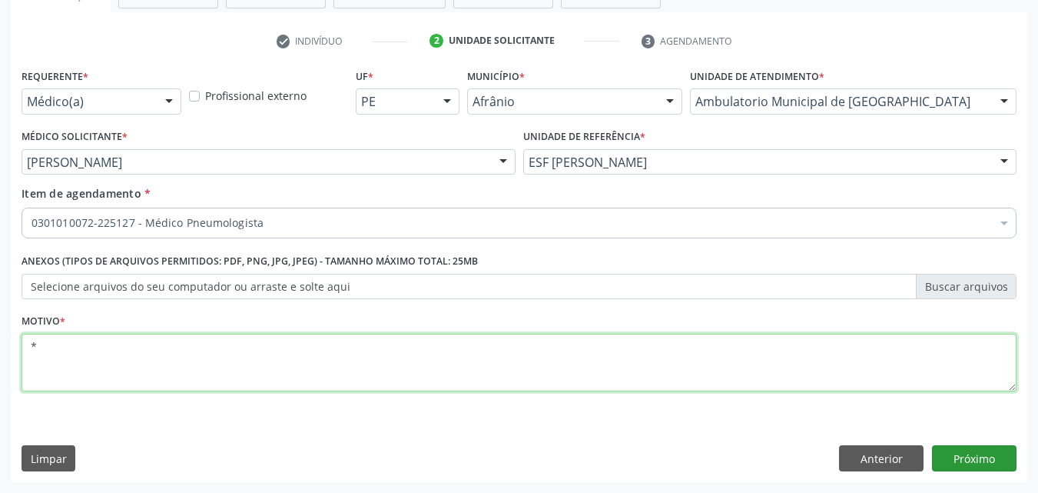
type textarea "*"
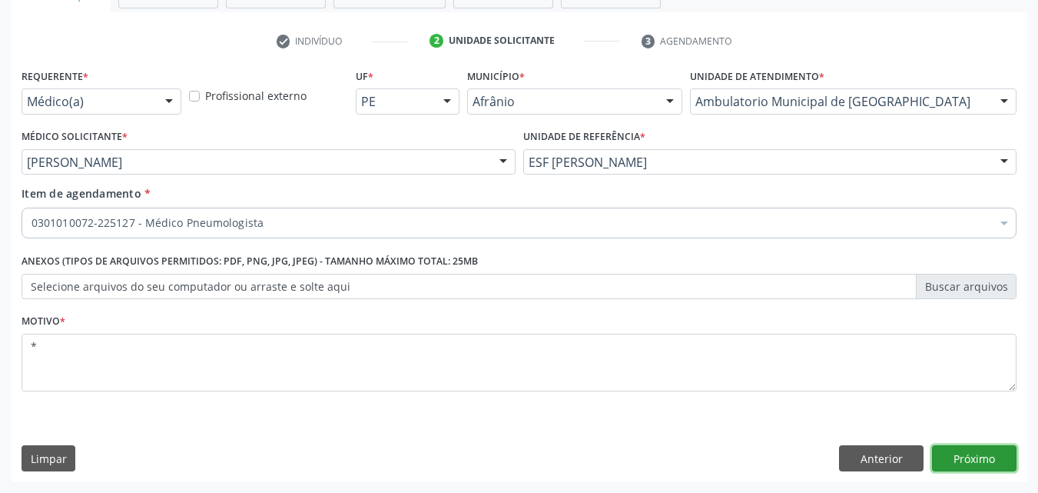
click at [967, 460] on button "Próximo" at bounding box center [974, 458] width 85 height 26
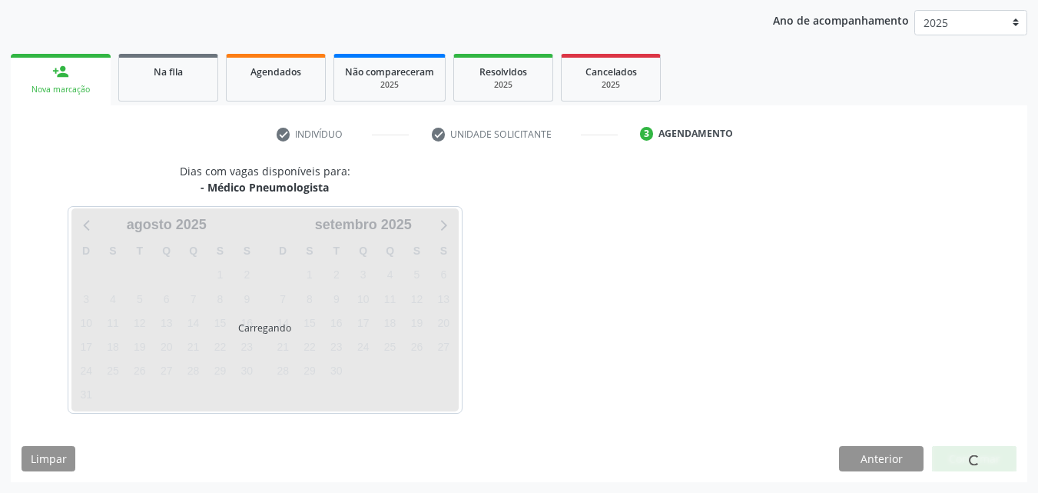
scroll to position [221, 0]
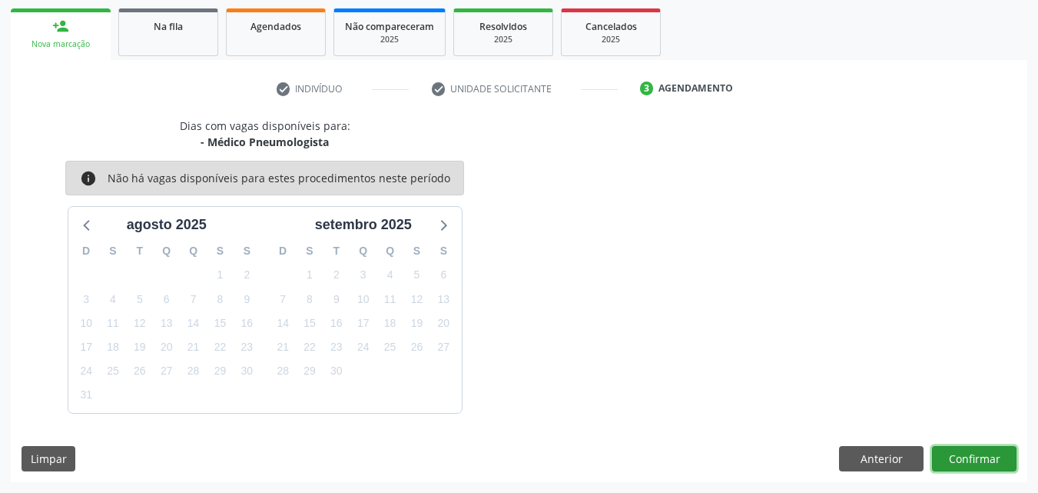
click at [968, 456] on button "Confirmar" at bounding box center [974, 459] width 85 height 26
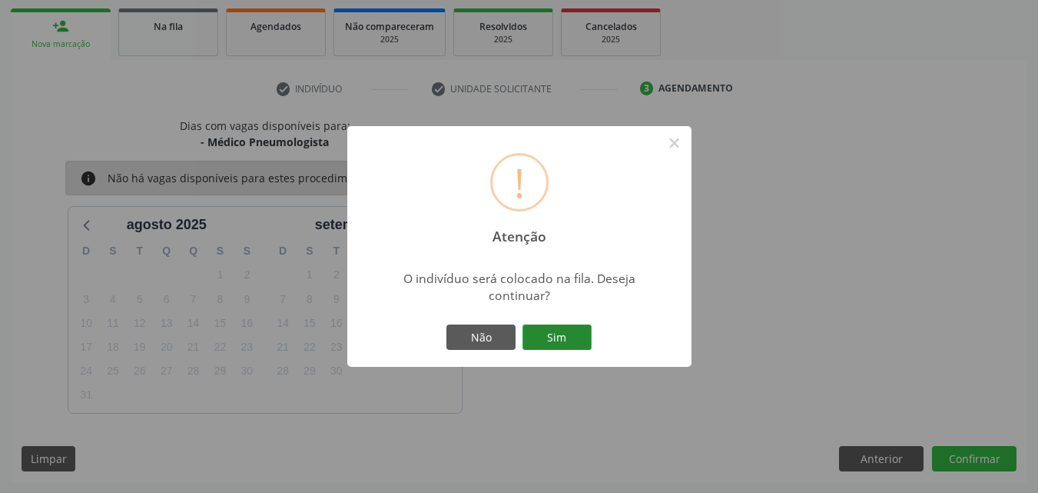
click at [575, 337] on button "Sim" at bounding box center [557, 337] width 69 height 26
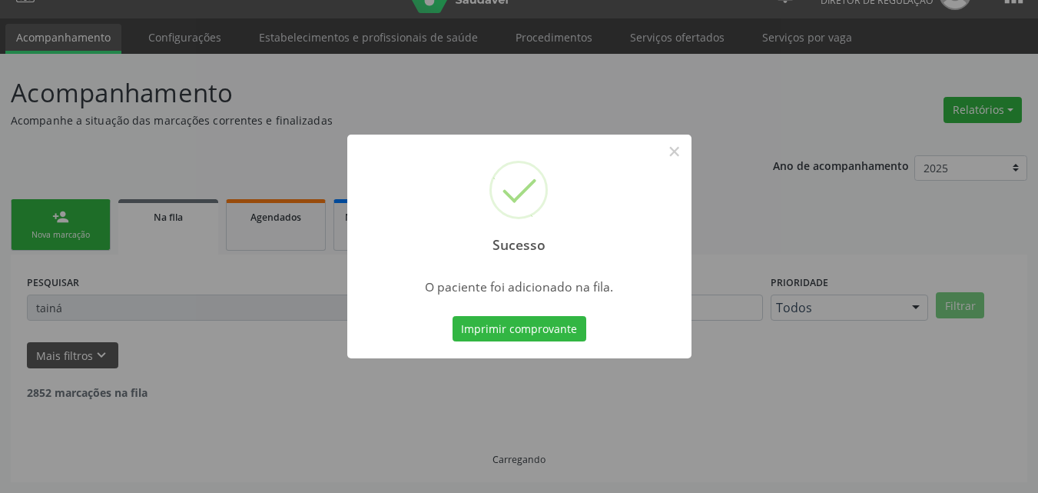
scroll to position [15, 0]
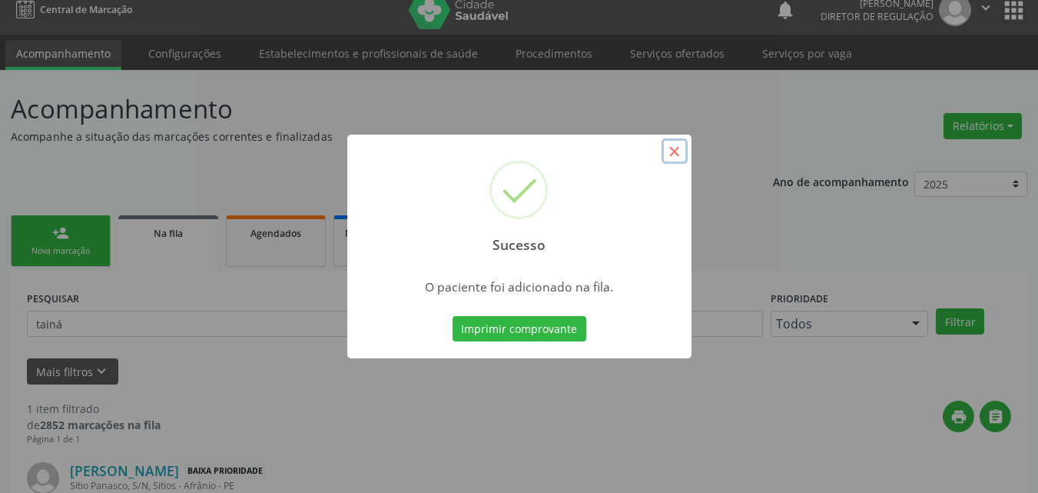
click at [677, 153] on button "×" at bounding box center [675, 151] width 26 height 26
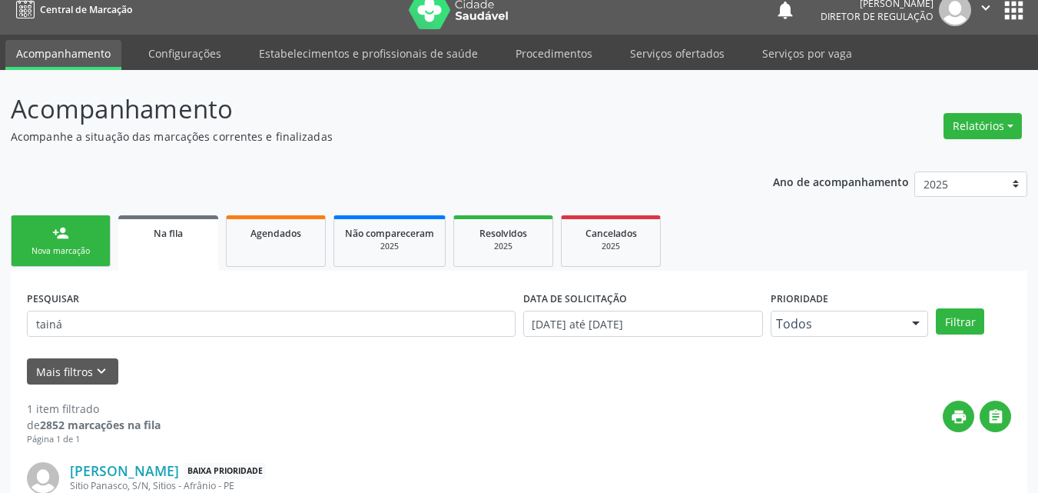
click at [88, 245] on div "Nova marcação" at bounding box center [60, 251] width 77 height 12
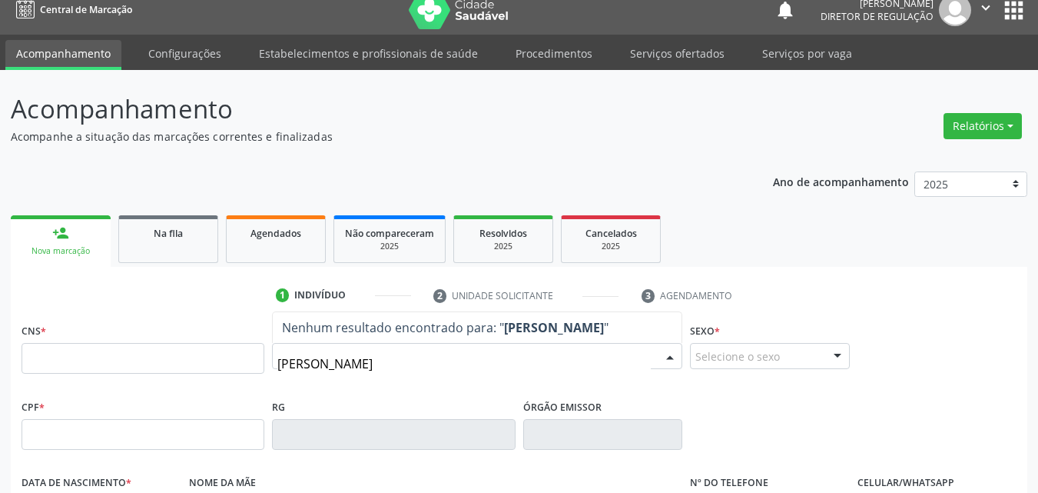
type input "joana dos santos"
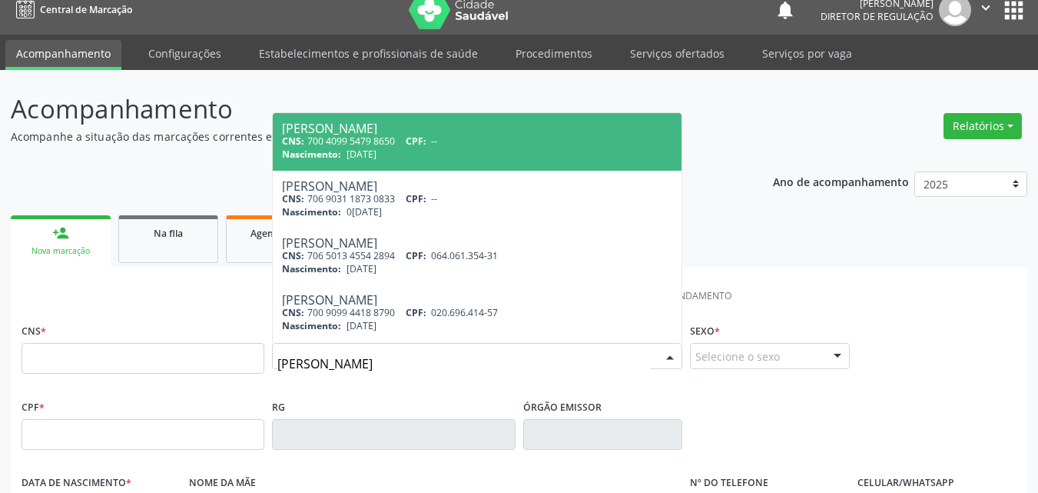
click at [337, 137] on div "CNS: 700 4099 5479 8650 CPF: --" at bounding box center [477, 140] width 390 height 13
type input "700 4099 5479 8650"
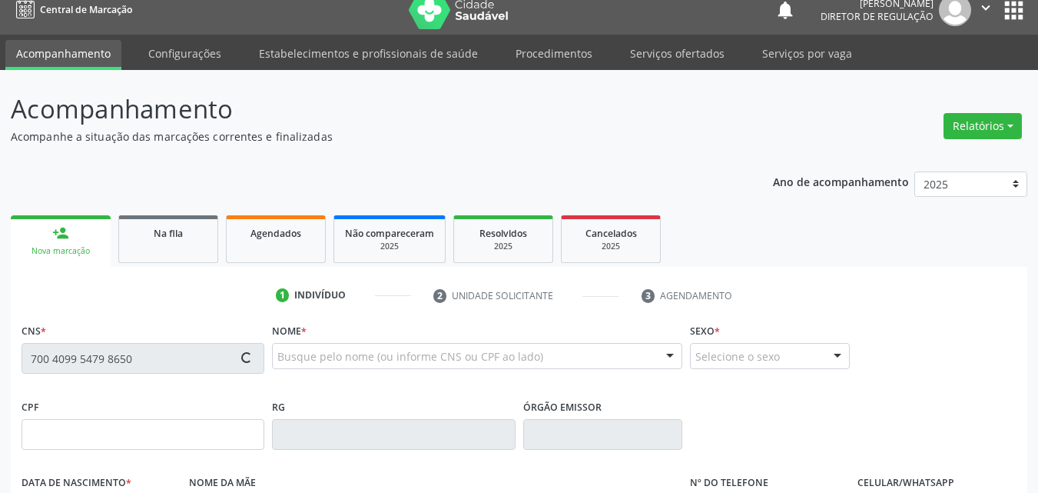
type input "24/10/1979"
type input "(87) 98865-6604"
type input "(87) 98875-5140"
type input "S/N"
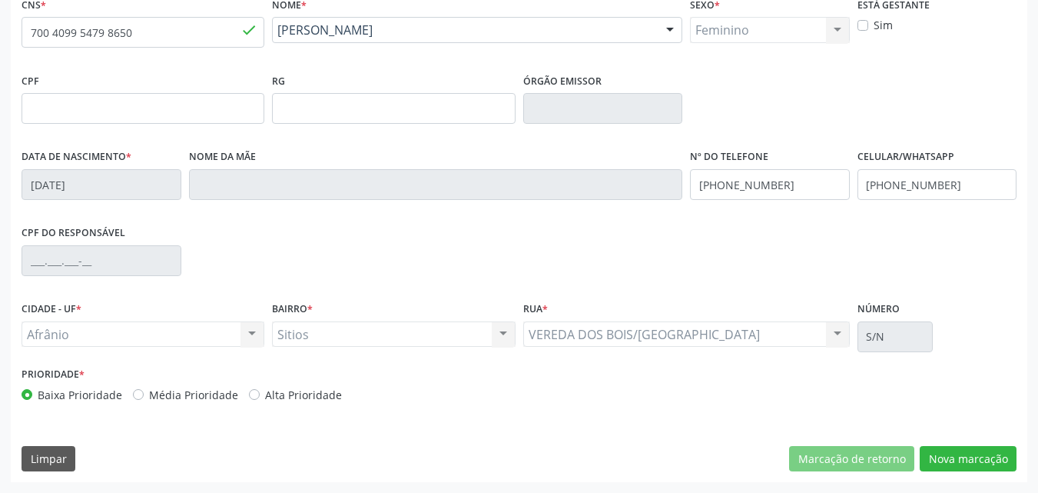
scroll to position [0, 0]
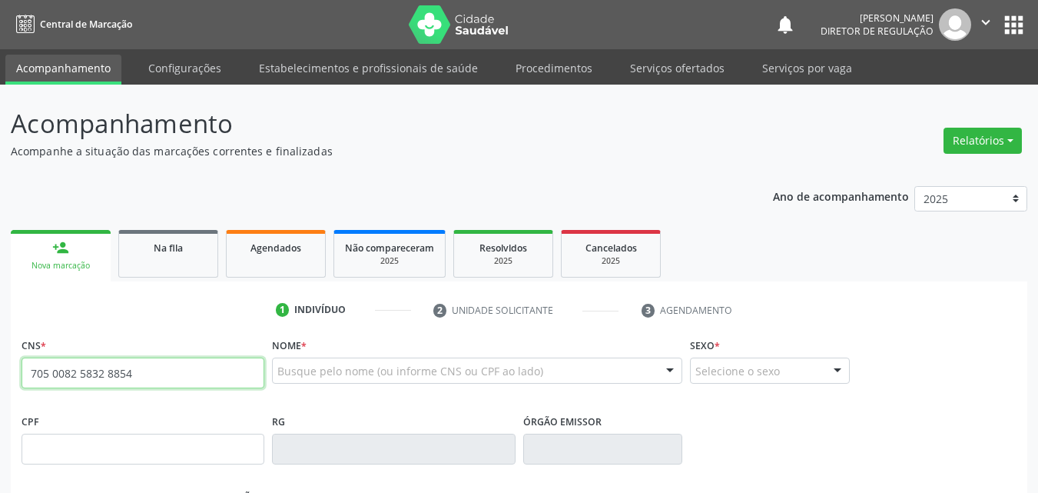
type input "705 0082 5832 8854"
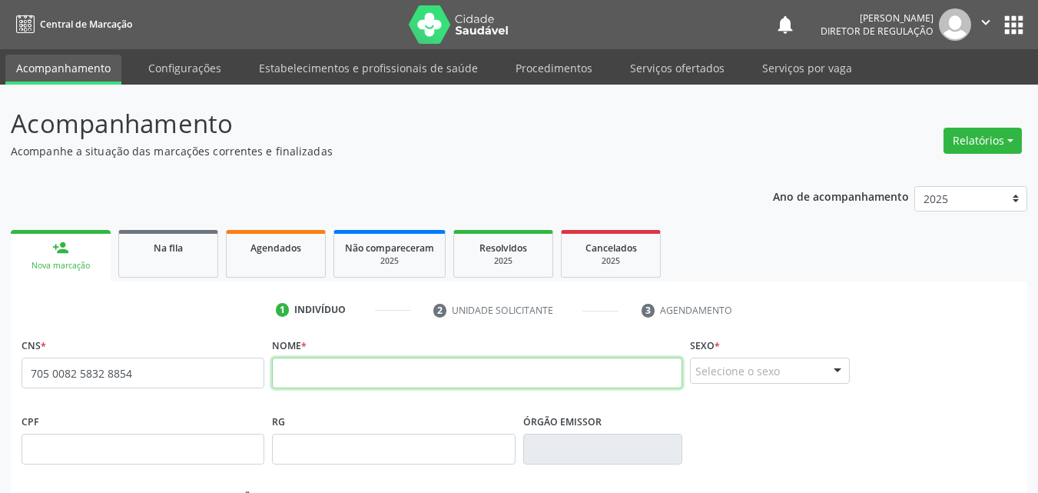
click at [320, 377] on input "text" at bounding box center [477, 372] width 410 height 31
